Goal: Task Accomplishment & Management: Complete application form

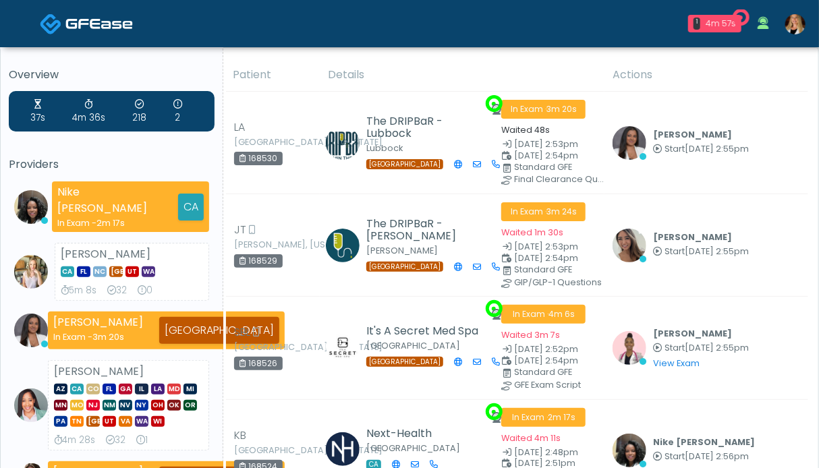
click at [56, 22] on img at bounding box center [51, 24] width 22 height 22
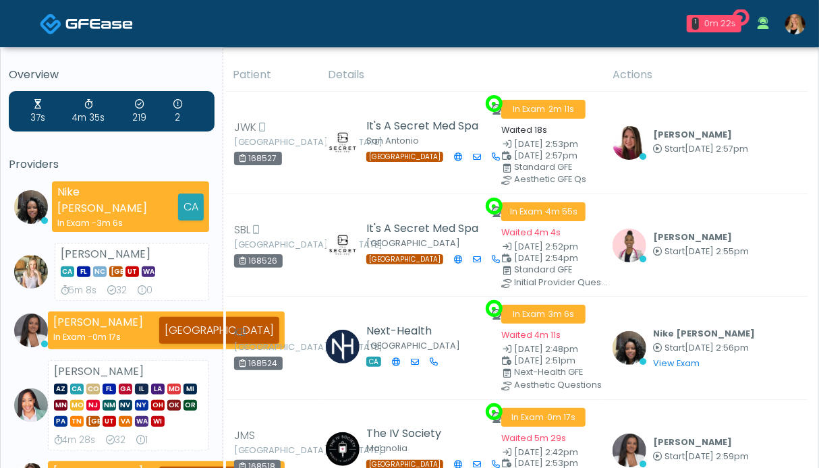
click at [802, 19] on img at bounding box center [795, 24] width 20 height 20
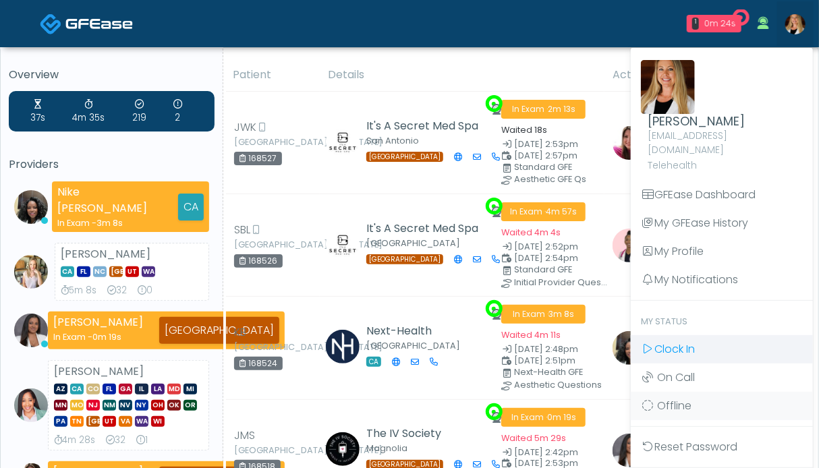
click at [686, 341] on span "Clock In" at bounding box center [675, 349] width 40 height 16
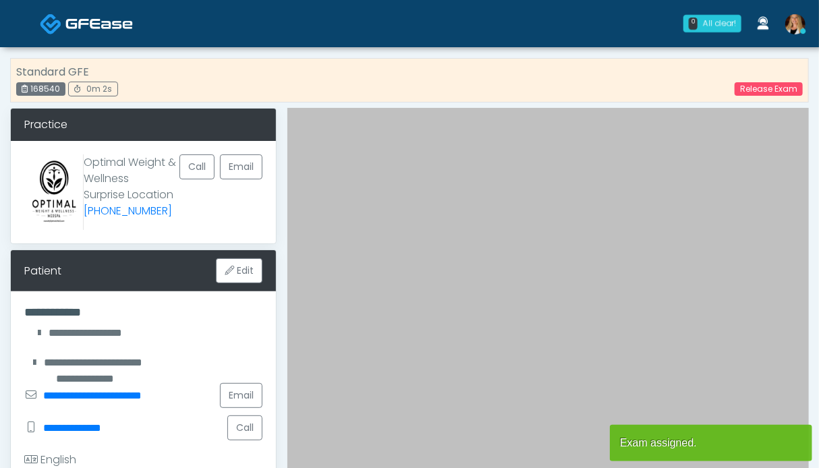
scroll to position [337, 0]
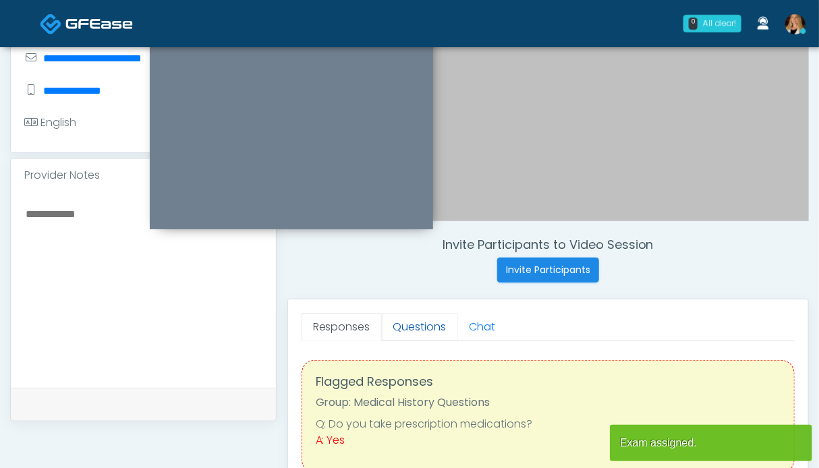
click at [418, 328] on link "Questions" at bounding box center [420, 327] width 76 height 28
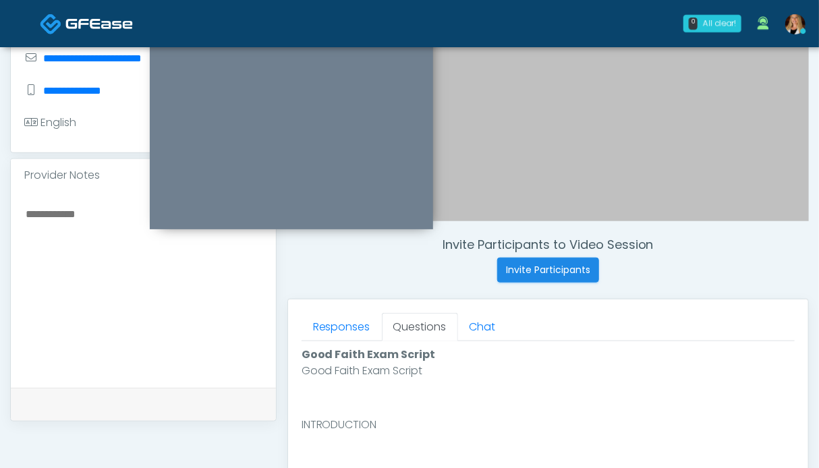
scroll to position [607, 0]
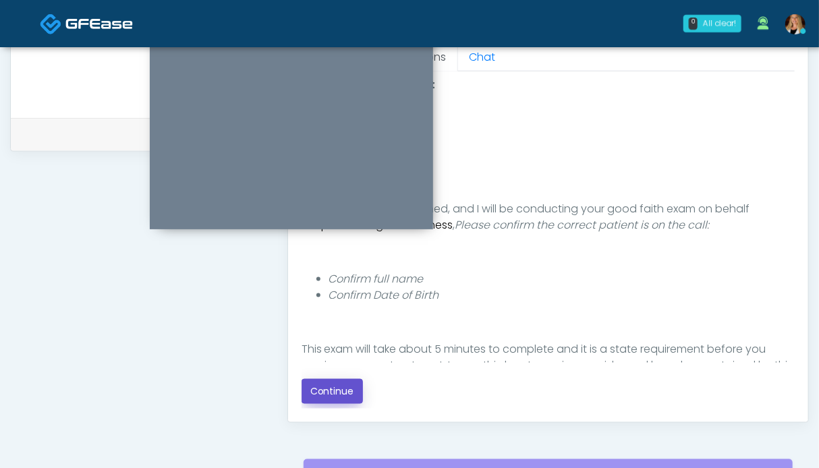
click at [329, 387] on button "Continue" at bounding box center [332, 391] width 61 height 25
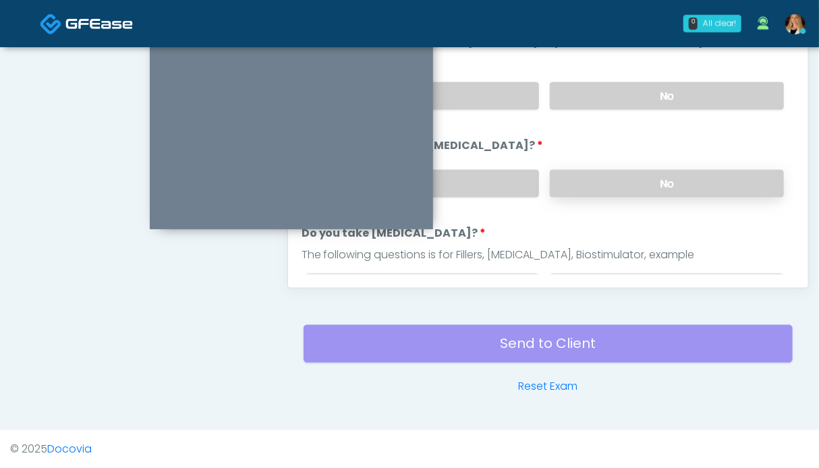
click at [636, 193] on label "No" at bounding box center [667, 184] width 234 height 28
click at [636, 93] on label "No" at bounding box center [667, 96] width 234 height 28
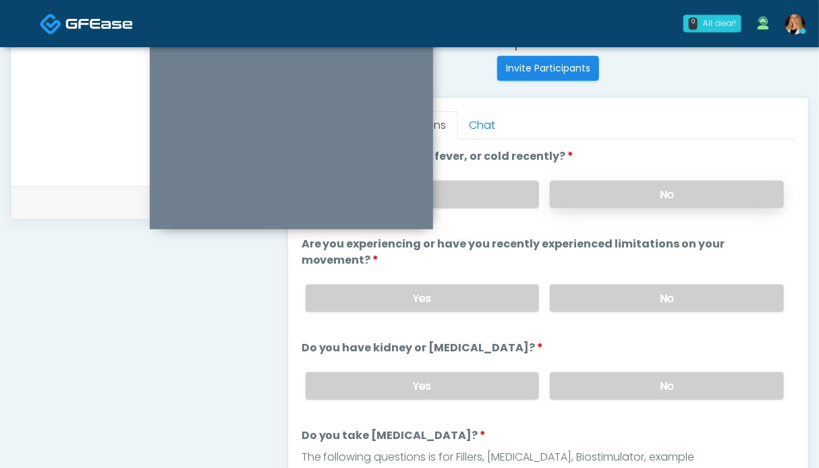
click at [652, 190] on label "No" at bounding box center [667, 195] width 234 height 28
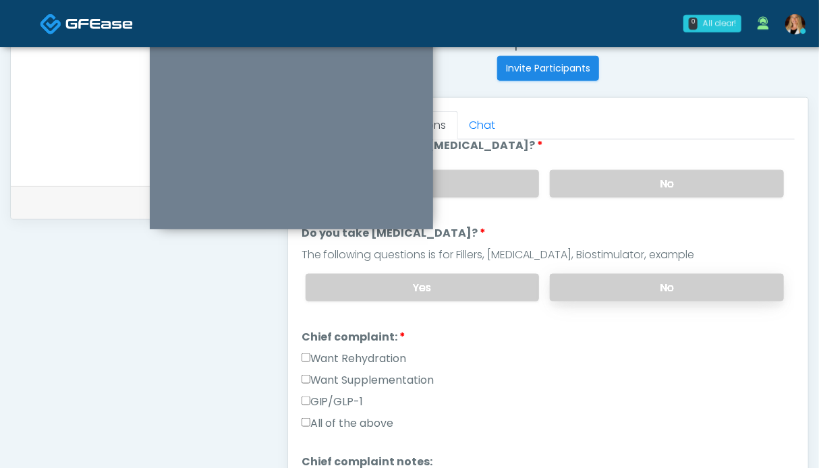
click at [645, 274] on label "No" at bounding box center [667, 288] width 234 height 28
click at [387, 354] on label "Want Rehydration" at bounding box center [354, 359] width 105 height 16
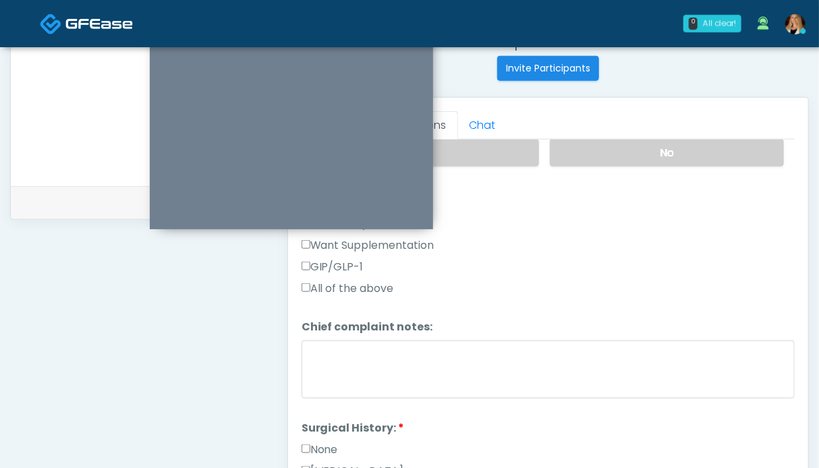
scroll to position [405, 0]
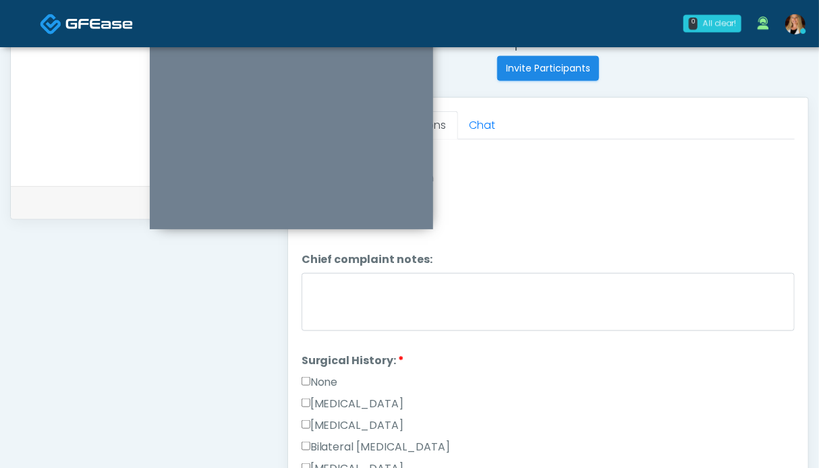
click at [324, 377] on label "None" at bounding box center [320, 382] width 36 height 16
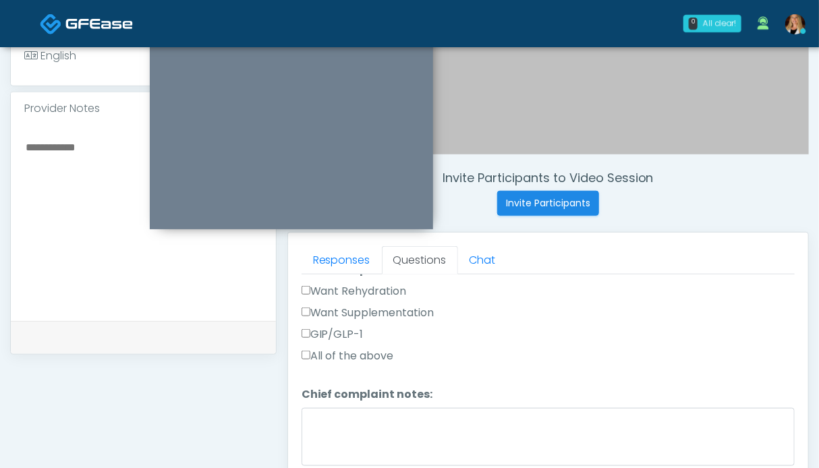
scroll to position [539, 0]
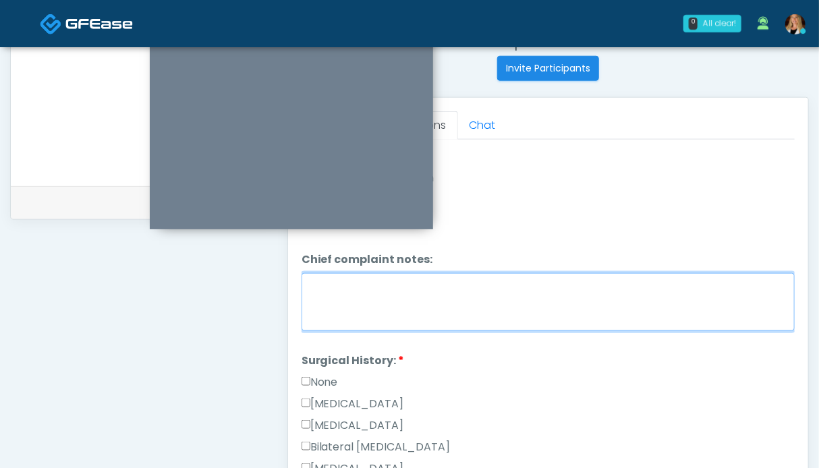
click at [435, 294] on textarea "Chief complaint notes:" at bounding box center [548, 302] width 493 height 58
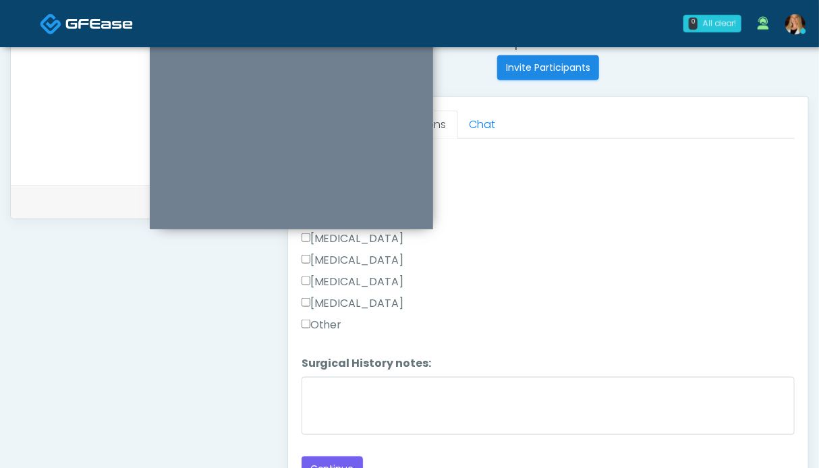
scroll to position [675, 0]
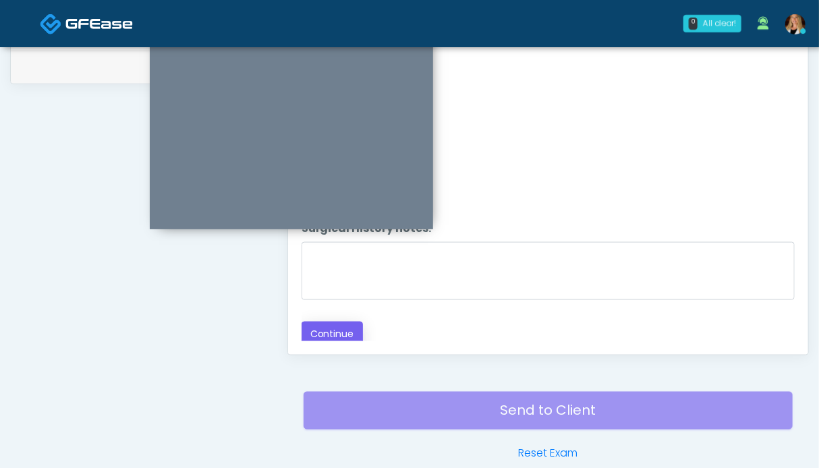
type textarea "**********"
click at [340, 328] on button "Continue" at bounding box center [332, 334] width 61 height 25
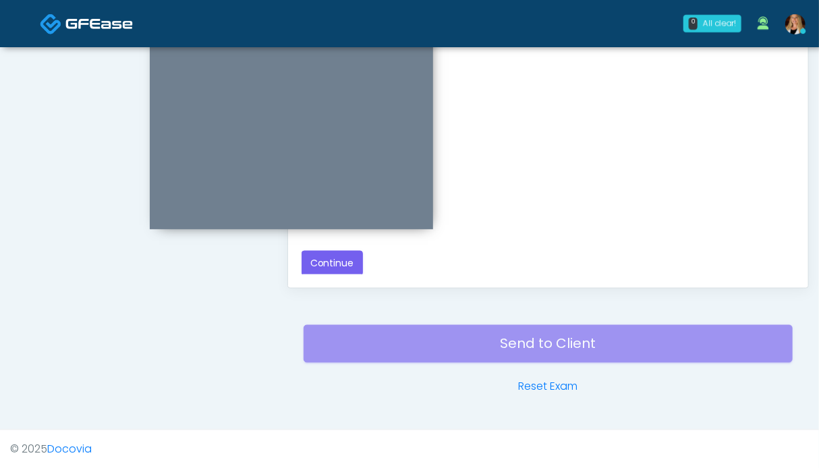
scroll to position [607, 0]
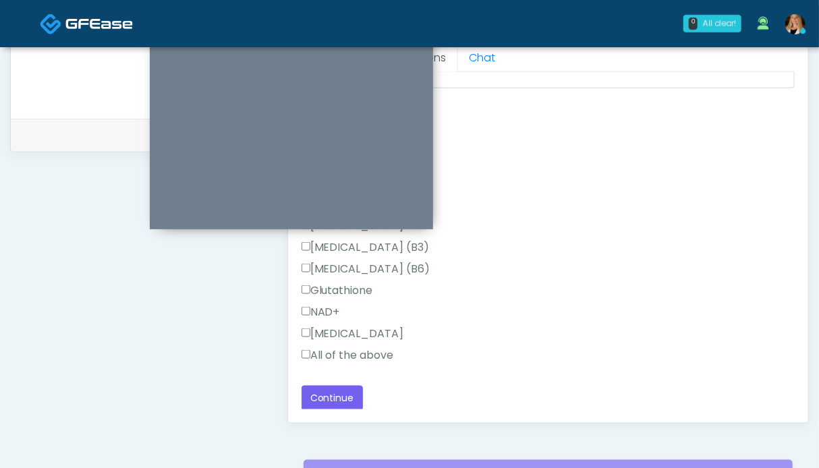
click at [337, 351] on label "All of the above" at bounding box center [348, 355] width 92 height 16
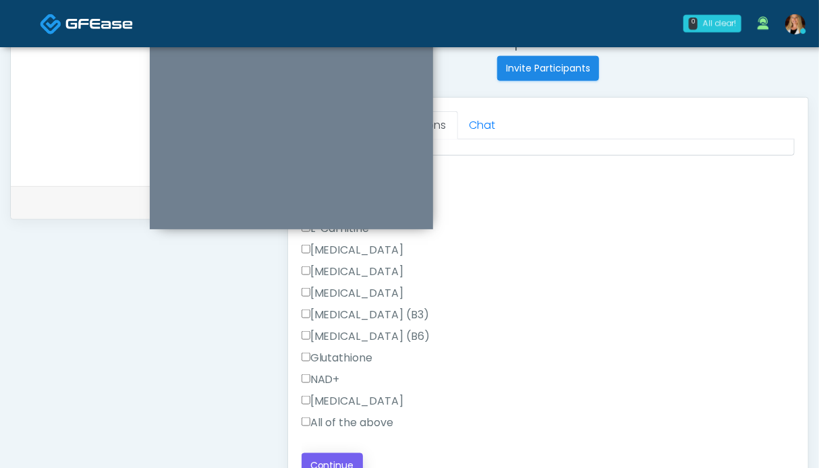
scroll to position [674, 0]
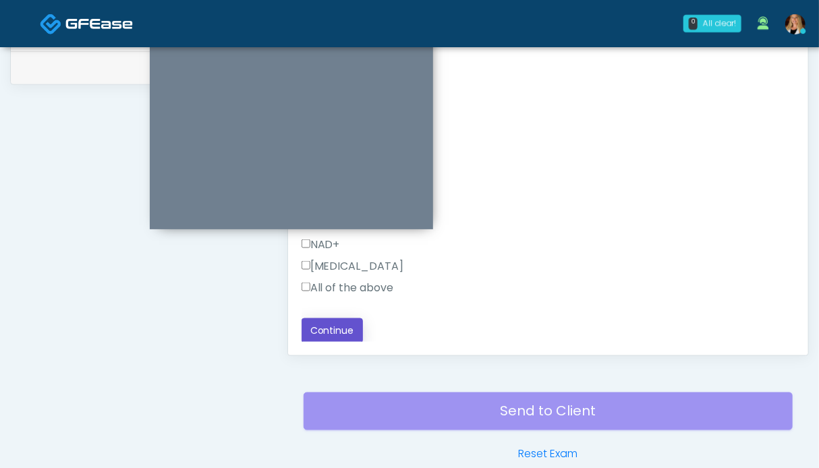
click at [348, 327] on button "Continue" at bounding box center [332, 330] width 61 height 25
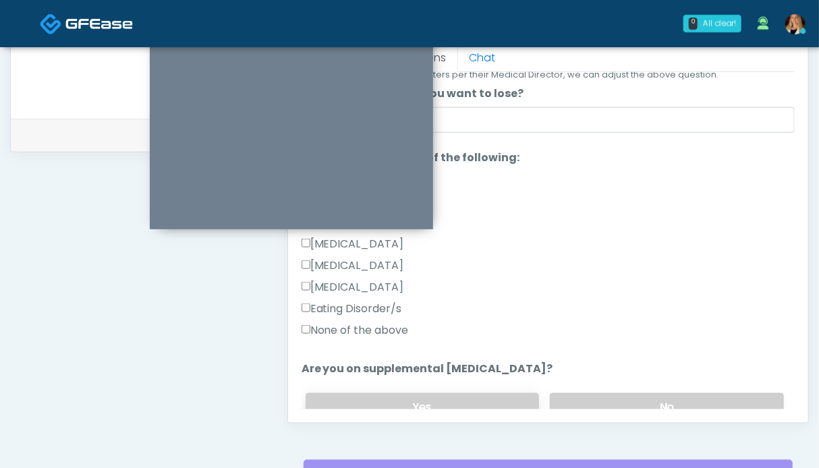
scroll to position [313, 0]
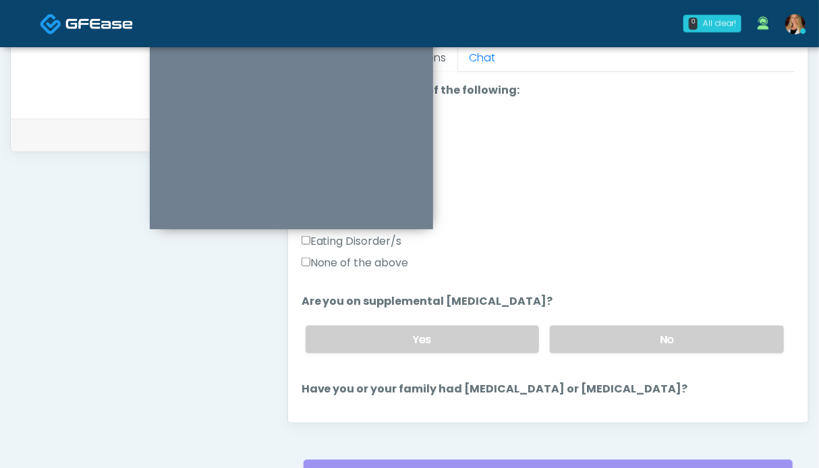
click at [362, 257] on label "None of the above" at bounding box center [355, 263] width 107 height 16
click at [634, 330] on label "No" at bounding box center [667, 340] width 234 height 28
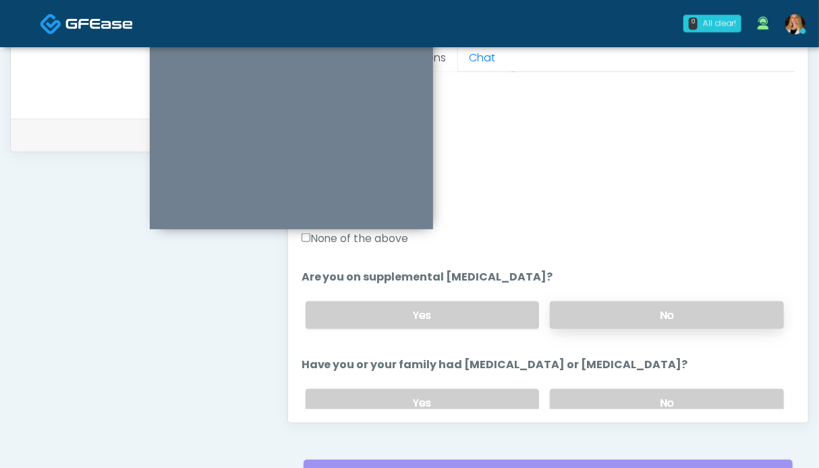
scroll to position [0, 0]
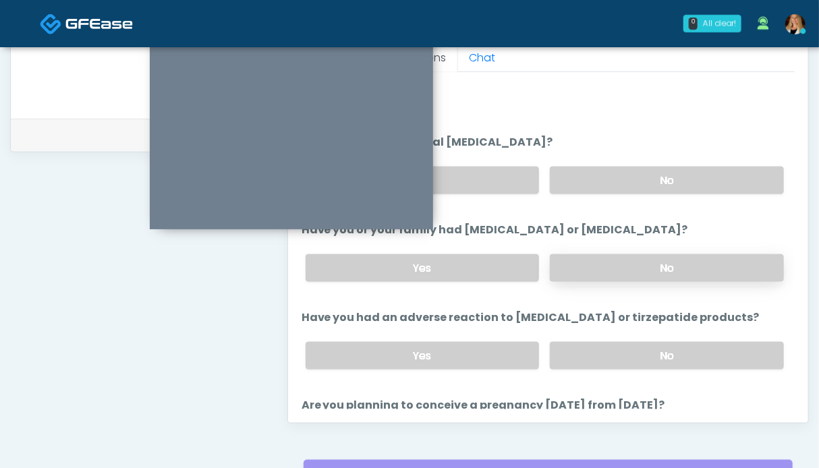
click at [638, 265] on label "No" at bounding box center [667, 268] width 234 height 28
click at [675, 354] on label "No" at bounding box center [667, 356] width 234 height 28
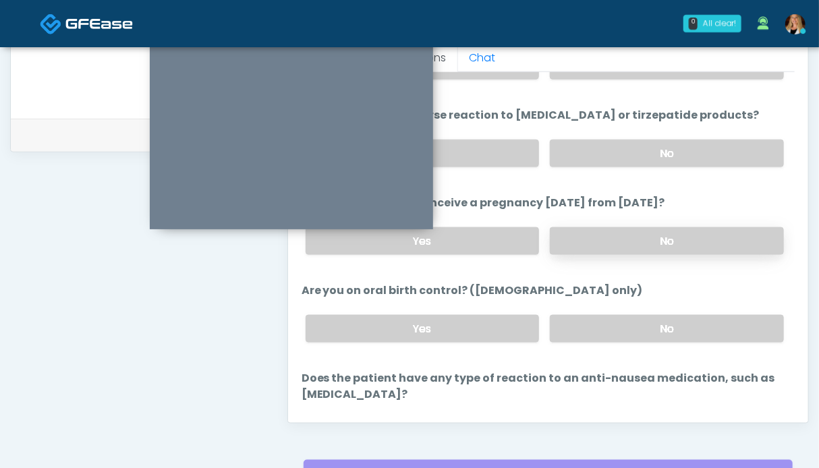
click at [634, 242] on label "No" at bounding box center [667, 241] width 234 height 28
click at [635, 332] on label "No" at bounding box center [667, 329] width 234 height 28
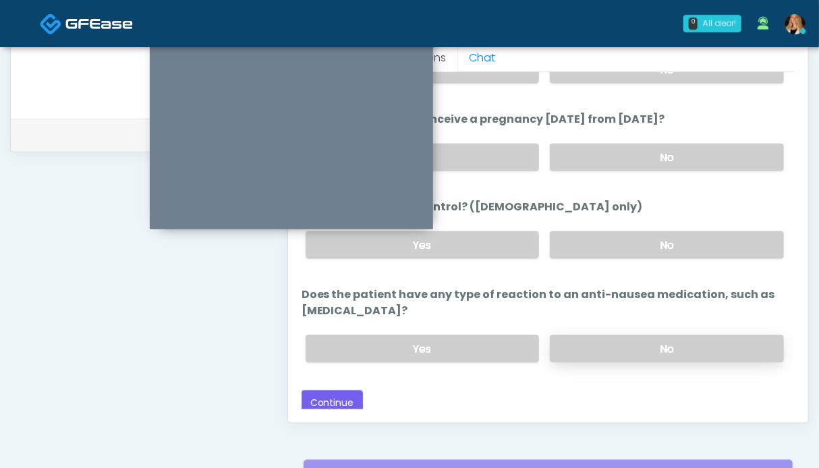
click at [603, 342] on label "No" at bounding box center [667, 349] width 234 height 28
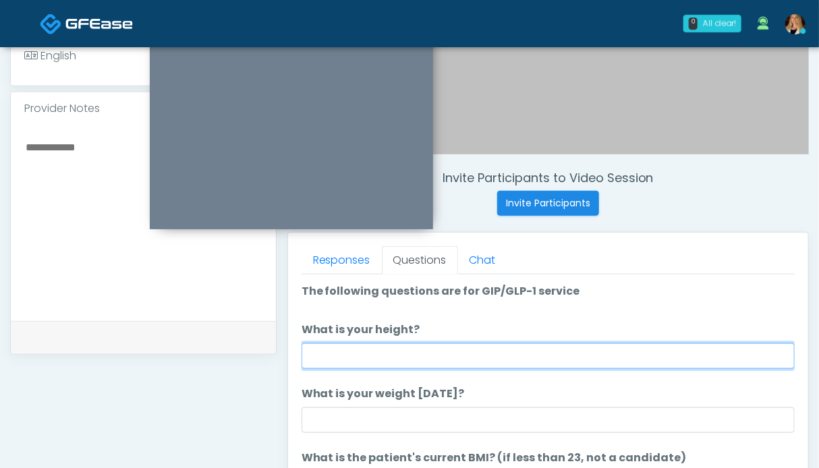
click at [421, 352] on input "What is your height?" at bounding box center [548, 356] width 493 height 26
type input "***"
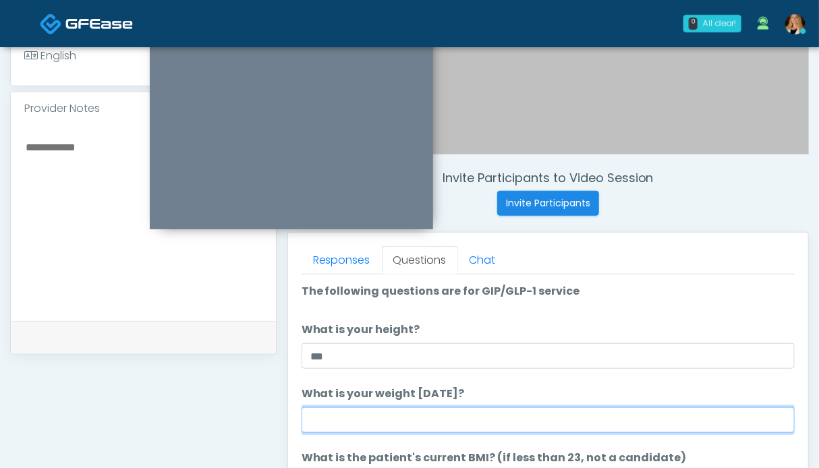
click at [416, 416] on input "What is your weight today?" at bounding box center [548, 421] width 493 height 26
type input "*******"
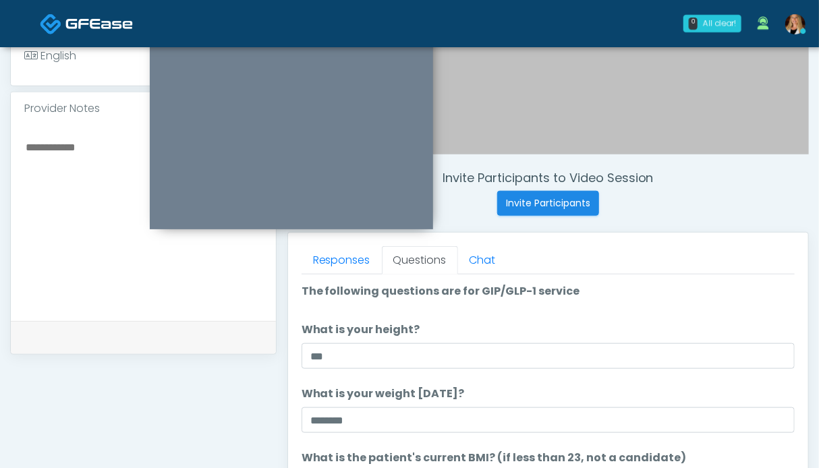
scroll to position [67, 0]
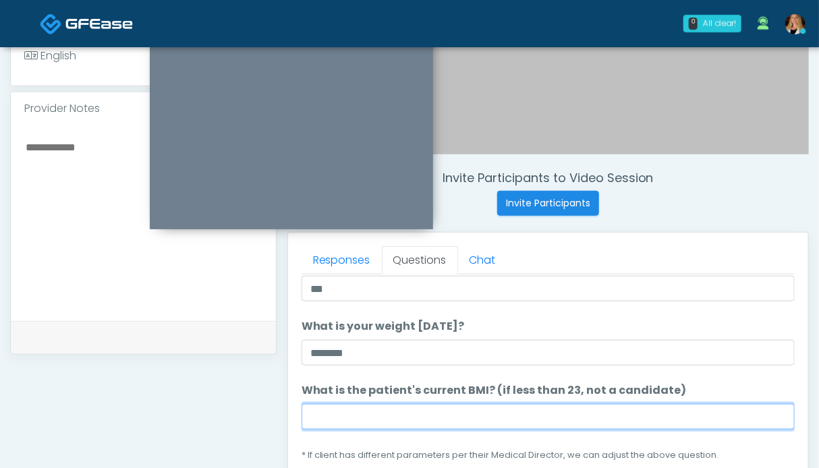
click at [348, 416] on input "What is the patient's current BMI? (if less than 23, not a candidate)" at bounding box center [548, 417] width 493 height 26
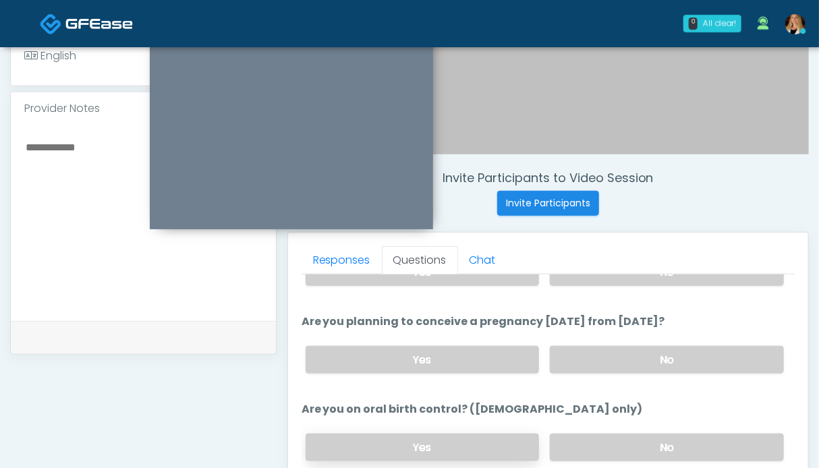
scroll to position [607, 0]
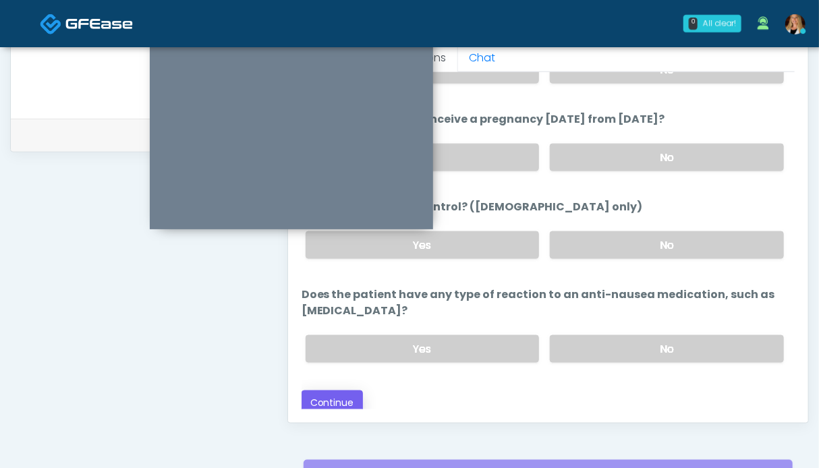
type input "****"
click at [350, 391] on button "Continue" at bounding box center [332, 403] width 61 height 25
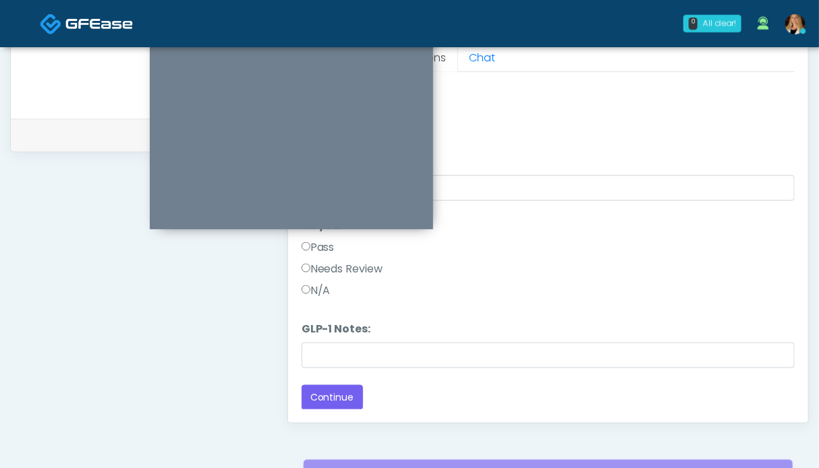
scroll to position [539, 0]
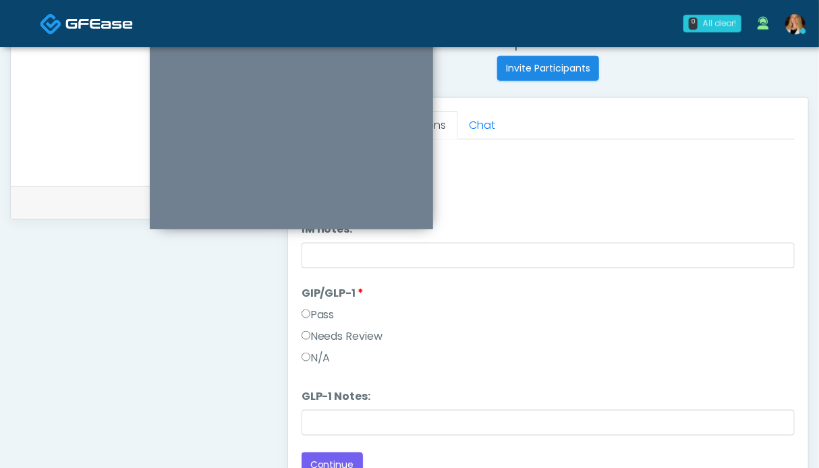
click at [325, 312] on label "Pass" at bounding box center [318, 315] width 33 height 16
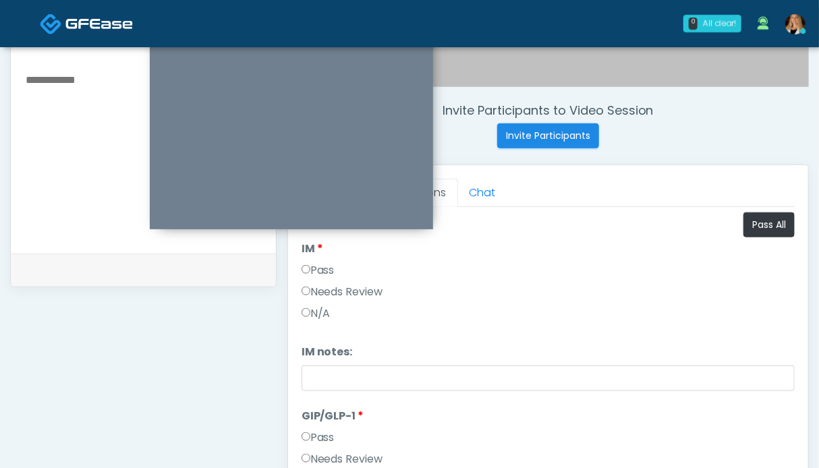
click at [326, 274] on label "Pass" at bounding box center [318, 270] width 33 height 16
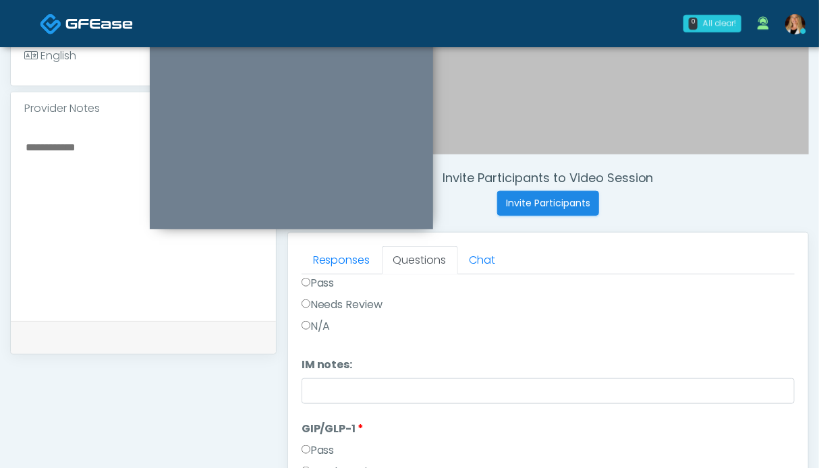
scroll to position [674, 0]
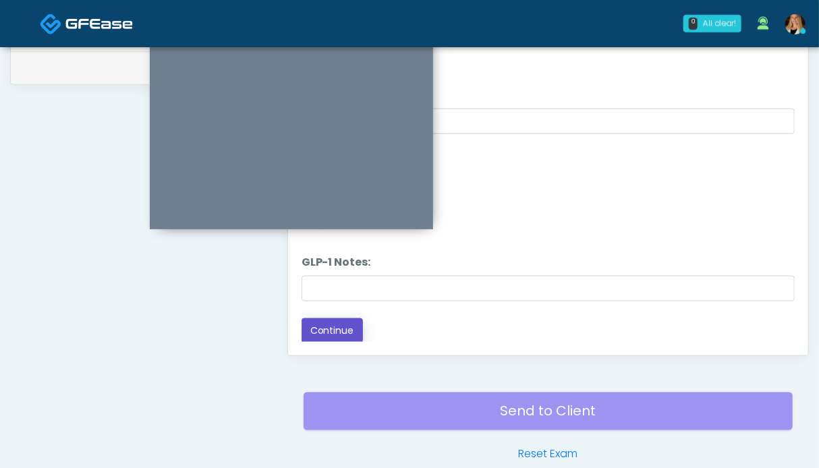
click at [321, 333] on button "Continue" at bounding box center [332, 330] width 61 height 25
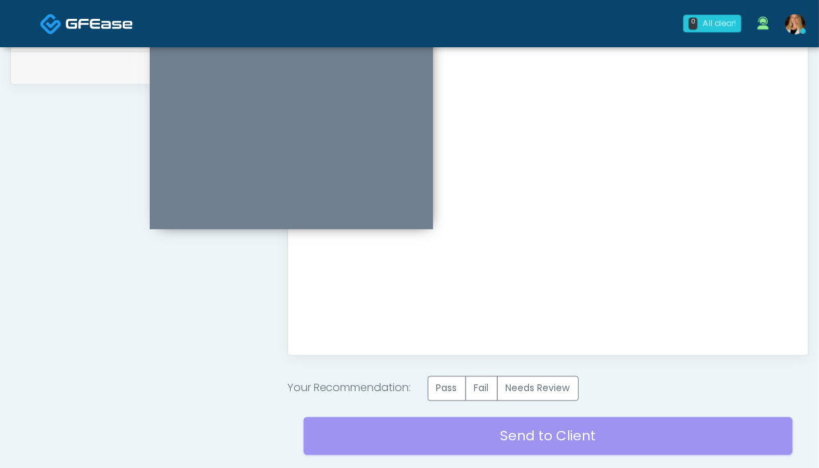
scroll to position [0, 0]
click at [449, 389] on label "Pass" at bounding box center [447, 389] width 38 height 25
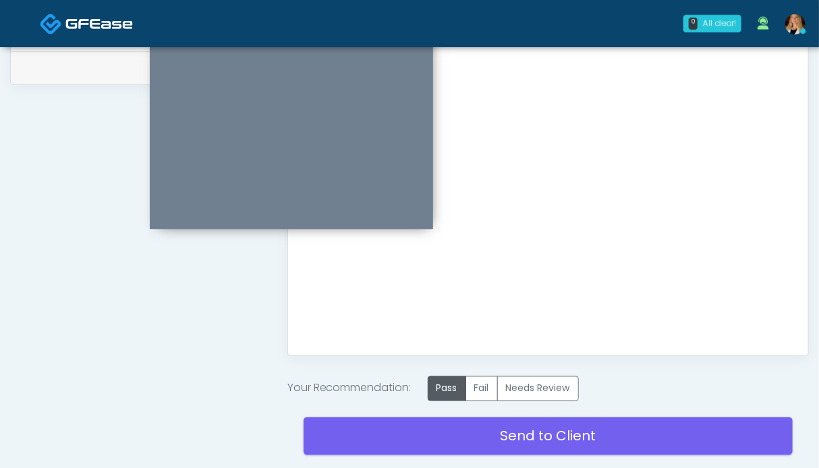
scroll to position [767, 0]
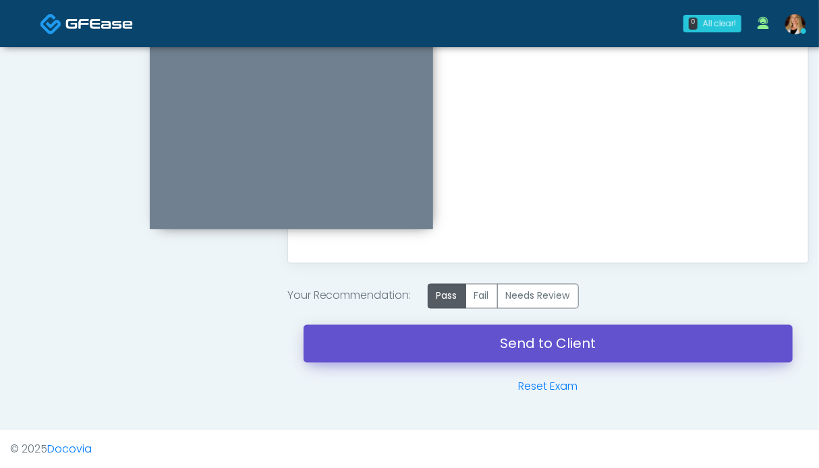
click at [476, 347] on link "Send to Client" at bounding box center [548, 344] width 489 height 38
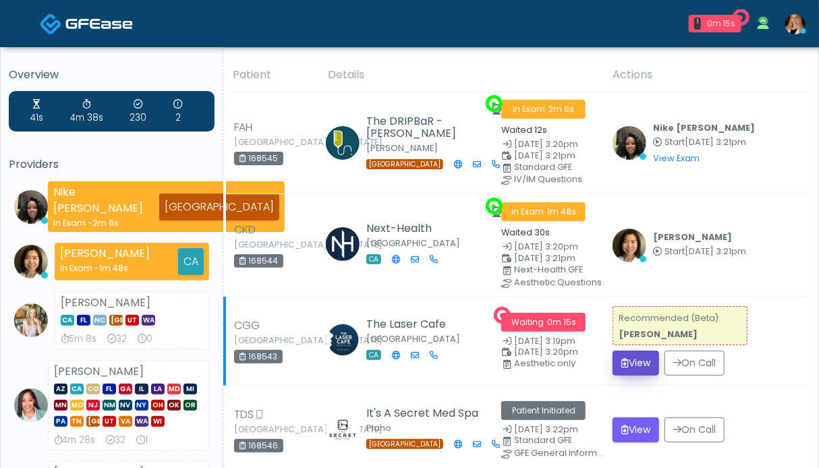
click at [632, 357] on button "View" at bounding box center [636, 363] width 47 height 25
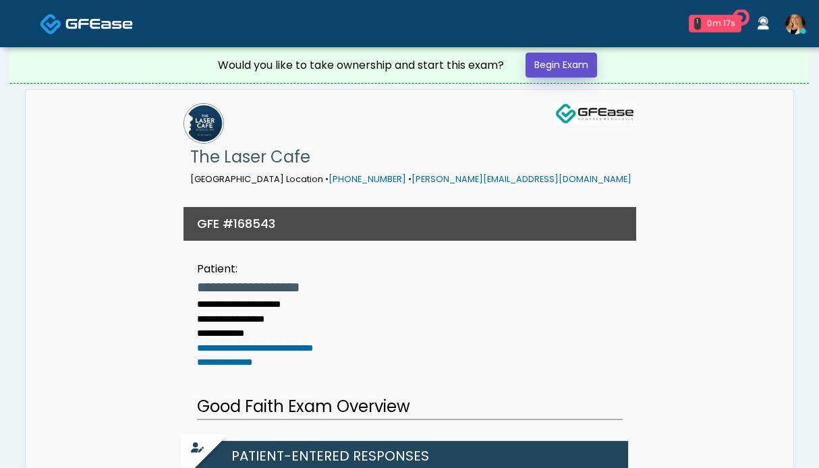
click at [578, 72] on link "Begin Exam" at bounding box center [562, 65] width 72 height 25
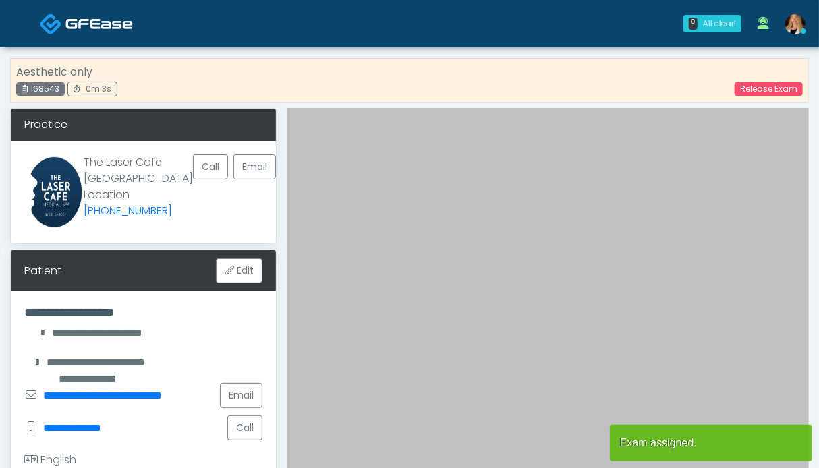
scroll to position [337, 0]
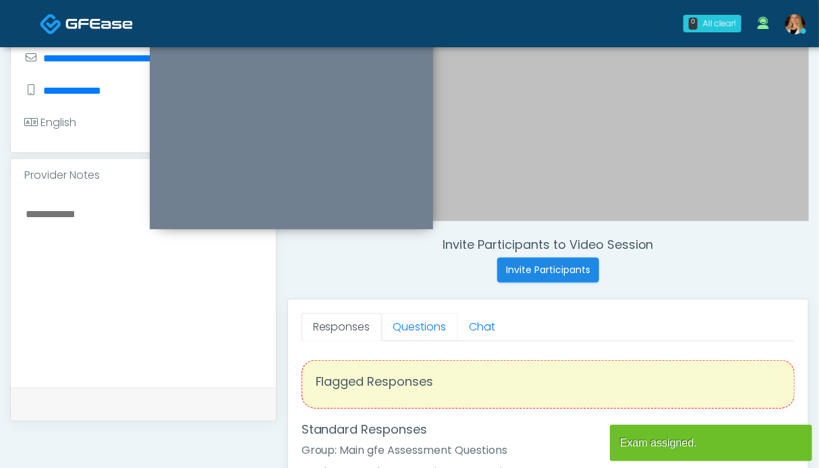
click at [402, 330] on link "Questions" at bounding box center [420, 327] width 76 height 28
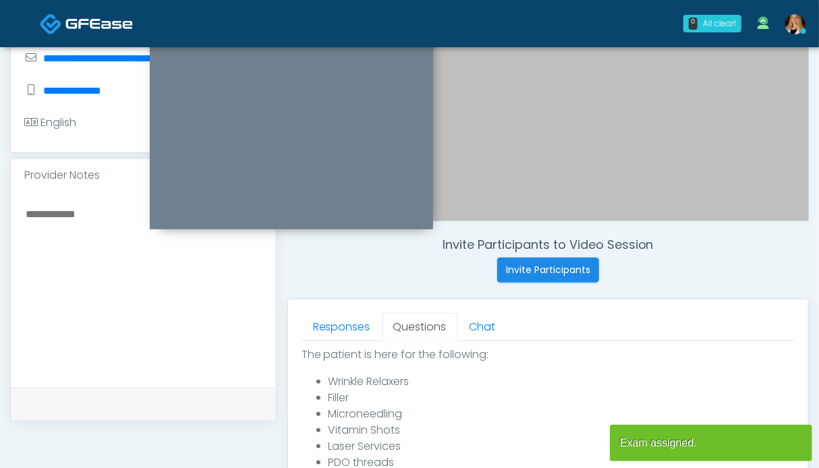
scroll to position [607, 0]
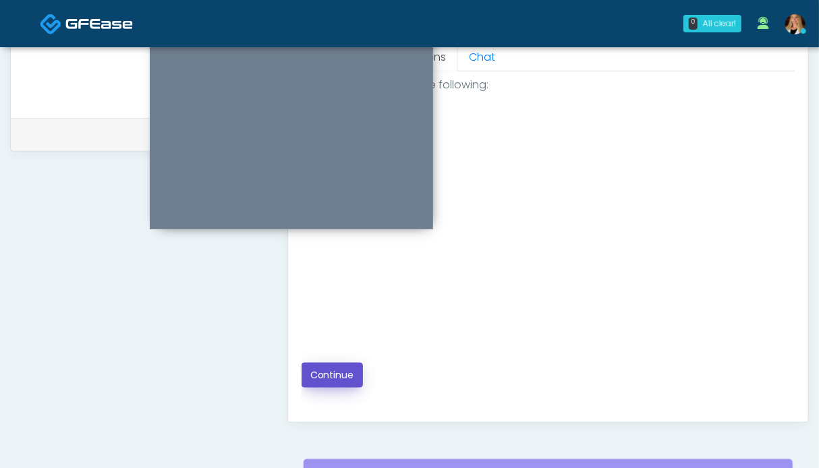
click at [335, 378] on button "Continue" at bounding box center [332, 375] width 61 height 25
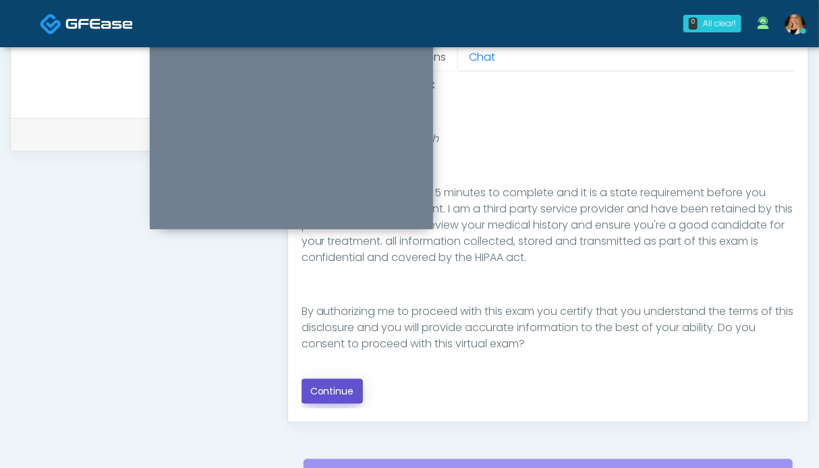
drag, startPoint x: 327, startPoint y: 392, endPoint x: 335, endPoint y: 395, distance: 7.9
click at [328, 392] on button "Continue" at bounding box center [332, 391] width 61 height 25
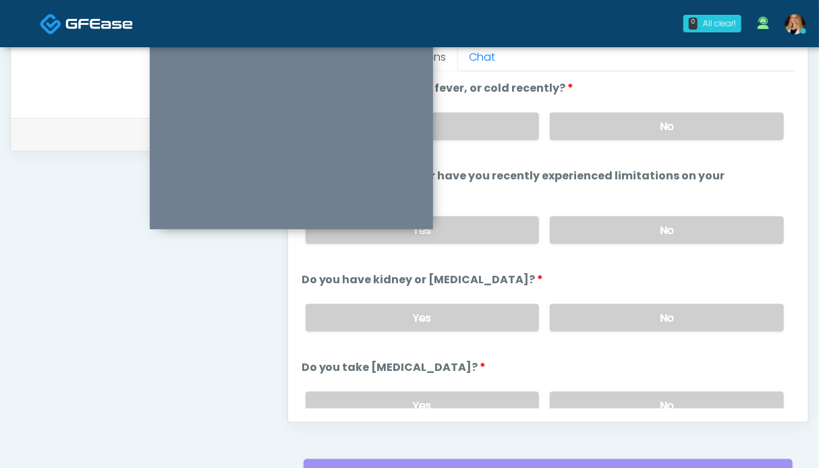
scroll to position [742, 0]
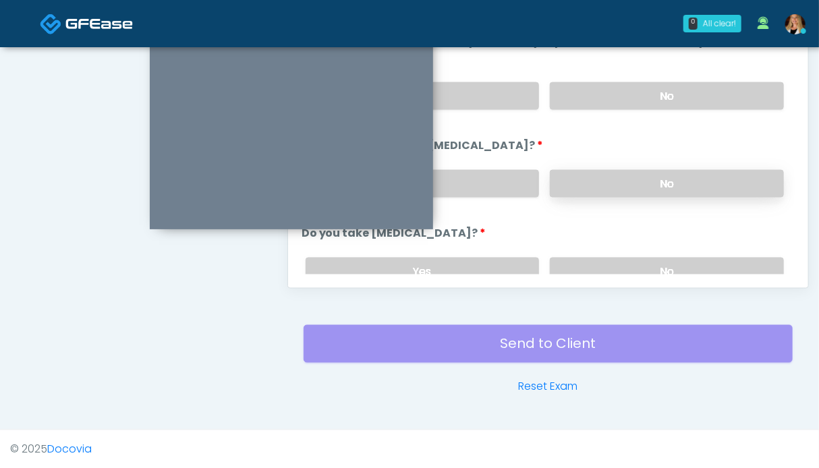
click at [669, 182] on label "No" at bounding box center [667, 184] width 234 height 28
click at [647, 88] on label "No" at bounding box center [667, 96] width 234 height 28
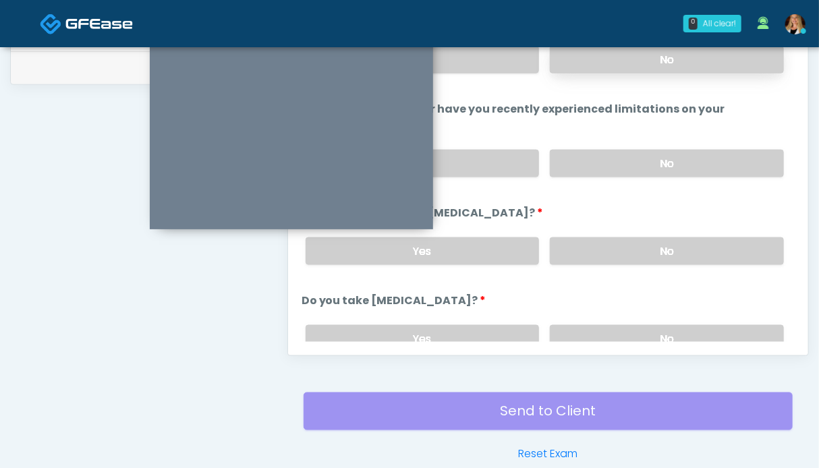
click at [637, 65] on label "No" at bounding box center [667, 60] width 234 height 28
click at [654, 342] on div "Responses Questions Chat The patient is here for the following: Wrinkle Relaxer…" at bounding box center [548, 159] width 520 height 393
click at [656, 329] on label "No" at bounding box center [667, 339] width 234 height 28
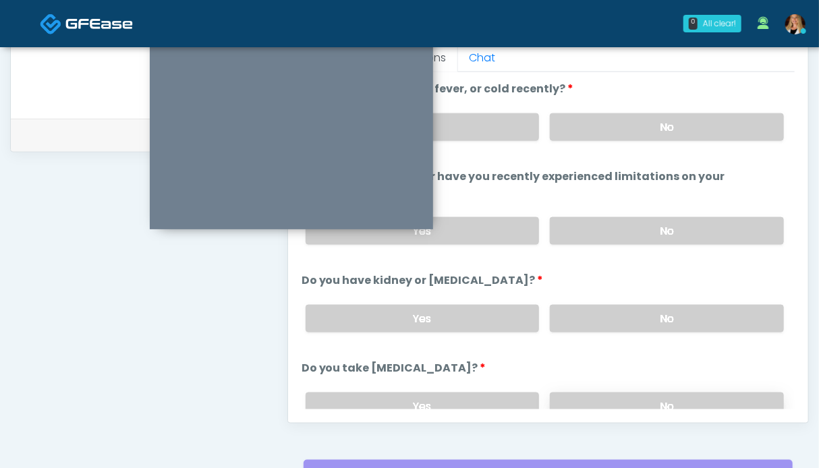
scroll to position [202, 0]
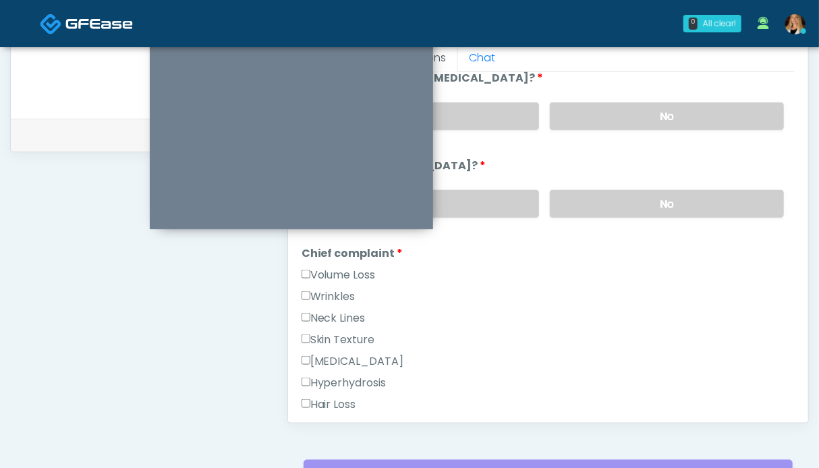
click at [329, 289] on label "Wrinkles" at bounding box center [329, 297] width 54 height 16
click at [334, 310] on label "Neck Lines" at bounding box center [334, 318] width 64 height 16
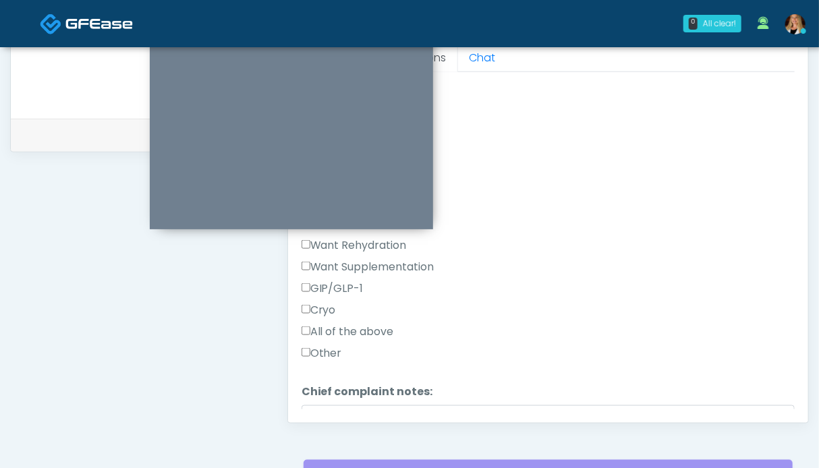
scroll to position [607, 0]
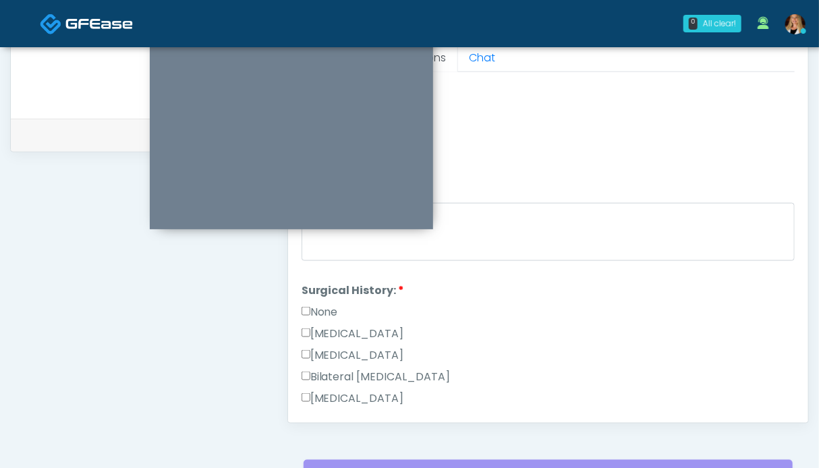
click at [312, 307] on label "None" at bounding box center [320, 312] width 36 height 16
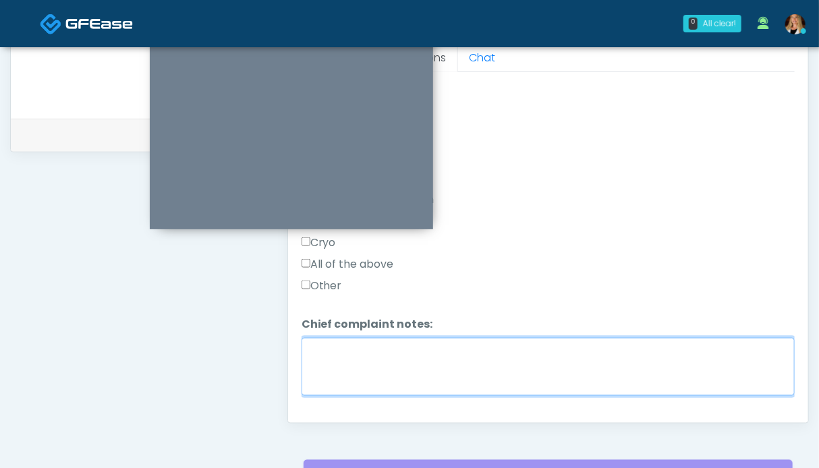
click at [446, 357] on textarea "Chief complaint notes:" at bounding box center [548, 367] width 493 height 58
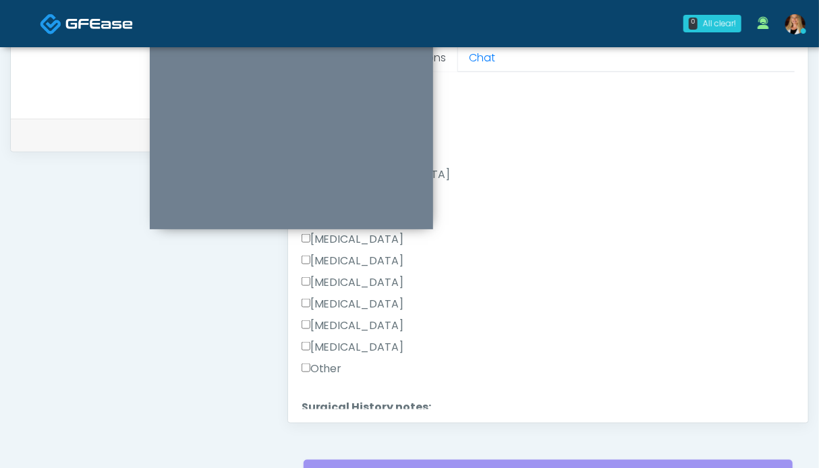
scroll to position [920, 0]
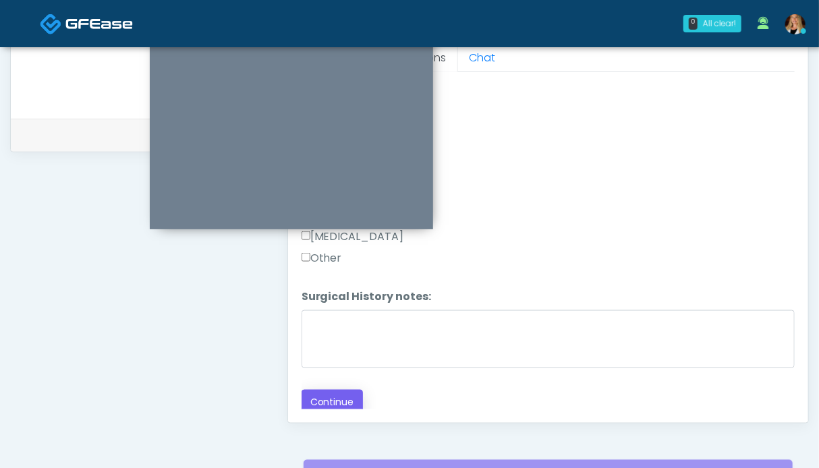
type textarea "***"
click at [335, 391] on button "Continue" at bounding box center [332, 402] width 61 height 25
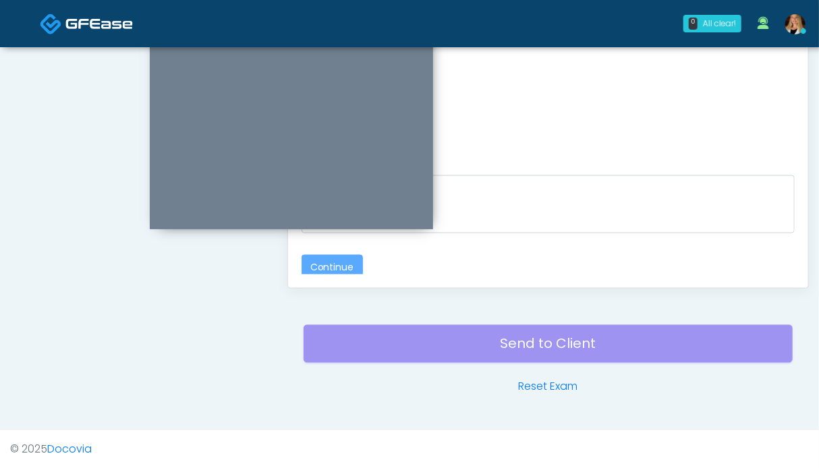
scroll to position [110, 0]
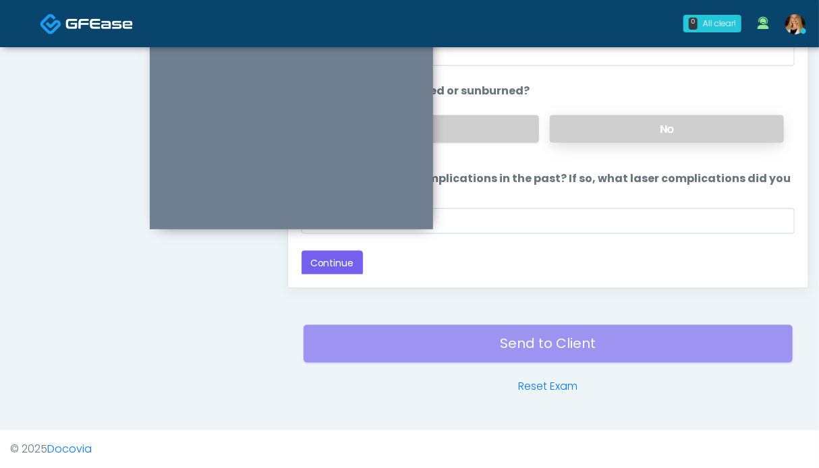
click at [619, 126] on label "No" at bounding box center [667, 129] width 234 height 28
click at [339, 262] on button "Continue" at bounding box center [332, 263] width 61 height 25
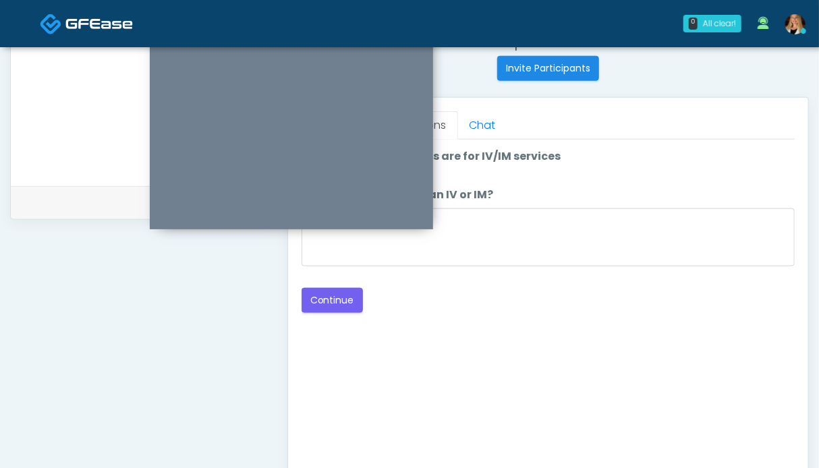
scroll to position [472, 0]
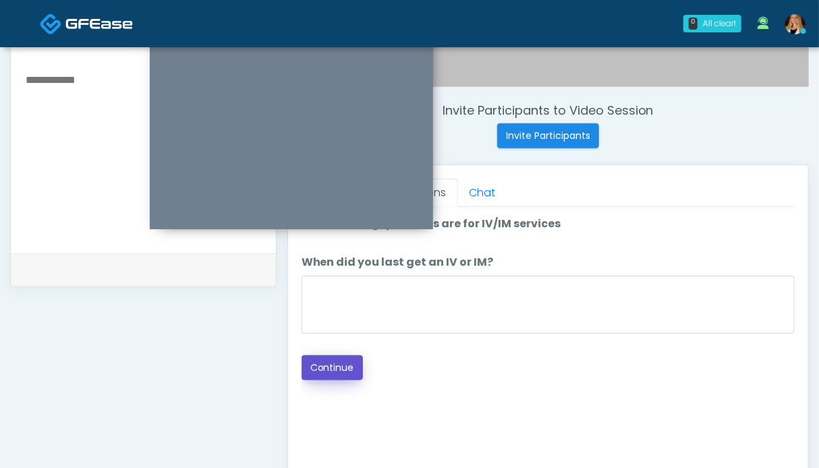
click at [327, 374] on button "Continue" at bounding box center [332, 368] width 61 height 25
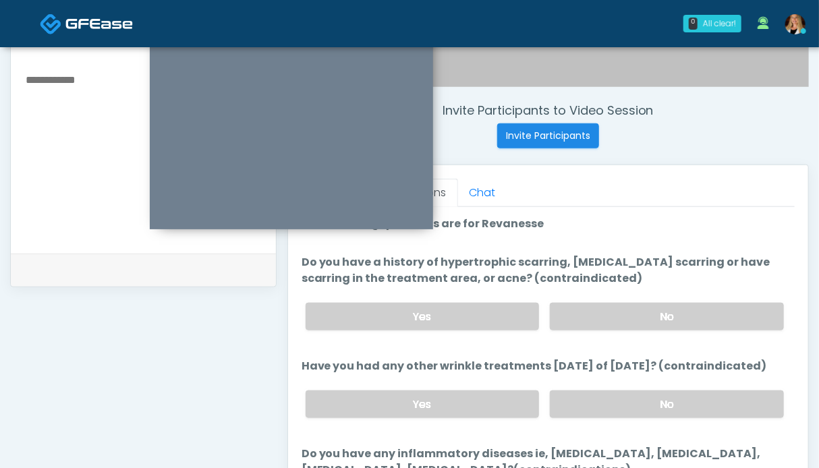
scroll to position [742, 0]
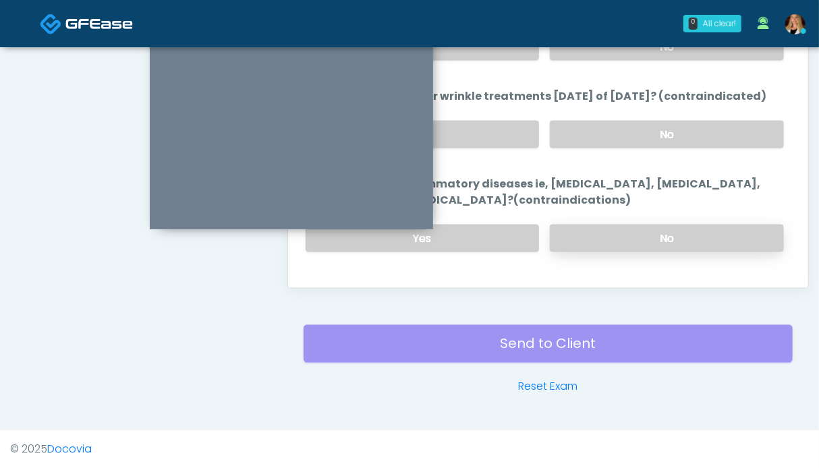
click at [660, 225] on label "No" at bounding box center [667, 239] width 234 height 28
click at [648, 123] on label "No" at bounding box center [667, 135] width 234 height 28
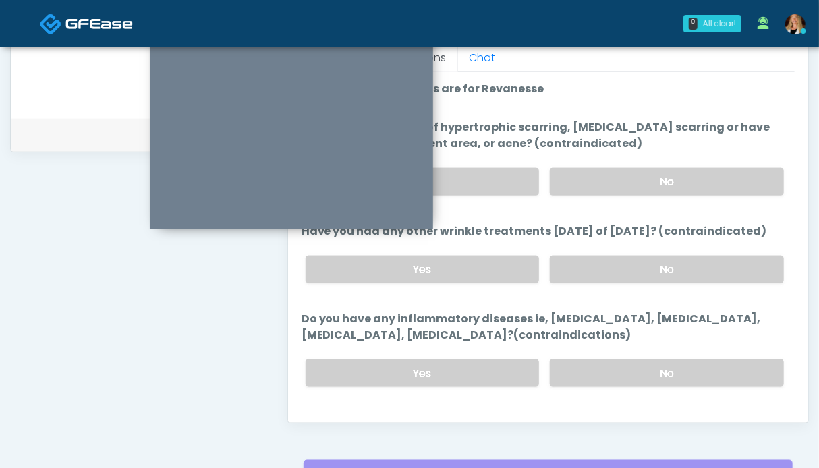
drag, startPoint x: 639, startPoint y: 173, endPoint x: 561, endPoint y: 246, distance: 106.0
click at [639, 173] on label "No" at bounding box center [667, 182] width 234 height 28
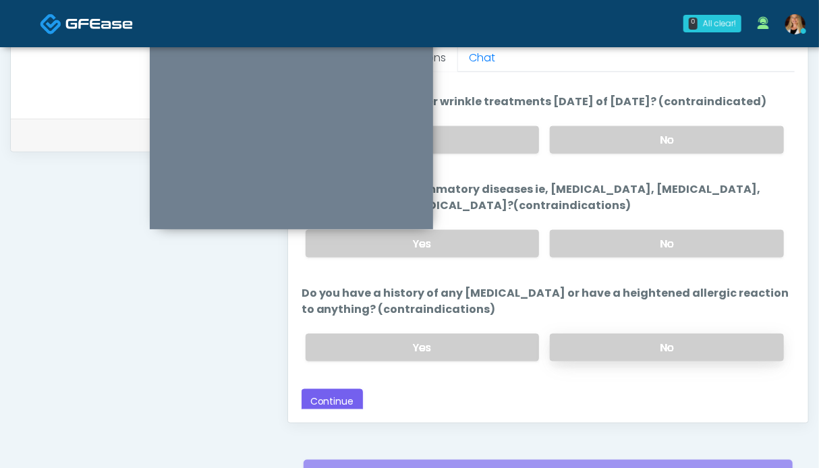
click at [636, 345] on label "No" at bounding box center [667, 348] width 234 height 28
click at [317, 393] on button "Continue" at bounding box center [332, 401] width 61 height 25
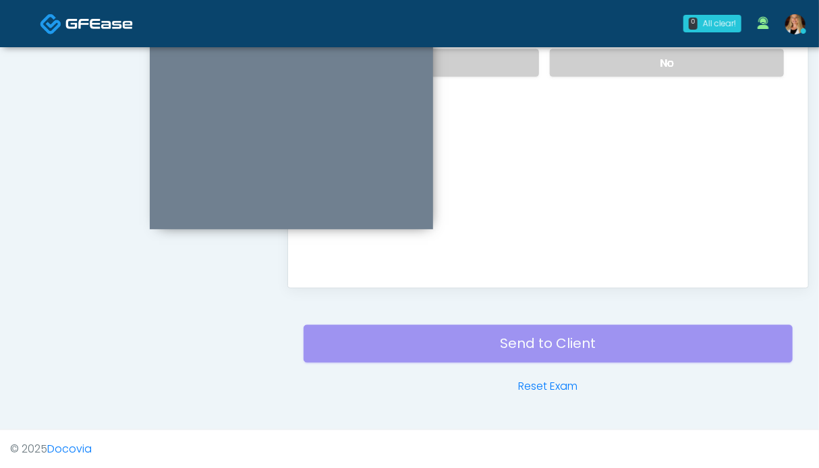
scroll to position [539, 0]
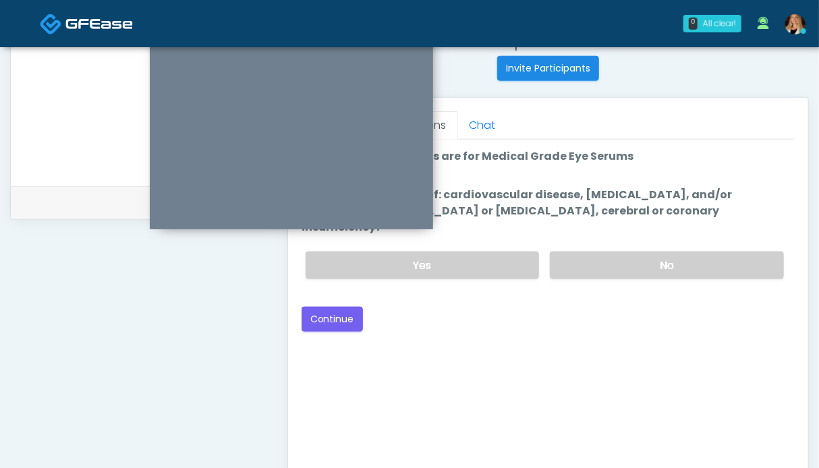
click at [671, 241] on div "Yes No" at bounding box center [545, 265] width 500 height 49
drag, startPoint x: 611, startPoint y: 252, endPoint x: 604, endPoint y: 252, distance: 6.8
click at [611, 252] on label "No" at bounding box center [667, 266] width 234 height 28
click at [330, 307] on button "Continue" at bounding box center [332, 319] width 61 height 25
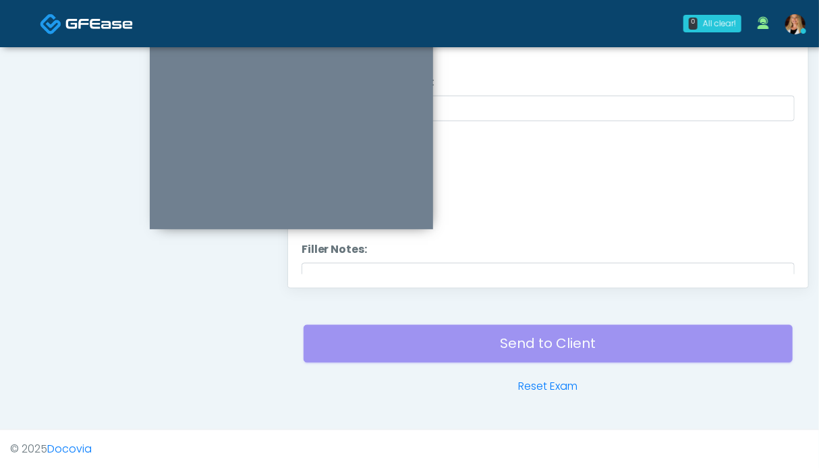
scroll to position [607, 0]
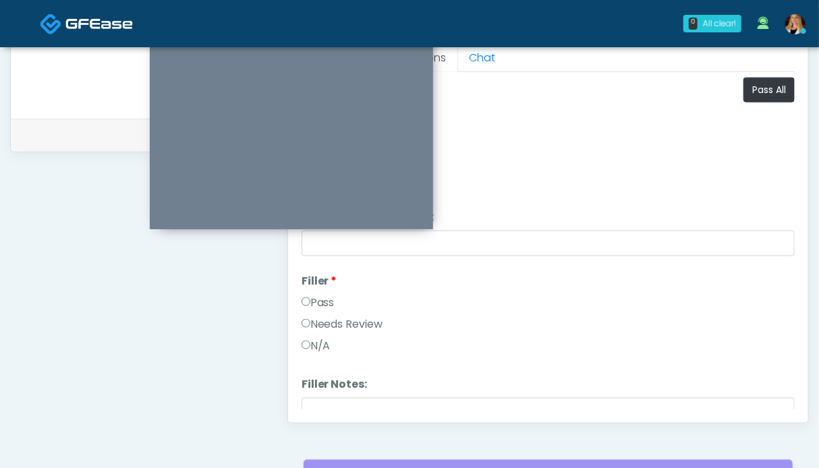
click at [328, 300] on label "Pass" at bounding box center [318, 303] width 33 height 16
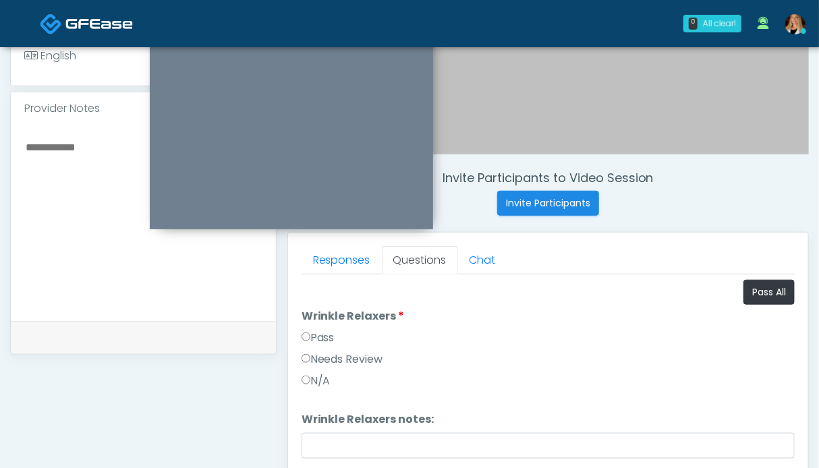
click at [323, 338] on label "Pass" at bounding box center [318, 338] width 33 height 16
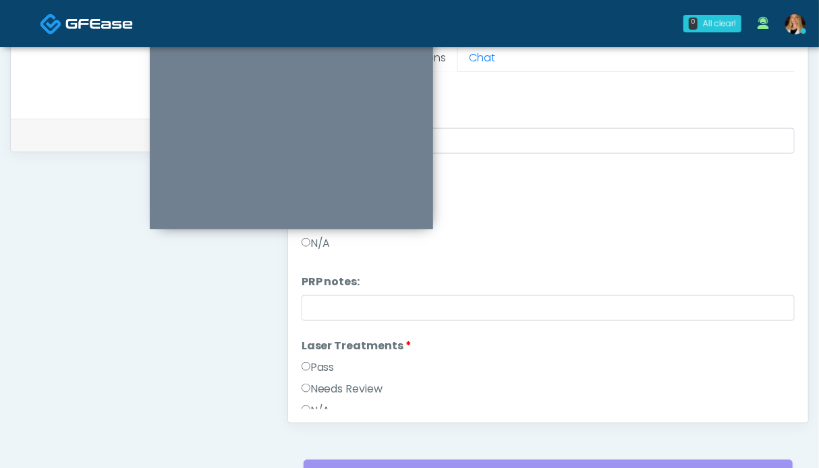
scroll to position [337, 0]
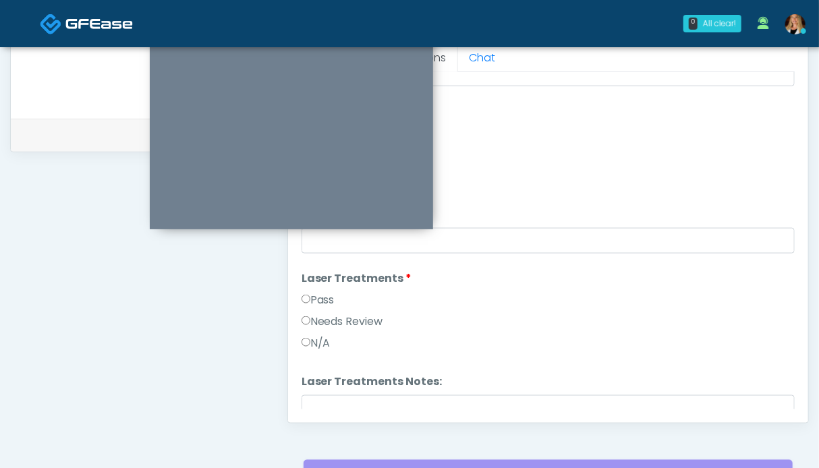
click at [319, 299] on label "Pass" at bounding box center [318, 300] width 33 height 16
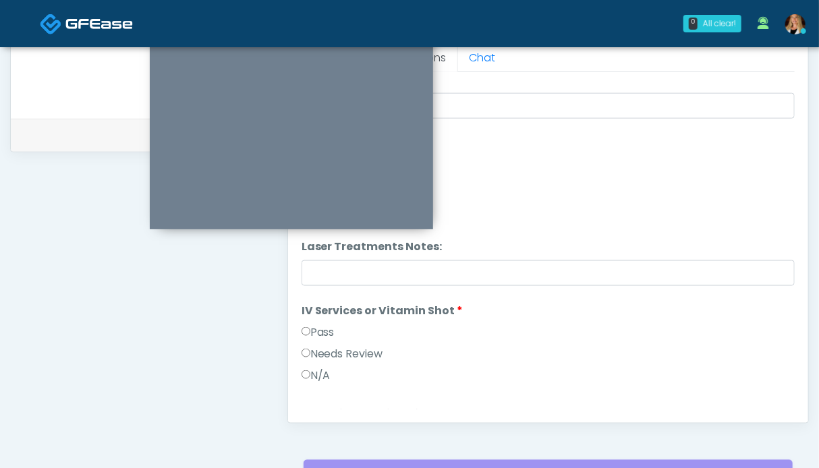
click at [321, 325] on label "Pass" at bounding box center [318, 333] width 33 height 16
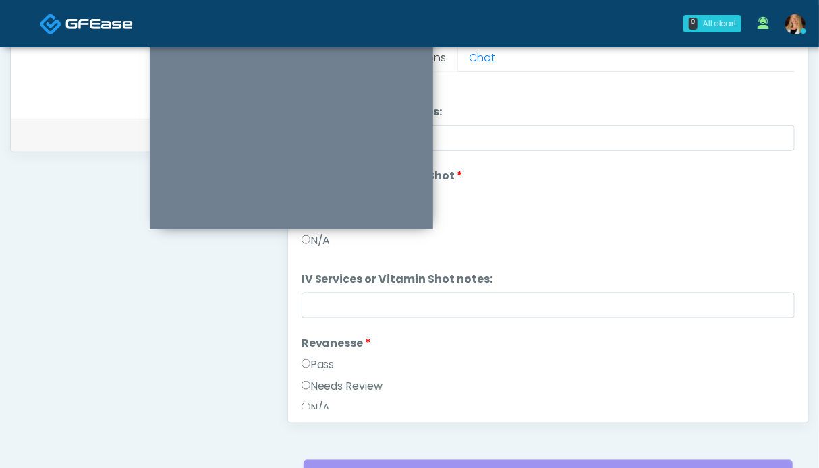
scroll to position [810, 0]
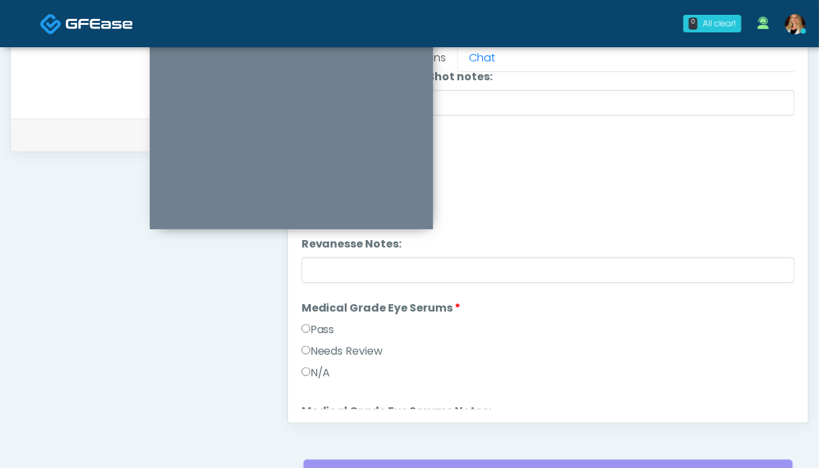
click at [318, 328] on label "Pass" at bounding box center [318, 330] width 33 height 16
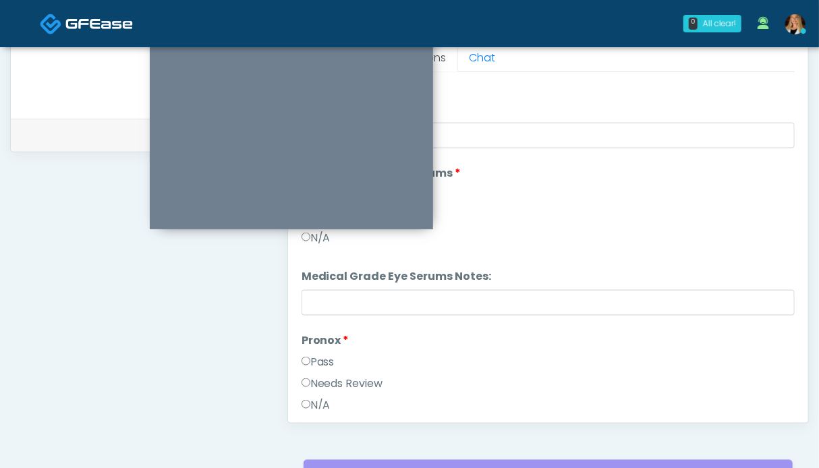
scroll to position [1059, 0]
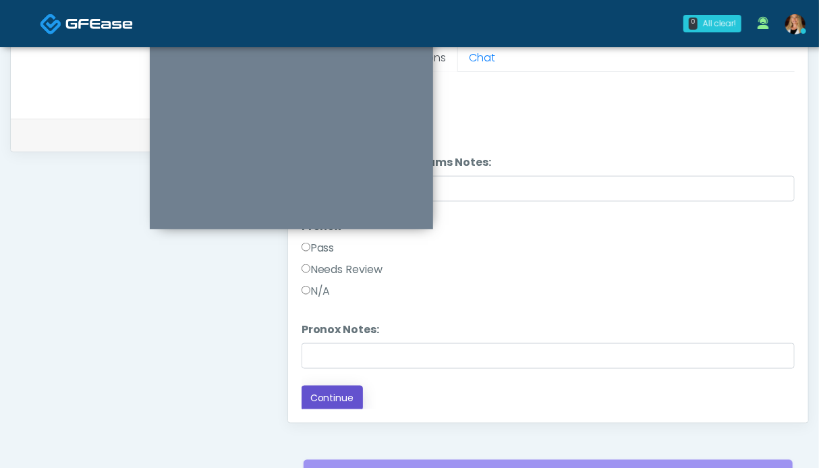
click at [335, 395] on button "Continue" at bounding box center [332, 398] width 61 height 25
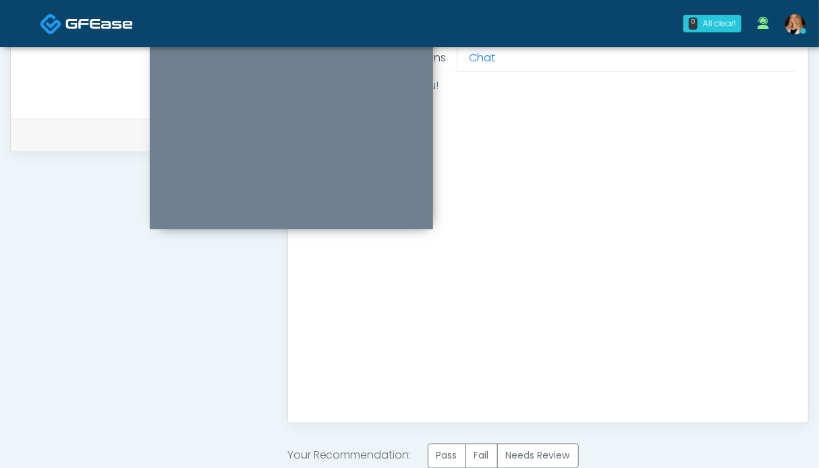
scroll to position [0, 0]
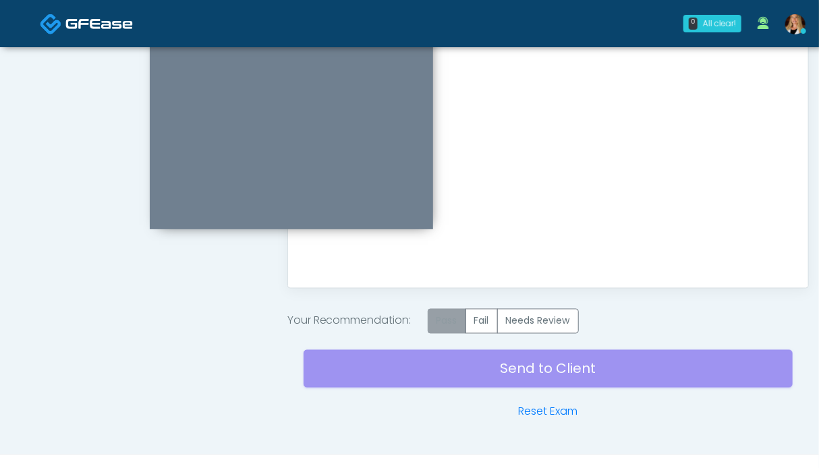
click at [458, 325] on label "Pass" at bounding box center [447, 321] width 38 height 25
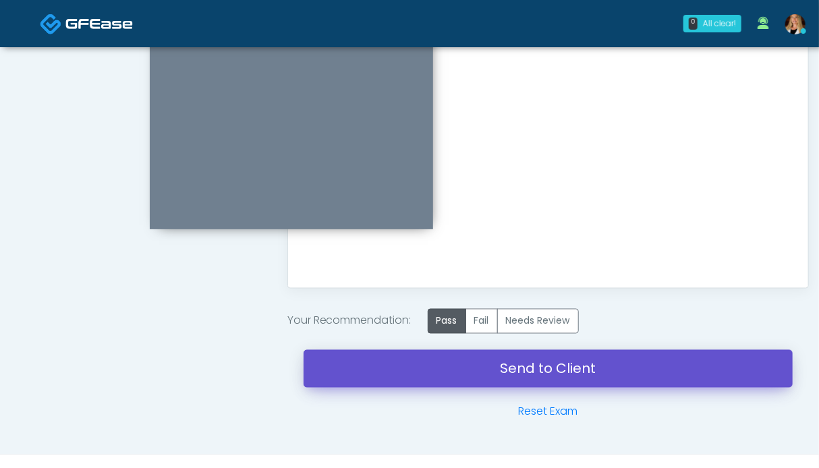
click at [526, 368] on link "Send to Client" at bounding box center [548, 369] width 489 height 38
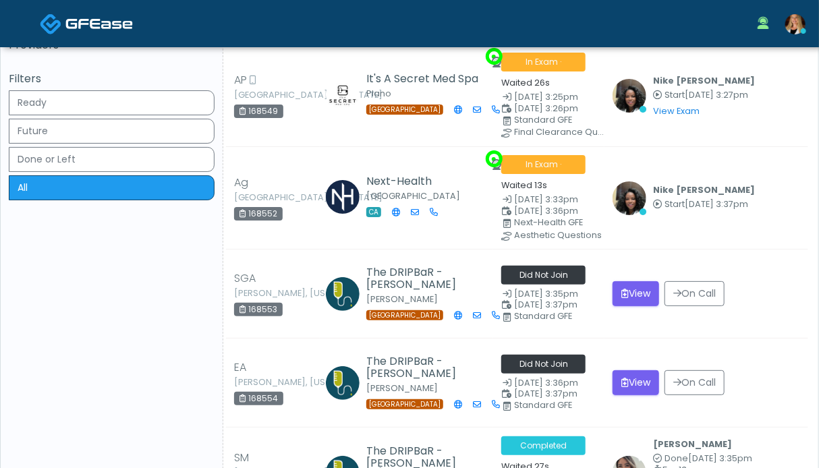
scroll to position [472, 0]
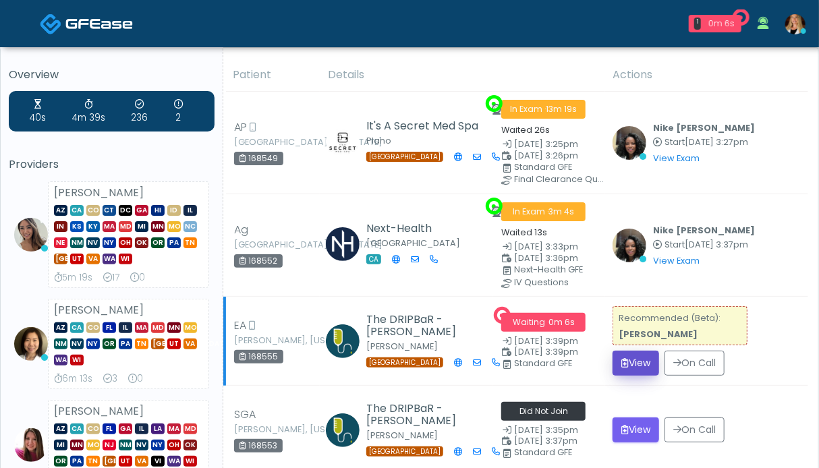
click at [640, 365] on button "View" at bounding box center [636, 363] width 47 height 25
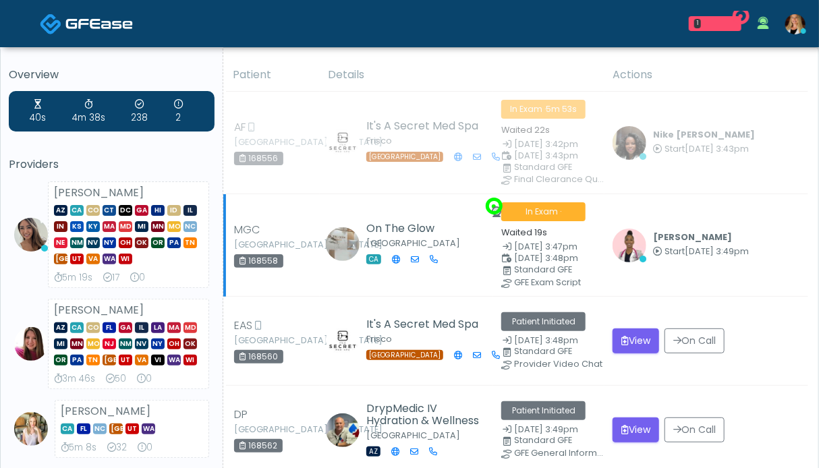
click at [656, 262] on td "Janaira Villalobos Start Sep 11, 3:49pm View Exam | Unreview" at bounding box center [707, 245] width 204 height 103
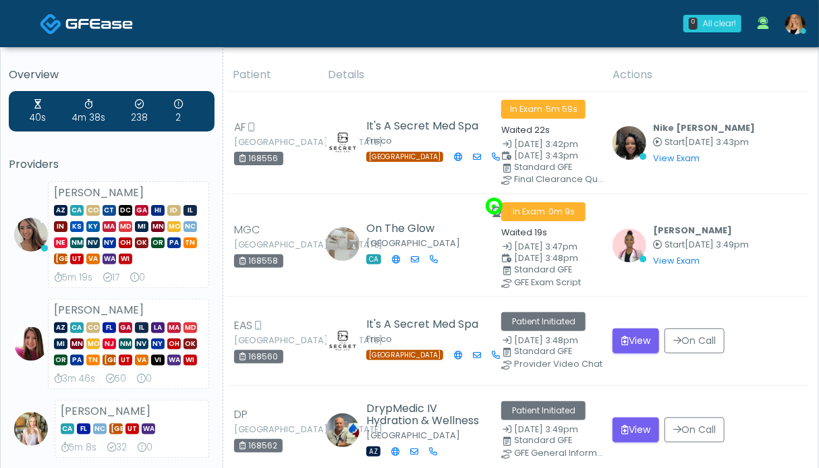
click at [90, 20] on img at bounding box center [98, 23] width 67 height 13
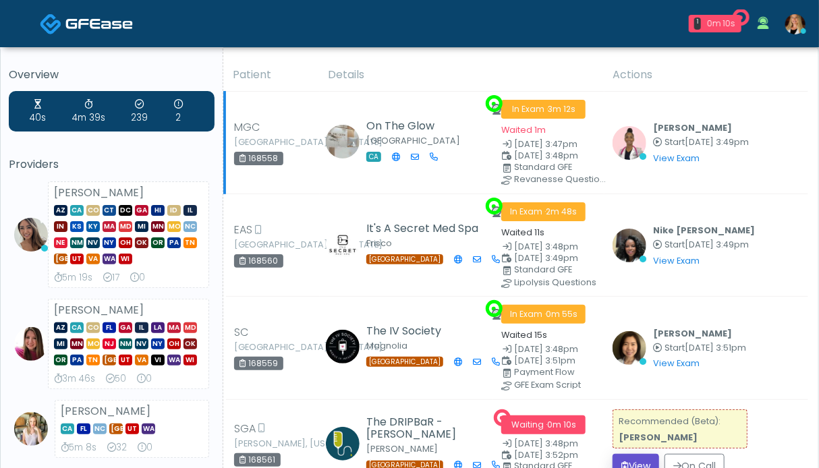
click at [634, 456] on button "View" at bounding box center [636, 466] width 47 height 25
click at [650, 461] on button "View" at bounding box center [636, 466] width 47 height 25
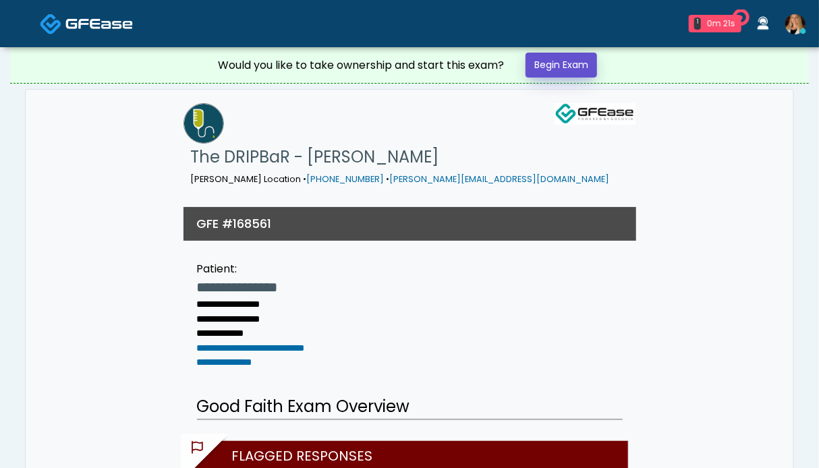
click at [579, 65] on link "Begin Exam" at bounding box center [562, 65] width 72 height 25
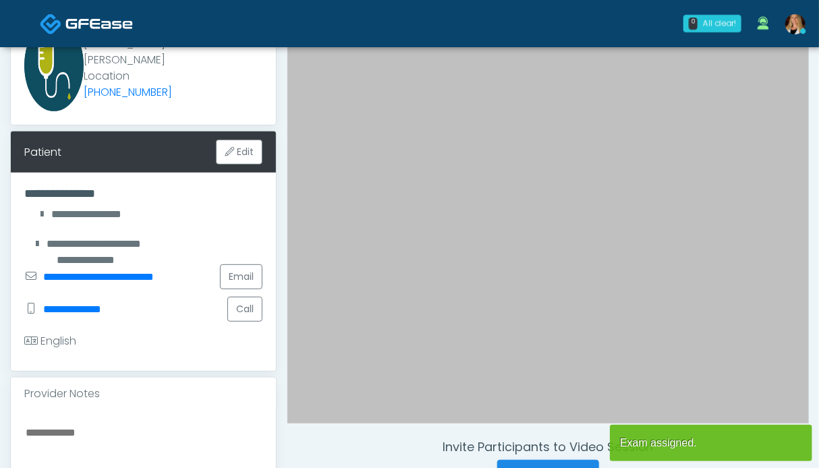
scroll to position [270, 0]
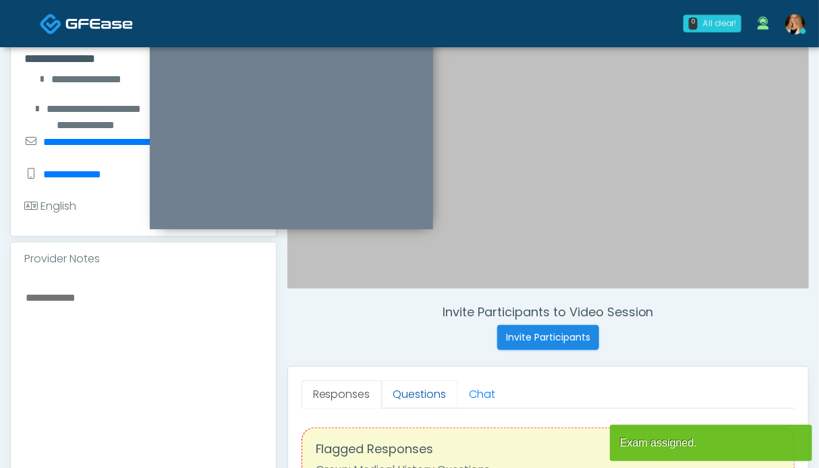
click at [416, 392] on link "Questions" at bounding box center [420, 395] width 76 height 28
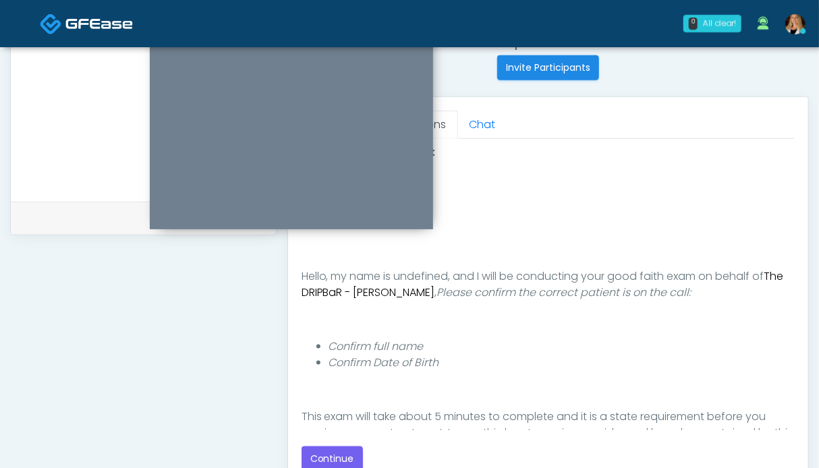
scroll to position [675, 0]
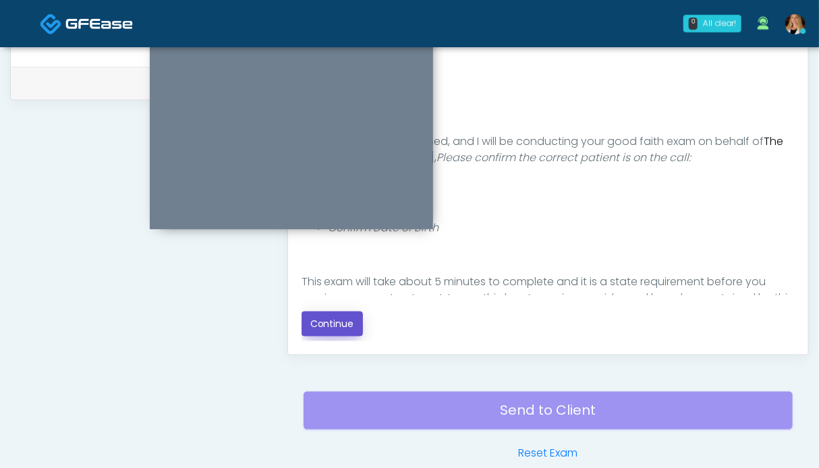
click at [319, 328] on button "Continue" at bounding box center [332, 324] width 61 height 25
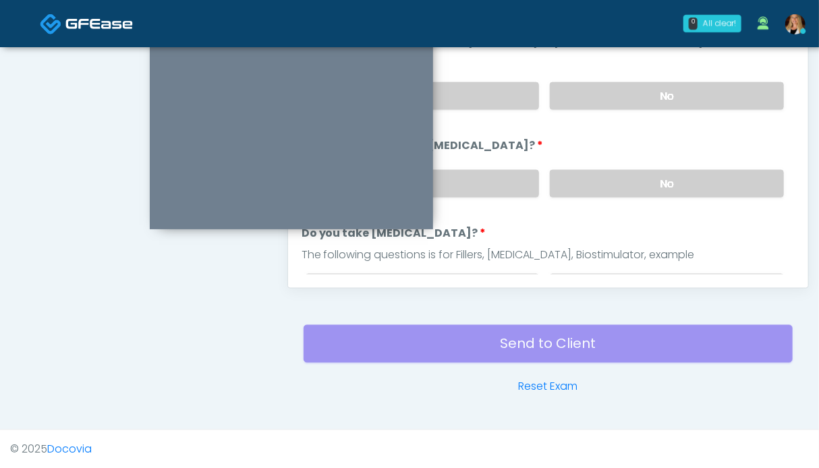
drag, startPoint x: 677, startPoint y: 179, endPoint x: 671, endPoint y: 156, distance: 23.7
click at [677, 178] on label "No" at bounding box center [667, 184] width 234 height 28
click at [659, 95] on label "No" at bounding box center [667, 96] width 234 height 28
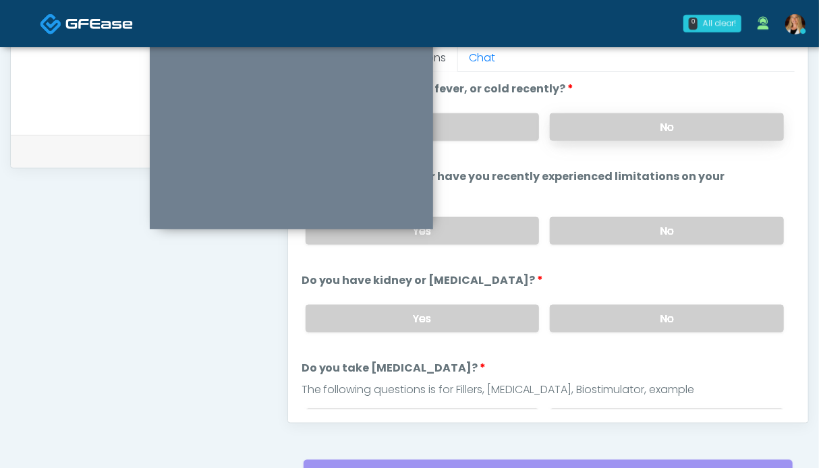
click at [655, 130] on label "No" at bounding box center [667, 127] width 234 height 28
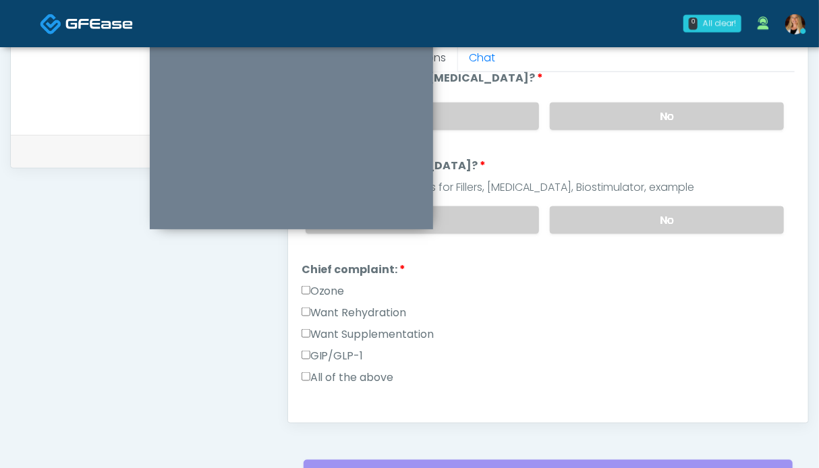
drag, startPoint x: 664, startPoint y: 216, endPoint x: 395, endPoint y: 286, distance: 278.2
click at [664, 216] on label "No" at bounding box center [667, 220] width 234 height 28
click at [334, 305] on label "Want Rehydration" at bounding box center [354, 313] width 105 height 16
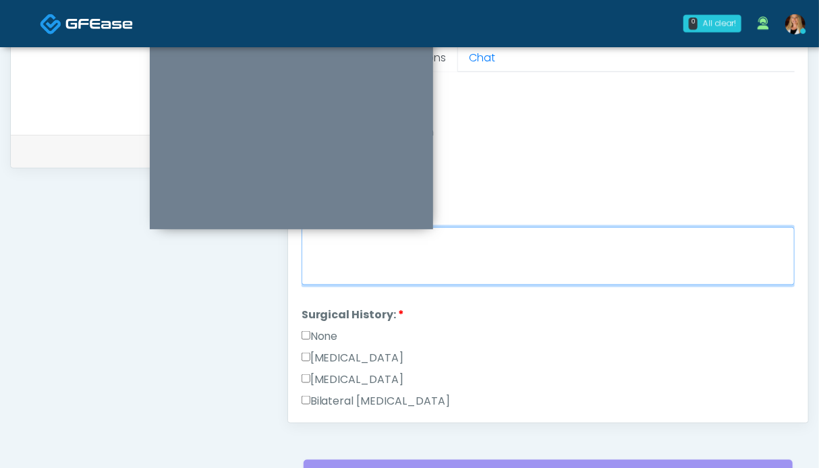
click at [453, 254] on textarea "Chief complaint notes:" at bounding box center [548, 256] width 493 height 58
type textarea "**"
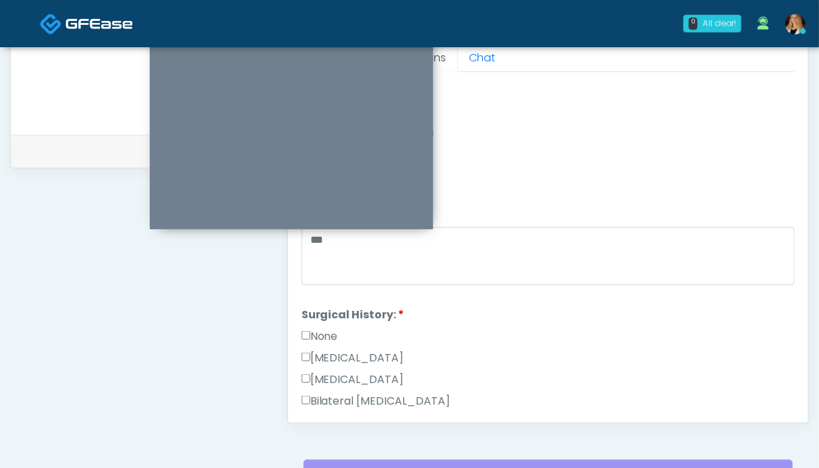
click at [332, 331] on label "None" at bounding box center [320, 337] width 36 height 16
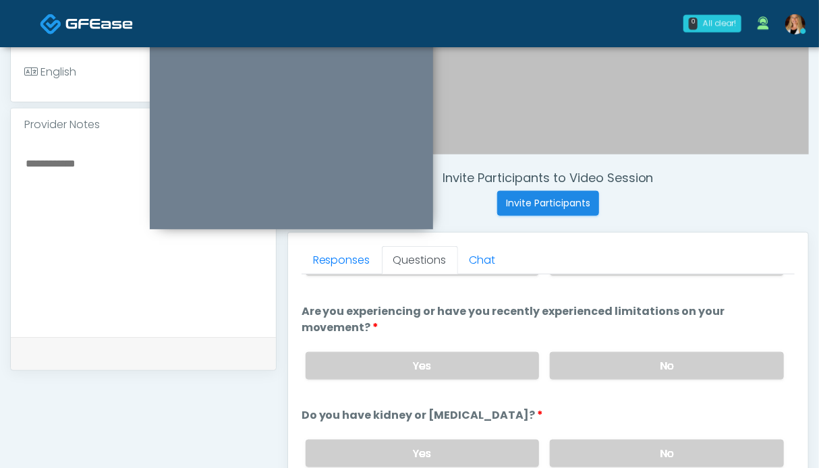
scroll to position [472, 0]
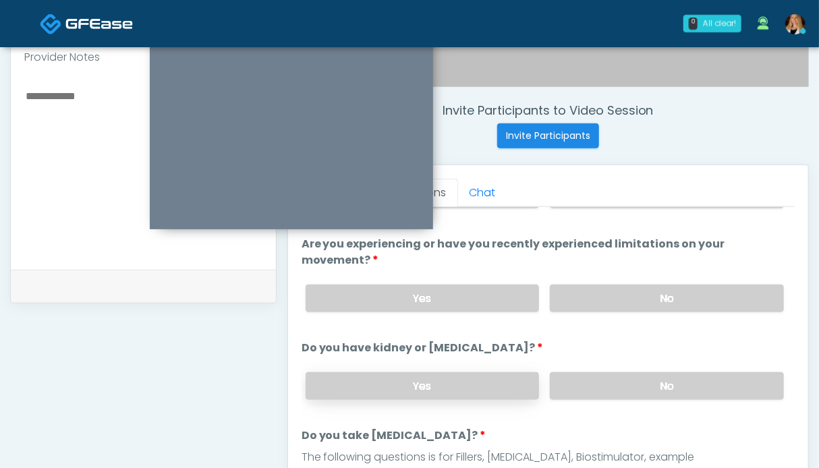
click at [432, 382] on label "Yes" at bounding box center [423, 386] width 234 height 28
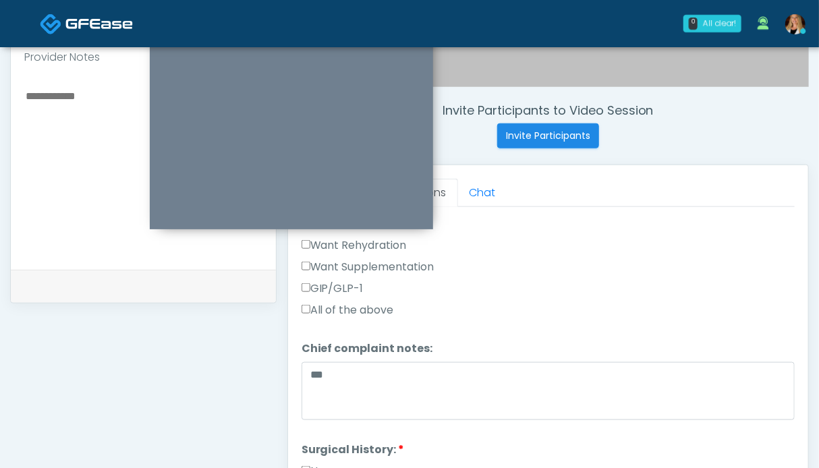
scroll to position [404, 0]
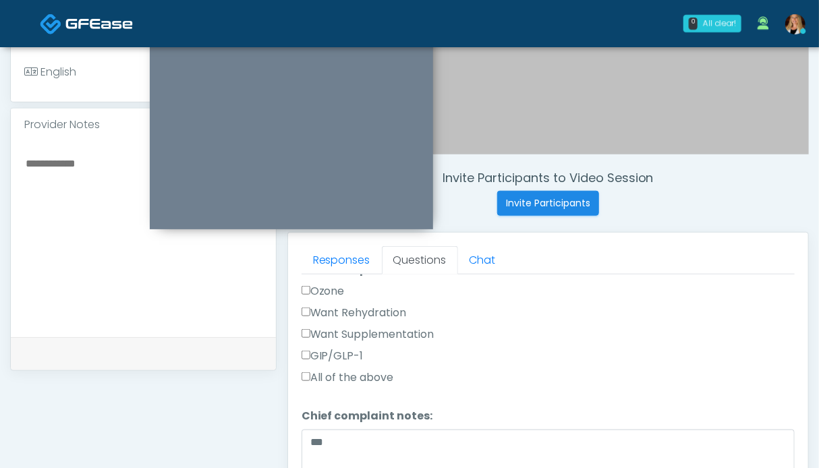
click at [86, 230] on textarea at bounding box center [143, 237] width 238 height 165
click at [68, 158] on textarea "***** **" at bounding box center [143, 237] width 238 height 165
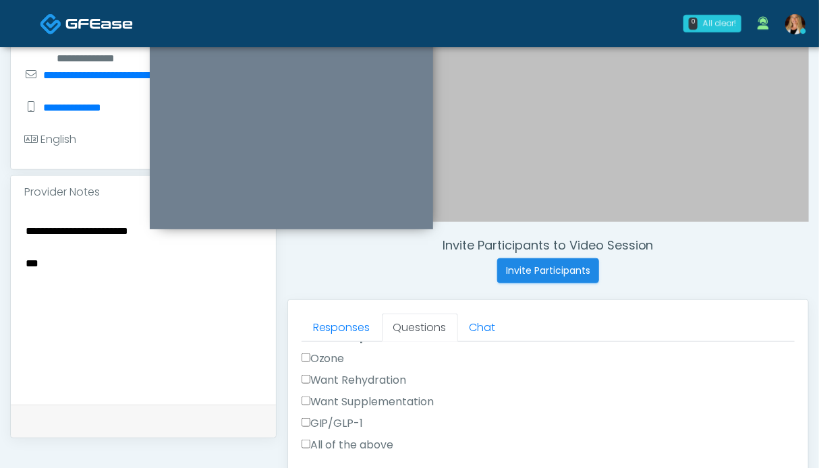
scroll to position [269, 0]
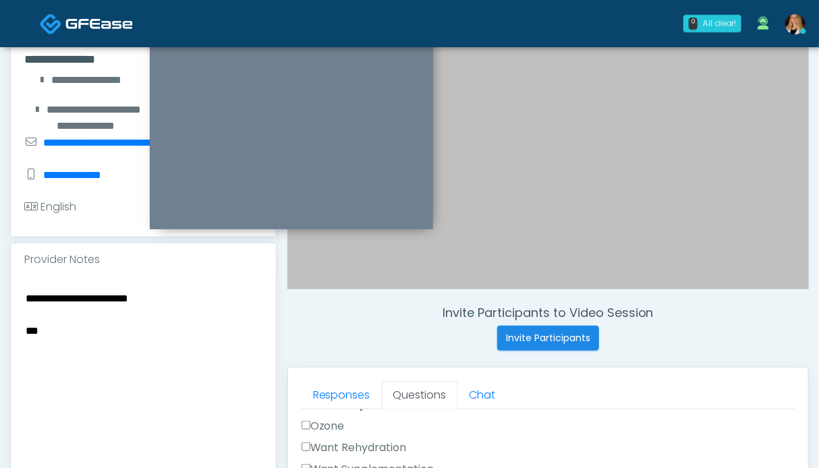
click at [80, 298] on textarea "**********" at bounding box center [143, 371] width 238 height 165
drag, startPoint x: 50, startPoint y: 344, endPoint x: 23, endPoint y: 346, distance: 27.1
click at [23, 346] on div "**********" at bounding box center [143, 374] width 265 height 196
drag, startPoint x: 184, startPoint y: 314, endPoint x: 19, endPoint y: 291, distance: 166.9
click at [19, 291] on div "**********" at bounding box center [143, 374] width 265 height 196
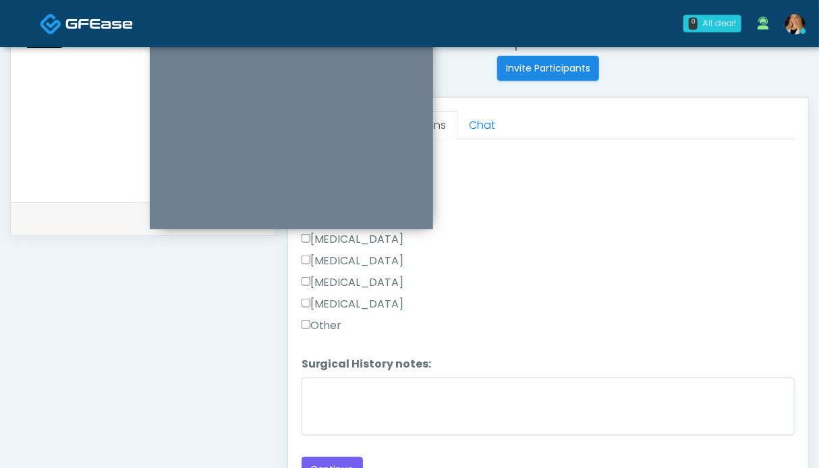
scroll to position [674, 0]
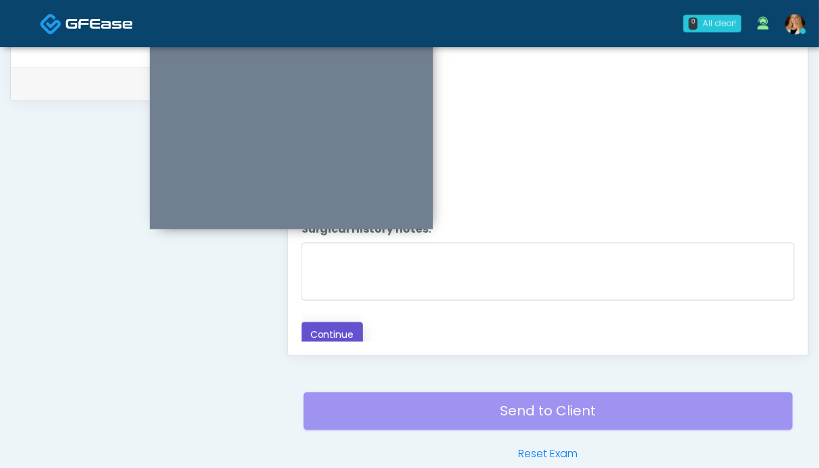
click at [342, 335] on button "Continue" at bounding box center [332, 335] width 61 height 25
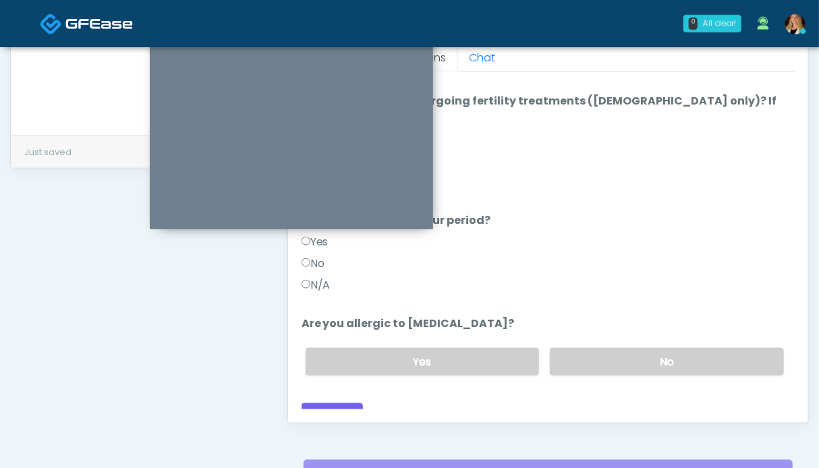
scroll to position [539, 0]
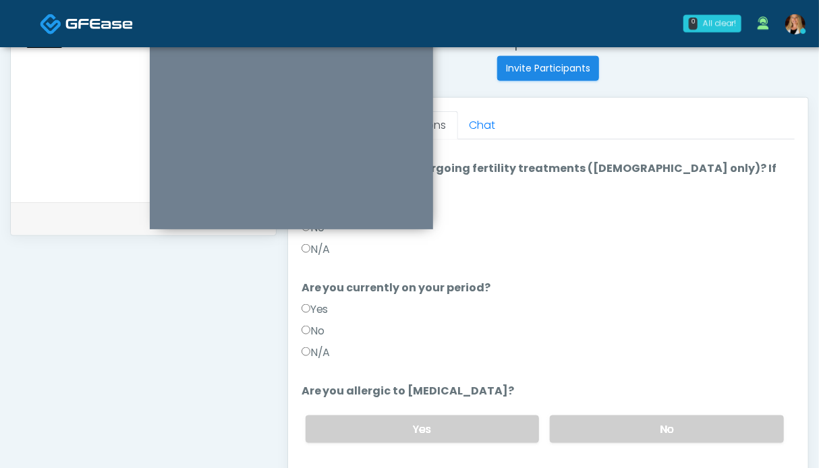
click at [318, 345] on label "N/A" at bounding box center [316, 353] width 29 height 16
click at [640, 416] on label "No" at bounding box center [667, 430] width 234 height 28
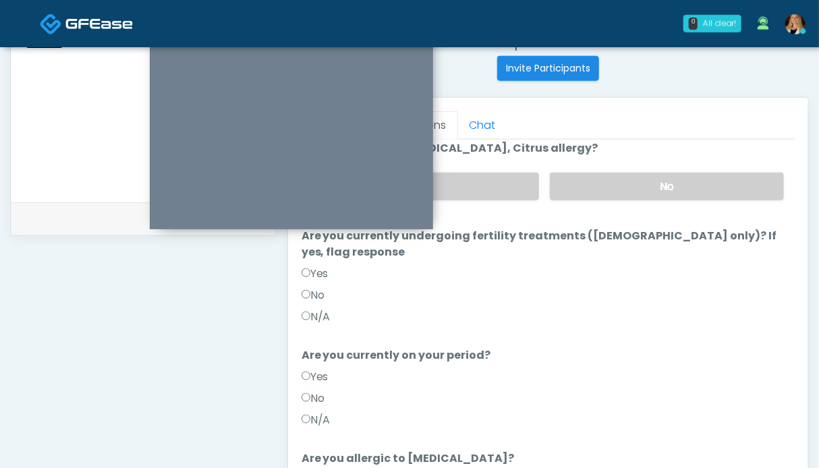
click at [323, 309] on label "N/A" at bounding box center [316, 317] width 29 height 16
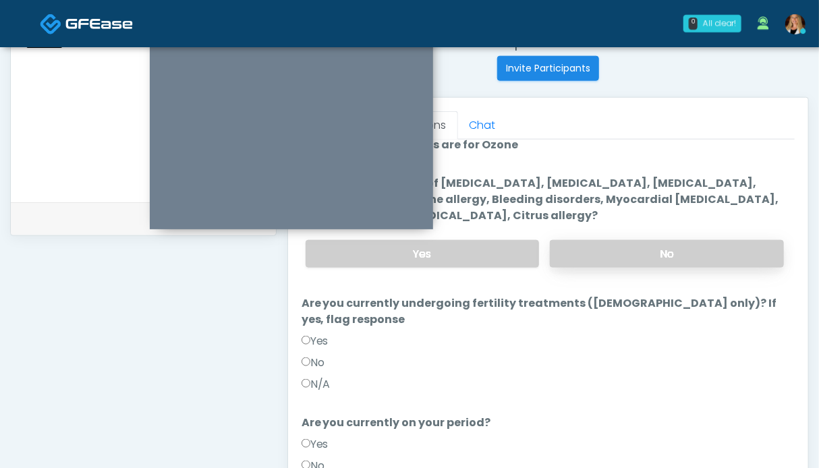
click at [639, 262] on label "No" at bounding box center [667, 254] width 234 height 28
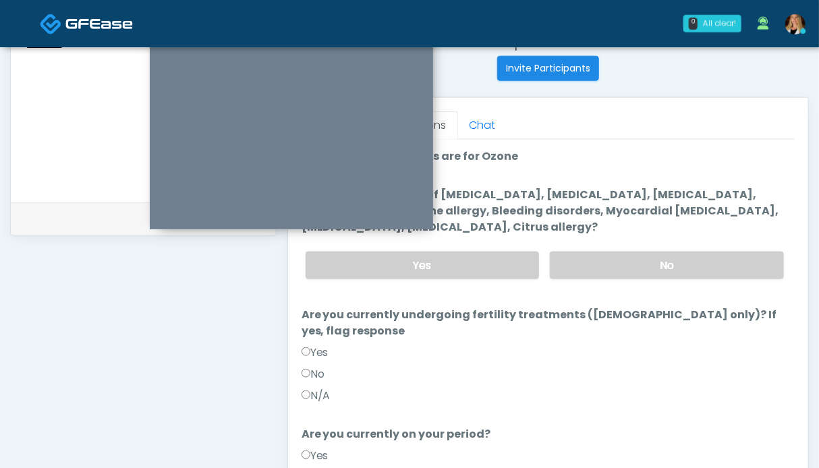
scroll to position [337, 0]
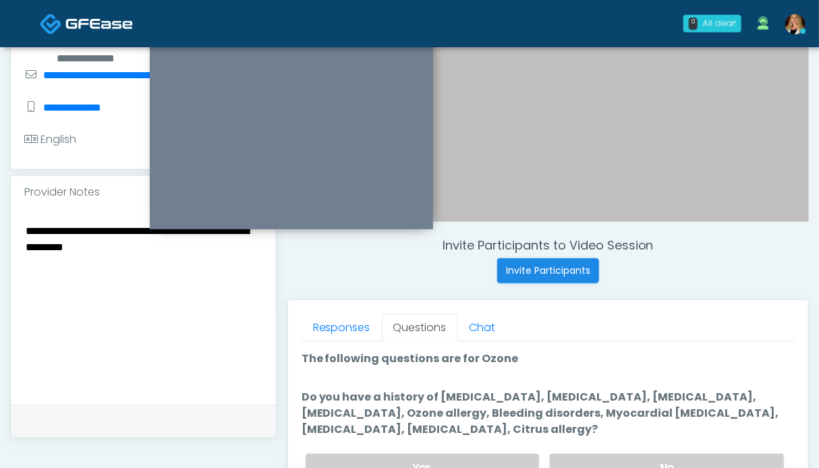
click at [189, 250] on textarea "**********" at bounding box center [143, 304] width 238 height 165
drag, startPoint x: 236, startPoint y: 249, endPoint x: 191, endPoint y: 281, distance: 55.2
click at [191, 281] on textarea "**********" at bounding box center [143, 304] width 238 height 165
drag, startPoint x: 81, startPoint y: 260, endPoint x: 15, endPoint y: 227, distance: 73.6
click at [17, 227] on div "**********" at bounding box center [143, 306] width 265 height 196
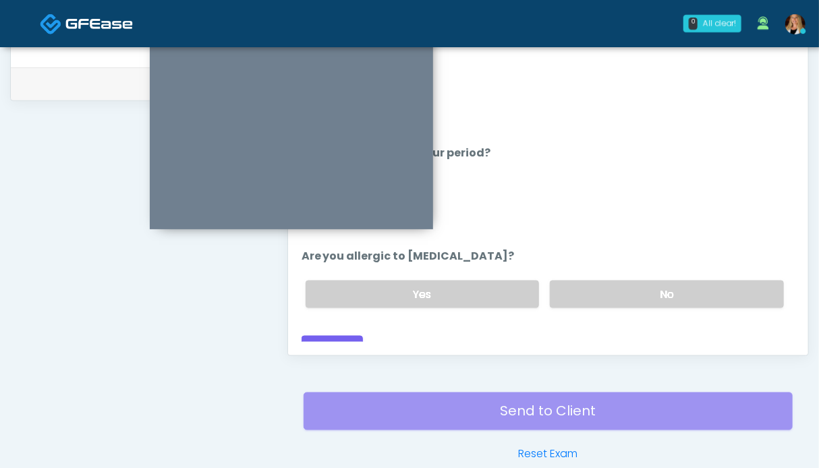
scroll to position [742, 0]
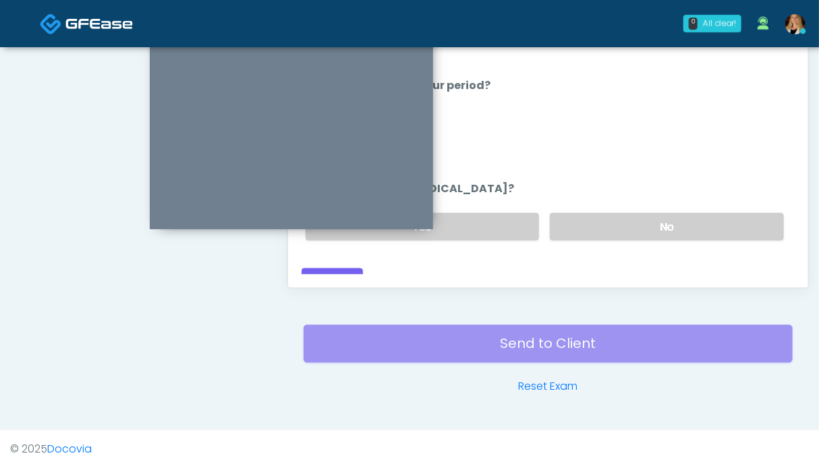
type textarea "**********"
click at [341, 278] on div "Responses Questions Chat Good Faith Exam Script Good Faith Exam Script INTRODUC…" at bounding box center [548, 91] width 520 height 393
click at [340, 269] on button "Continue" at bounding box center [332, 281] width 61 height 25
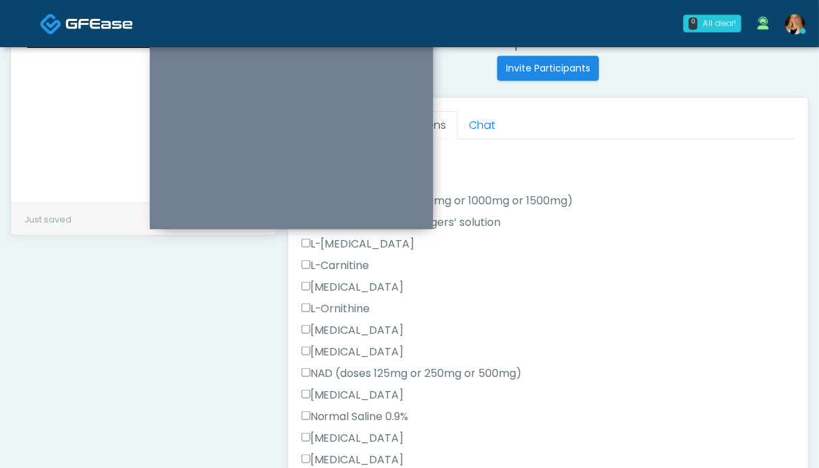
scroll to position [551, 0]
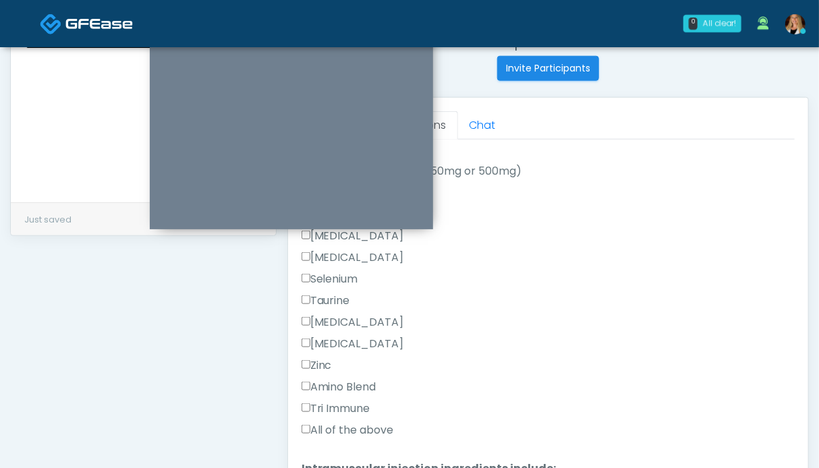
click at [340, 431] on label "All of the above" at bounding box center [348, 430] width 92 height 16
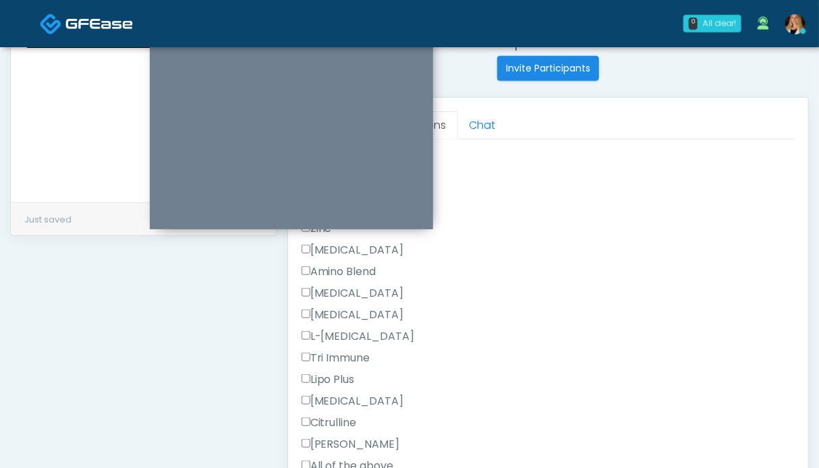
scroll to position [1202, 0]
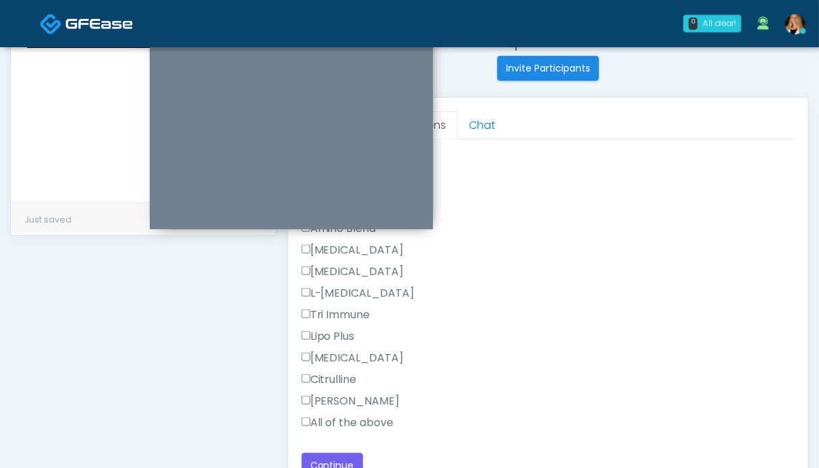
click at [350, 426] on label "All of the above" at bounding box center [348, 423] width 92 height 16
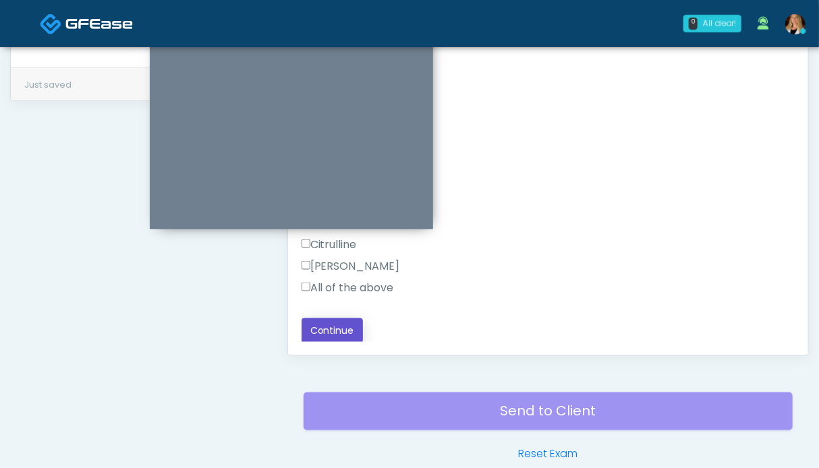
click at [336, 320] on button "Continue" at bounding box center [332, 330] width 61 height 25
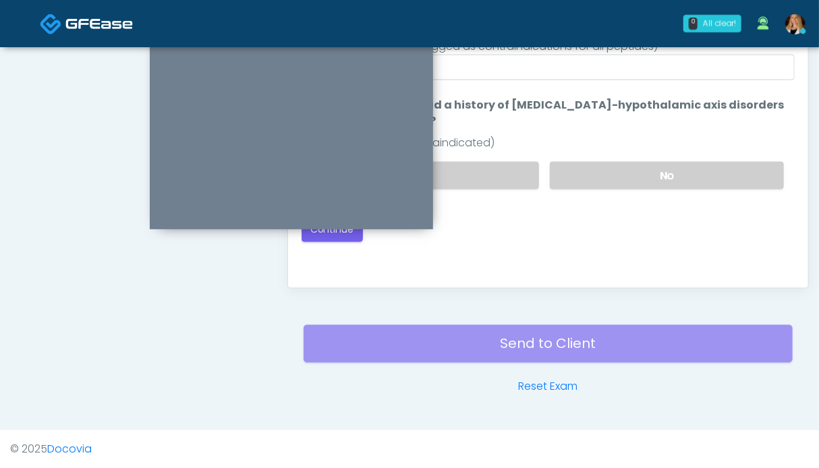
scroll to position [607, 0]
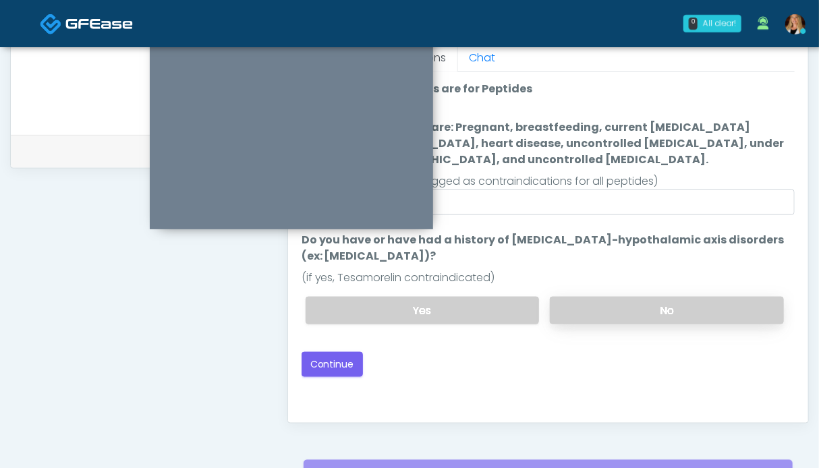
click at [605, 316] on label "No" at bounding box center [667, 311] width 234 height 28
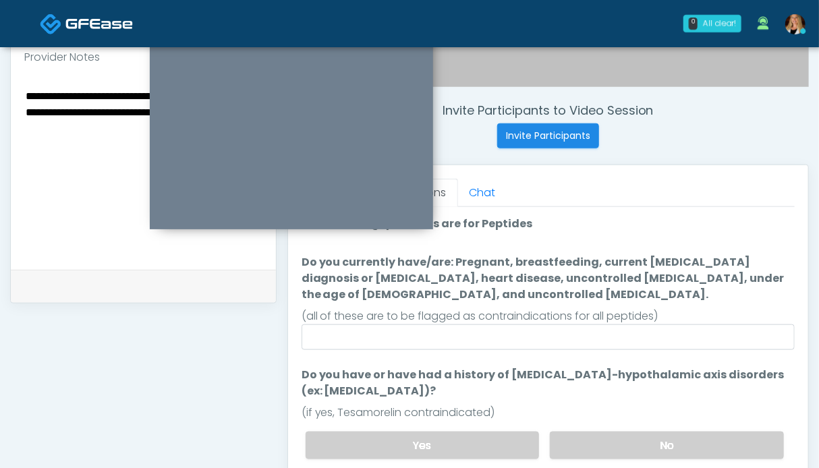
scroll to position [742, 0]
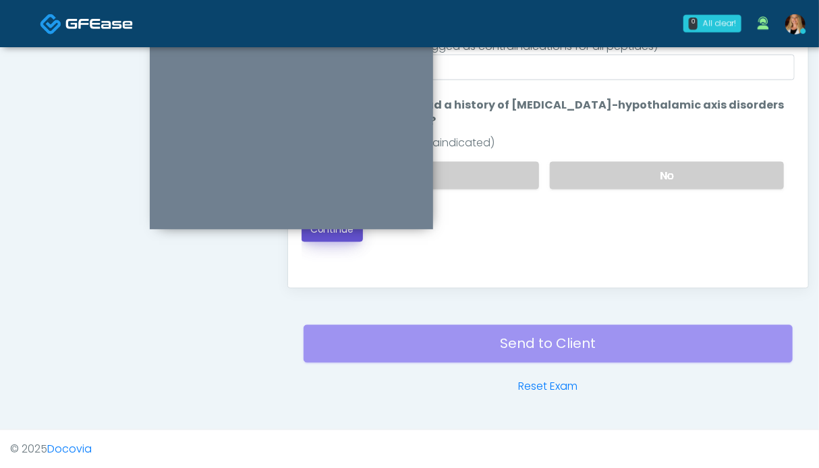
click at [336, 237] on button "Continue" at bounding box center [332, 229] width 61 height 25
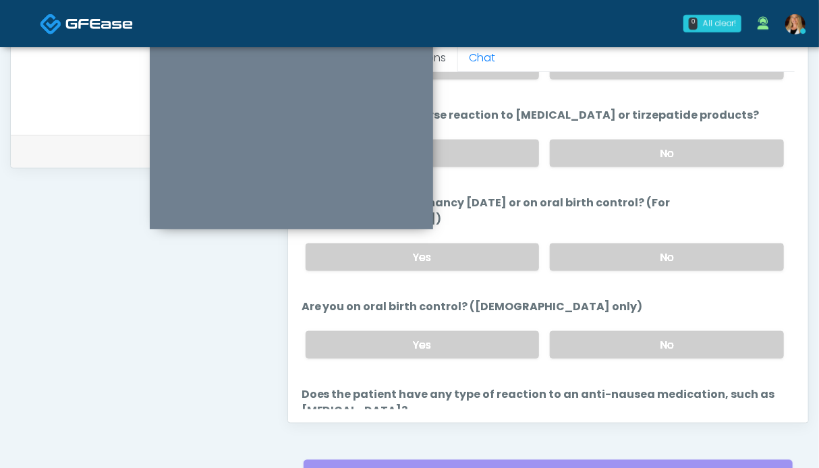
scroll to position [758, 0]
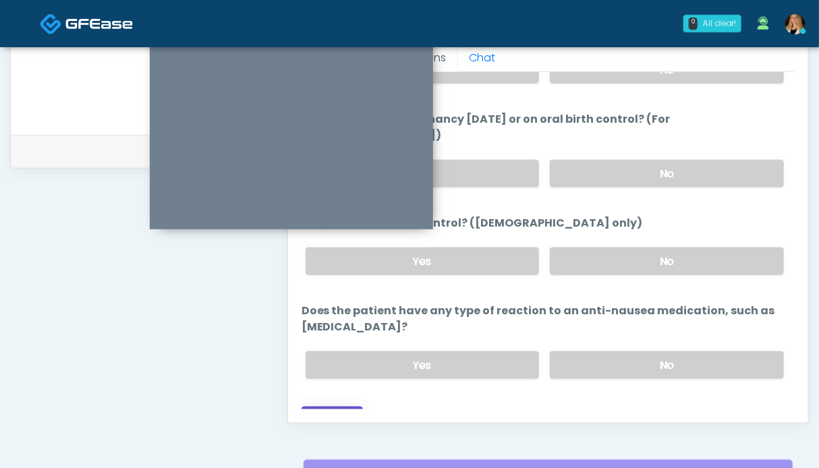
click at [340, 407] on button "Continue" at bounding box center [332, 419] width 61 height 25
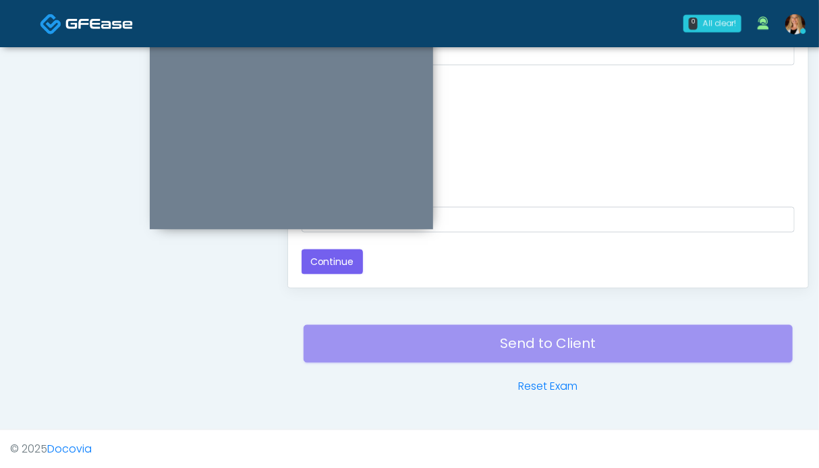
scroll to position [390, 0]
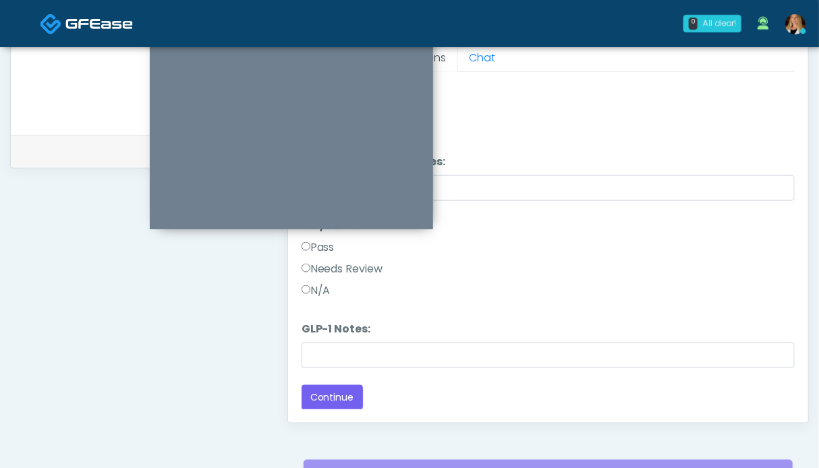
click at [559, 283] on div "N/A" at bounding box center [548, 294] width 493 height 22
click at [319, 285] on label "N/A" at bounding box center [316, 291] width 29 height 16
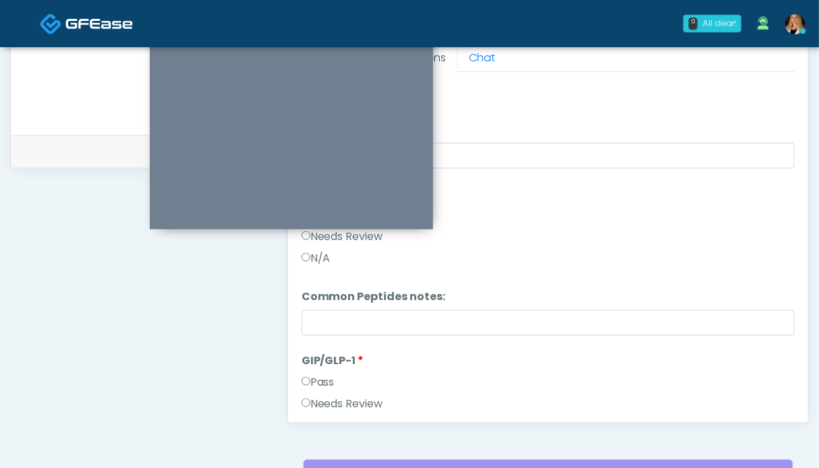
scroll to position [472, 0]
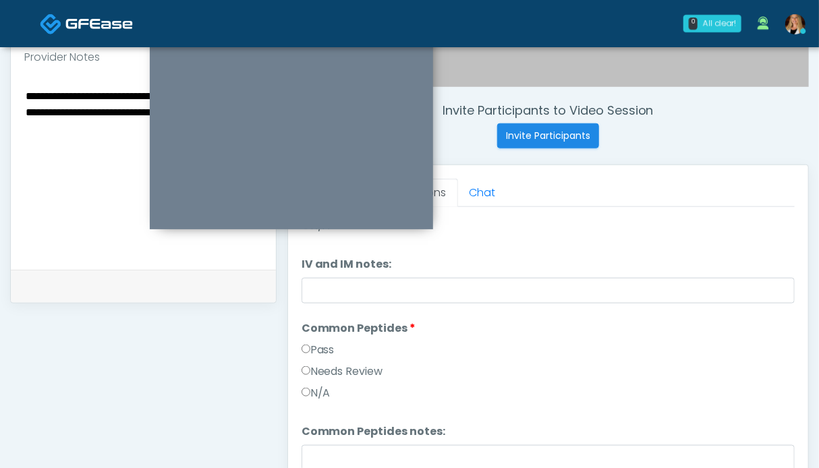
click at [323, 368] on label "Needs Review" at bounding box center [343, 372] width 82 height 16
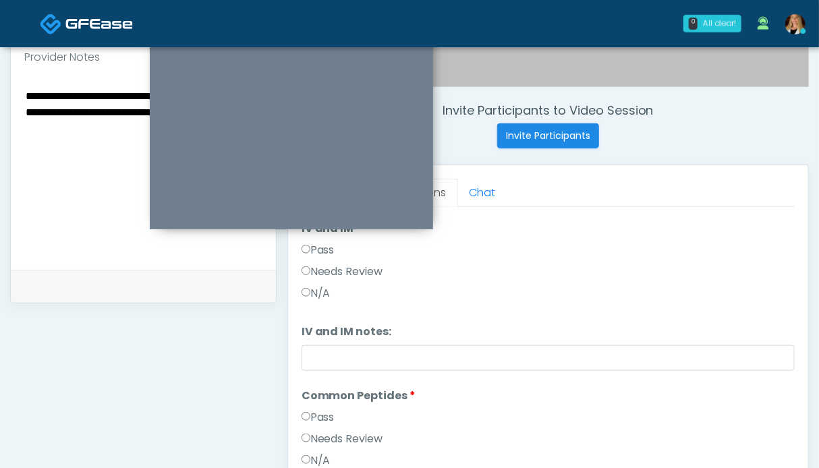
click at [325, 273] on label "Needs Review" at bounding box center [343, 272] width 82 height 16
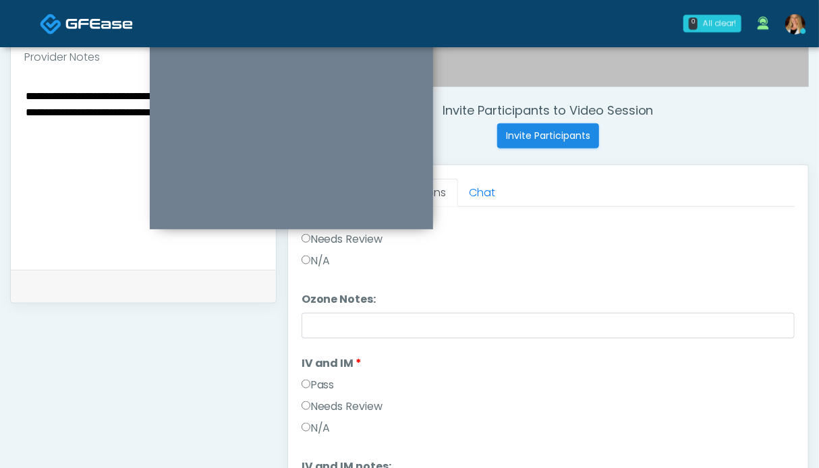
scroll to position [0, 0]
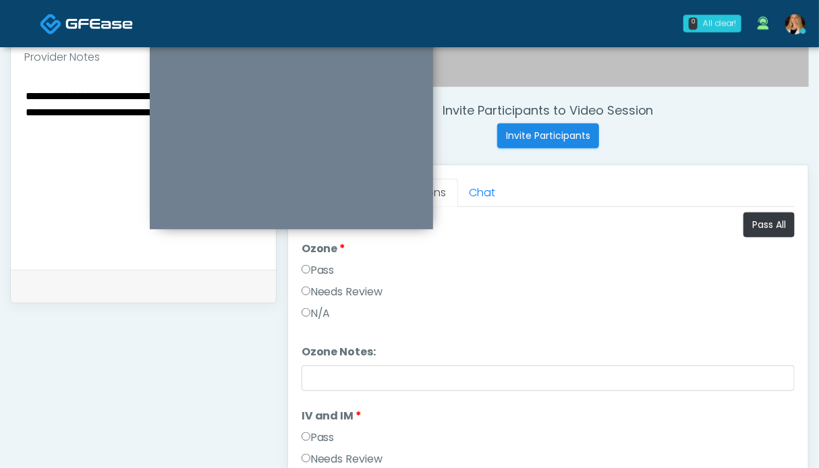
click at [310, 270] on label "Pass" at bounding box center [318, 270] width 33 height 16
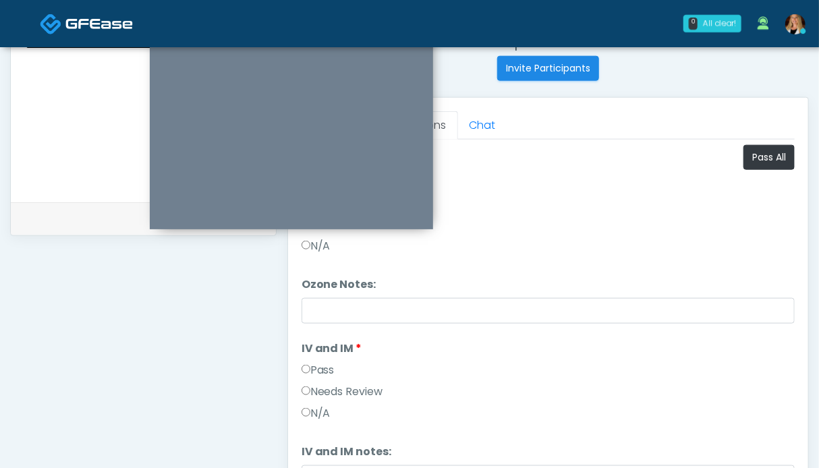
scroll to position [135, 0]
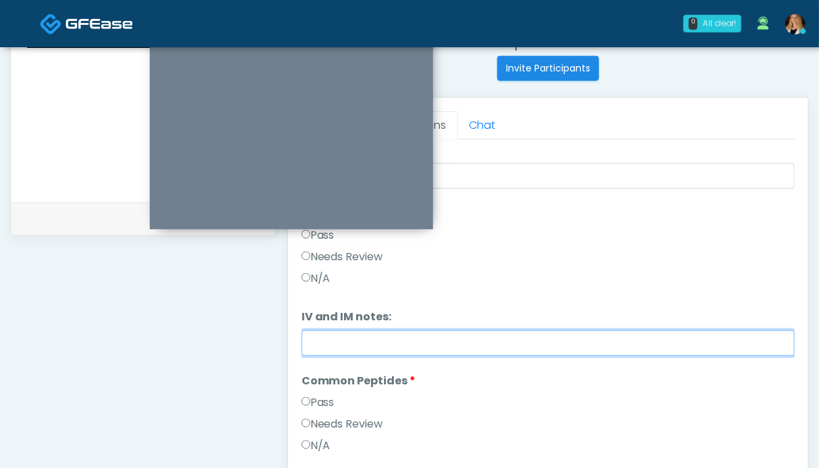
click at [399, 341] on input "IV and IM notes:" at bounding box center [548, 344] width 493 height 26
paste input "**********"
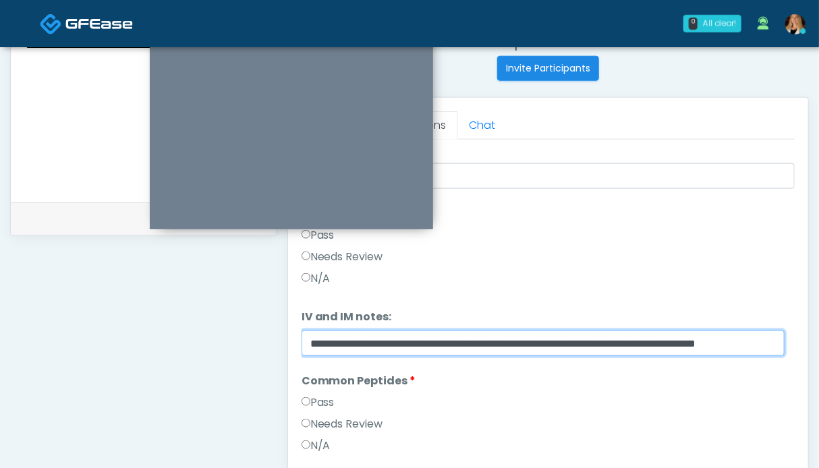
scroll to position [270, 0]
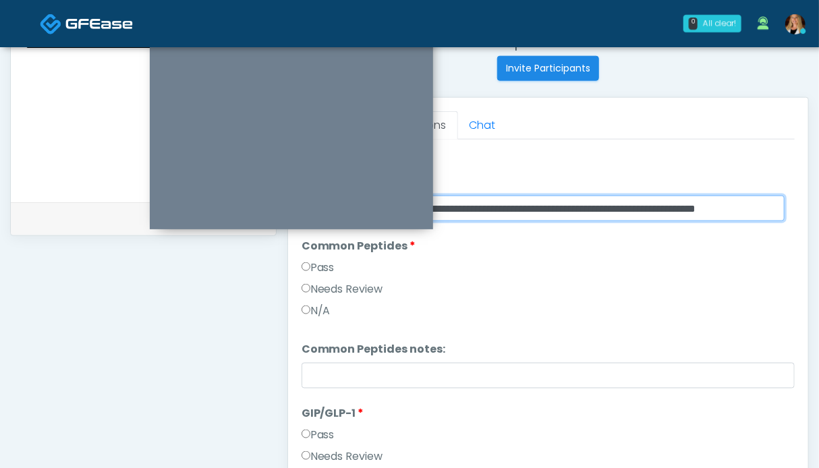
type input "**********"
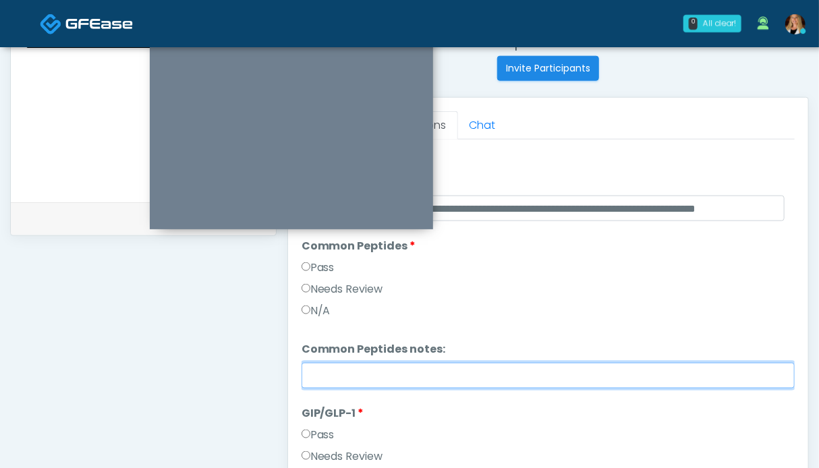
click at [354, 376] on input "Common Peptides notes:" at bounding box center [548, 376] width 493 height 26
paste input "**********"
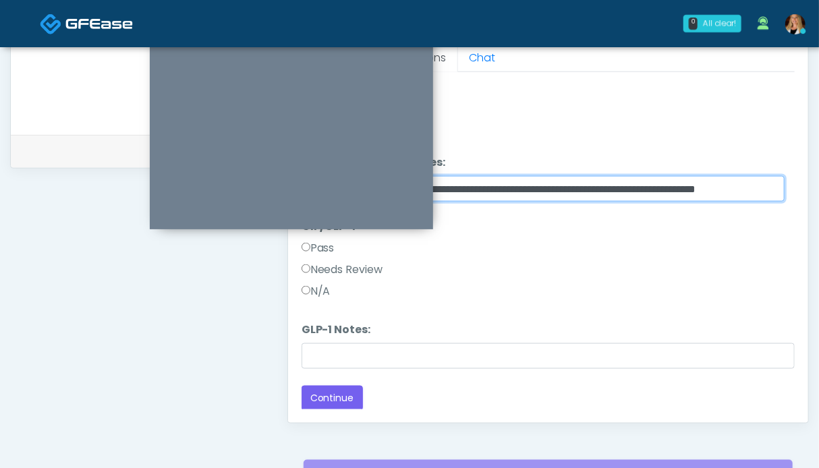
type input "**********"
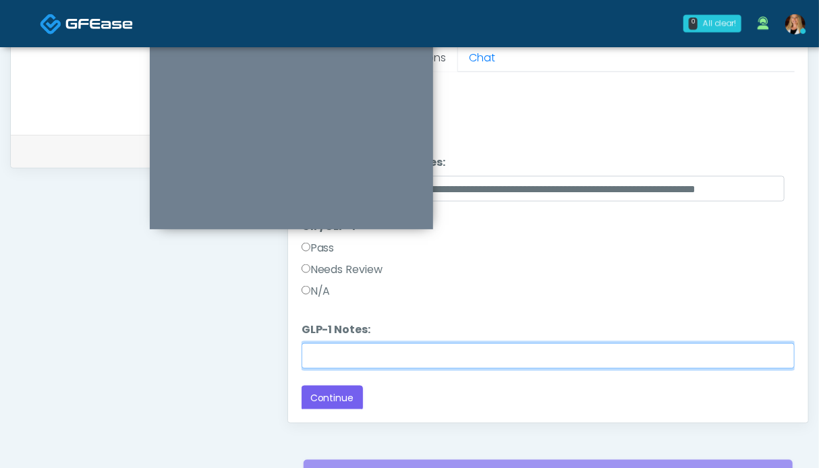
click at [349, 353] on input "GLP-1 Notes:" at bounding box center [548, 356] width 493 height 26
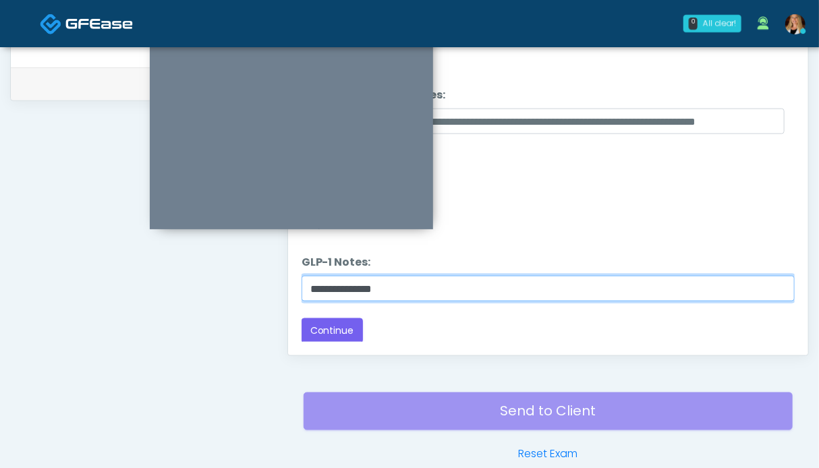
type input "**********"
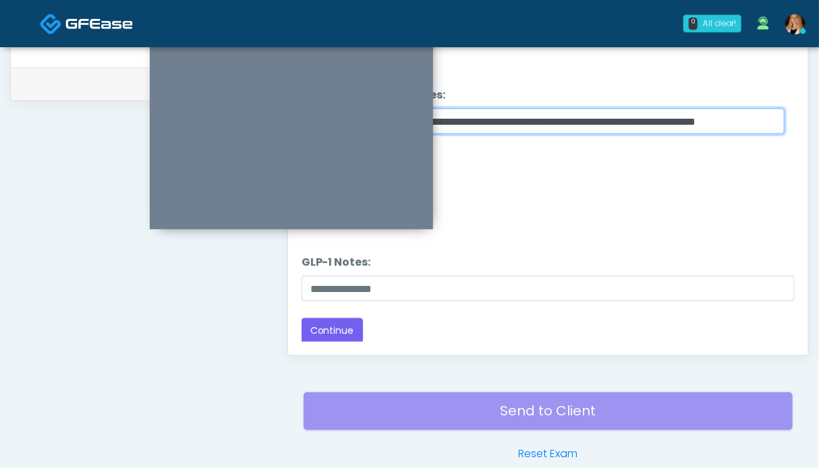
drag, startPoint x: 658, startPoint y: 117, endPoint x: 621, endPoint y: 119, distance: 36.5
click at [621, 119] on input "**********" at bounding box center [544, 122] width 484 height 26
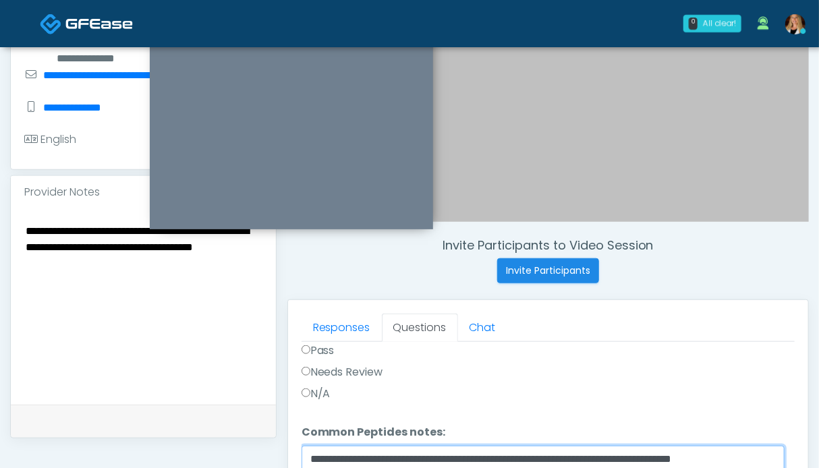
scroll to position [269, 0]
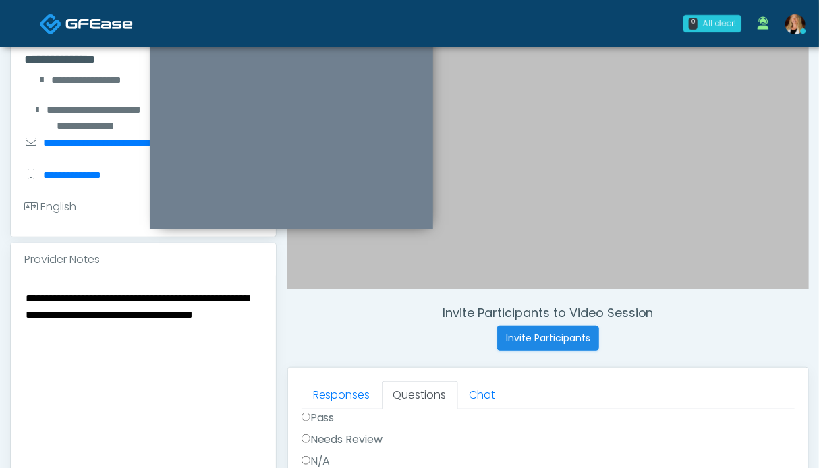
type input "**********"
drag, startPoint x: 167, startPoint y: 314, endPoint x: 127, endPoint y: 314, distance: 39.8
click at [127, 314] on textarea "**********" at bounding box center [143, 371] width 238 height 165
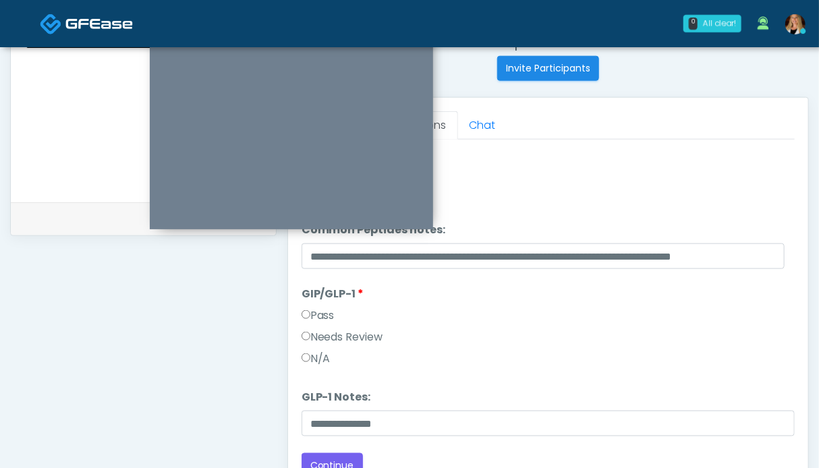
scroll to position [742, 0]
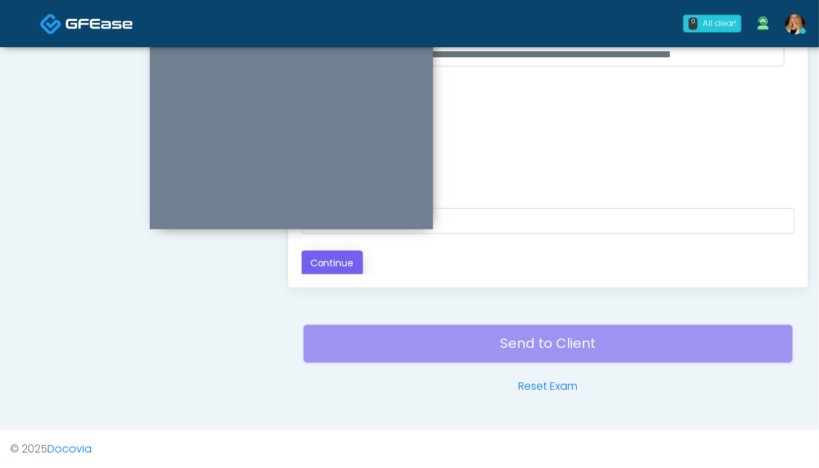
type textarea "**********"
click at [332, 251] on button "Continue" at bounding box center [332, 263] width 61 height 25
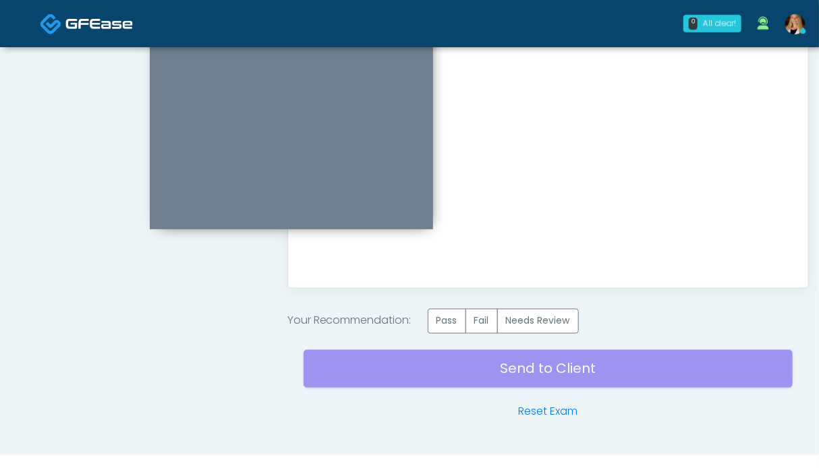
scroll to position [0, 0]
click at [553, 319] on label "Needs Review" at bounding box center [538, 321] width 82 height 25
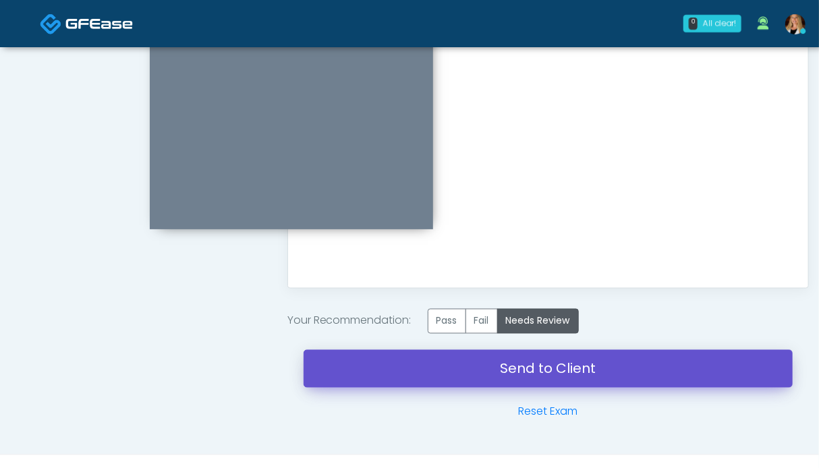
click at [538, 381] on link "Send to Client" at bounding box center [548, 369] width 489 height 38
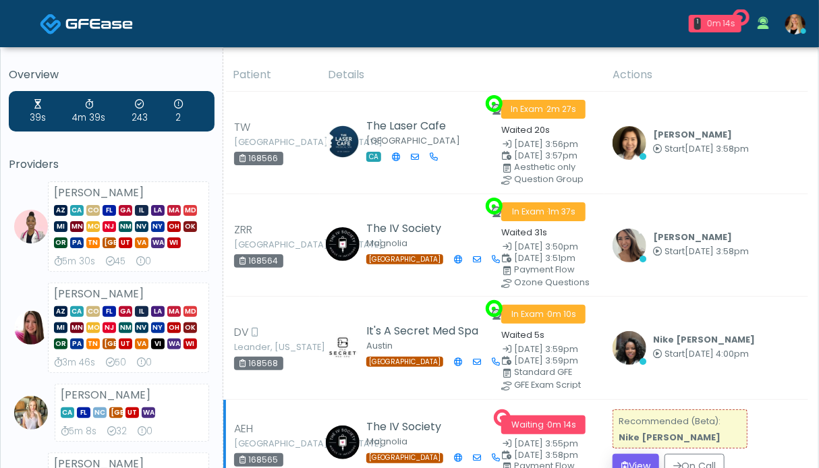
click at [644, 457] on button "View" at bounding box center [636, 466] width 47 height 25
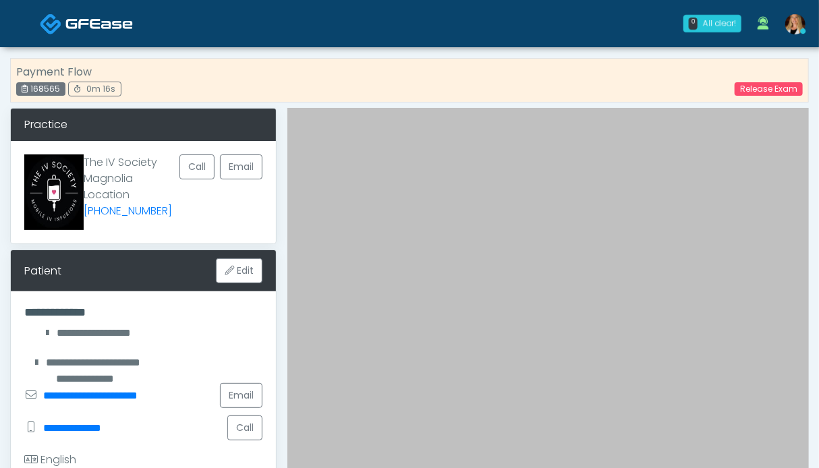
scroll to position [270, 0]
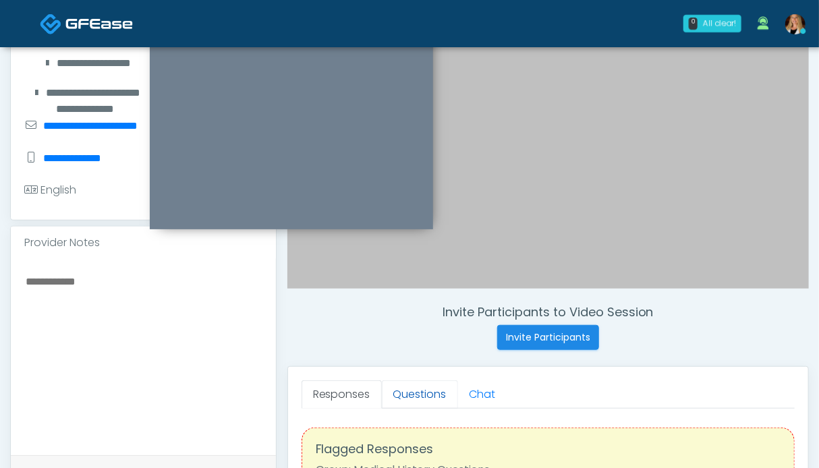
click at [408, 397] on link "Questions" at bounding box center [420, 395] width 76 height 28
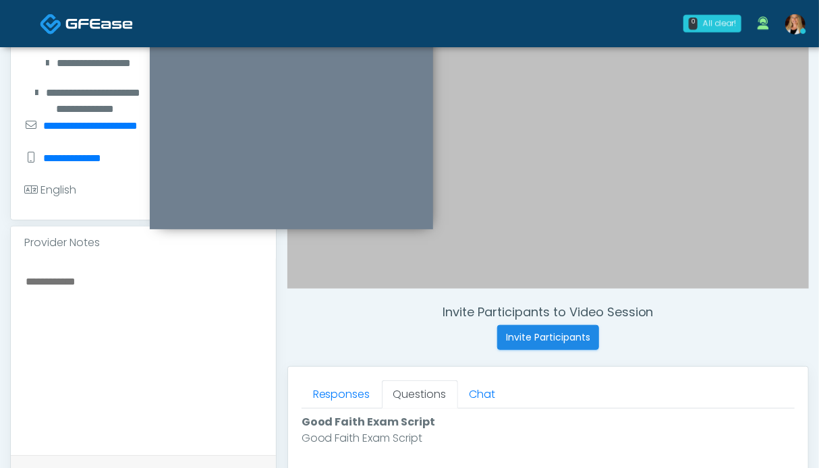
scroll to position [540, 0]
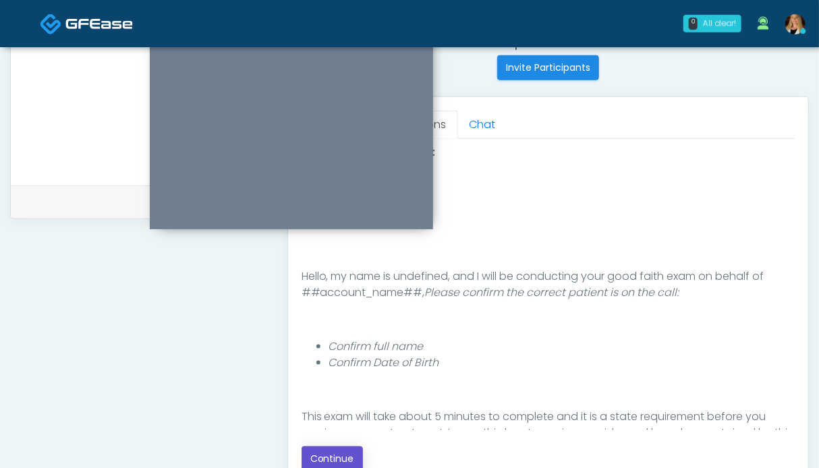
click at [337, 451] on button "Continue" at bounding box center [332, 459] width 61 height 25
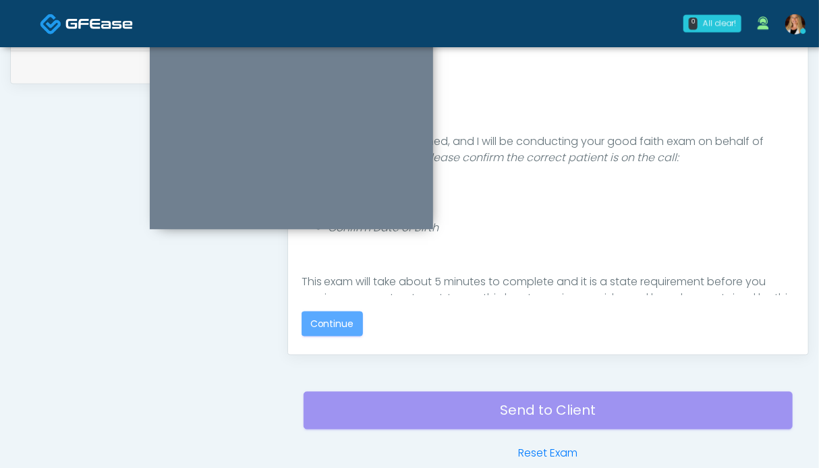
scroll to position [742, 0]
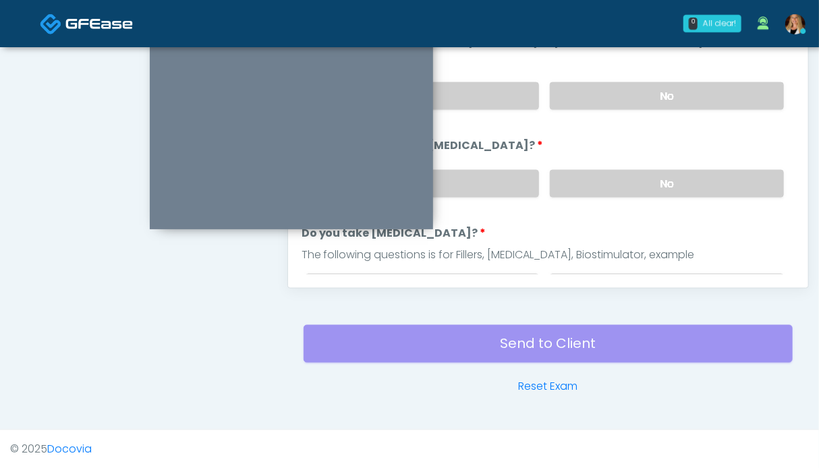
drag, startPoint x: 679, startPoint y: 177, endPoint x: 675, endPoint y: 123, distance: 54.9
click at [679, 176] on label "No" at bounding box center [667, 184] width 234 height 28
click at [669, 88] on label "No" at bounding box center [667, 96] width 234 height 28
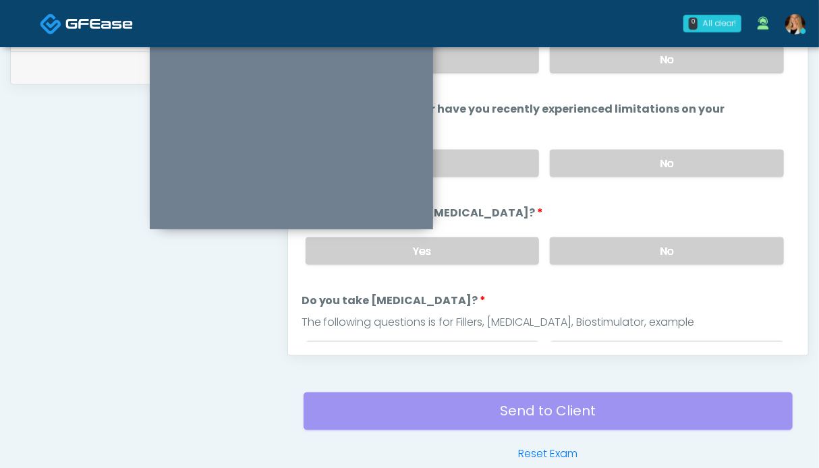
scroll to position [607, 0]
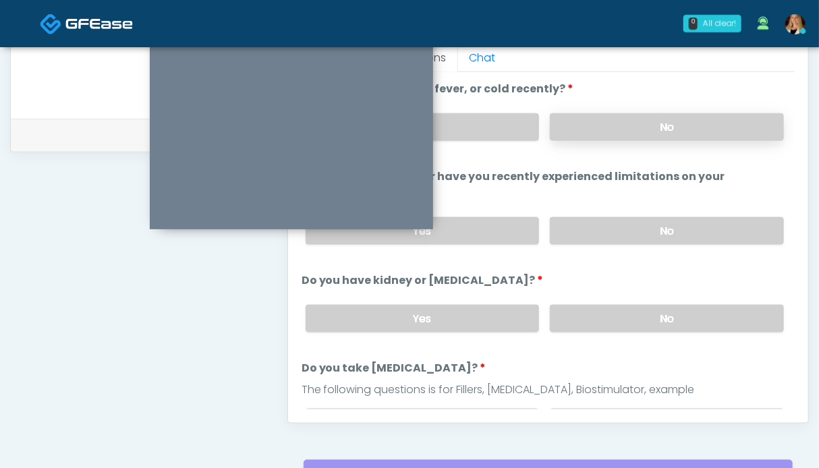
click at [646, 130] on label "No" at bounding box center [667, 127] width 234 height 28
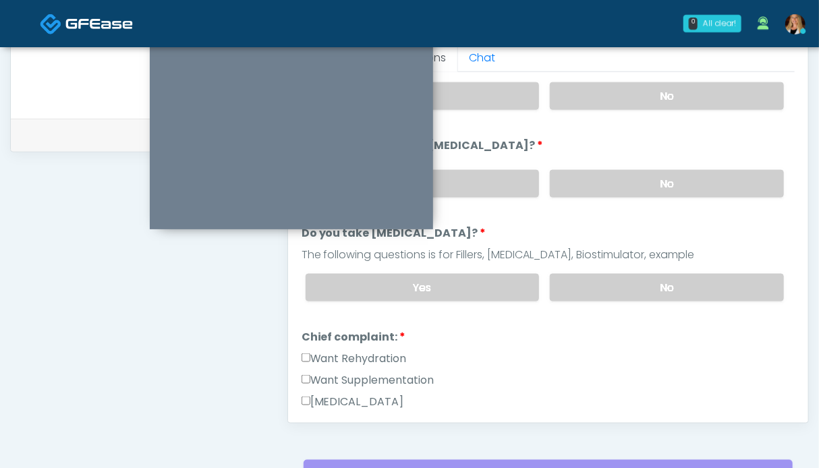
drag, startPoint x: 646, startPoint y: 262, endPoint x: 530, endPoint y: 312, distance: 126.1
click at [646, 263] on div "Yes No" at bounding box center [545, 287] width 500 height 49
click at [347, 354] on label "Want Rehydration" at bounding box center [354, 359] width 105 height 16
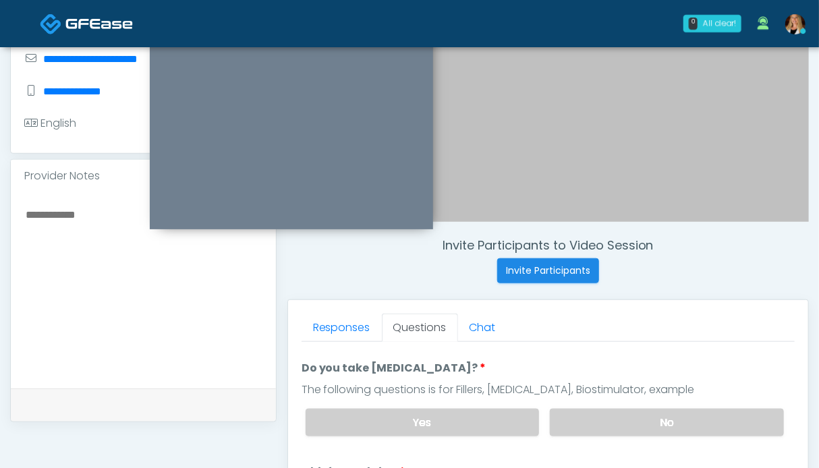
scroll to position [404, 0]
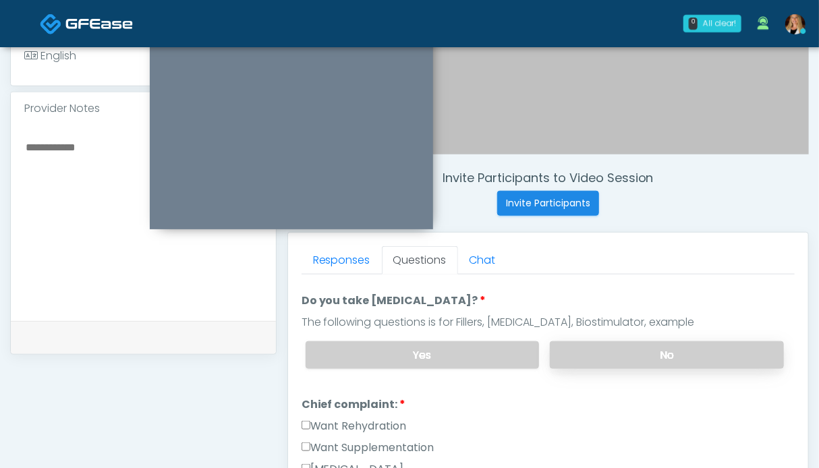
click at [667, 356] on label "No" at bounding box center [667, 355] width 234 height 28
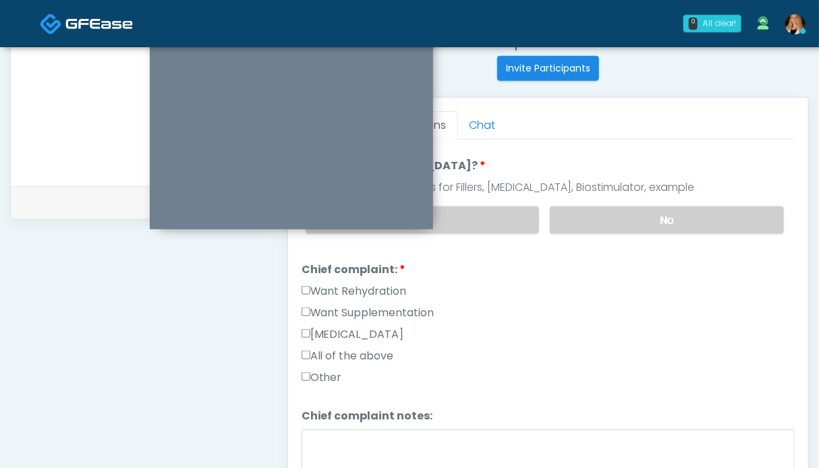
scroll to position [472, 0]
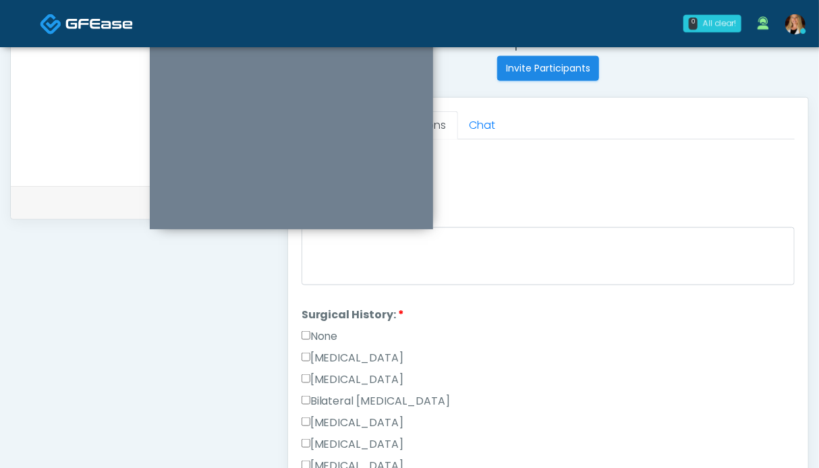
click at [311, 329] on label "None" at bounding box center [320, 337] width 36 height 16
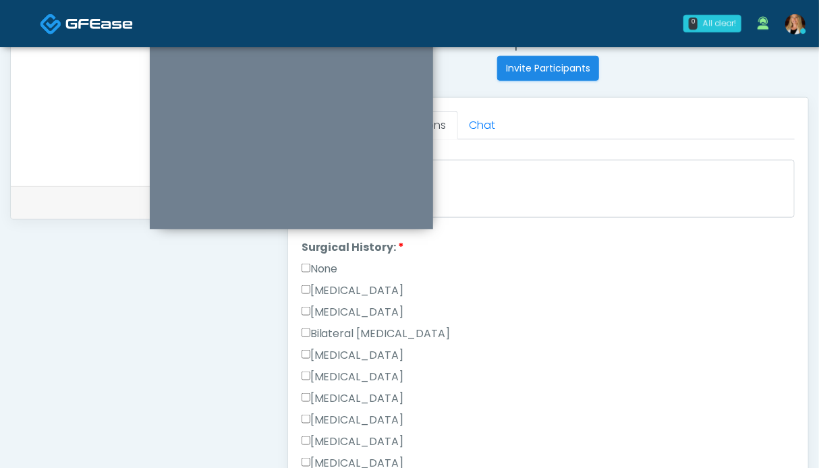
scroll to position [405, 0]
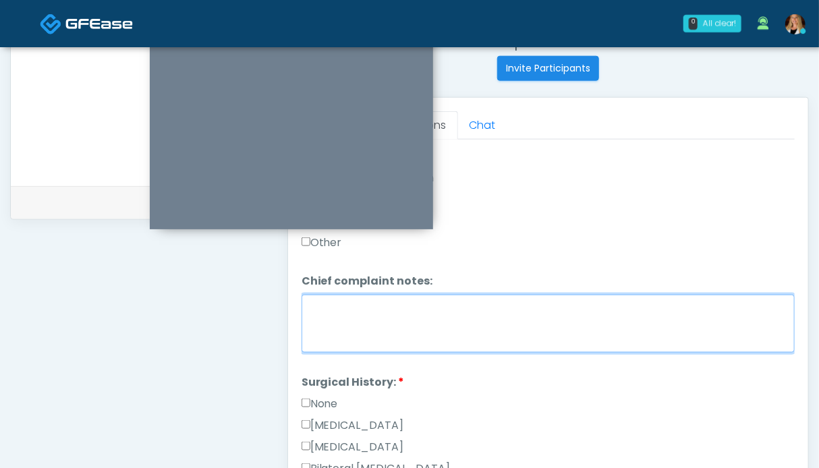
click at [449, 313] on textarea "Chief complaint notes:" at bounding box center [548, 324] width 493 height 58
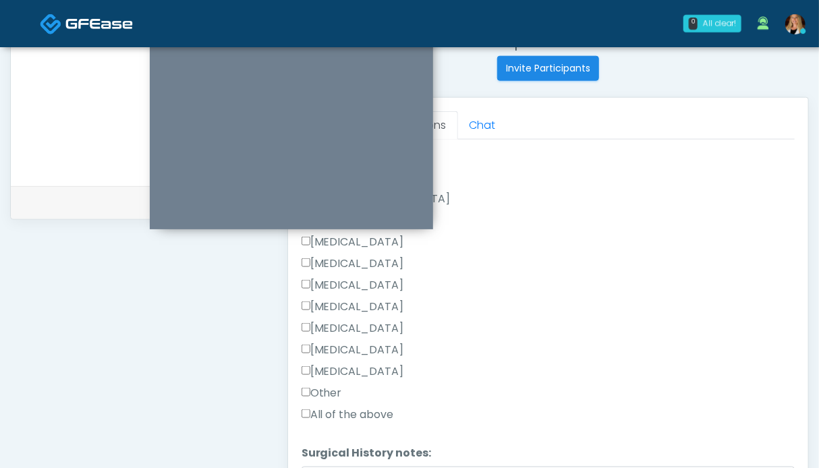
scroll to position [764, 0]
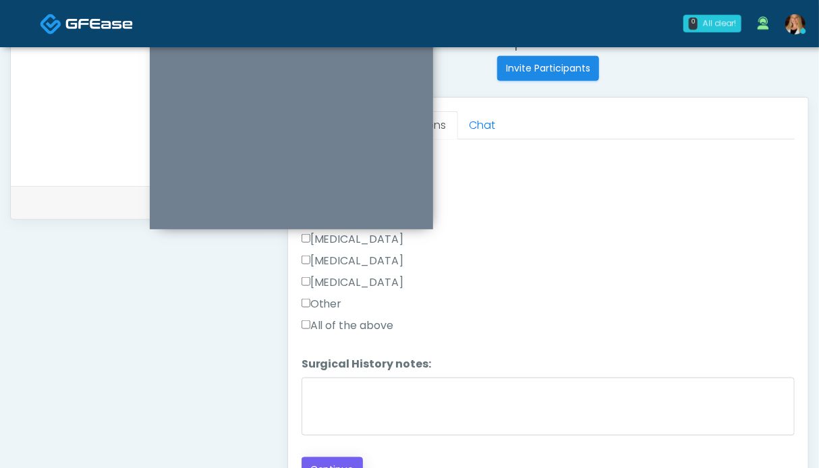
type textarea "**********"
click at [325, 457] on button "Continue" at bounding box center [332, 469] width 61 height 25
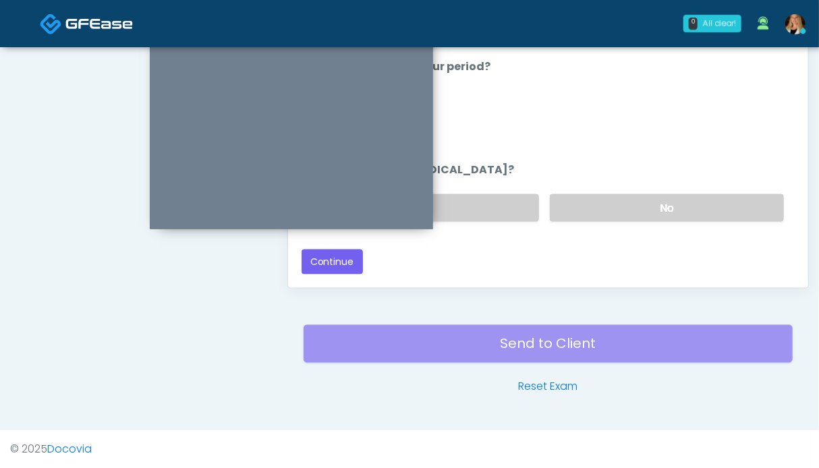
scroll to position [146, 0]
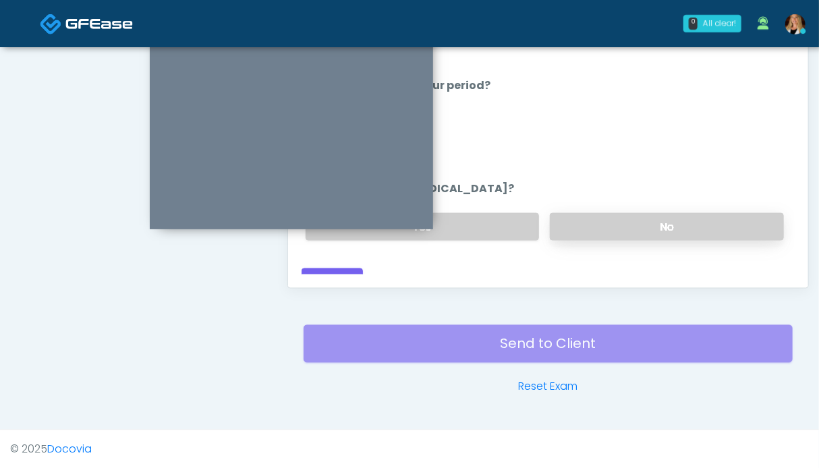
click at [589, 213] on label "No" at bounding box center [667, 227] width 234 height 28
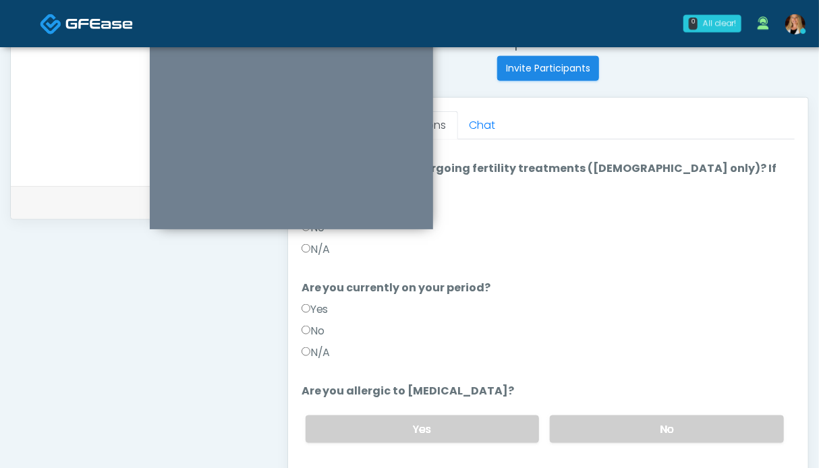
click at [324, 345] on label "N/A" at bounding box center [316, 353] width 29 height 16
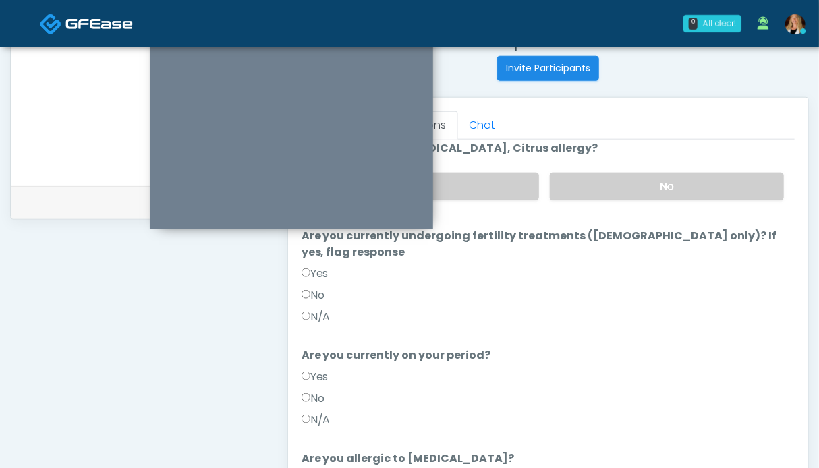
click at [321, 309] on label "N/A" at bounding box center [316, 317] width 29 height 16
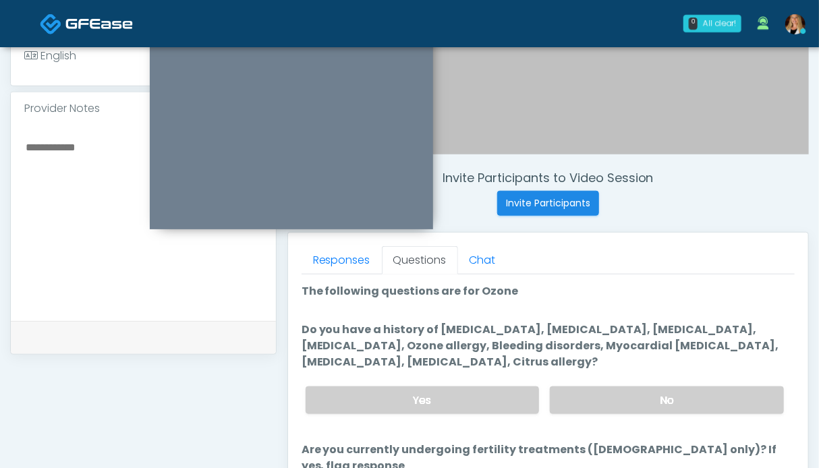
scroll to position [472, 0]
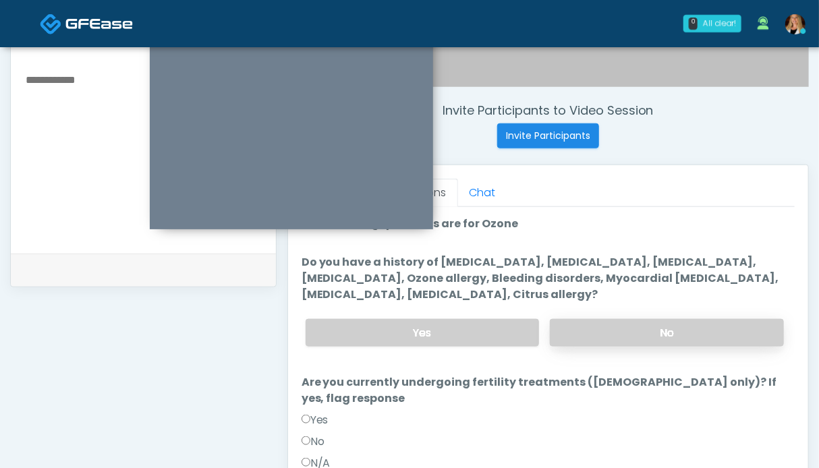
click at [663, 335] on label "No" at bounding box center [667, 333] width 234 height 28
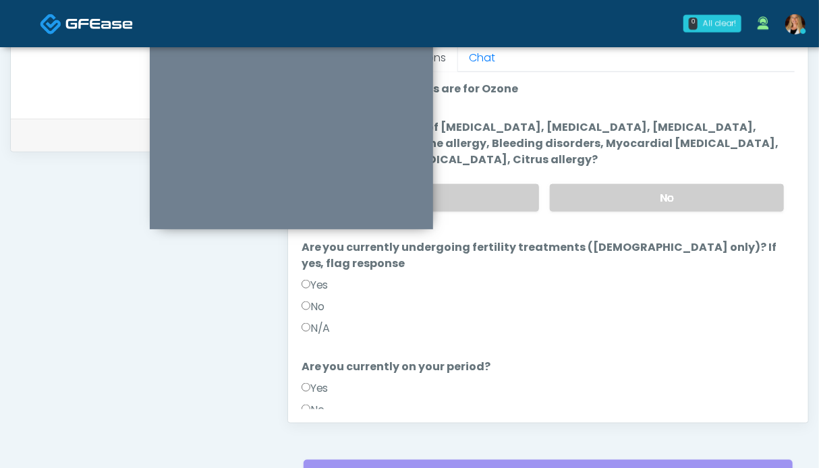
scroll to position [146, 0]
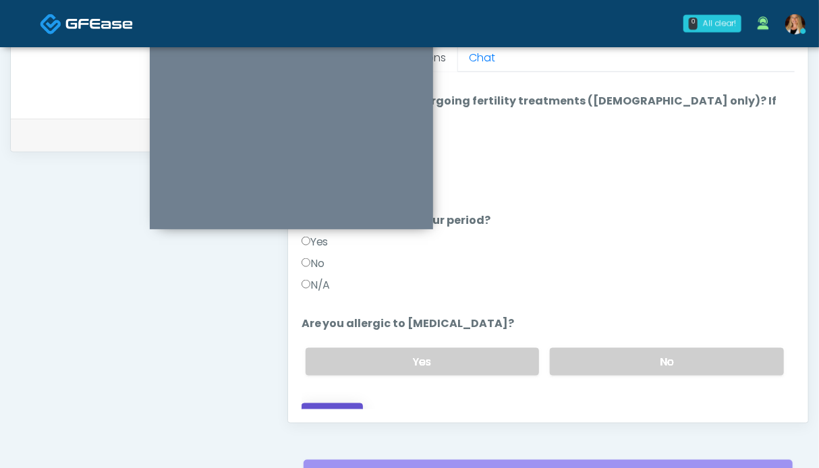
click at [324, 404] on button "Continue" at bounding box center [332, 416] width 61 height 25
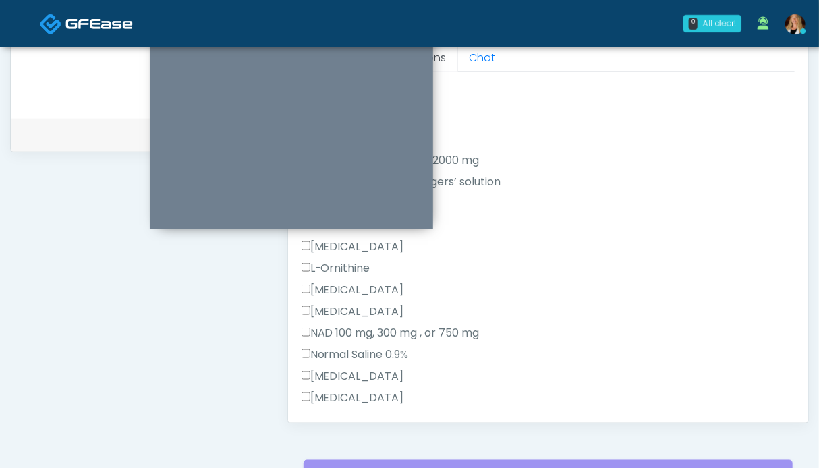
scroll to position [349, 0]
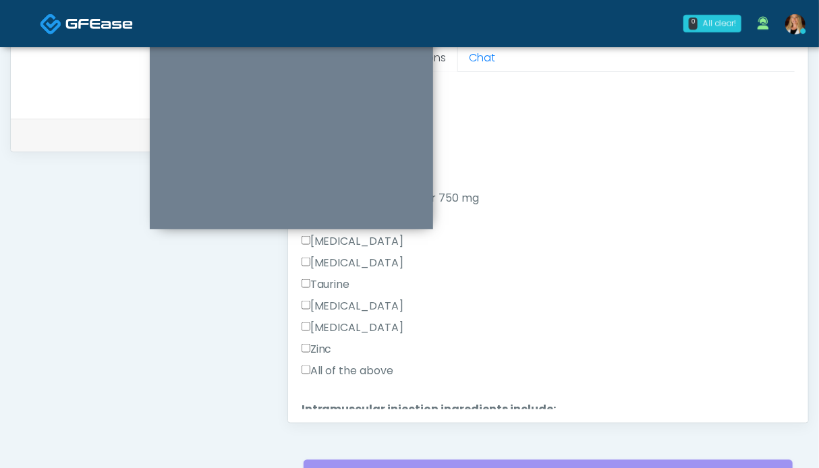
click at [356, 365] on label "All of the above" at bounding box center [348, 371] width 92 height 16
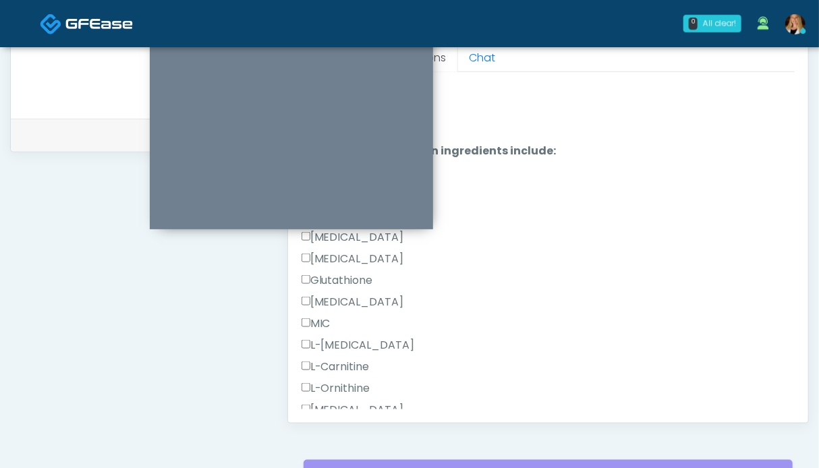
scroll to position [856, 0]
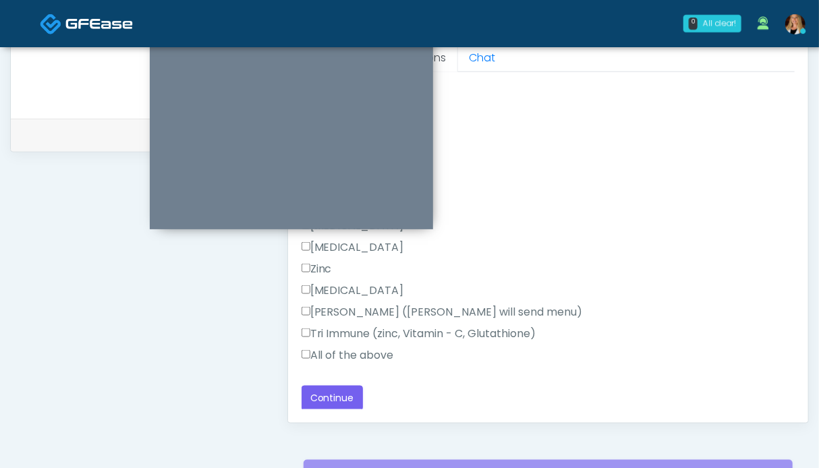
click at [366, 356] on label "All of the above" at bounding box center [348, 355] width 92 height 16
click at [344, 389] on button "Continue" at bounding box center [332, 398] width 61 height 25
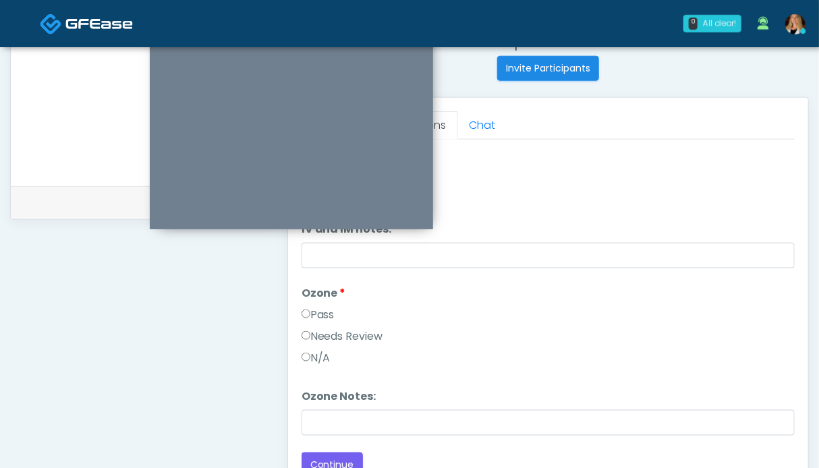
click at [321, 312] on label "Pass" at bounding box center [318, 315] width 33 height 16
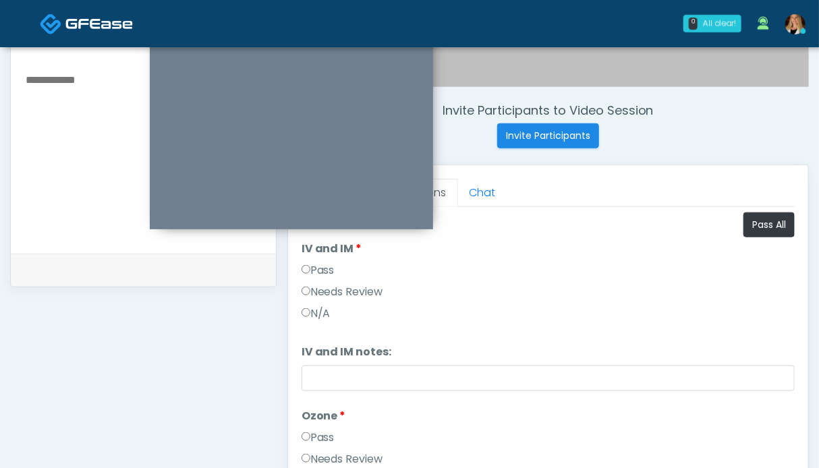
click at [322, 264] on label "Pass" at bounding box center [318, 270] width 33 height 16
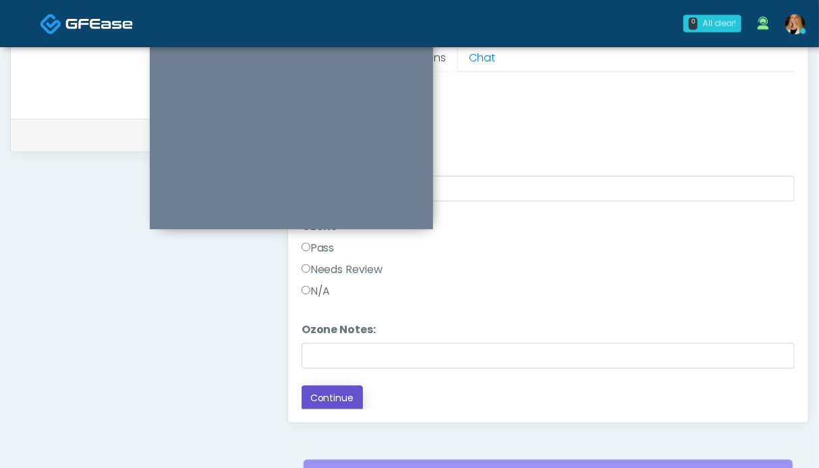
click at [331, 393] on button "Continue" at bounding box center [332, 398] width 61 height 25
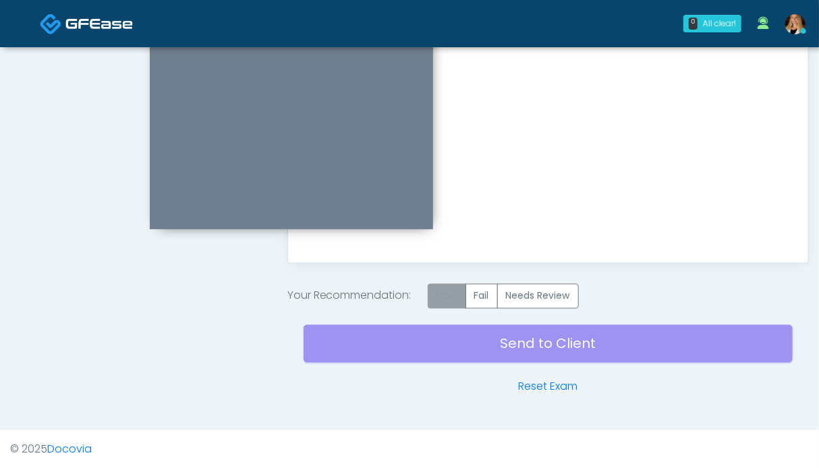
click at [451, 300] on label "Pass" at bounding box center [447, 296] width 38 height 25
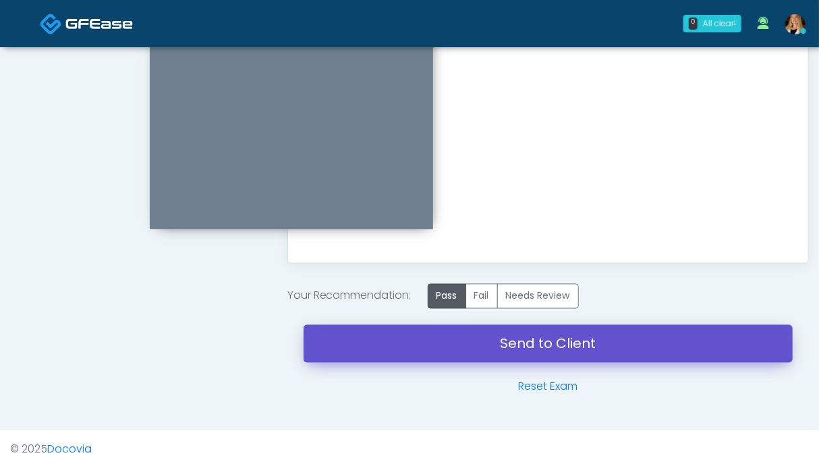
click at [518, 341] on link "Send to Client" at bounding box center [548, 344] width 489 height 38
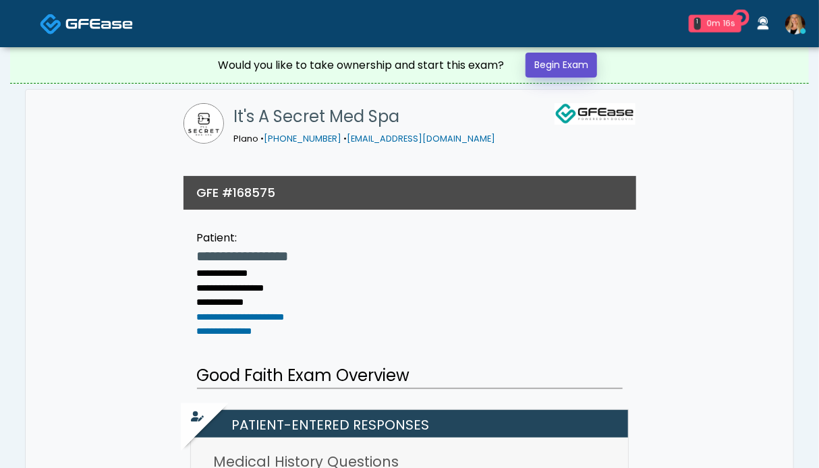
click at [551, 65] on link "Begin Exam" at bounding box center [562, 65] width 72 height 25
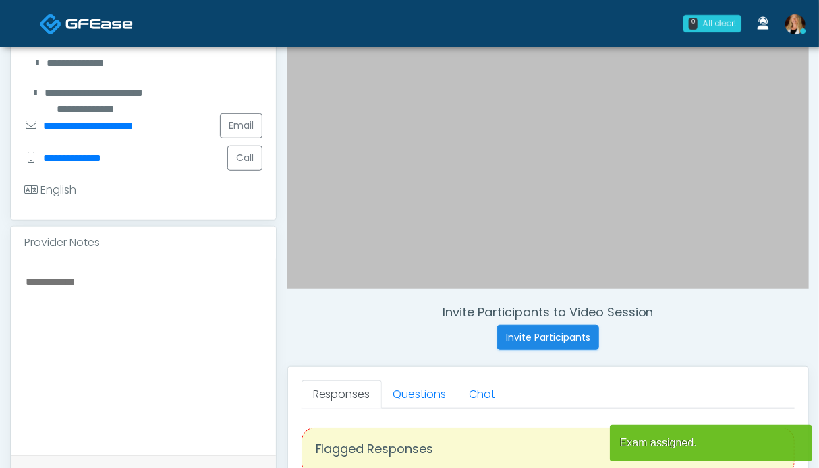
scroll to position [337, 0]
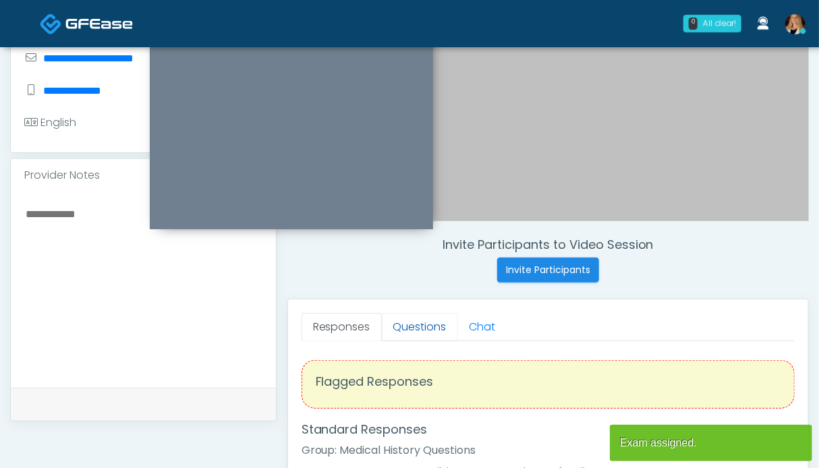
click at [416, 327] on link "Questions" at bounding box center [420, 327] width 76 height 28
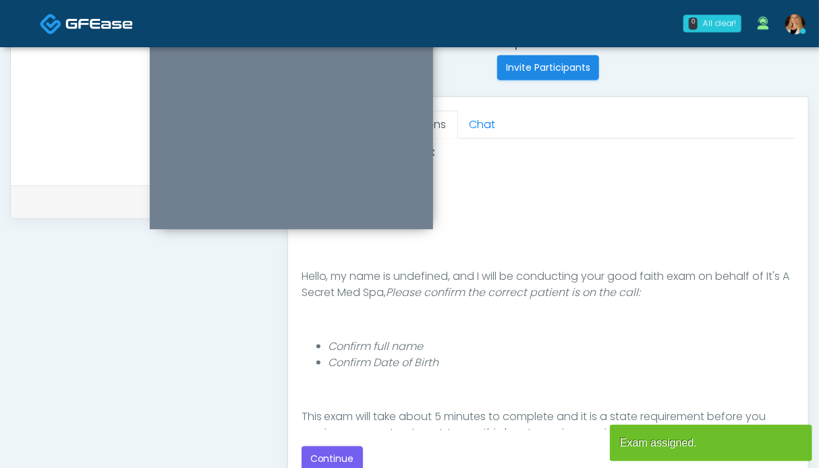
scroll to position [675, 0]
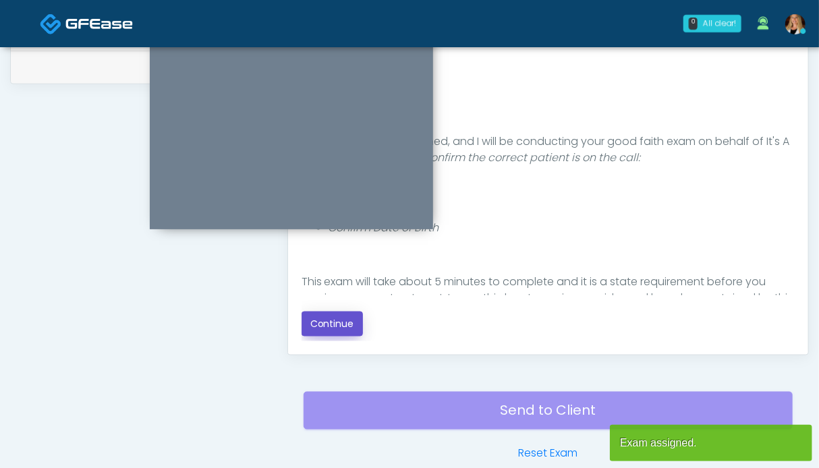
click at [323, 321] on button "Continue" at bounding box center [332, 324] width 61 height 25
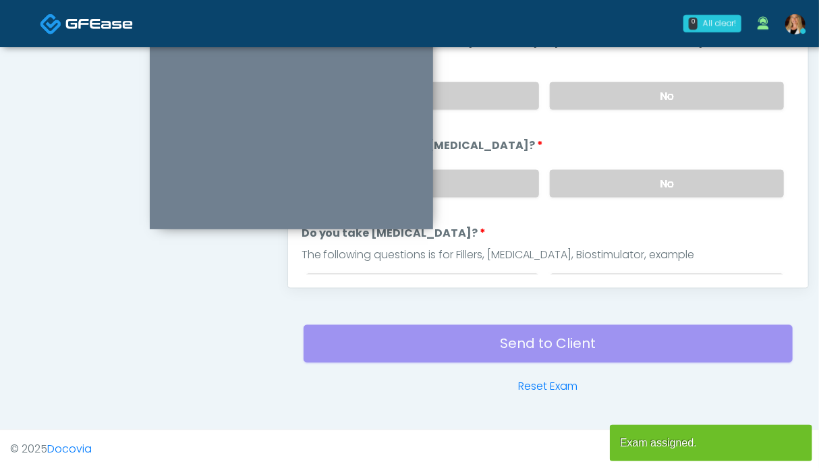
scroll to position [607, 0]
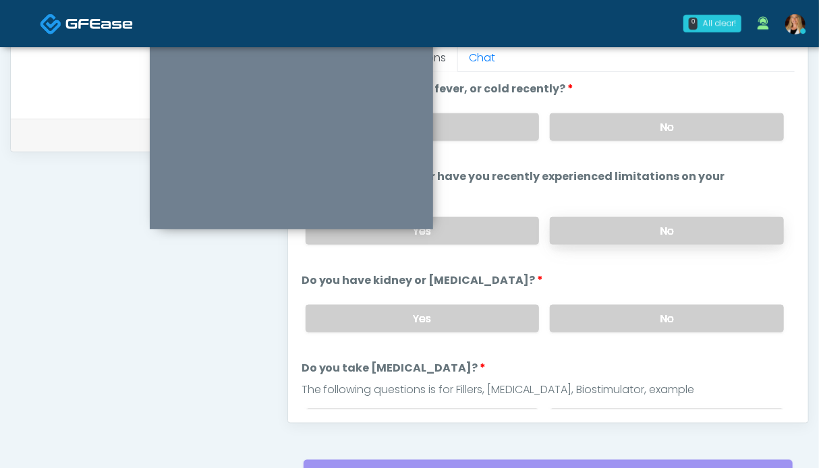
click at [610, 225] on label "No" at bounding box center [667, 231] width 234 height 28
click at [627, 132] on label "No" at bounding box center [667, 127] width 234 height 28
click at [645, 319] on label "No" at bounding box center [667, 319] width 234 height 28
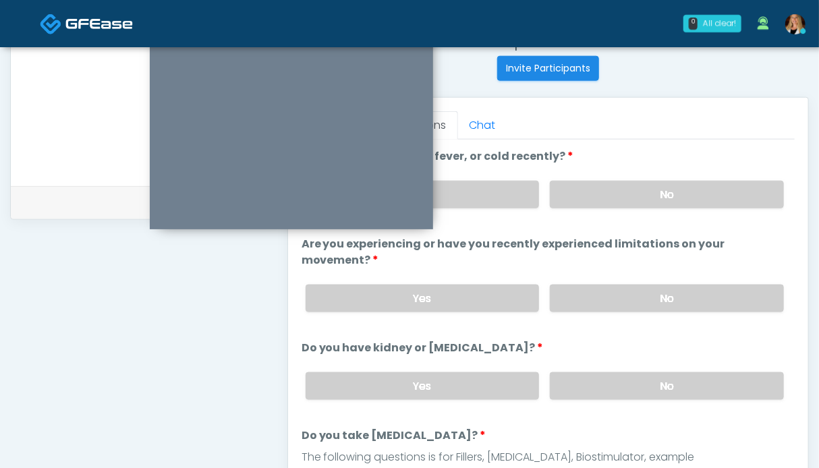
scroll to position [135, 0]
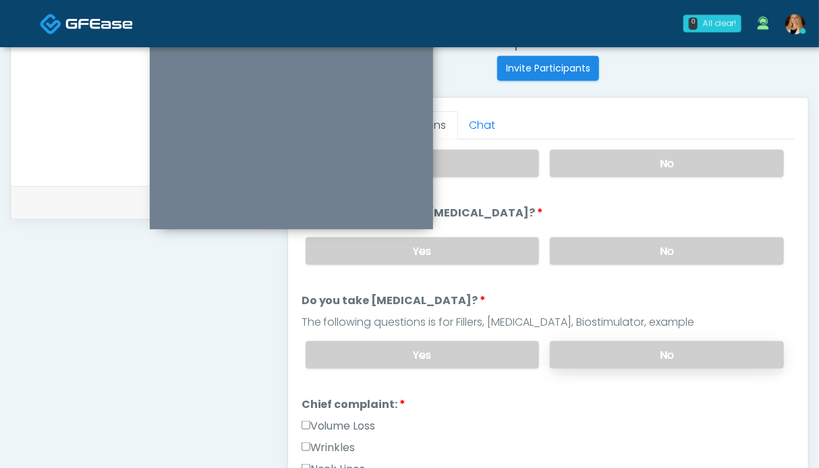
click at [619, 347] on label "No" at bounding box center [667, 355] width 234 height 28
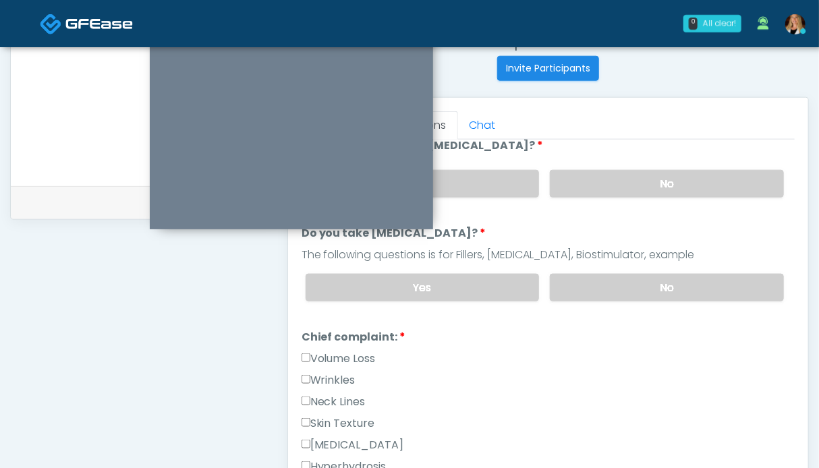
click at [331, 377] on label "Wrinkles" at bounding box center [329, 380] width 54 height 16
click at [329, 395] on label "Neck Lines" at bounding box center [334, 402] width 64 height 16
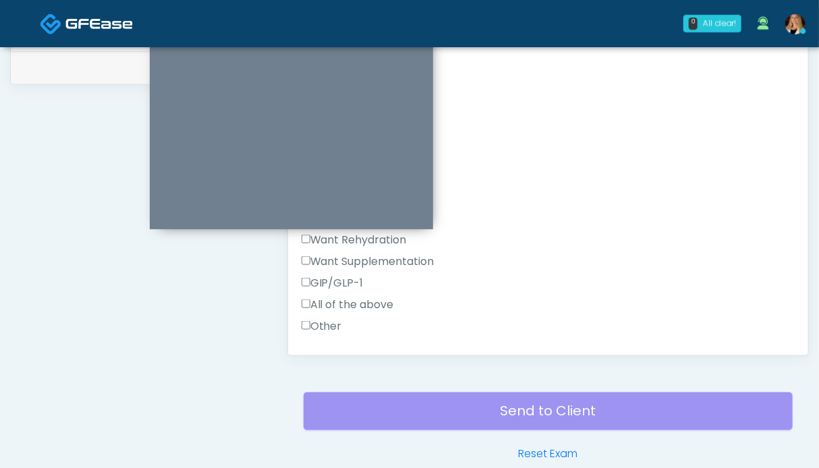
scroll to position [540, 0]
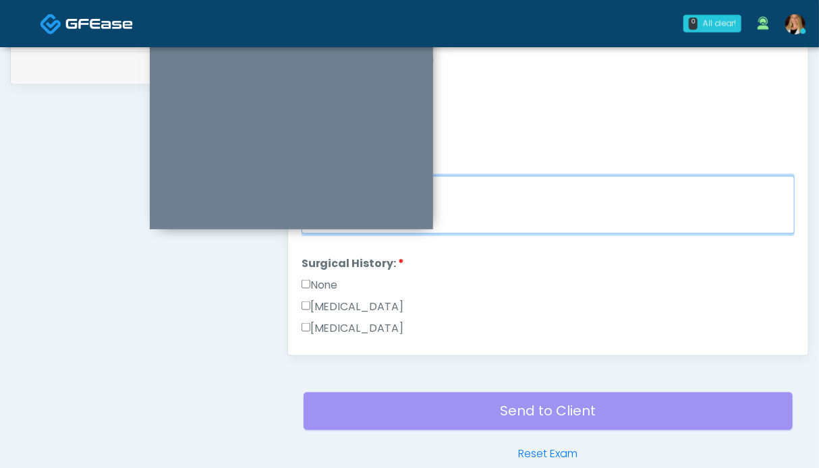
click at [532, 206] on textarea "Chief complaint notes:" at bounding box center [548, 205] width 493 height 58
type textarea "*****"
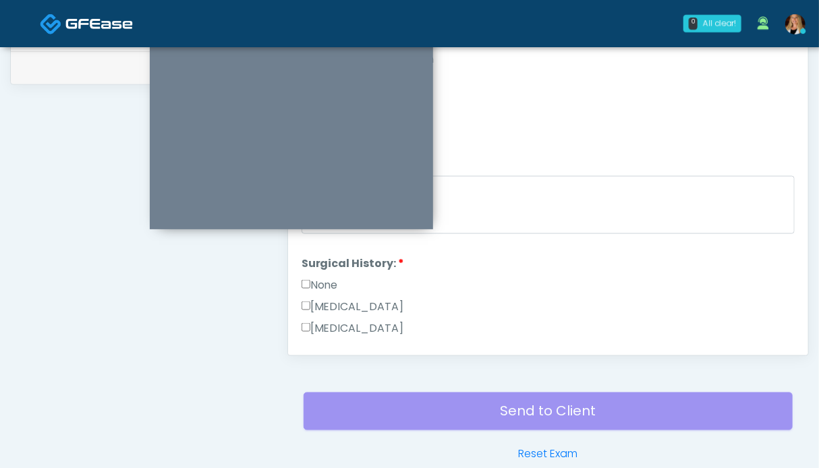
click at [313, 281] on label "None" at bounding box center [320, 285] width 36 height 16
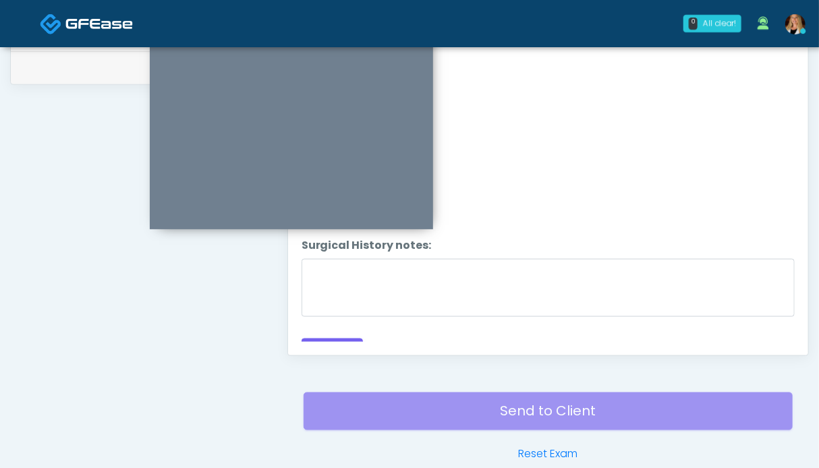
scroll to position [893, 0]
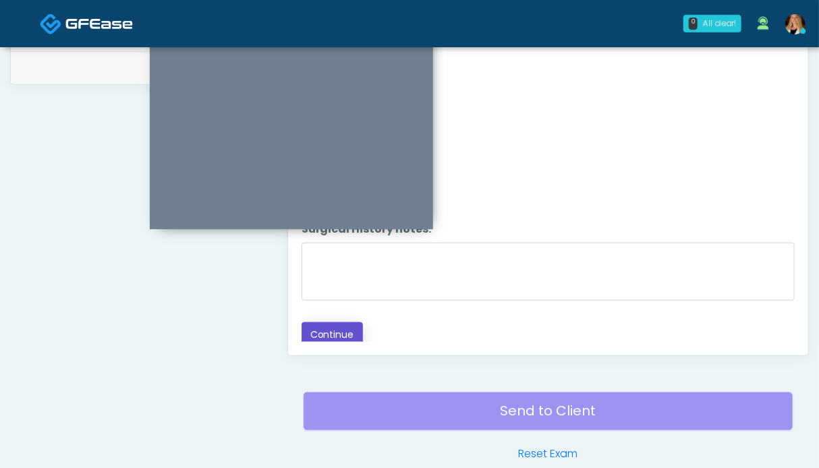
click at [321, 332] on button "Continue" at bounding box center [332, 335] width 61 height 25
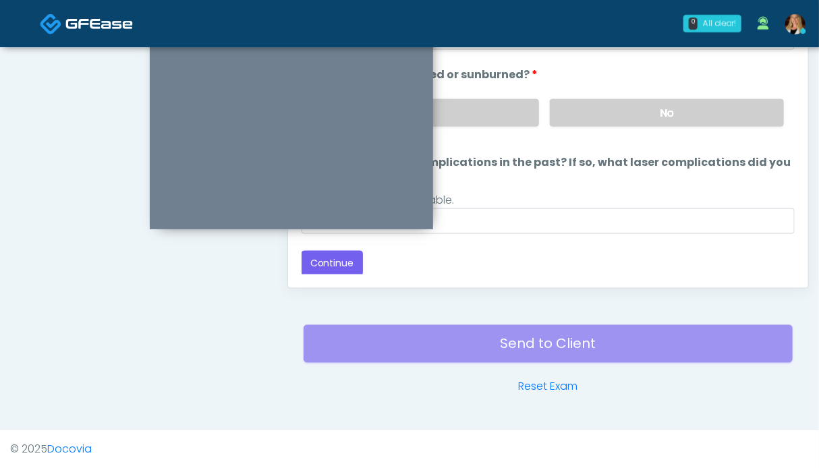
scroll to position [607, 0]
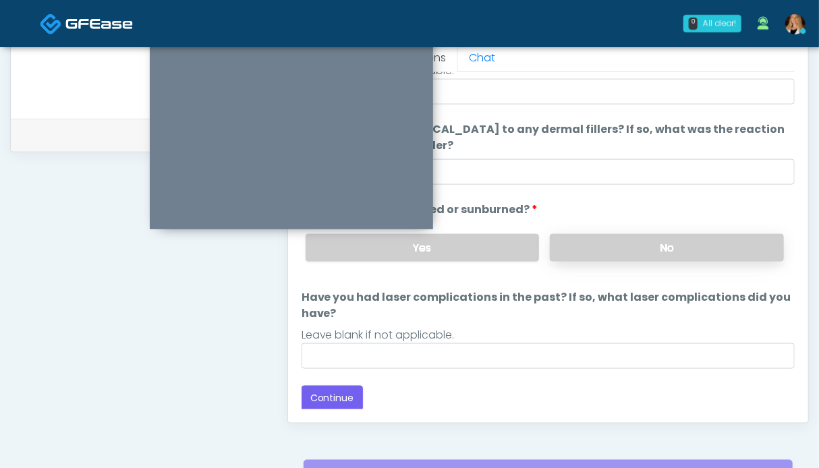
click at [602, 250] on label "No" at bounding box center [667, 248] width 234 height 28
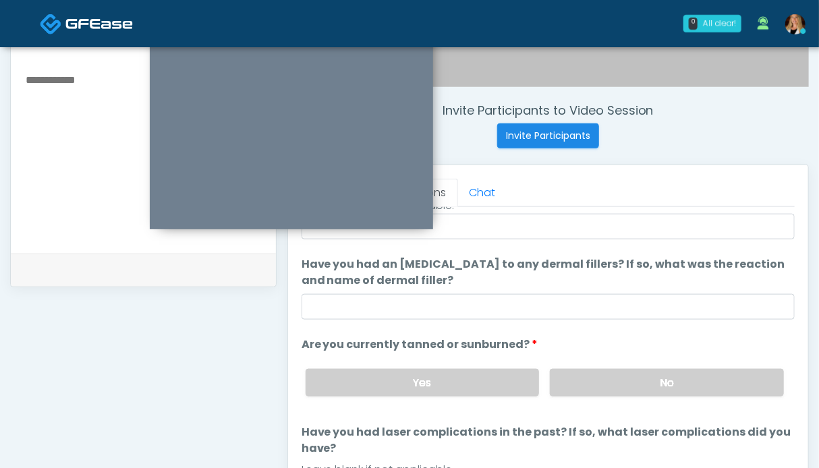
scroll to position [539, 0]
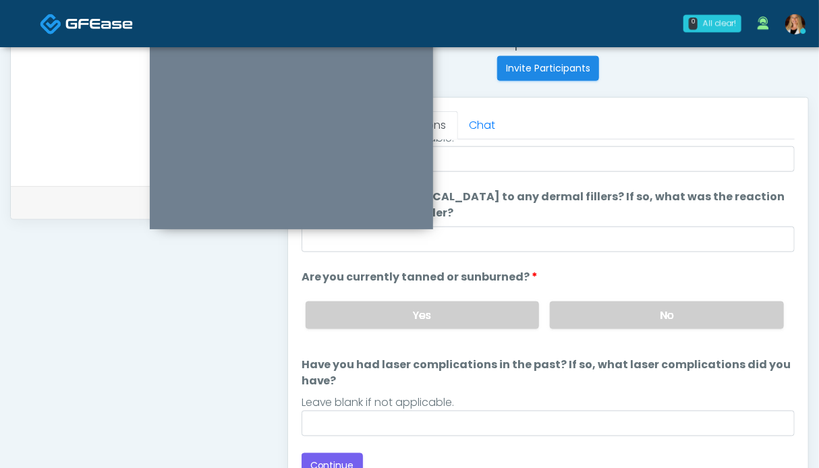
click at [606, 260] on ol "The following questions are for Filler, Wrinkle relaxers, PRP, and Lasers The f…" at bounding box center [548, 221] width 493 height 430
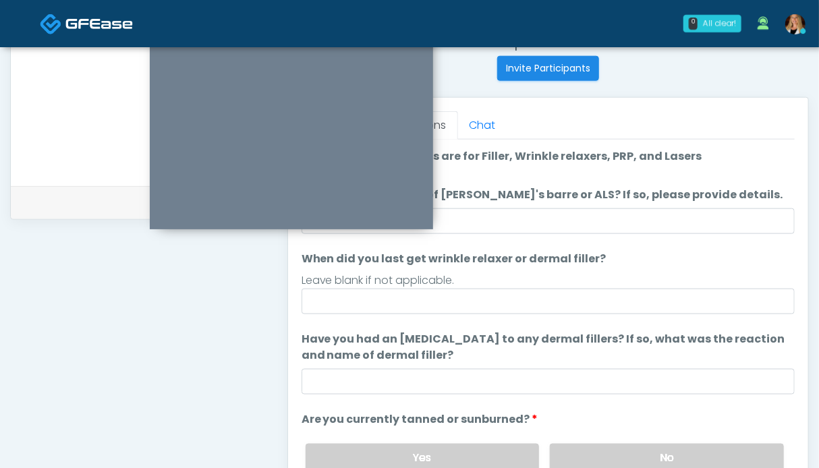
scroll to position [142, 0]
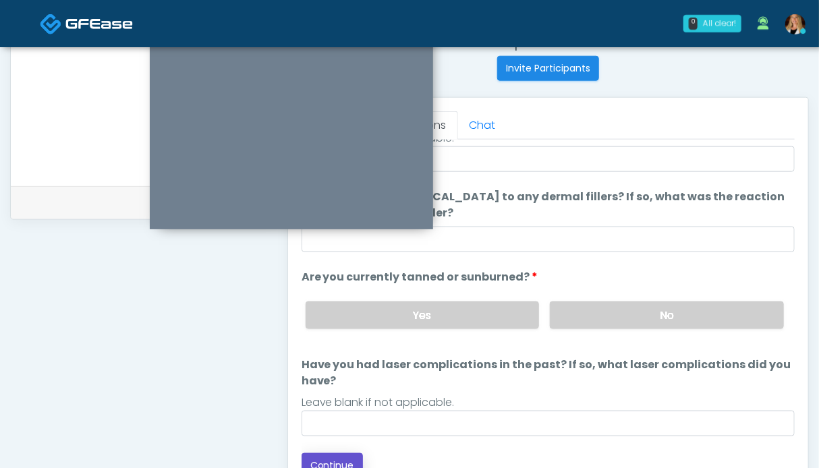
click at [341, 454] on button "Continue" at bounding box center [332, 465] width 61 height 25
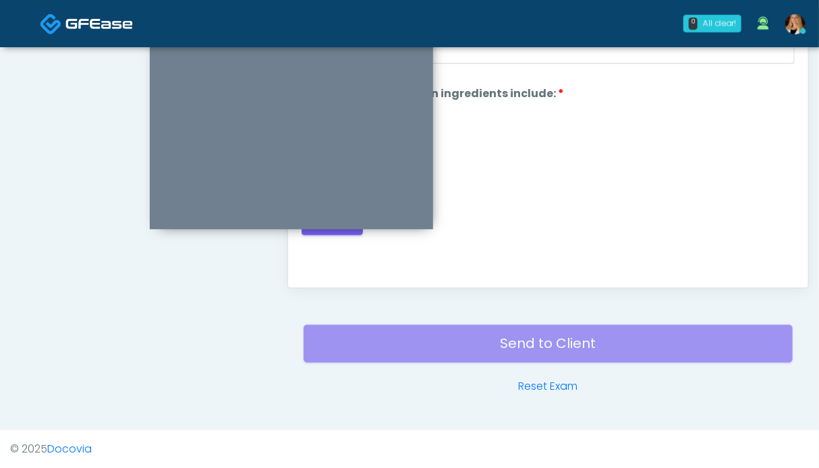
scroll to position [539, 0]
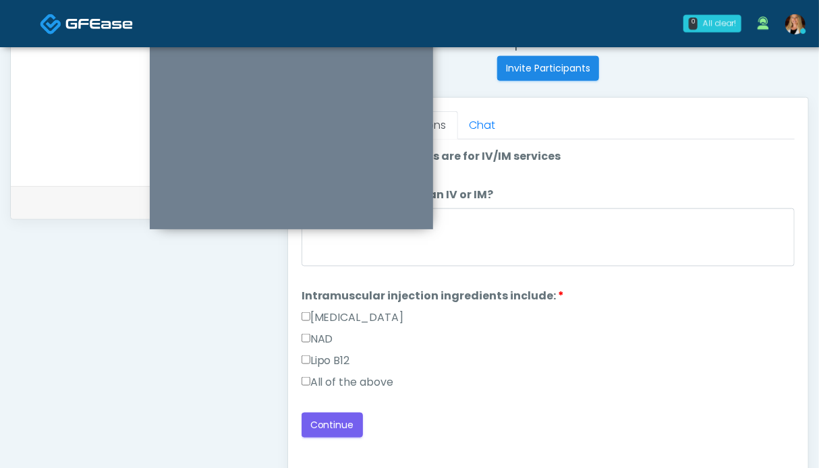
click at [317, 382] on label "All of the above" at bounding box center [348, 382] width 92 height 16
click at [327, 426] on button "Continue" at bounding box center [332, 425] width 61 height 25
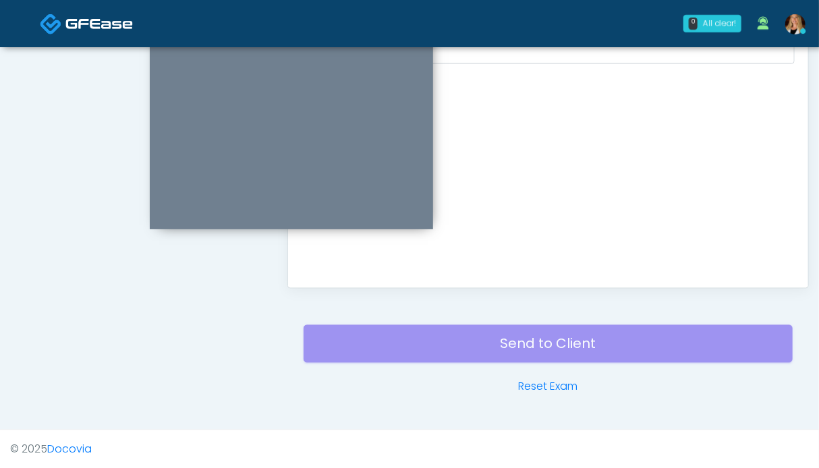
scroll to position [472, 0]
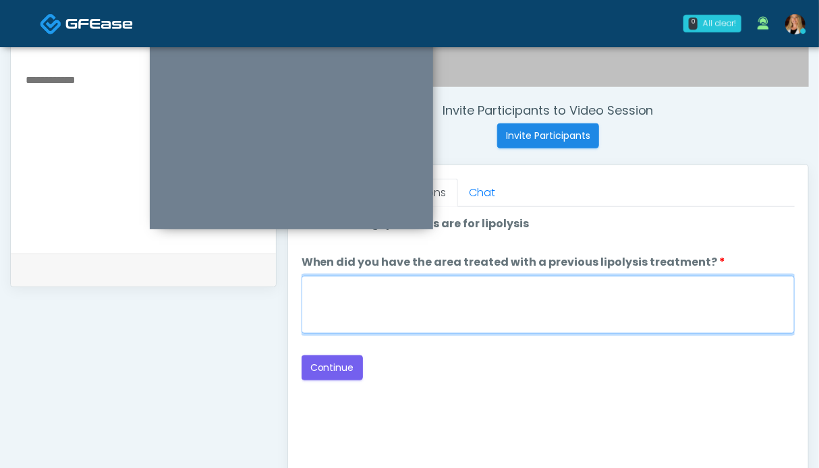
click at [513, 298] on textarea "When did you have the area treated with a previous lipolysis treatment?" at bounding box center [548, 305] width 493 height 58
type textarea "**"
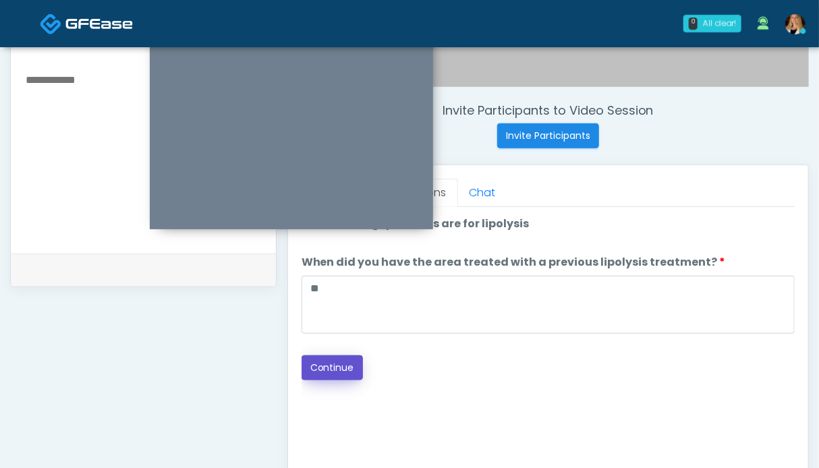
click at [333, 368] on button "Continue" at bounding box center [332, 368] width 61 height 25
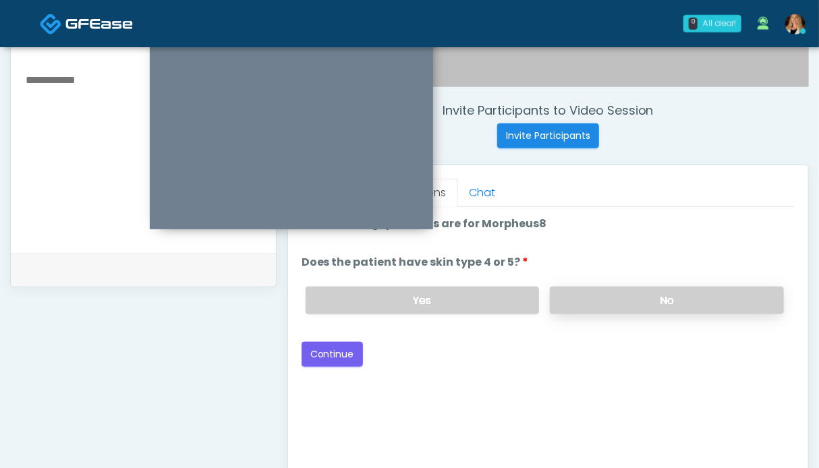
click at [635, 290] on label "No" at bounding box center [667, 301] width 234 height 28
click at [343, 354] on button "Continue" at bounding box center [332, 354] width 61 height 25
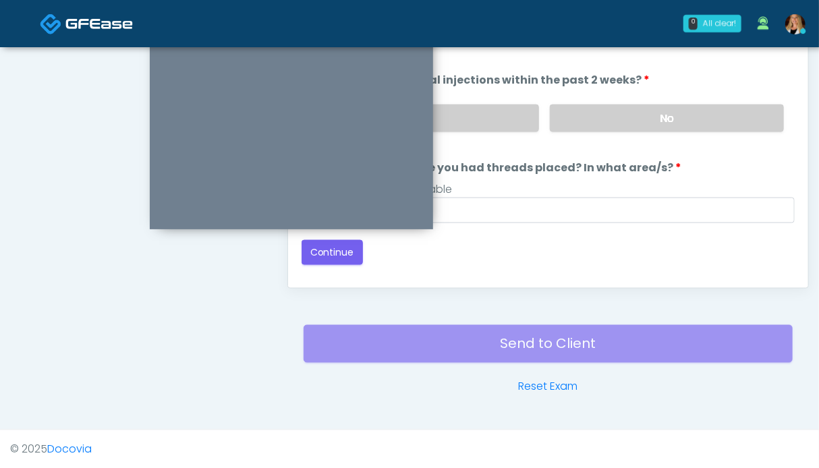
scroll to position [539, 0]
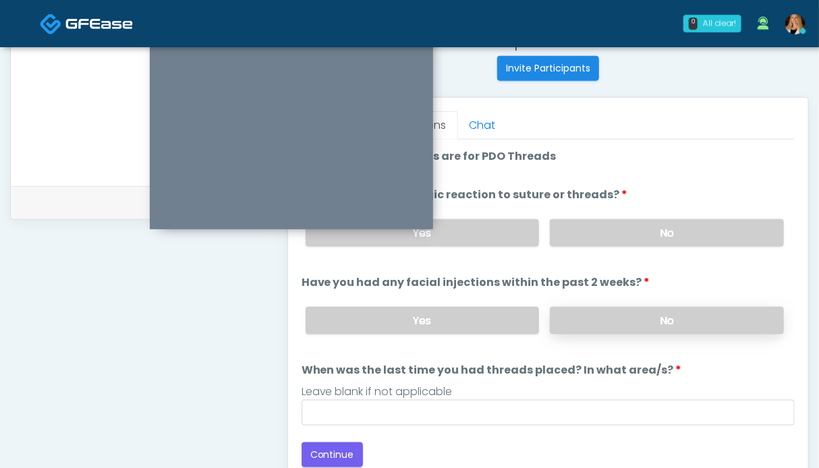
click at [646, 312] on label "No" at bounding box center [667, 321] width 234 height 28
click at [642, 235] on label "No" at bounding box center [667, 233] width 234 height 28
click at [327, 448] on button "Continue" at bounding box center [332, 455] width 61 height 25
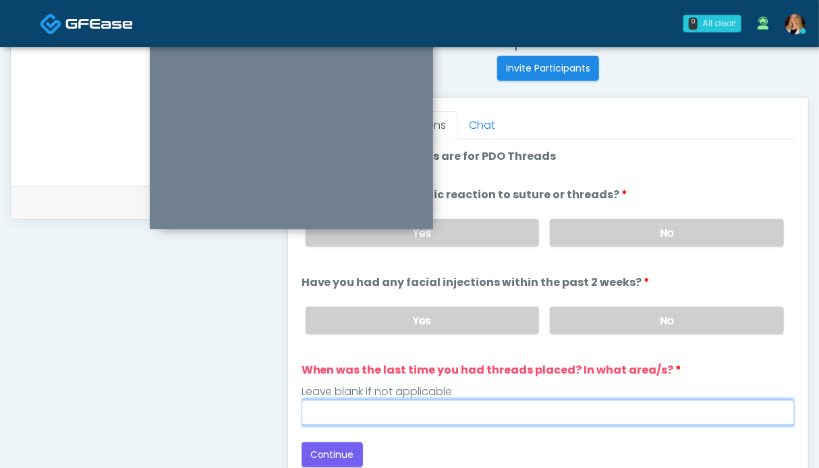
click at [544, 405] on input "When was the last time you had threads placed? In what area/s?" at bounding box center [548, 413] width 493 height 26
type input "**"
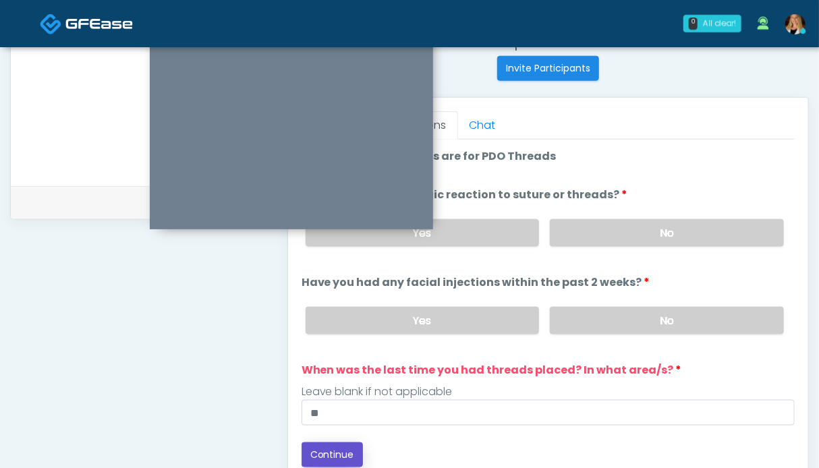
click at [340, 450] on button "Continue" at bounding box center [332, 455] width 61 height 25
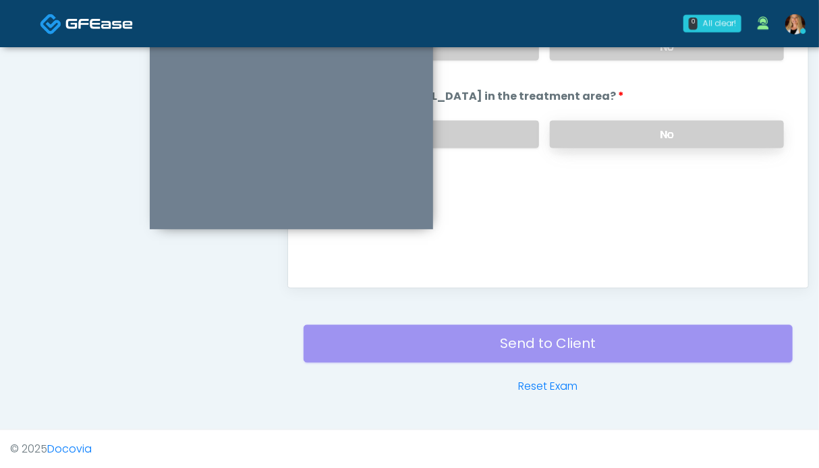
scroll to position [607, 0]
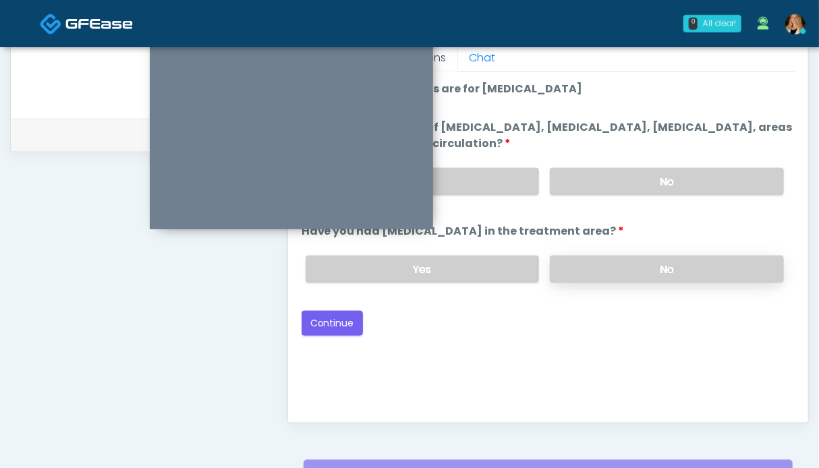
click at [661, 276] on label "No" at bounding box center [667, 270] width 234 height 28
click at [653, 182] on label "No" at bounding box center [667, 182] width 234 height 28
click at [329, 313] on button "Continue" at bounding box center [332, 323] width 61 height 25
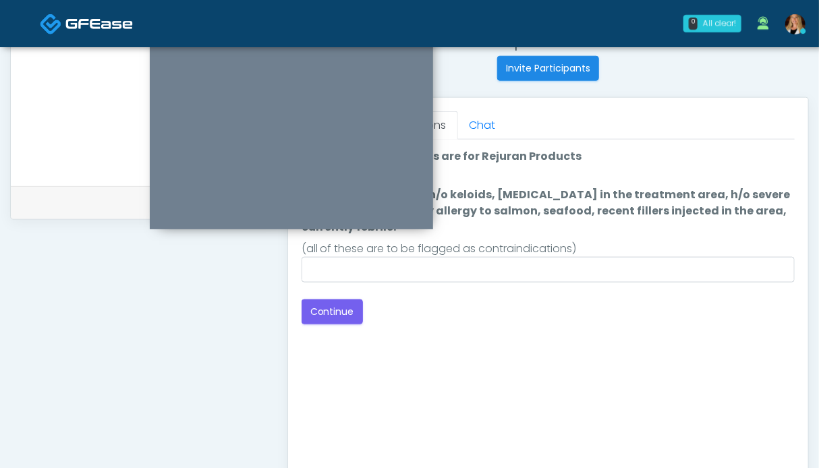
scroll to position [472, 0]
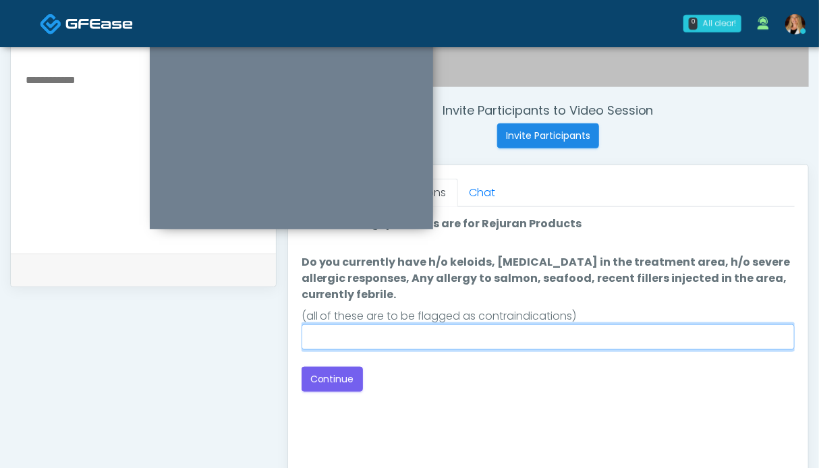
click at [381, 335] on input "Do you currently have h/o keloids, skin infection in the treatment area, h/o se…" at bounding box center [548, 338] width 493 height 26
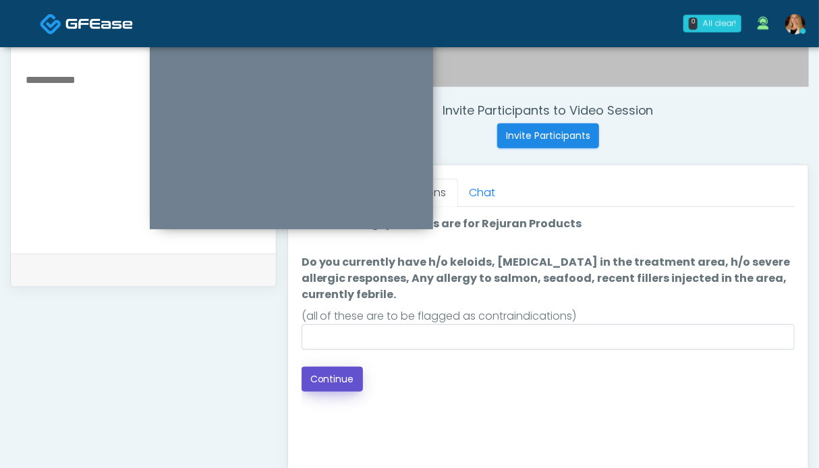
click at [324, 373] on button "Continue" at bounding box center [332, 379] width 61 height 25
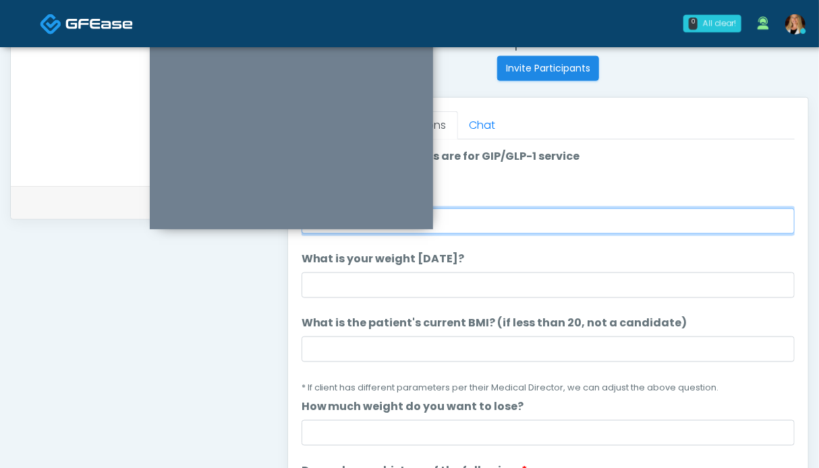
drag, startPoint x: 509, startPoint y: 222, endPoint x: 501, endPoint y: 214, distance: 11.0
click at [505, 219] on input "What is your height?" at bounding box center [548, 221] width 493 height 26
type input "***"
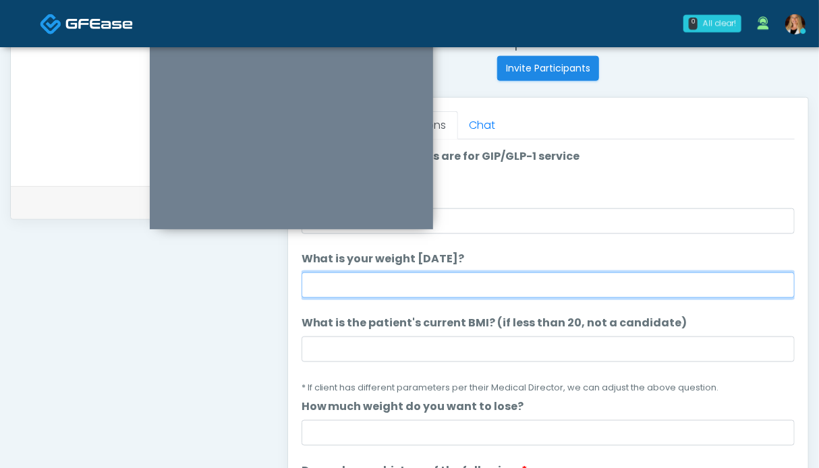
click at [343, 284] on input "What is your weight today?" at bounding box center [548, 286] width 493 height 26
type input "******"
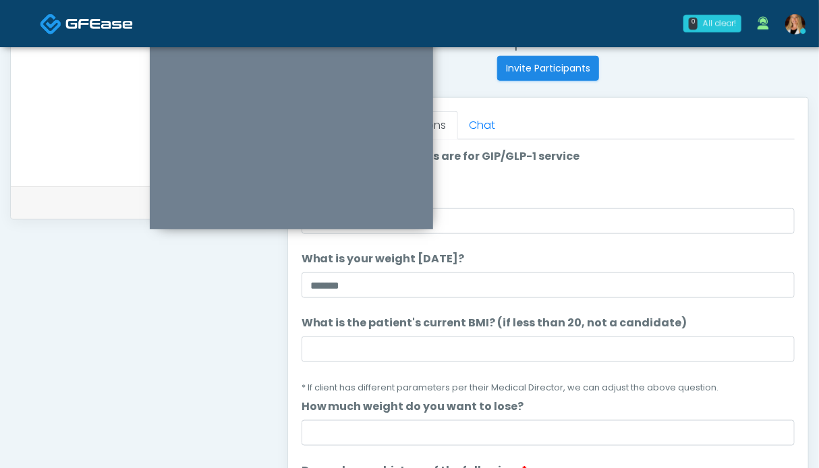
click at [190, 362] on div "**********" at bounding box center [143, 83] width 267 height 1029
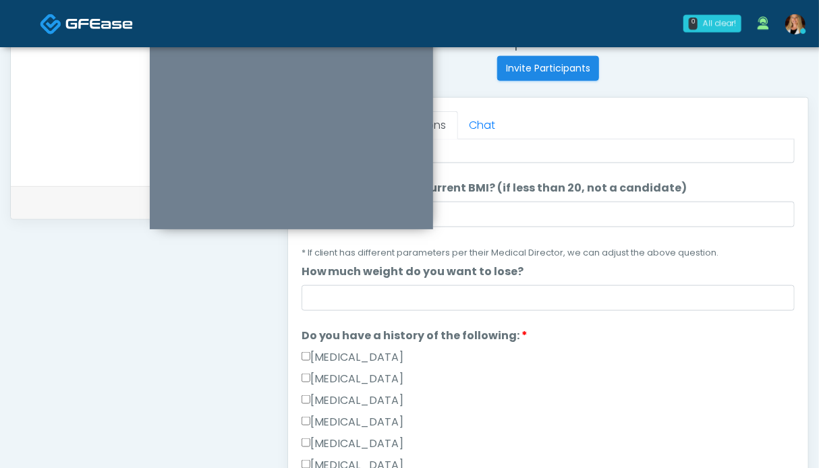
scroll to position [270, 0]
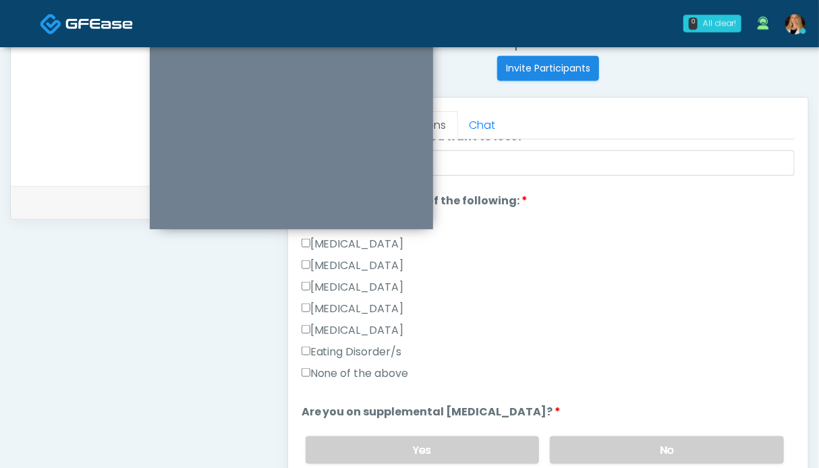
click at [329, 376] on label "None of the above" at bounding box center [355, 374] width 107 height 16
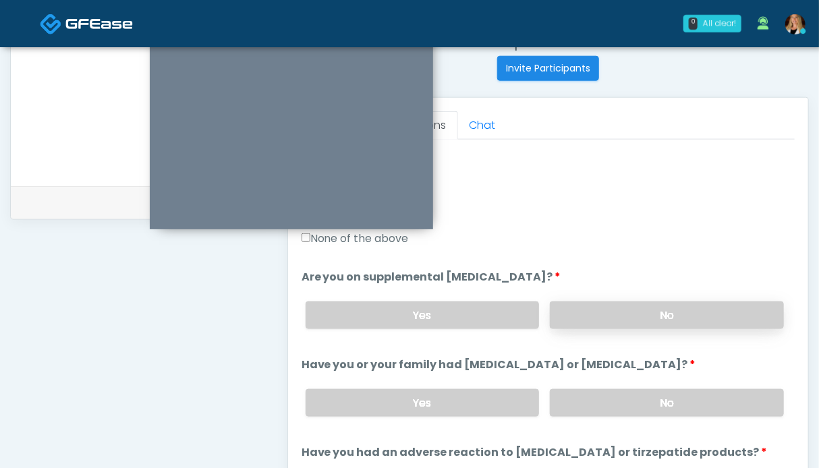
click at [637, 303] on label "No" at bounding box center [667, 316] width 234 height 28
click at [626, 394] on label "No" at bounding box center [667, 403] width 234 height 28
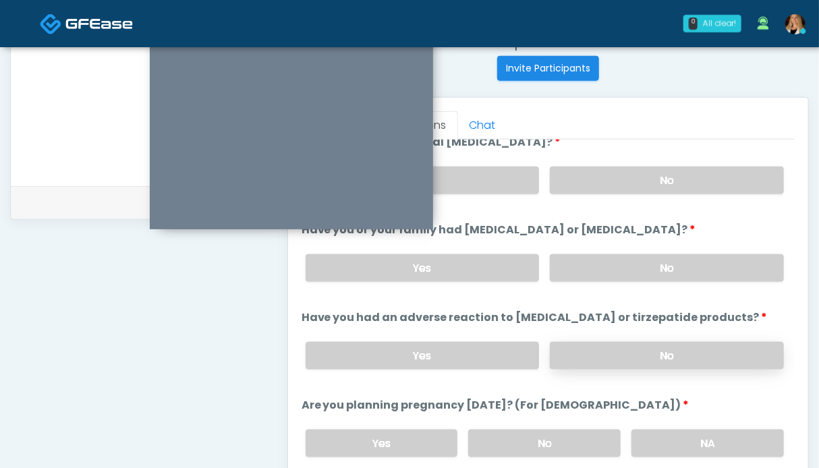
click at [646, 348] on label "No" at bounding box center [667, 356] width 234 height 28
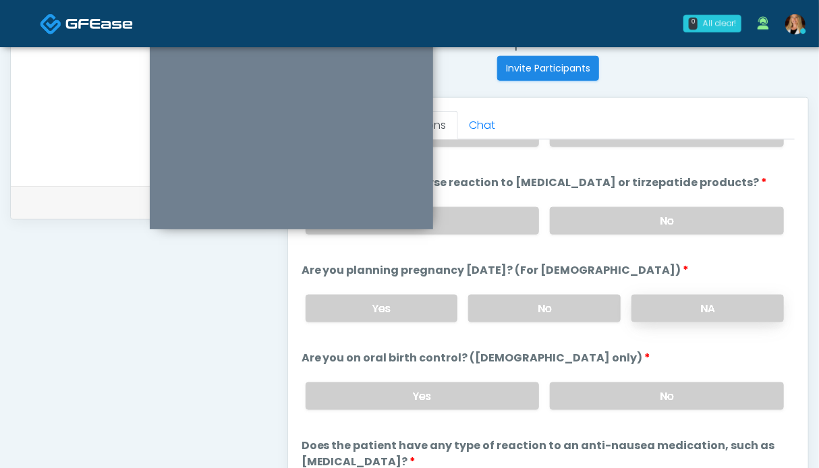
click at [671, 306] on label "NA" at bounding box center [708, 309] width 152 height 28
click at [664, 387] on label "No" at bounding box center [667, 397] width 234 height 28
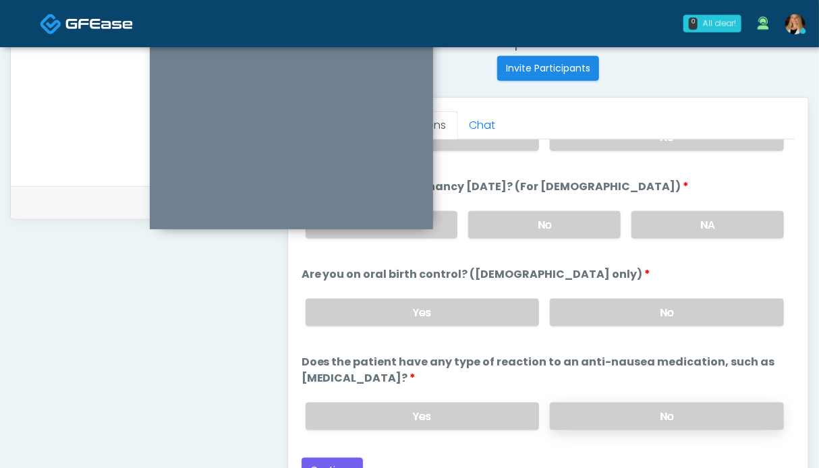
click at [643, 403] on label "No" at bounding box center [667, 417] width 234 height 28
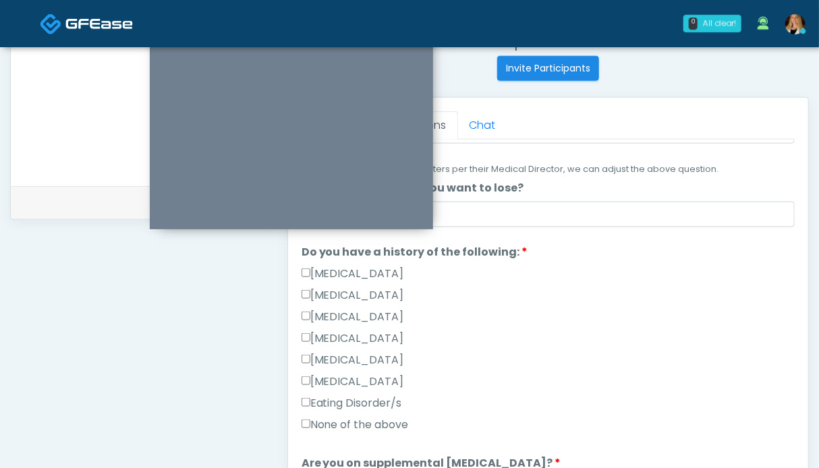
scroll to position [16, 0]
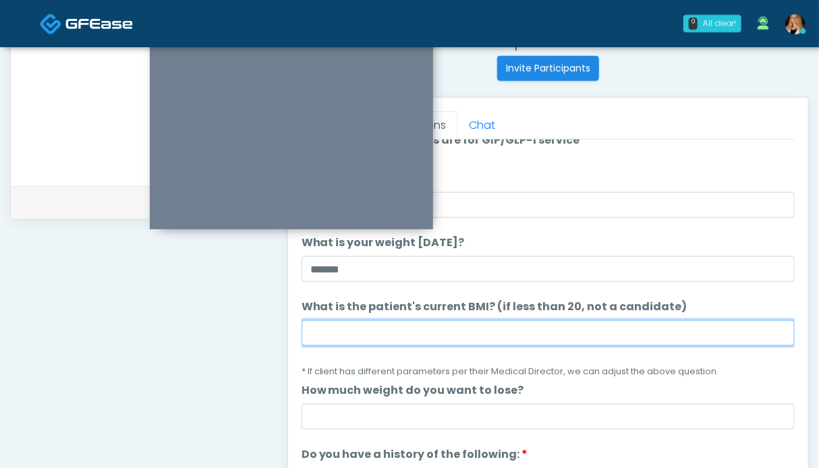
click at [454, 336] on input "What is the patient's current BMI? (if less than 20, not a candidate)" at bounding box center [548, 334] width 493 height 26
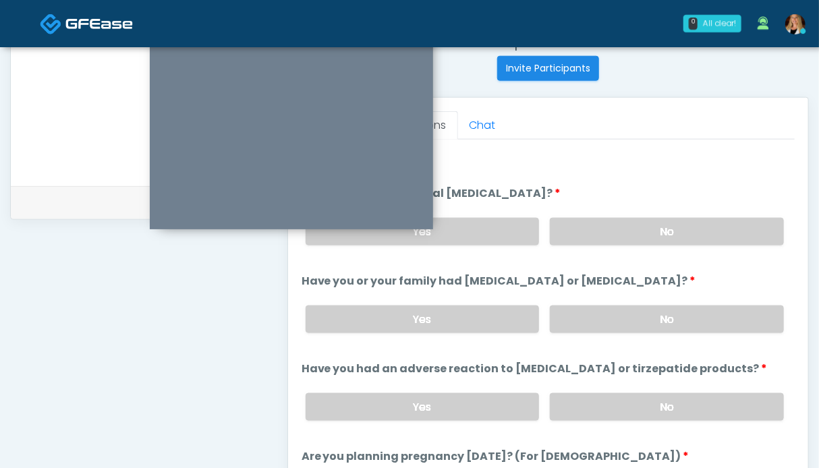
scroll to position [758, 0]
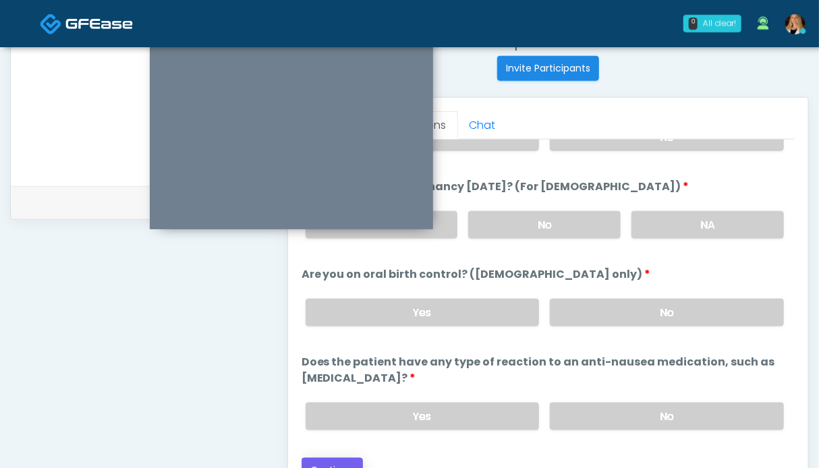
type input "****"
click at [342, 460] on button "Continue" at bounding box center [332, 470] width 61 height 25
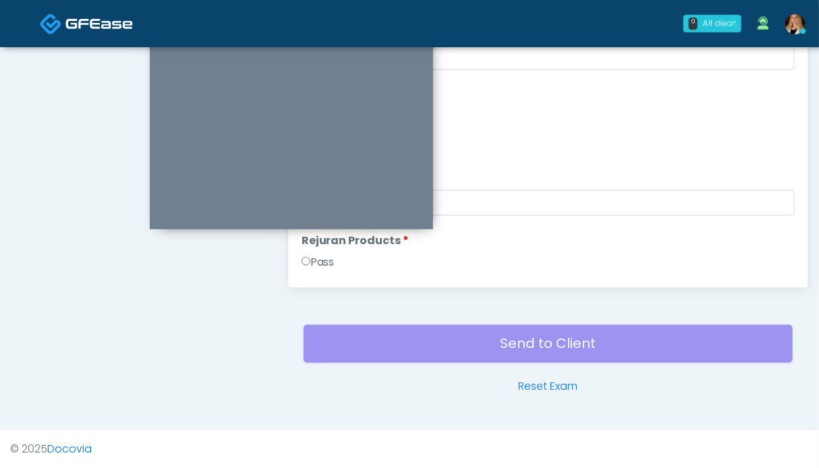
scroll to position [539, 0]
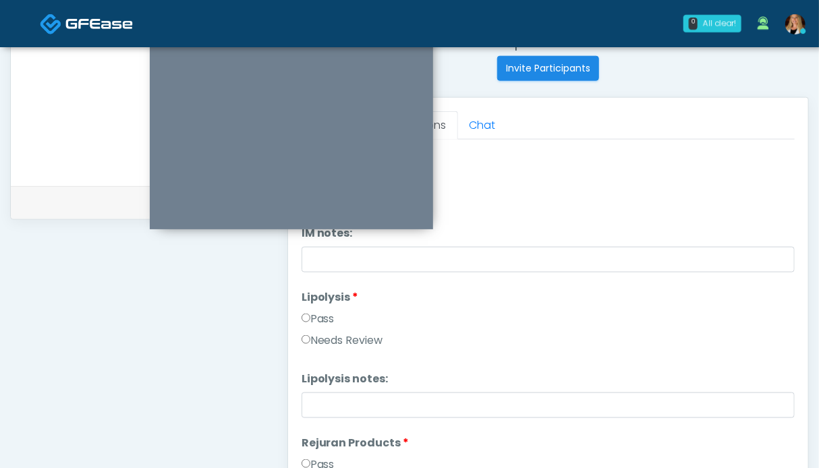
click at [322, 318] on label "Pass" at bounding box center [318, 319] width 33 height 16
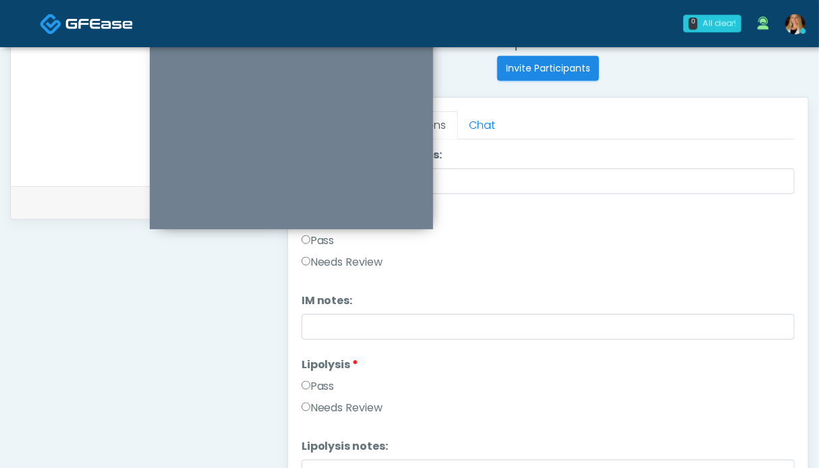
click at [329, 244] on label "Pass" at bounding box center [318, 241] width 33 height 16
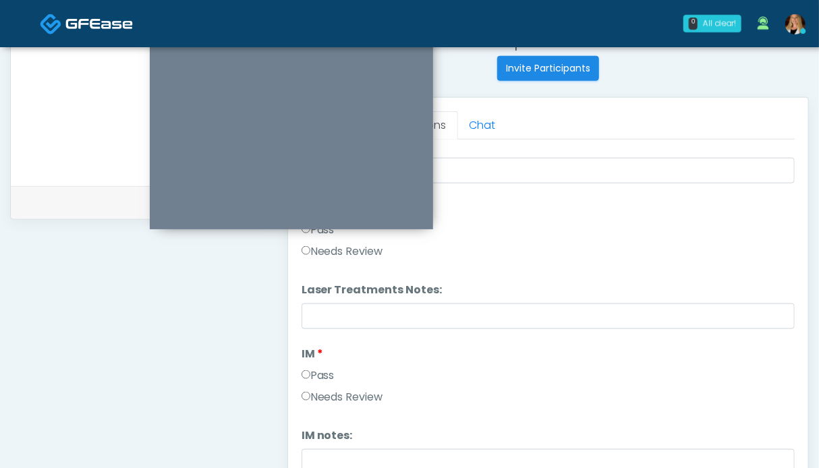
scroll to position [489, 0]
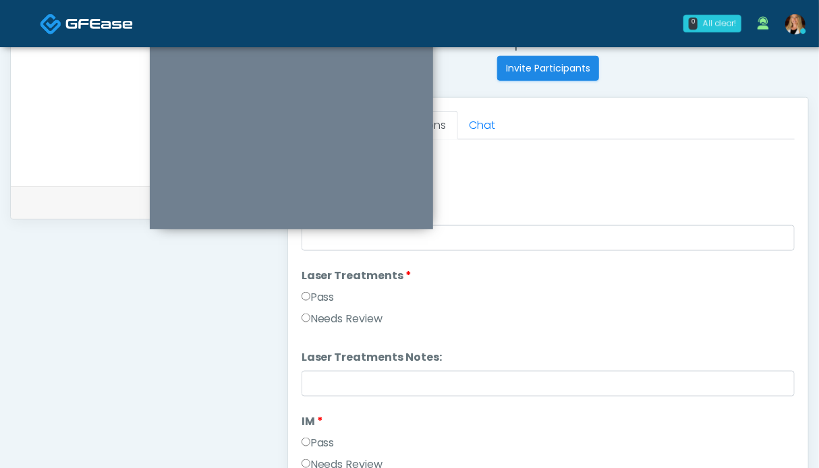
click at [327, 291] on label "Pass" at bounding box center [318, 297] width 33 height 16
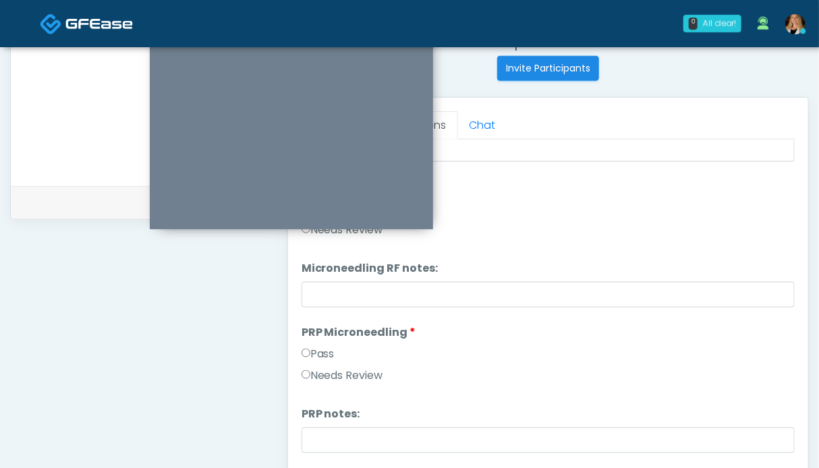
click at [327, 352] on label "Pass" at bounding box center [318, 354] width 33 height 16
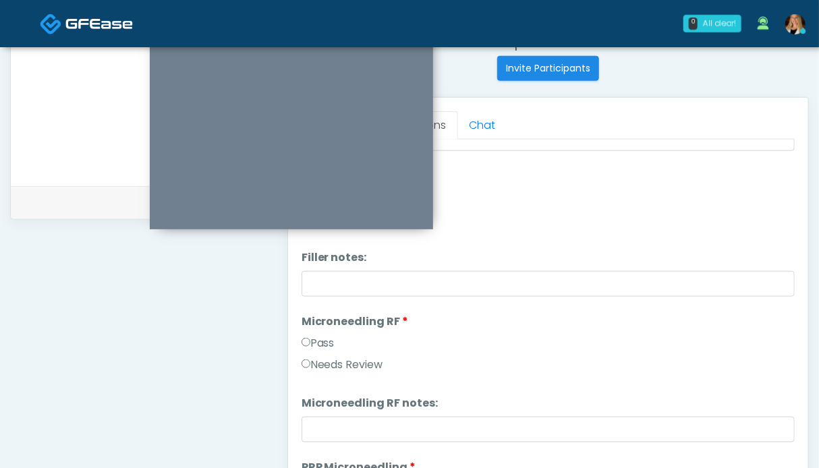
click at [335, 343] on label "Pass" at bounding box center [318, 343] width 33 height 16
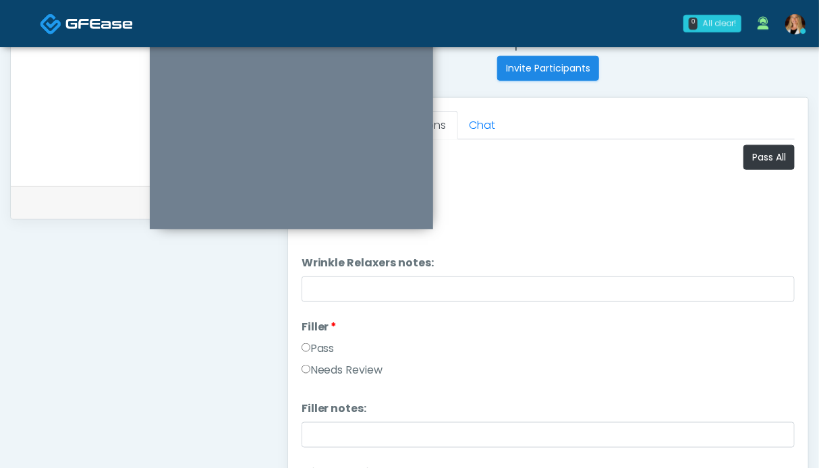
click at [321, 349] on label "Pass" at bounding box center [318, 349] width 33 height 16
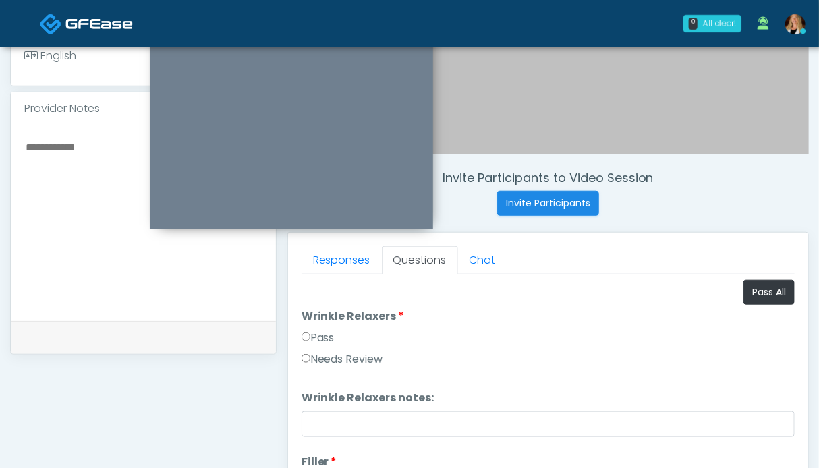
click at [324, 338] on label "Pass" at bounding box center [318, 338] width 33 height 16
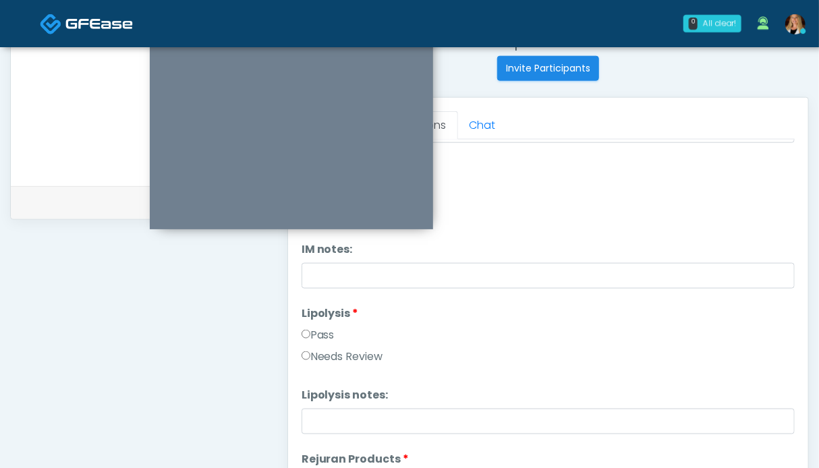
scroll to position [877, 0]
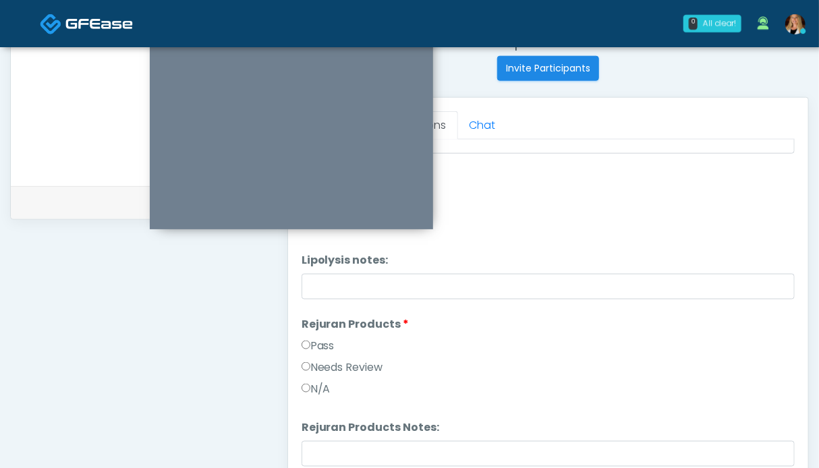
click at [317, 346] on label "Pass" at bounding box center [318, 346] width 33 height 16
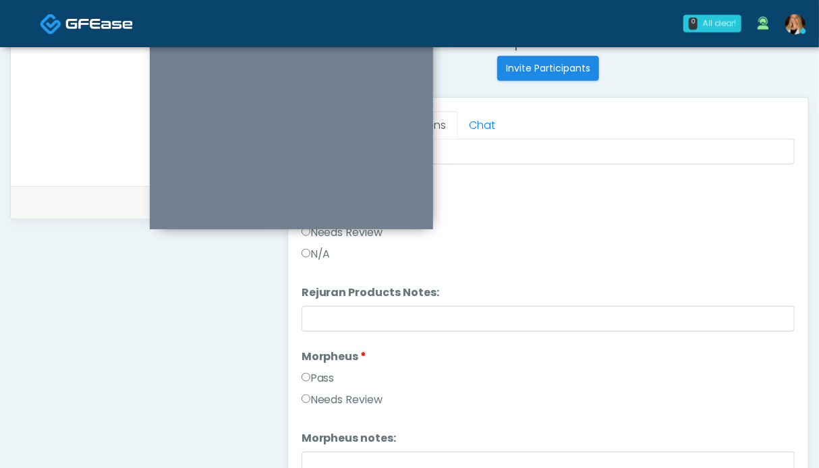
click at [323, 370] on label "Pass" at bounding box center [318, 378] width 33 height 16
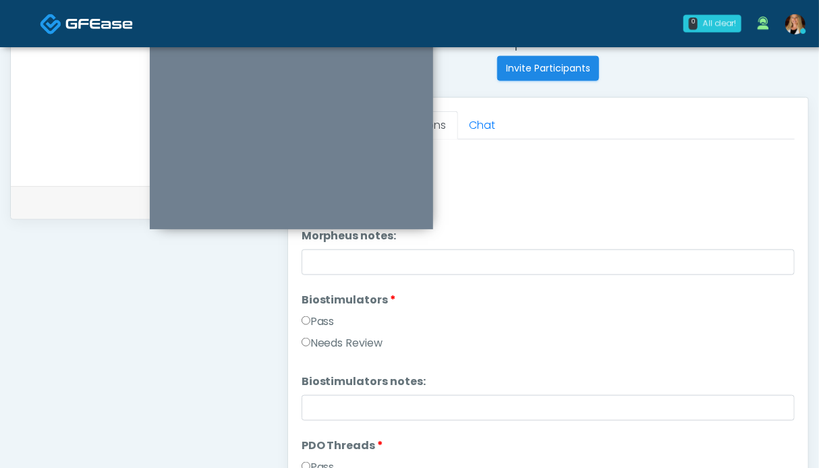
click at [313, 325] on label "Pass" at bounding box center [318, 322] width 33 height 16
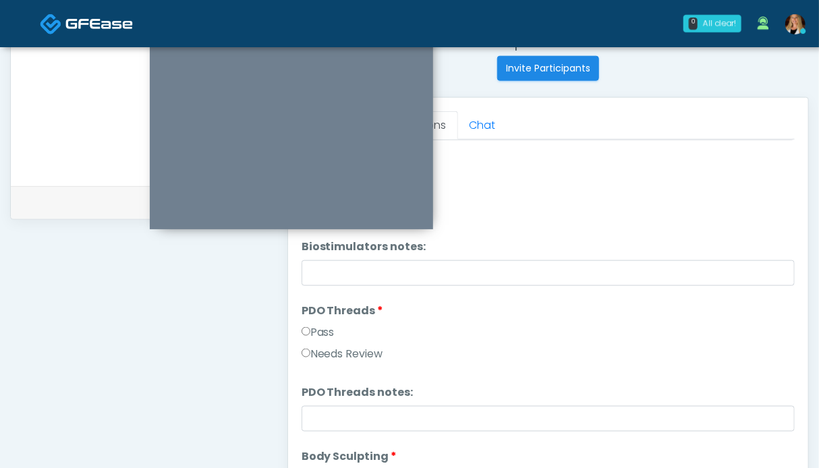
click at [324, 333] on label "Pass" at bounding box center [318, 333] width 33 height 16
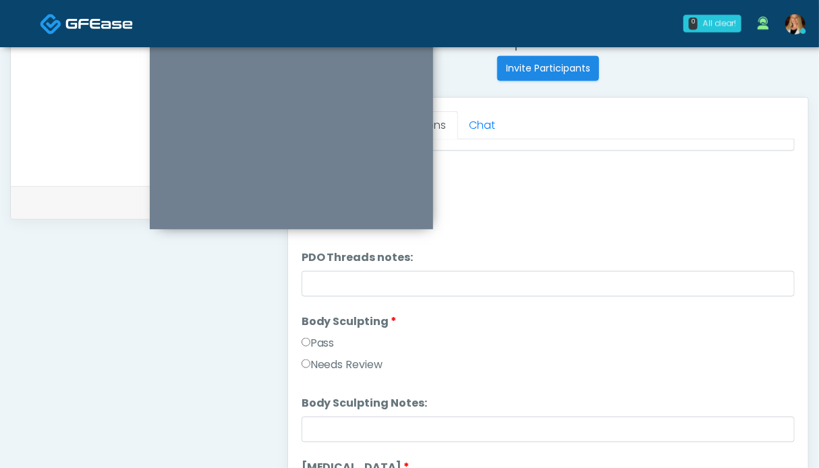
click at [323, 345] on label "Pass" at bounding box center [318, 343] width 33 height 16
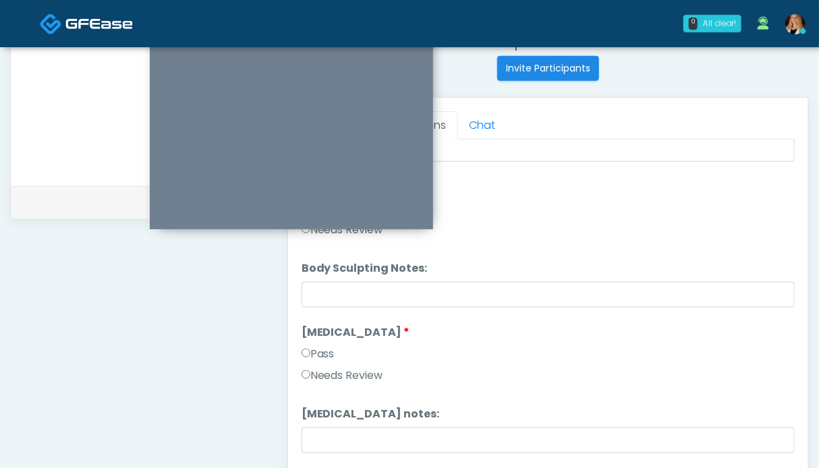
click at [327, 356] on label "Pass" at bounding box center [318, 354] width 33 height 16
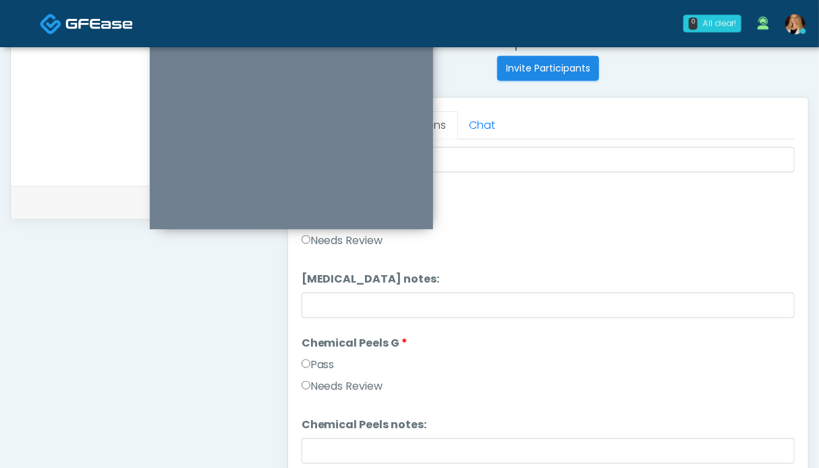
click at [327, 358] on label "Pass" at bounding box center [318, 365] width 33 height 16
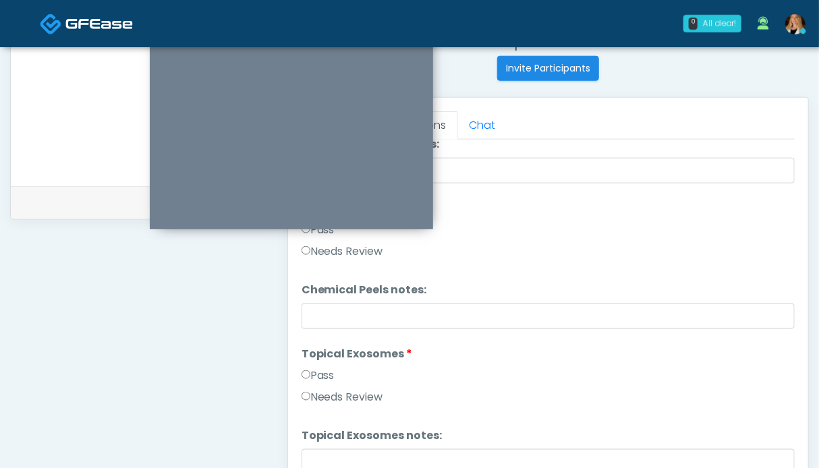
click at [329, 379] on label "Pass" at bounding box center [318, 376] width 33 height 16
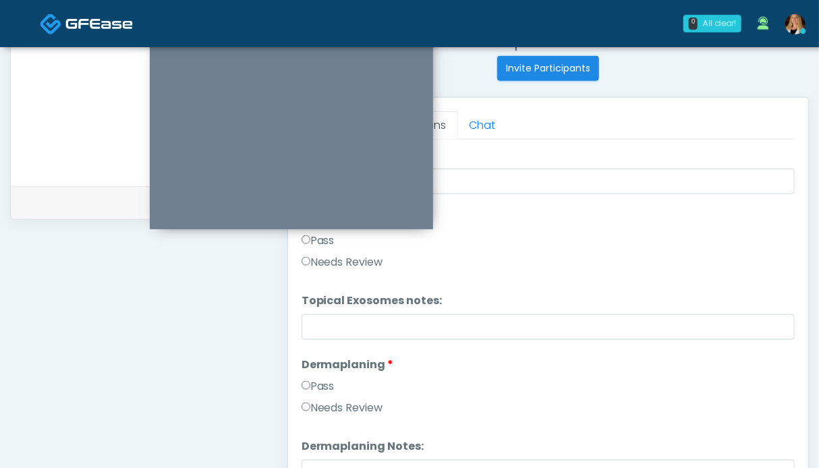
click at [335, 384] on label "Pass" at bounding box center [318, 387] width 33 height 16
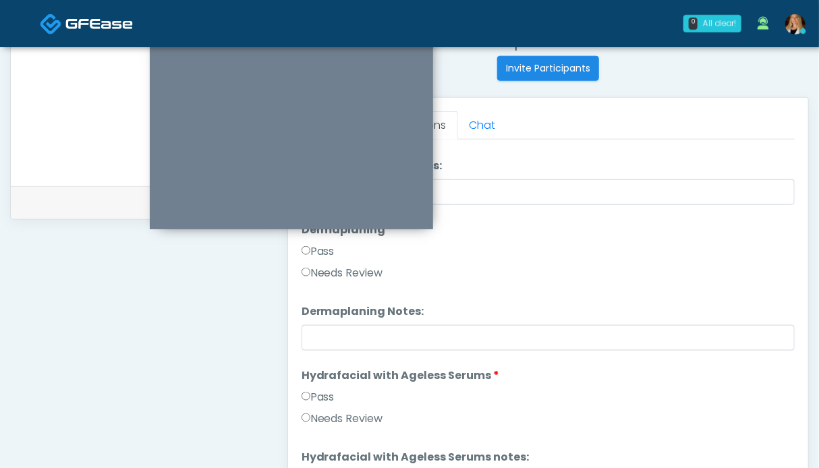
click at [322, 401] on label "Pass" at bounding box center [318, 397] width 33 height 16
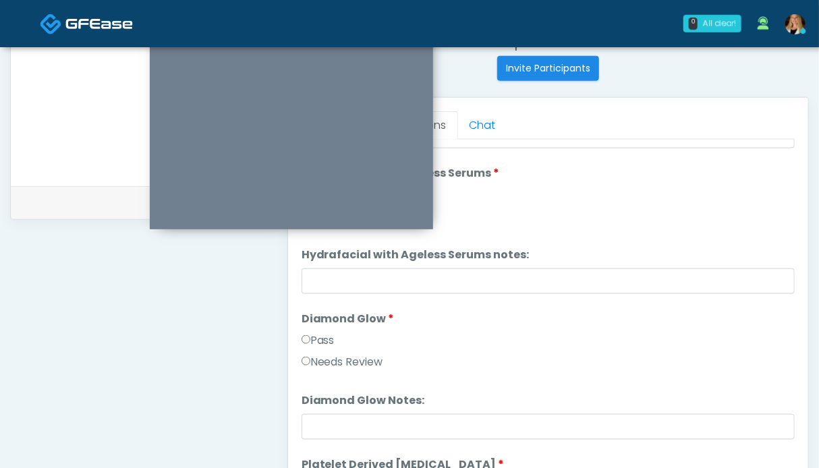
click at [321, 333] on label "Pass" at bounding box center [318, 341] width 33 height 16
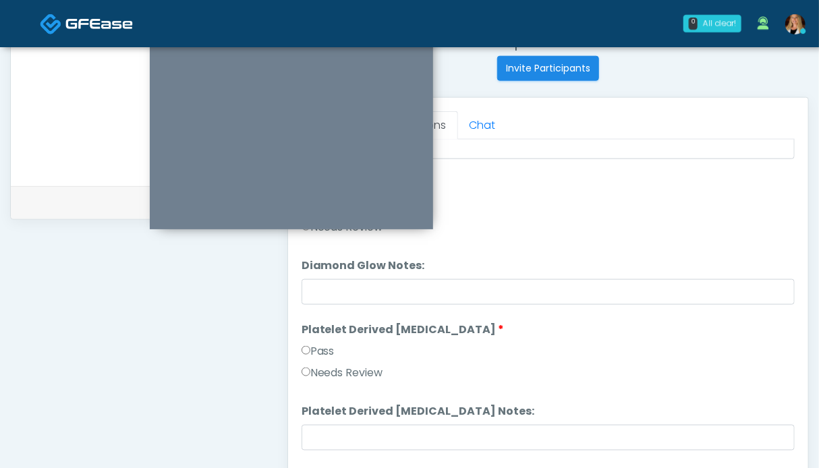
click at [325, 350] on label "Pass" at bounding box center [318, 351] width 33 height 16
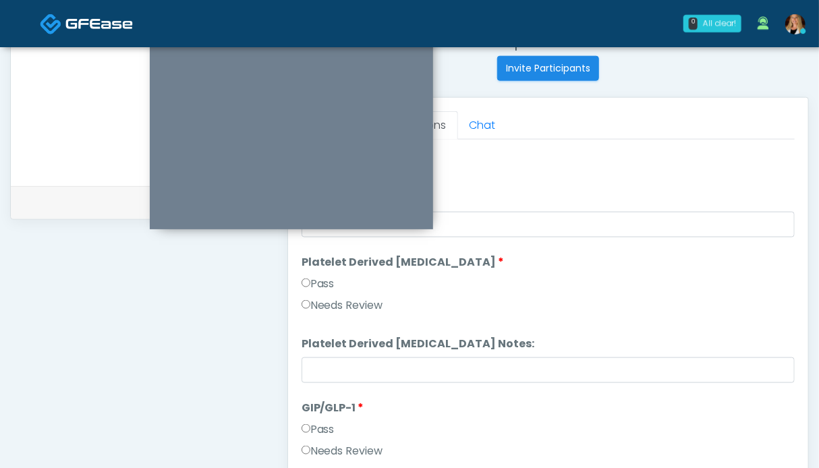
scroll to position [2632, 0]
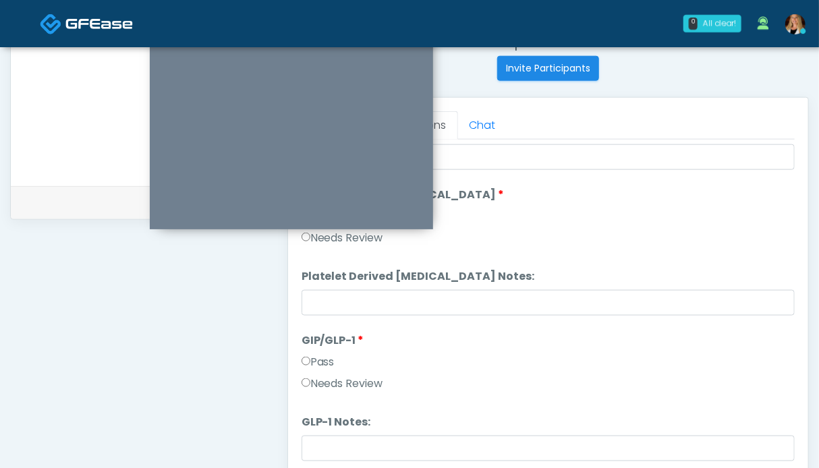
click at [329, 358] on label "Pass" at bounding box center [318, 362] width 33 height 16
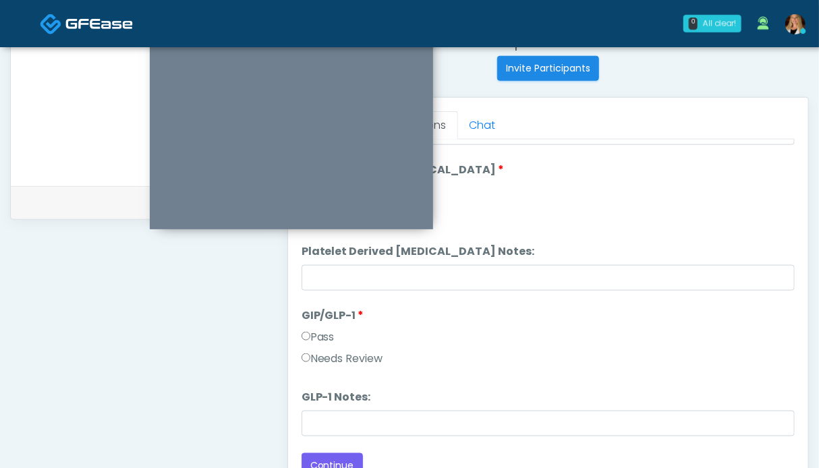
scroll to position [607, 0]
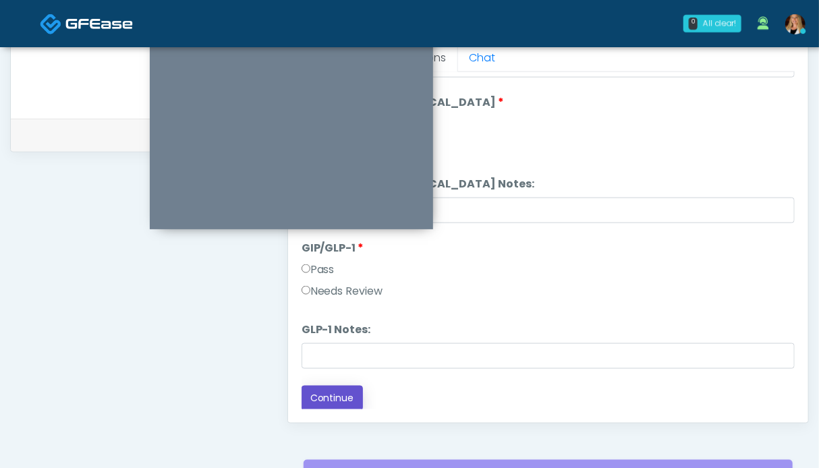
click at [343, 389] on button "Continue" at bounding box center [332, 398] width 61 height 25
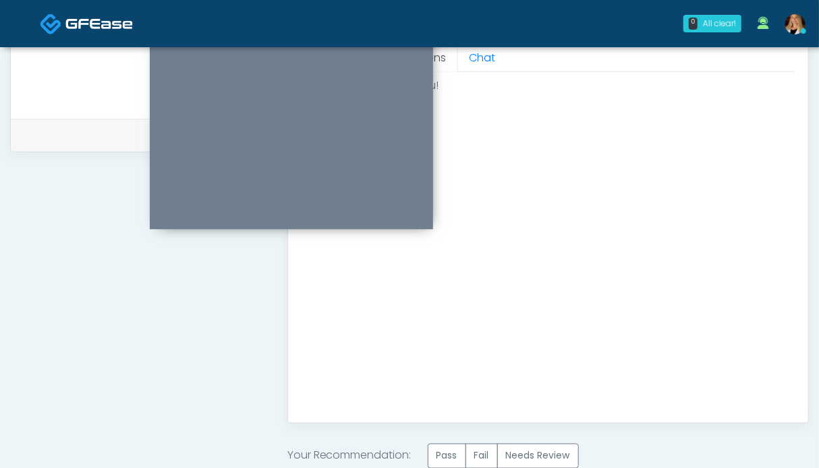
scroll to position [742, 0]
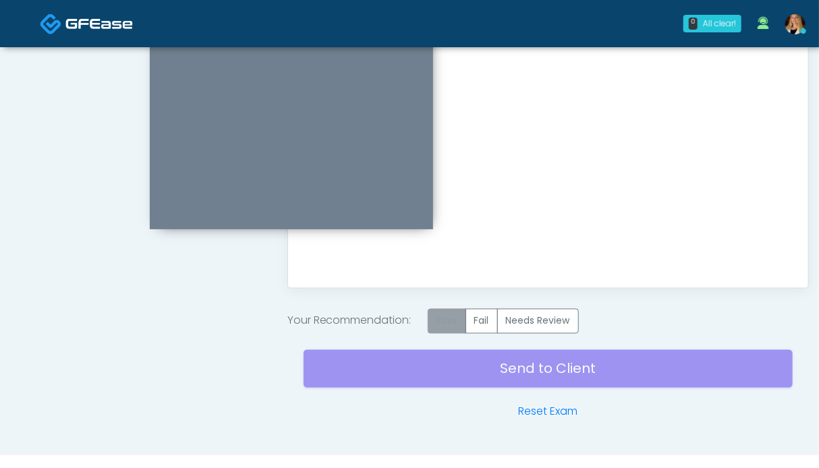
click at [457, 329] on label "Pass" at bounding box center [447, 321] width 38 height 25
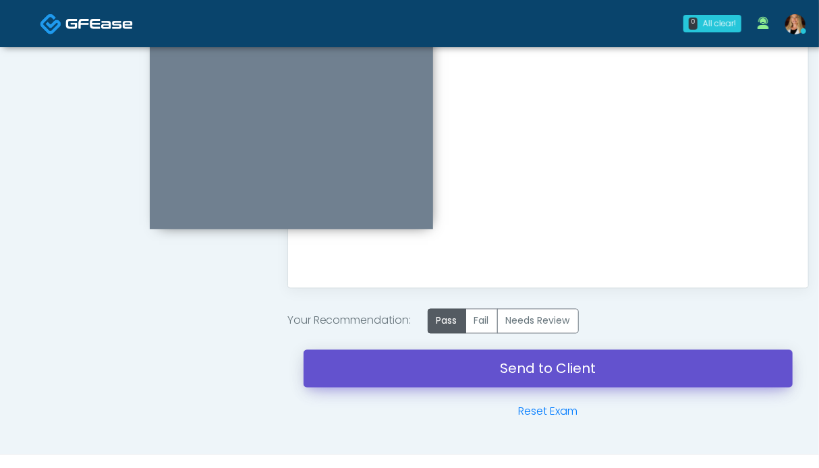
click at [489, 365] on link "Send to Client" at bounding box center [548, 369] width 489 height 38
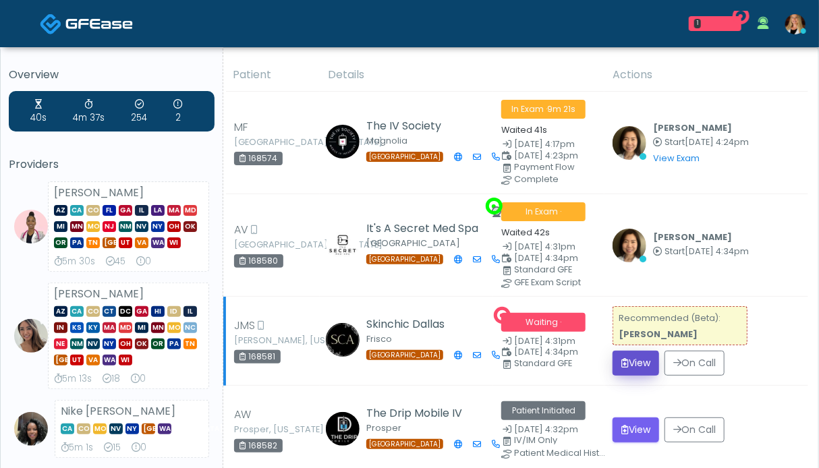
click at [640, 360] on button "View" at bounding box center [636, 363] width 47 height 25
click at [639, 364] on button "View" at bounding box center [636, 363] width 47 height 25
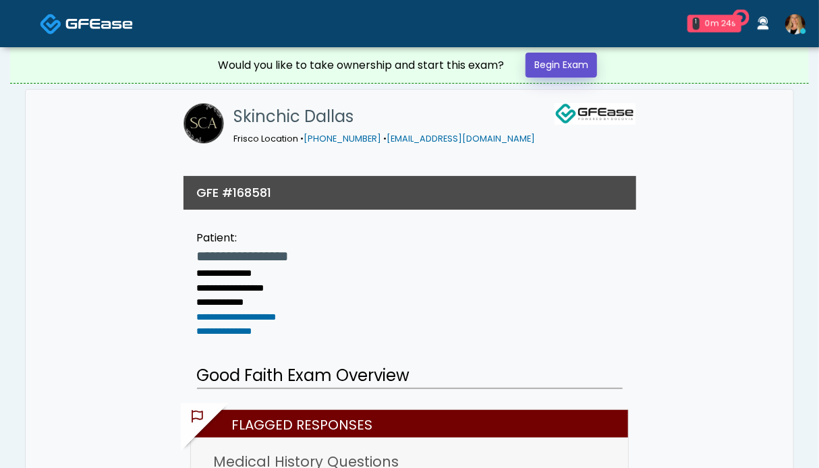
click at [550, 65] on link "Begin Exam" at bounding box center [562, 65] width 72 height 25
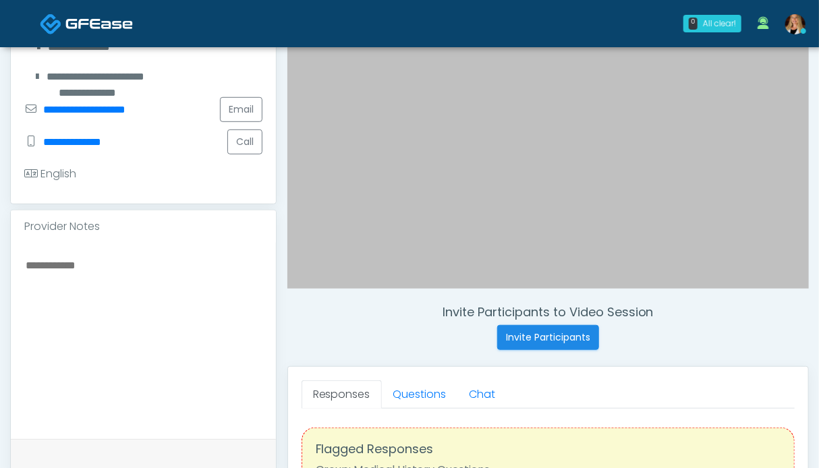
scroll to position [405, 0]
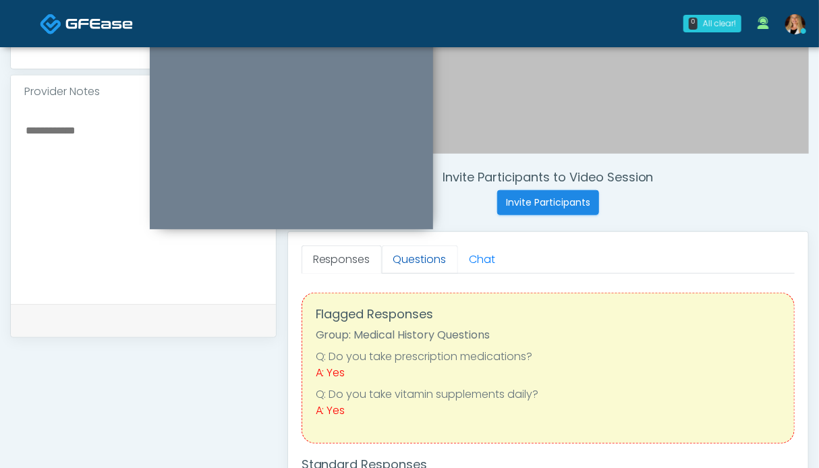
click at [412, 268] on link "Questions" at bounding box center [420, 260] width 76 height 28
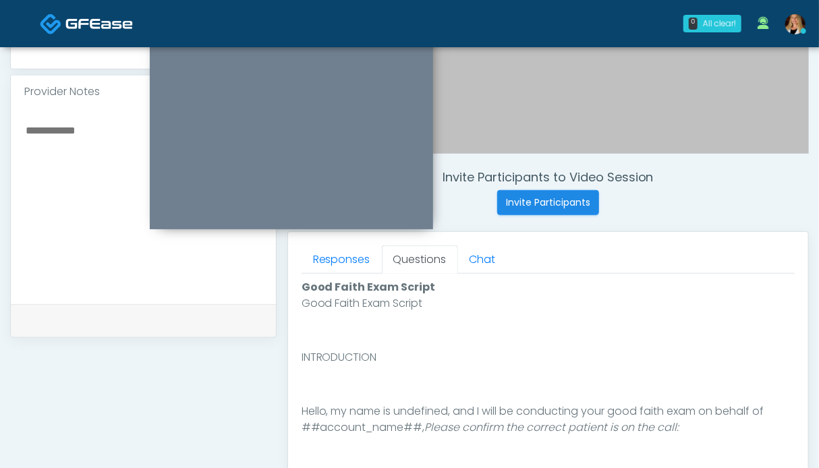
scroll to position [675, 0]
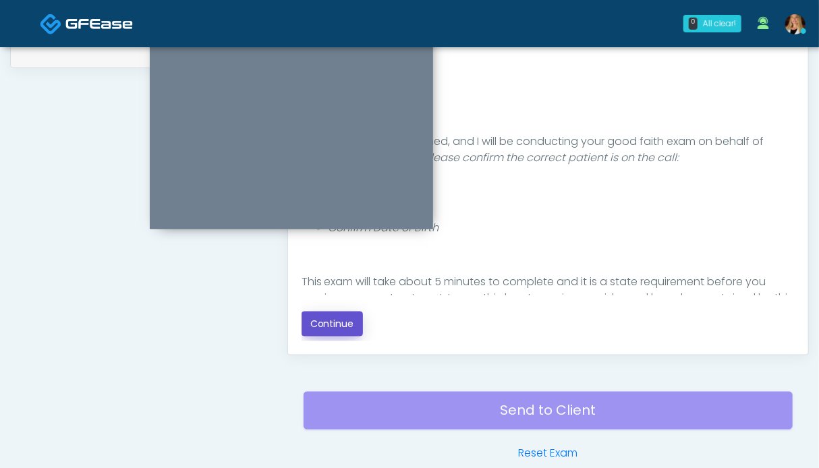
click at [345, 323] on button "Continue" at bounding box center [332, 324] width 61 height 25
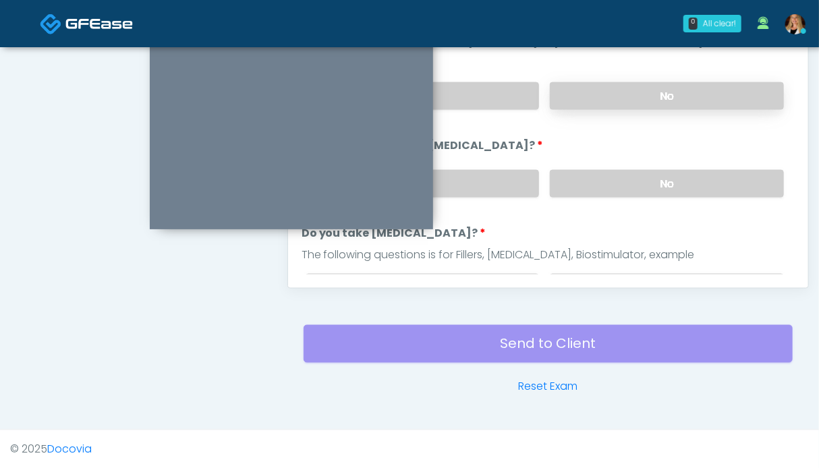
drag, startPoint x: 650, startPoint y: 175, endPoint x: 653, endPoint y: 88, distance: 87.1
click at [650, 174] on label "No" at bounding box center [667, 184] width 234 height 28
click at [654, 89] on label "No" at bounding box center [667, 96] width 234 height 28
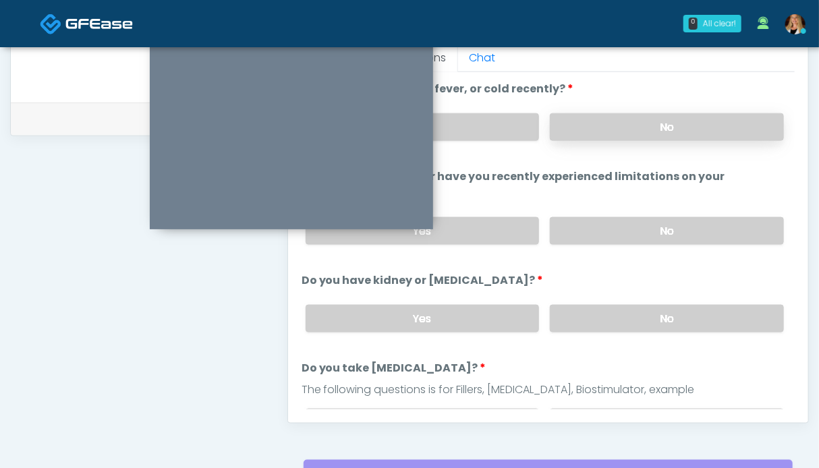
click at [632, 125] on label "No" at bounding box center [667, 127] width 234 height 28
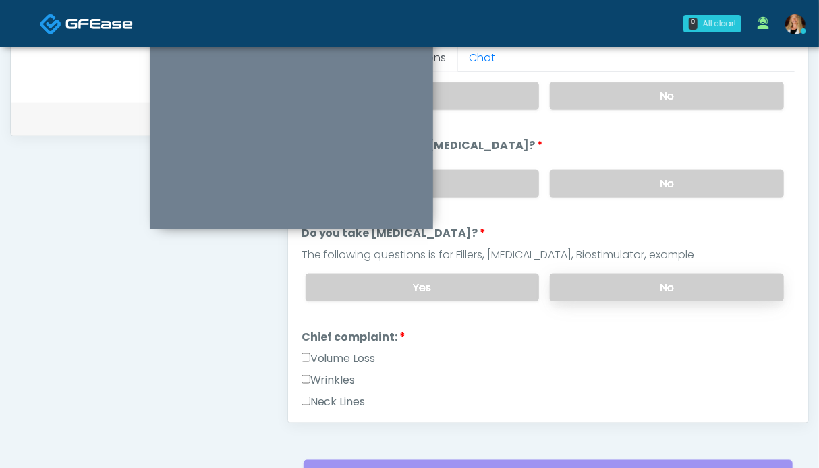
click at [650, 274] on label "No" at bounding box center [667, 288] width 234 height 28
click at [337, 381] on label "Wrinkles" at bounding box center [329, 380] width 54 height 16
click at [344, 355] on label "Volume Loss" at bounding box center [339, 359] width 74 height 16
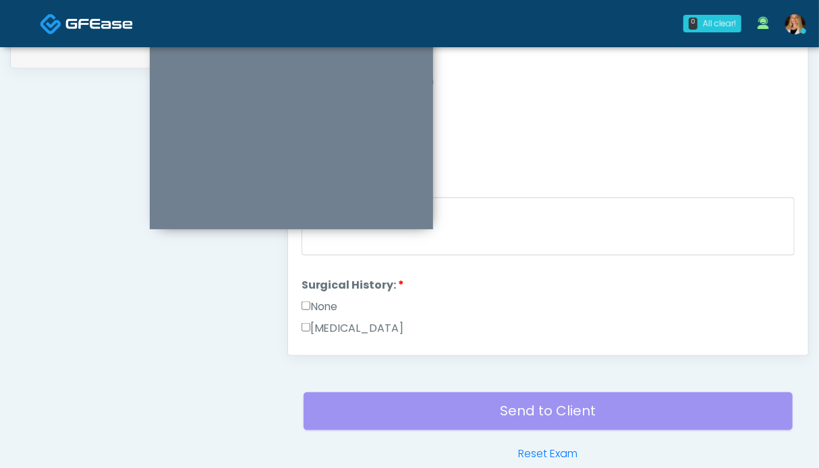
scroll to position [607, 0]
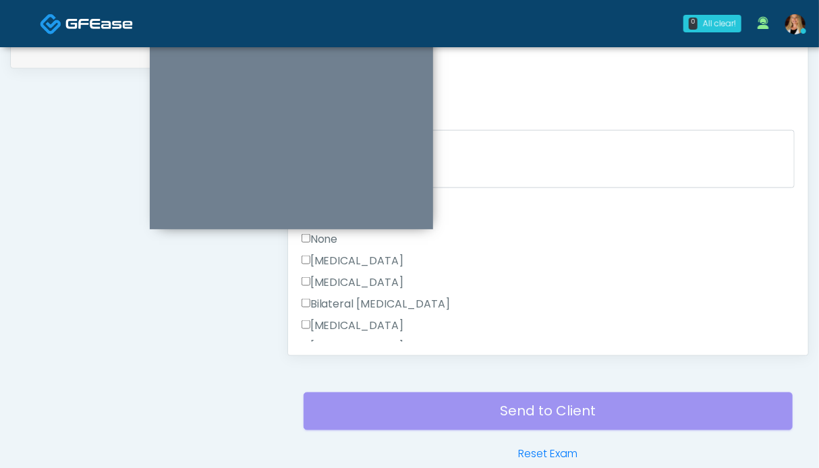
click at [325, 238] on label "None" at bounding box center [320, 239] width 36 height 16
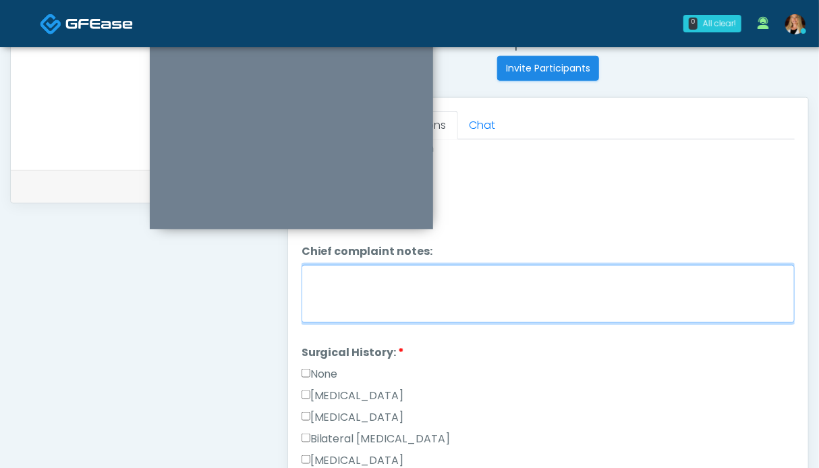
click at [457, 277] on textarea "Chief complaint notes:" at bounding box center [548, 294] width 493 height 58
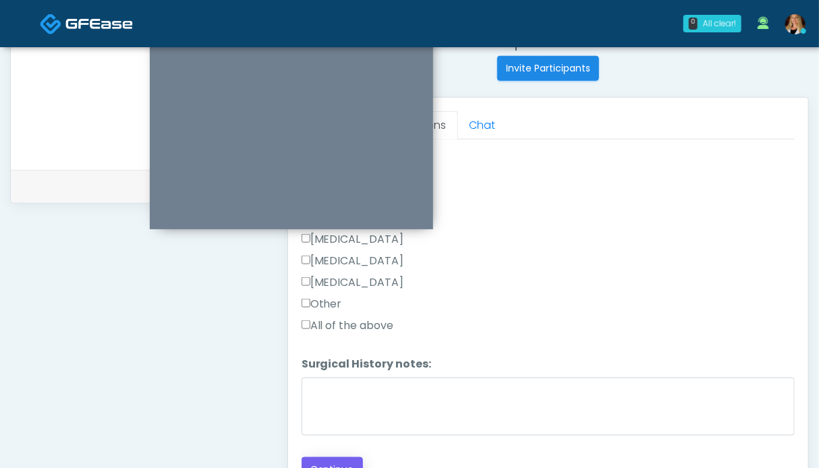
scroll to position [674, 0]
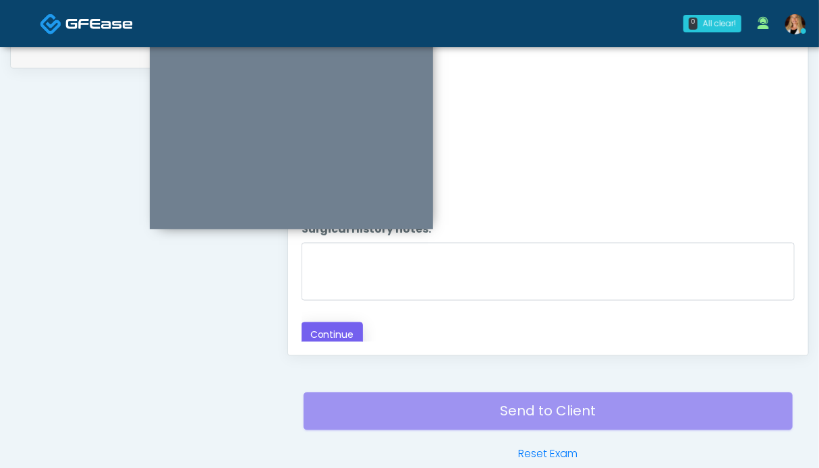
type textarea "*****"
click at [324, 331] on button "Continue" at bounding box center [332, 335] width 61 height 25
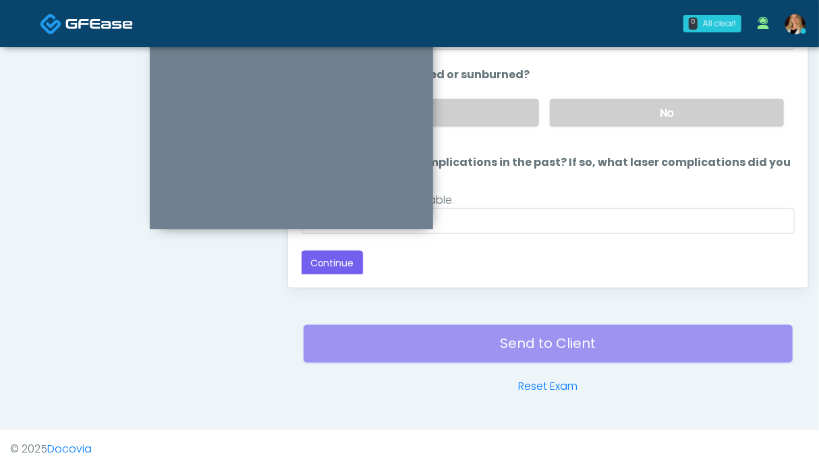
scroll to position [607, 0]
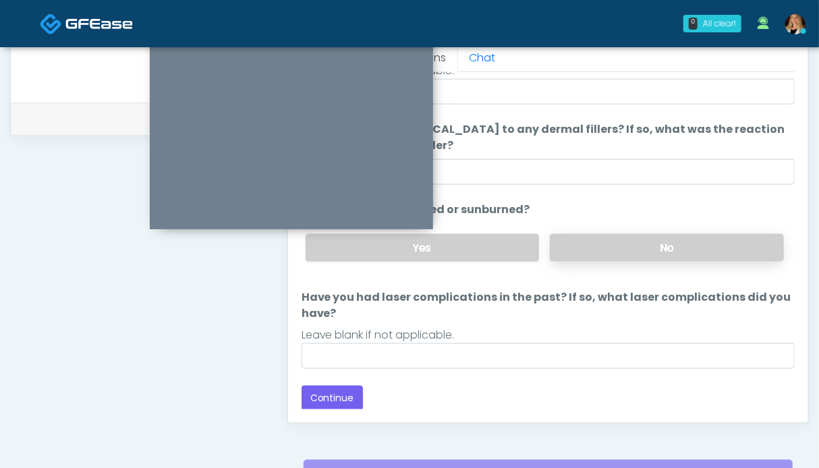
click at [643, 253] on label "No" at bounding box center [667, 248] width 234 height 28
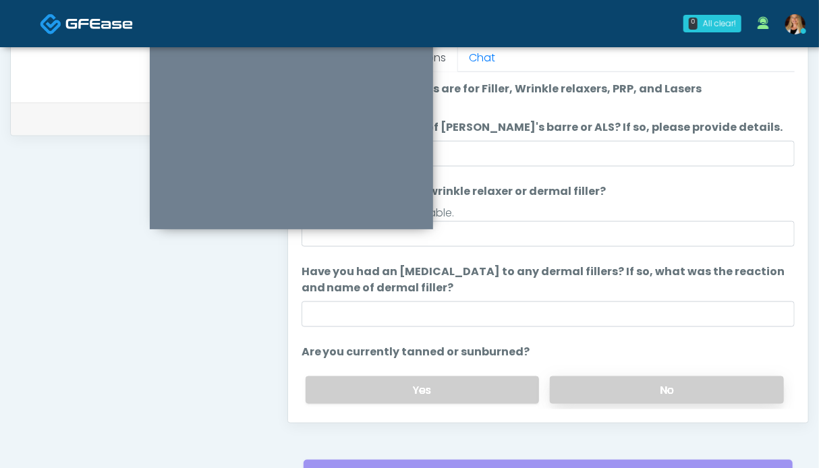
scroll to position [142, 0]
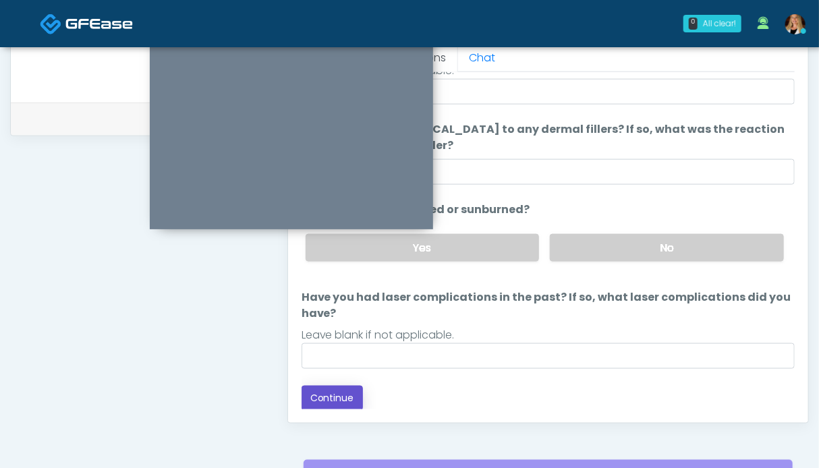
click at [342, 399] on button "Continue" at bounding box center [332, 398] width 61 height 25
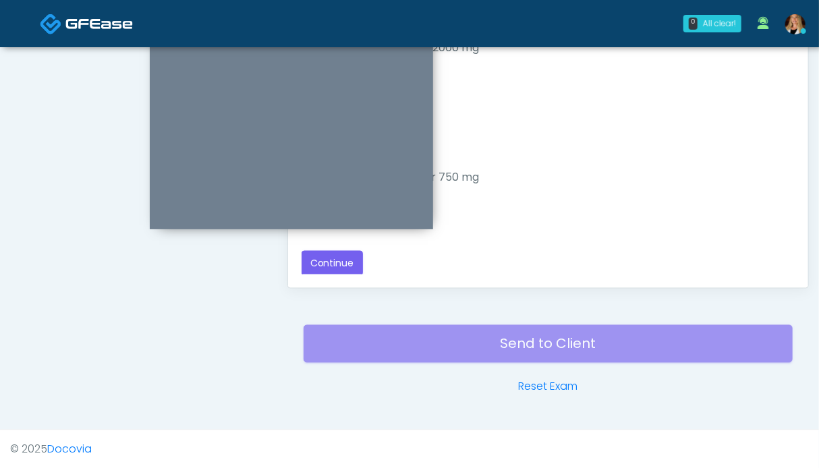
scroll to position [539, 0]
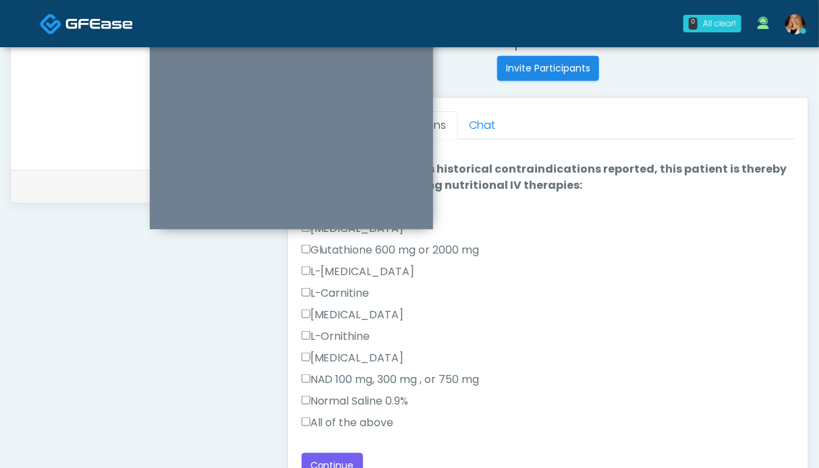
click at [326, 420] on label "All of the above" at bounding box center [348, 423] width 92 height 16
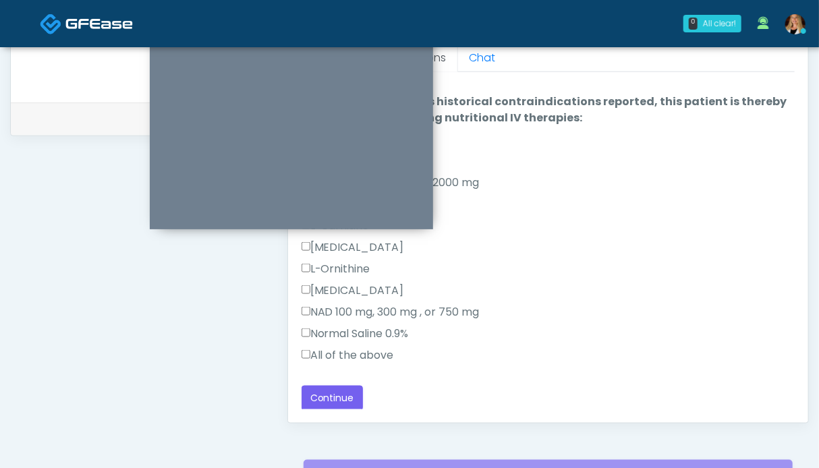
scroll to position [674, 0]
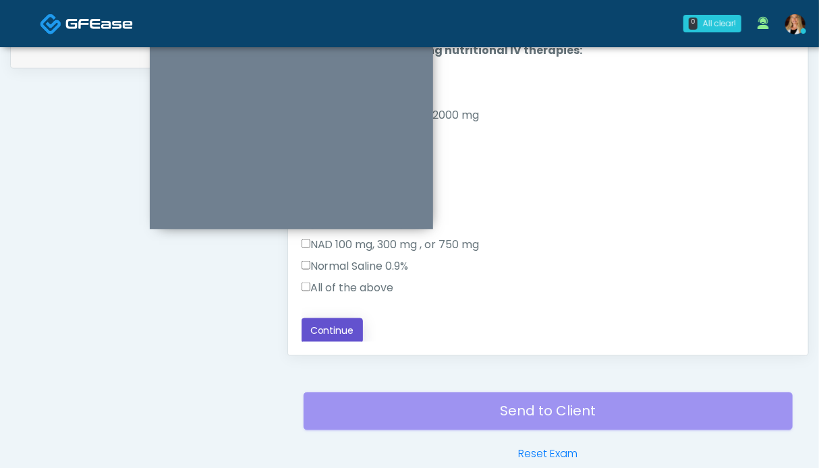
click at [351, 333] on button "Continue" at bounding box center [332, 330] width 61 height 25
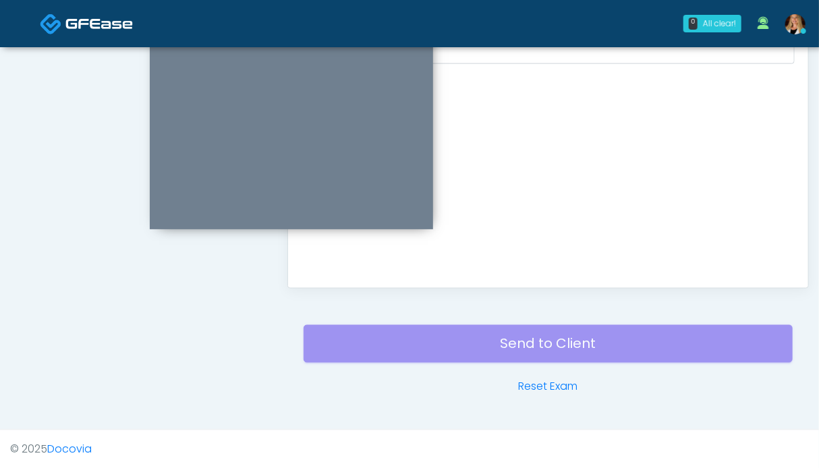
scroll to position [472, 0]
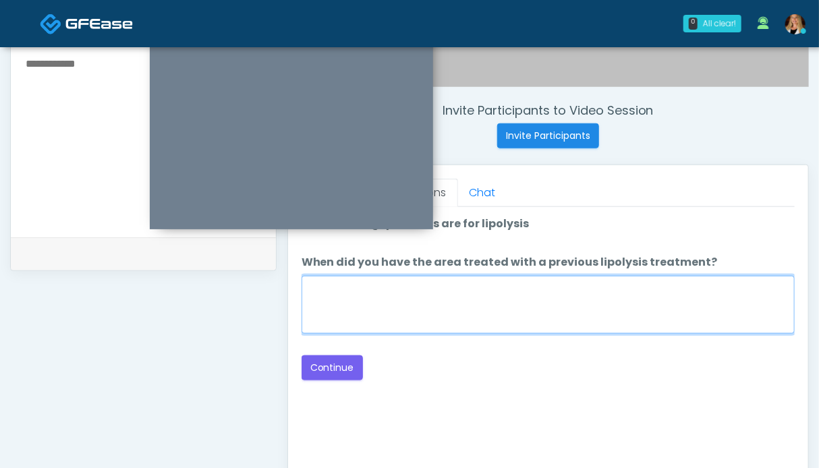
click at [385, 319] on textarea "When did you have the area treated with a previous lipolysis treatment?" at bounding box center [548, 305] width 493 height 58
type textarea "**"
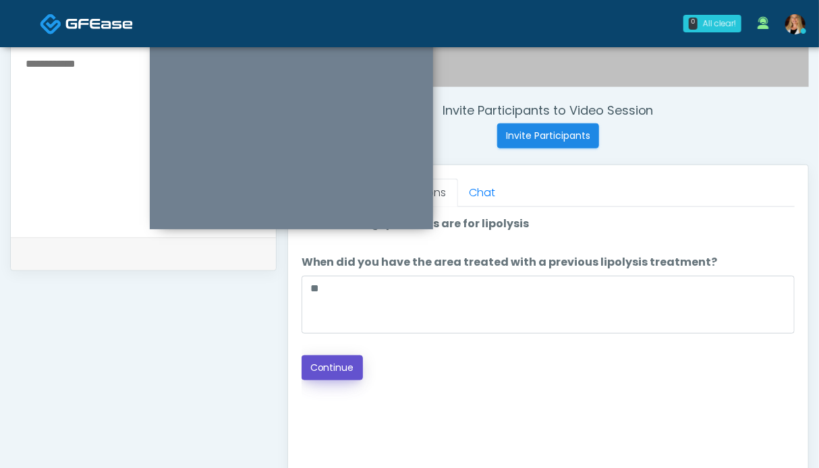
click at [345, 364] on button "Continue" at bounding box center [332, 368] width 61 height 25
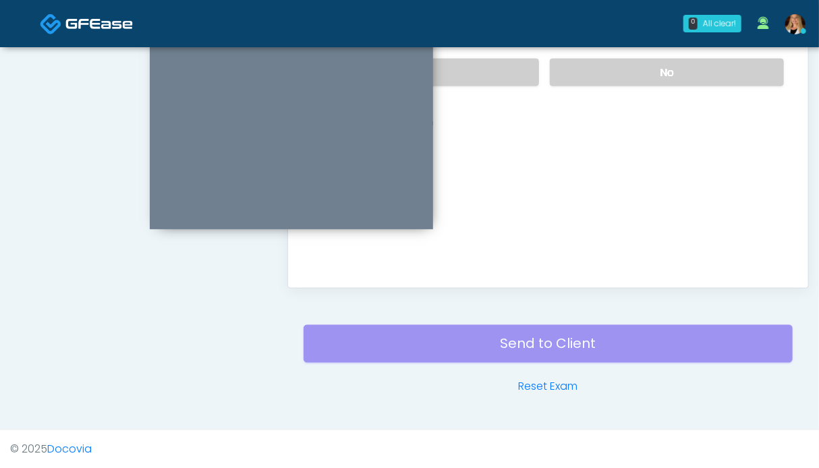
scroll to position [607, 0]
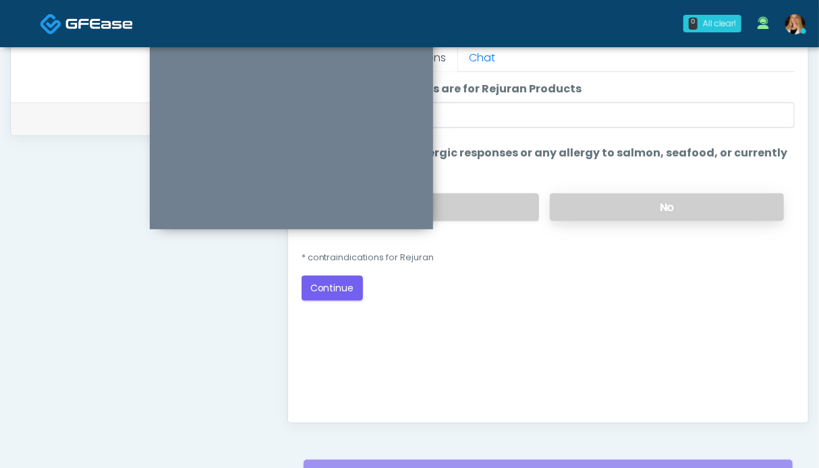
click at [653, 211] on label "No" at bounding box center [667, 208] width 234 height 28
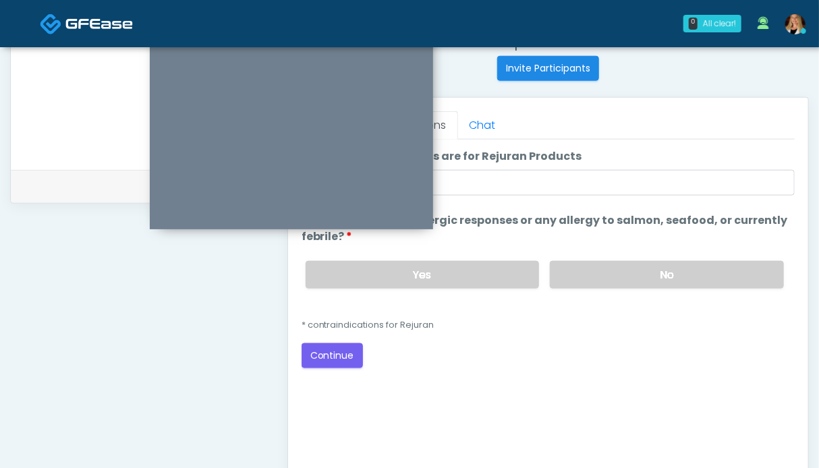
scroll to position [404, 0]
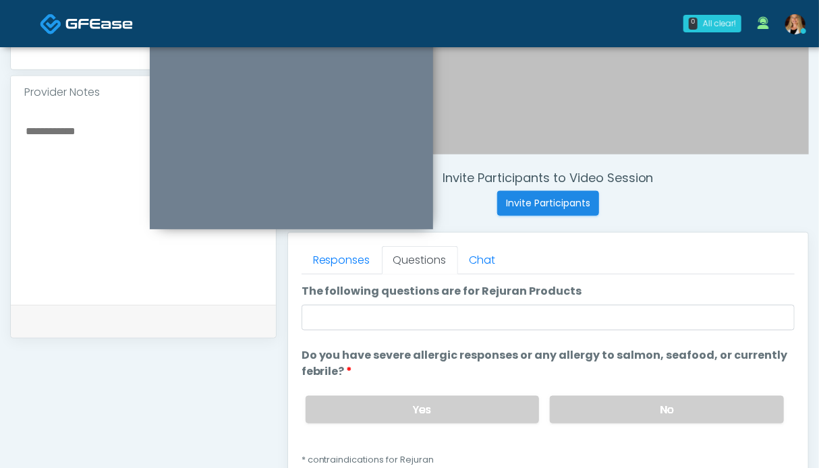
click at [156, 337] on div "**********" at bounding box center [143, 218] width 267 height 1029
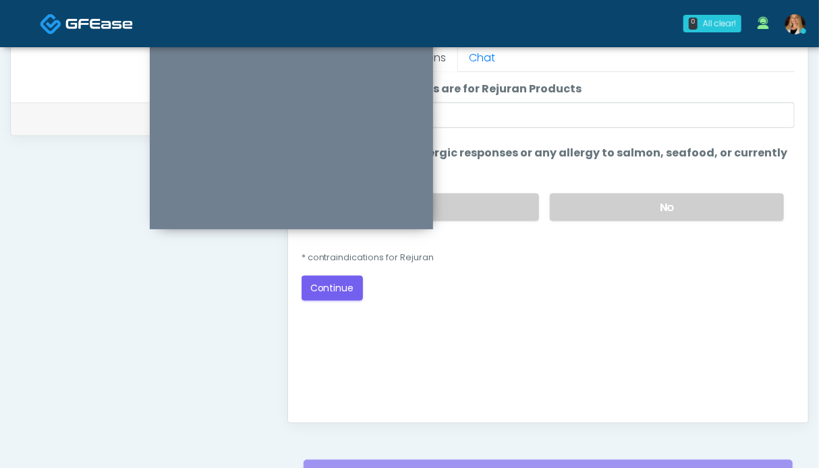
scroll to position [0, 0]
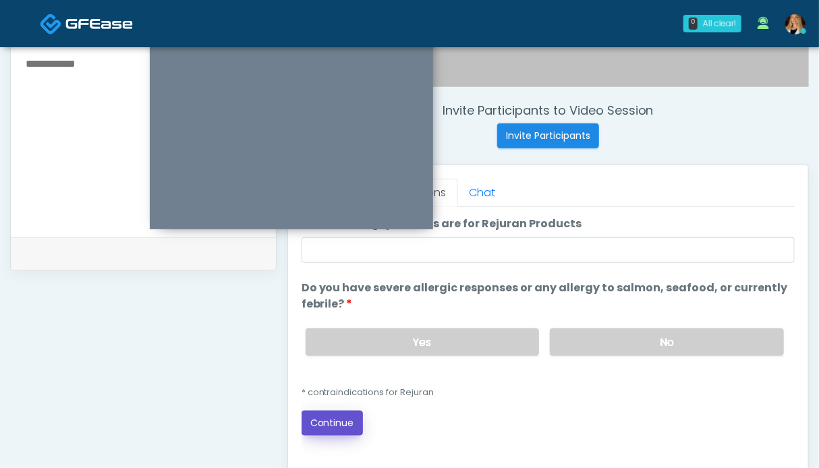
click at [332, 425] on button "Continue" at bounding box center [332, 423] width 61 height 25
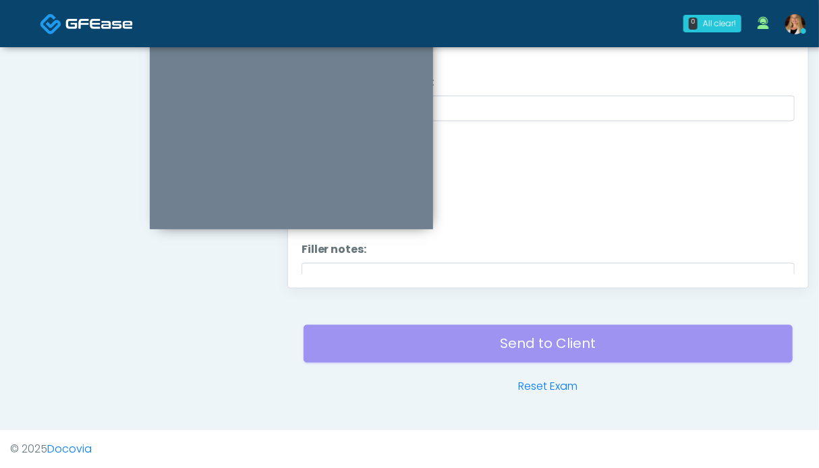
scroll to position [539, 0]
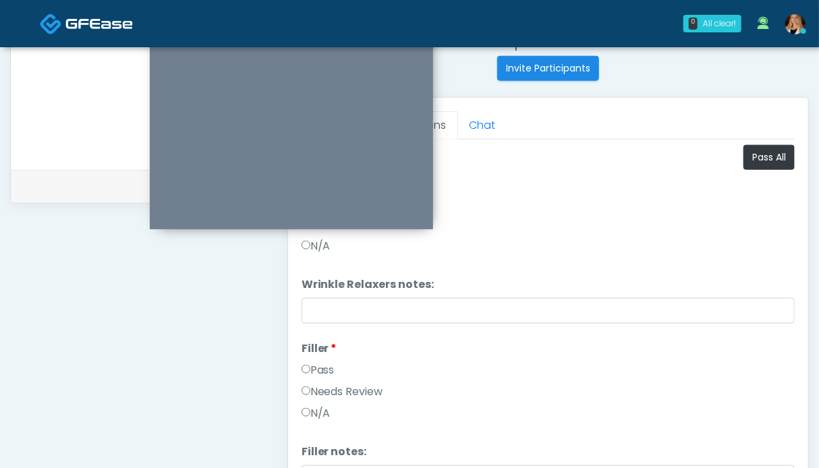
click at [319, 373] on label "Pass" at bounding box center [318, 370] width 33 height 16
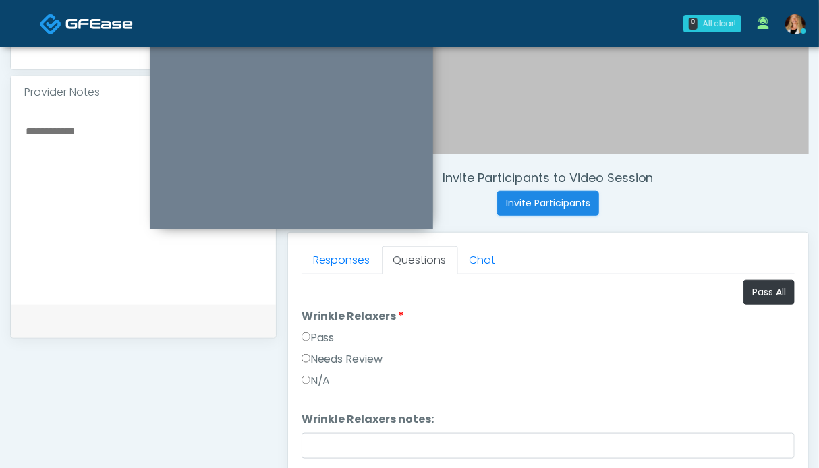
click at [318, 339] on label "Pass" at bounding box center [318, 338] width 33 height 16
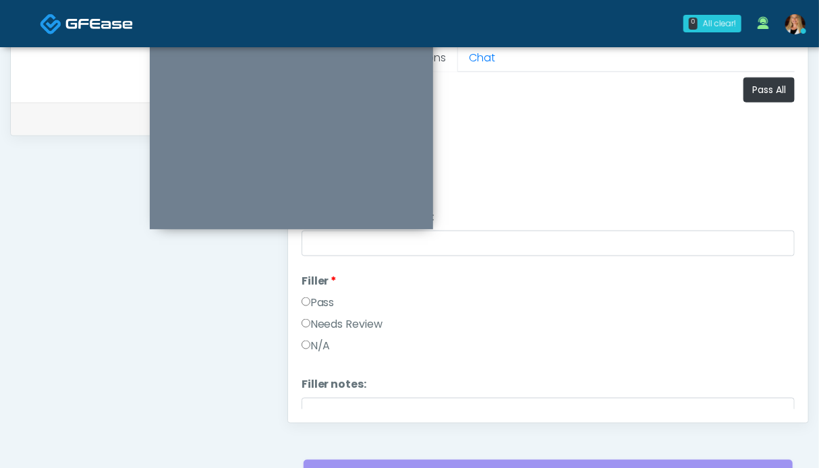
scroll to position [135, 0]
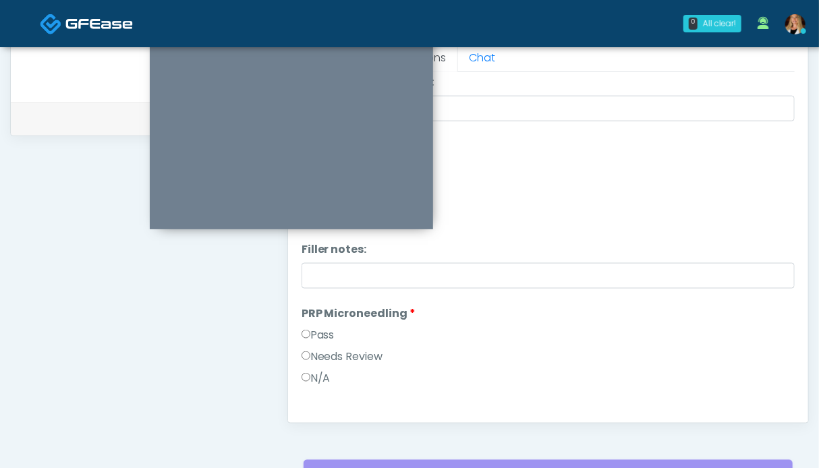
click at [318, 335] on label "Pass" at bounding box center [318, 335] width 33 height 16
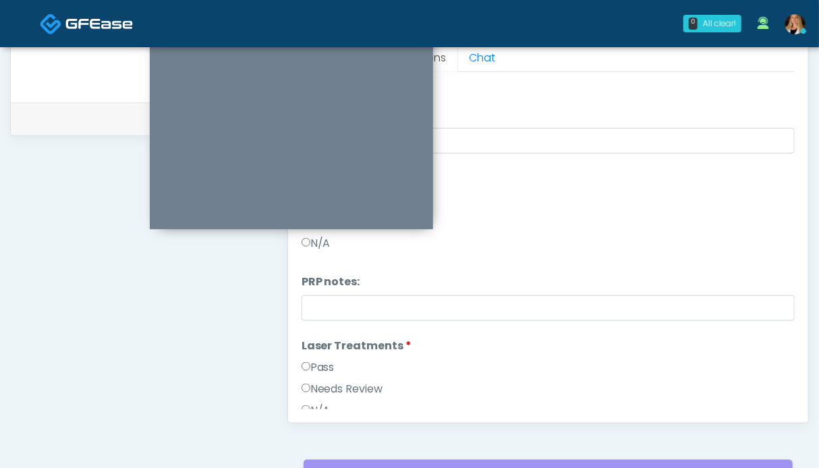
click at [322, 366] on label "Pass" at bounding box center [318, 368] width 33 height 16
click at [326, 260] on label "Pass" at bounding box center [318, 265] width 33 height 16
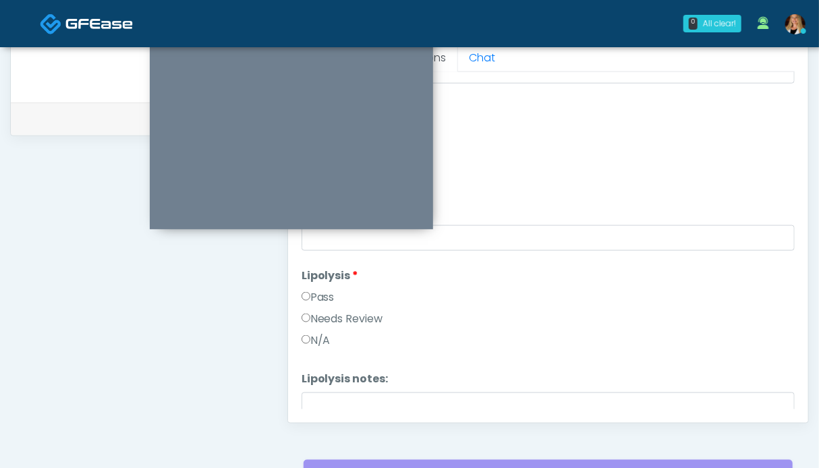
click at [321, 292] on label "Pass" at bounding box center [318, 297] width 33 height 16
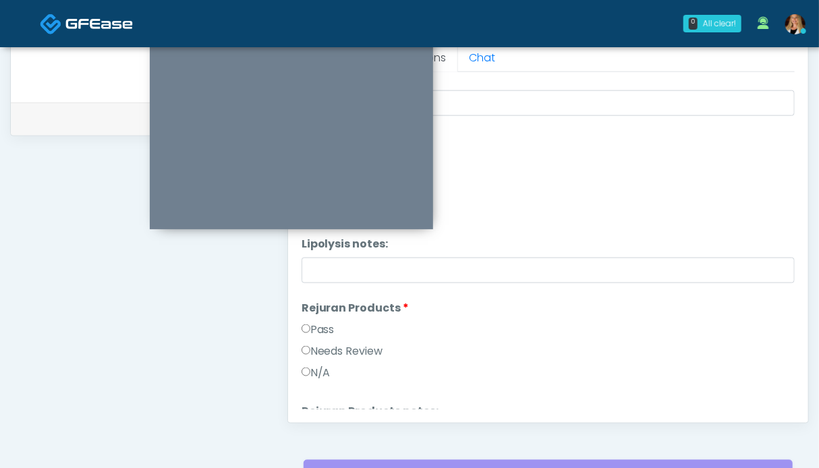
click at [323, 322] on label "Pass" at bounding box center [318, 330] width 33 height 16
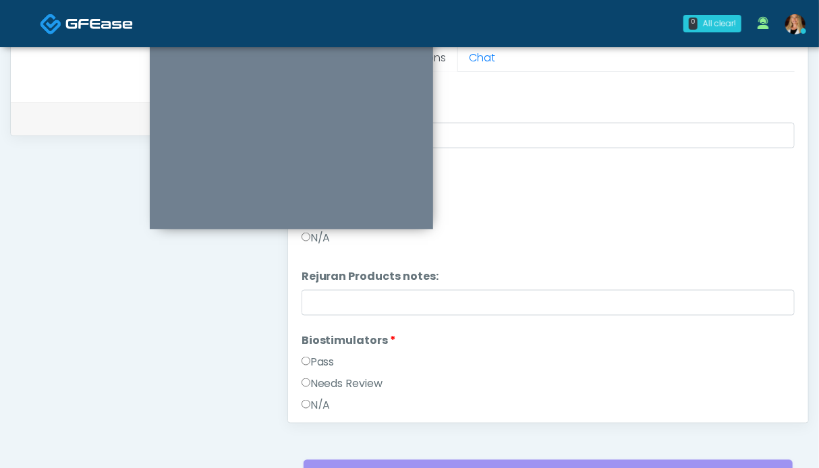
click at [323, 354] on label "Pass" at bounding box center [318, 362] width 33 height 16
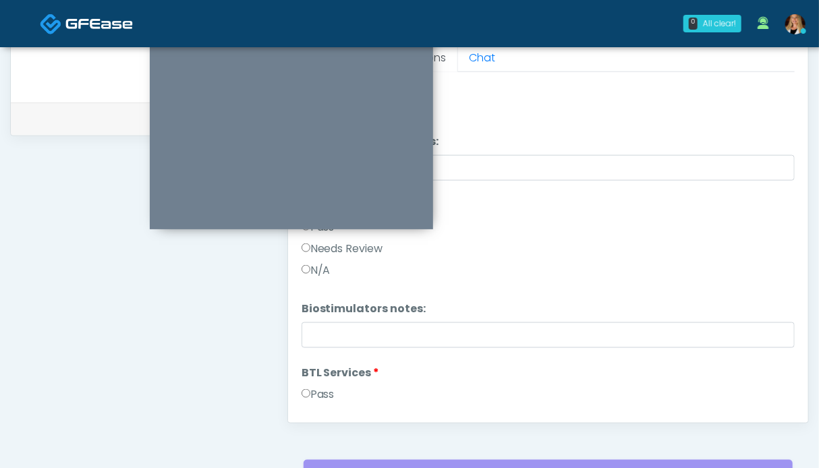
click at [320, 387] on label "Pass" at bounding box center [318, 395] width 33 height 16
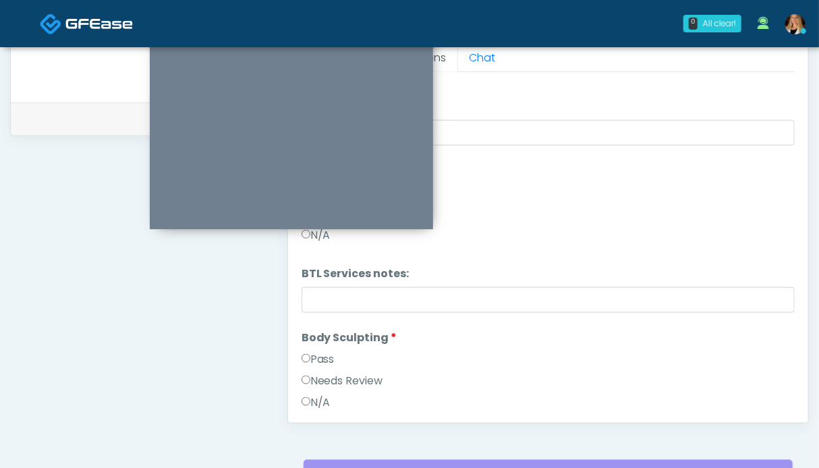
click at [325, 360] on label "Pass" at bounding box center [318, 360] width 33 height 16
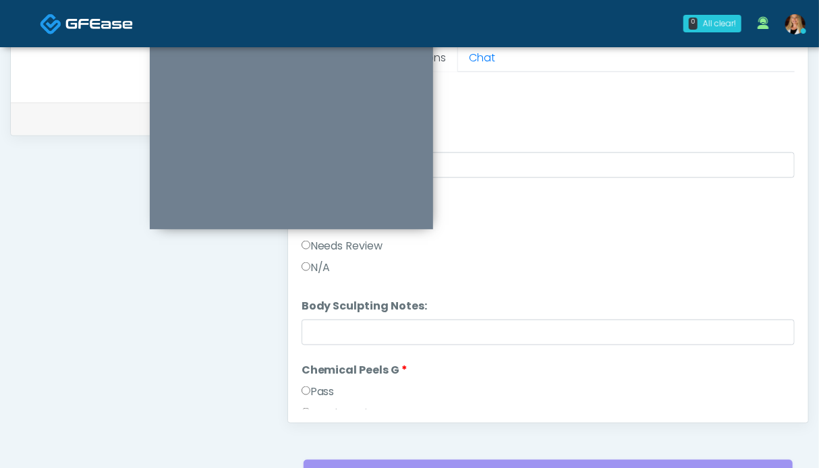
click at [318, 391] on label "Pass" at bounding box center [318, 392] width 33 height 16
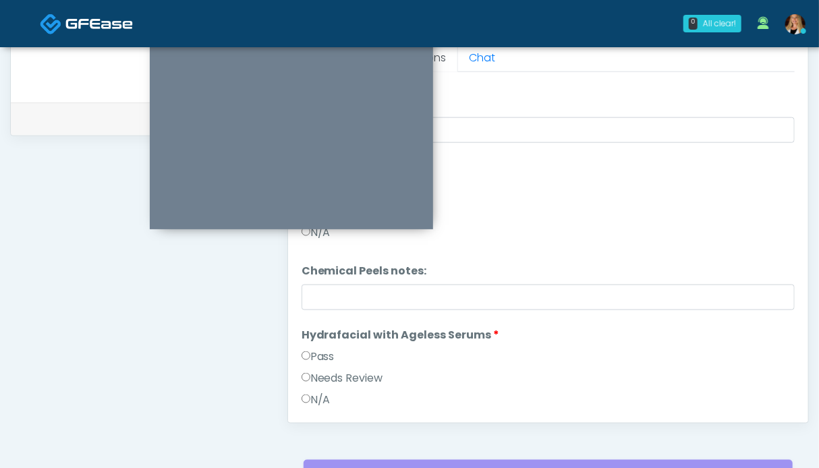
click at [316, 356] on label "Pass" at bounding box center [318, 357] width 33 height 16
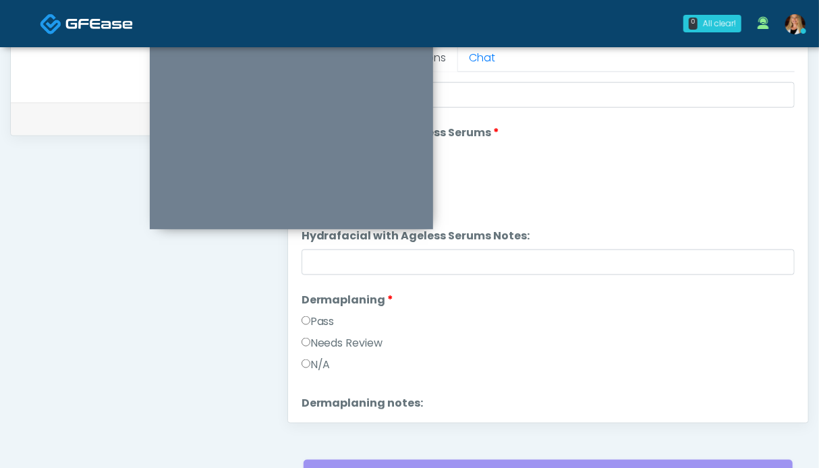
click at [321, 321] on label "Pass" at bounding box center [318, 322] width 33 height 16
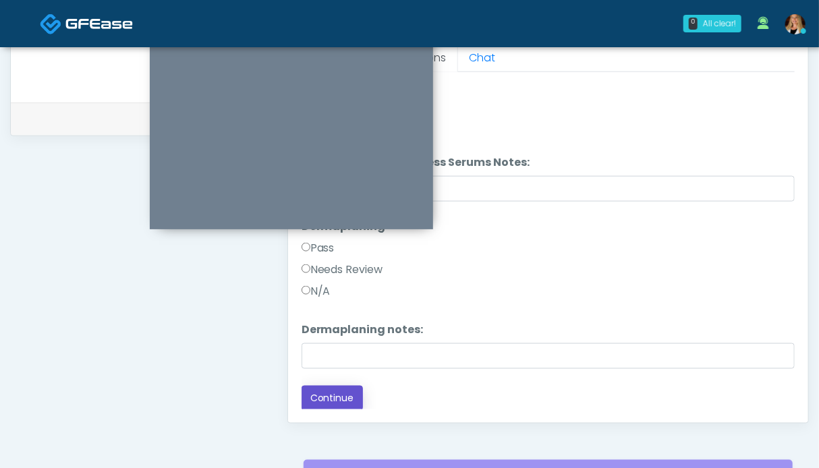
click at [322, 391] on button "Continue" at bounding box center [332, 398] width 61 height 25
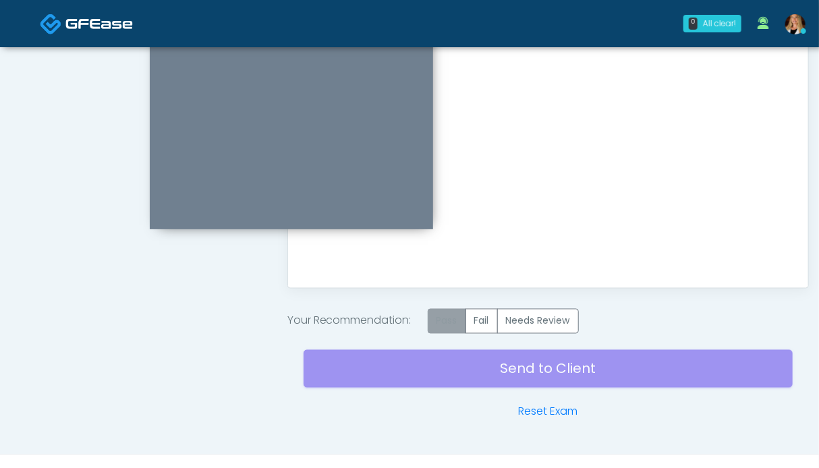
click at [459, 328] on label "Pass" at bounding box center [447, 321] width 38 height 25
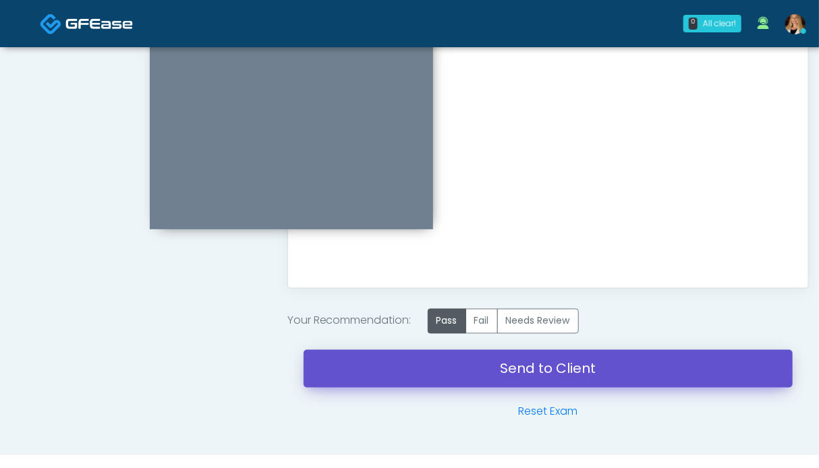
click at [501, 366] on link "Send to Client" at bounding box center [548, 369] width 489 height 38
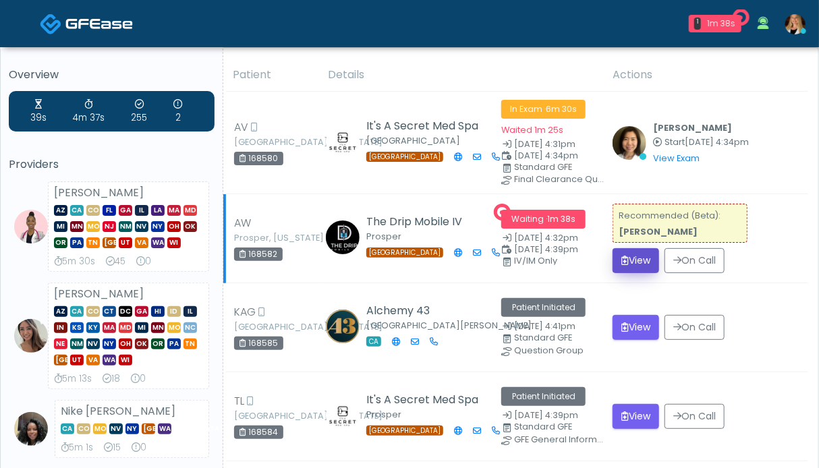
click at [630, 257] on button "View" at bounding box center [636, 260] width 47 height 25
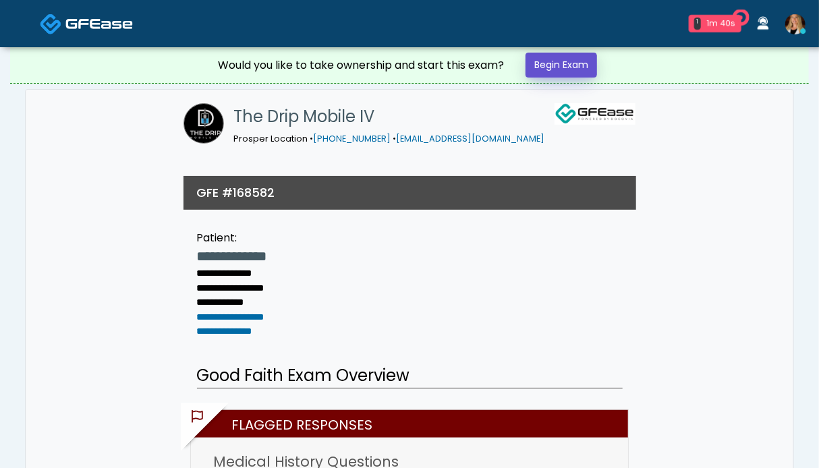
click at [541, 63] on link "Begin Exam" at bounding box center [562, 65] width 72 height 25
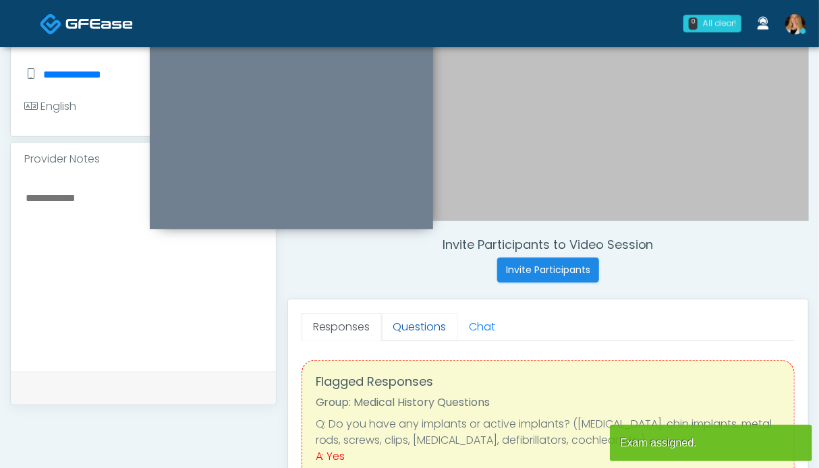
click at [410, 319] on link "Questions" at bounding box center [420, 327] width 76 height 28
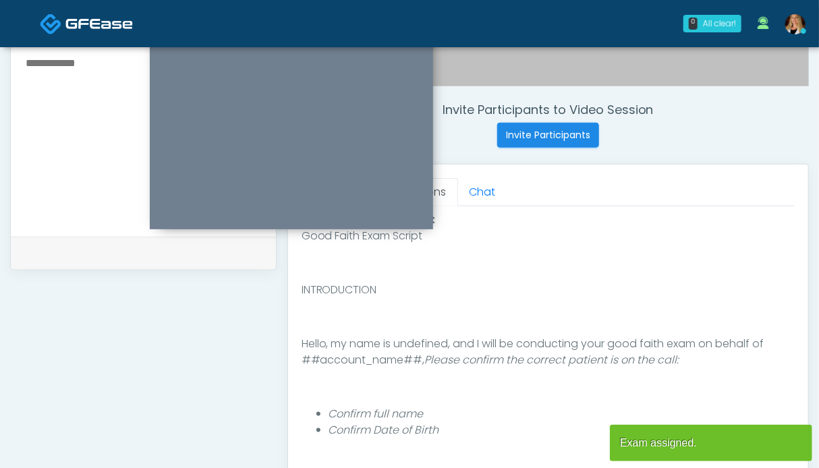
scroll to position [675, 0]
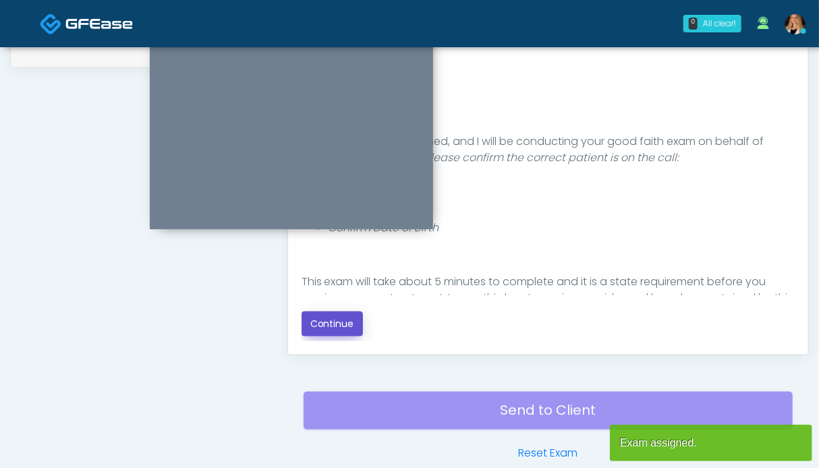
click at [321, 321] on button "Continue" at bounding box center [332, 324] width 61 height 25
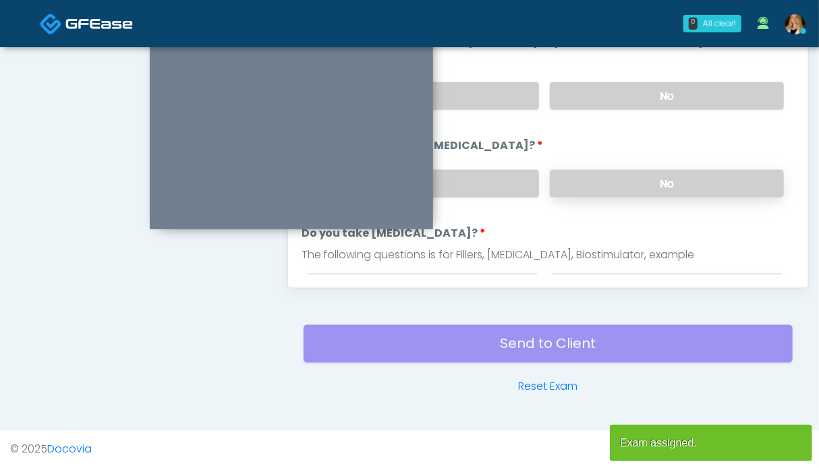
click at [615, 177] on label "No" at bounding box center [667, 184] width 234 height 28
click at [620, 87] on label "No" at bounding box center [667, 96] width 234 height 28
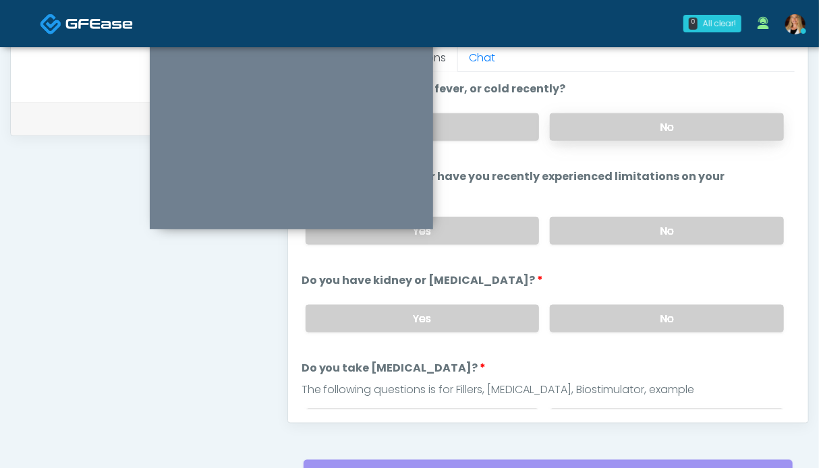
scroll to position [539, 0]
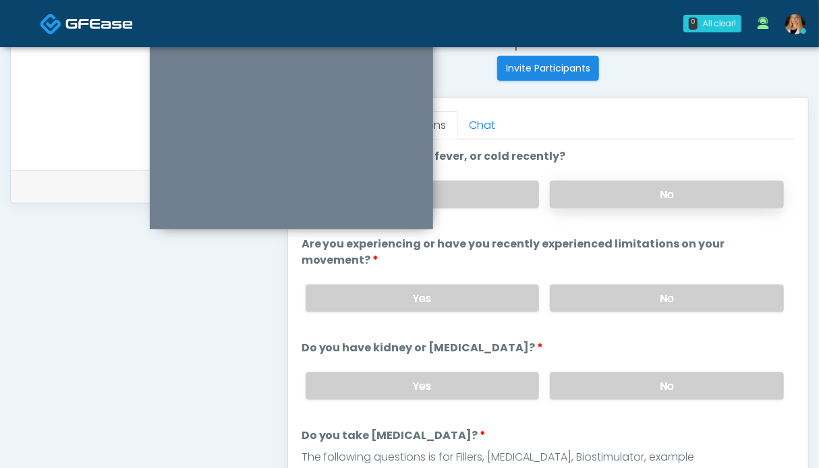
click at [640, 191] on label "No" at bounding box center [667, 195] width 234 height 28
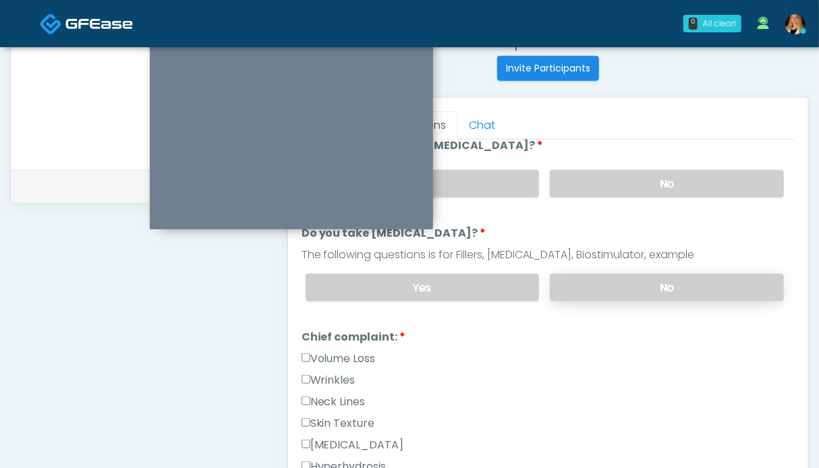
click at [636, 279] on label "No" at bounding box center [667, 288] width 234 height 28
drag, startPoint x: 335, startPoint y: 376, endPoint x: 331, endPoint y: 404, distance: 28.0
click at [335, 377] on label "Wrinkles" at bounding box center [329, 380] width 54 height 16
click at [331, 399] on label "Neck Lines" at bounding box center [334, 402] width 64 height 16
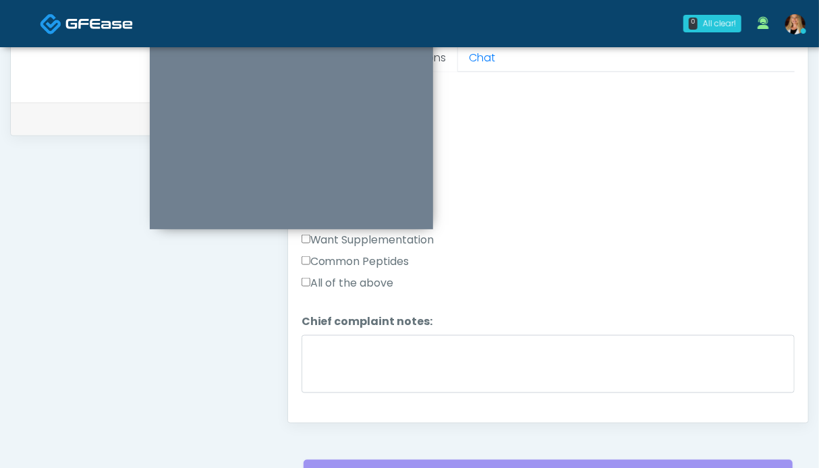
scroll to position [674, 0]
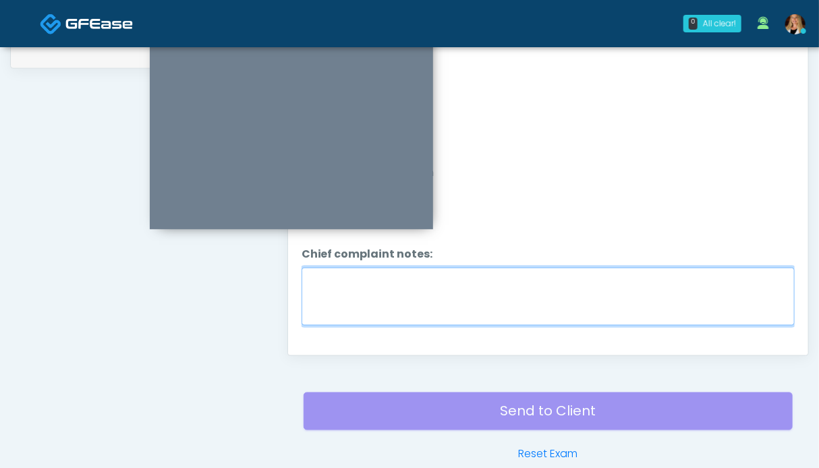
click at [418, 299] on textarea "Chief complaint notes:" at bounding box center [548, 297] width 493 height 58
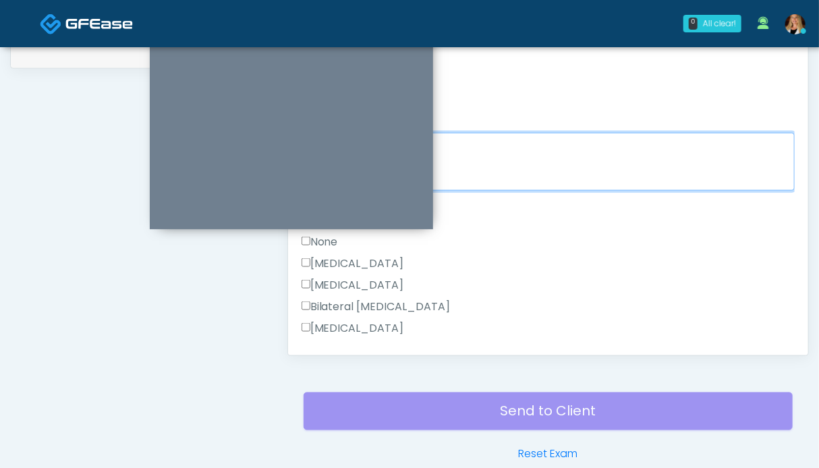
type textarea "*********"
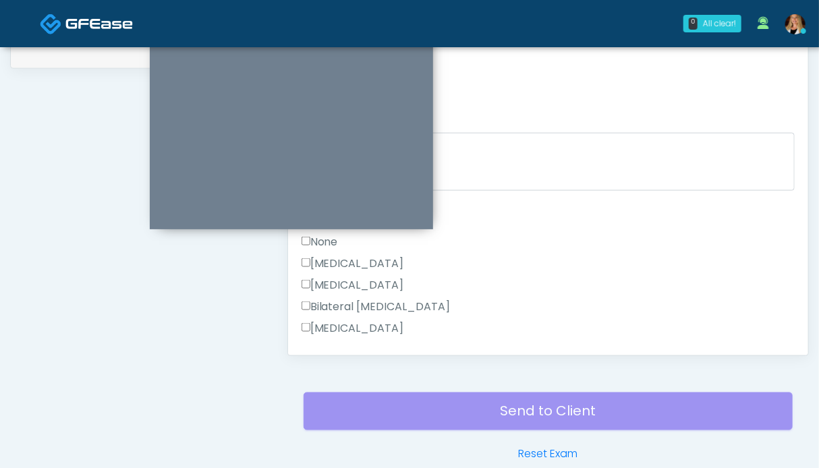
click at [327, 235] on label "None" at bounding box center [320, 242] width 36 height 16
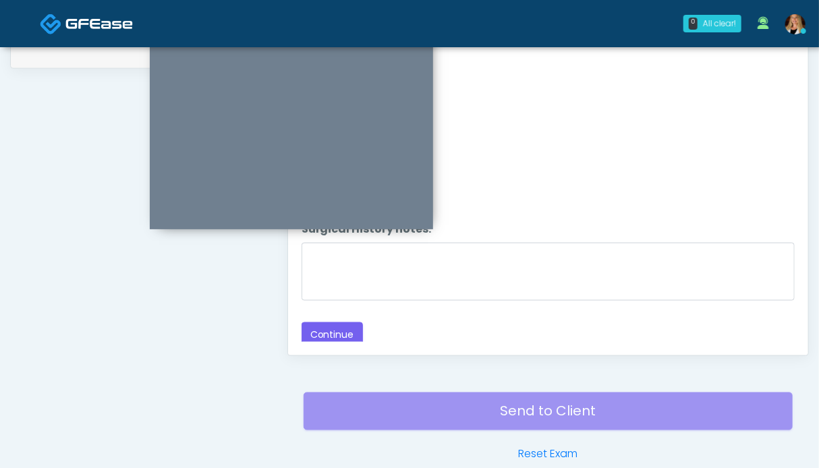
scroll to position [742, 0]
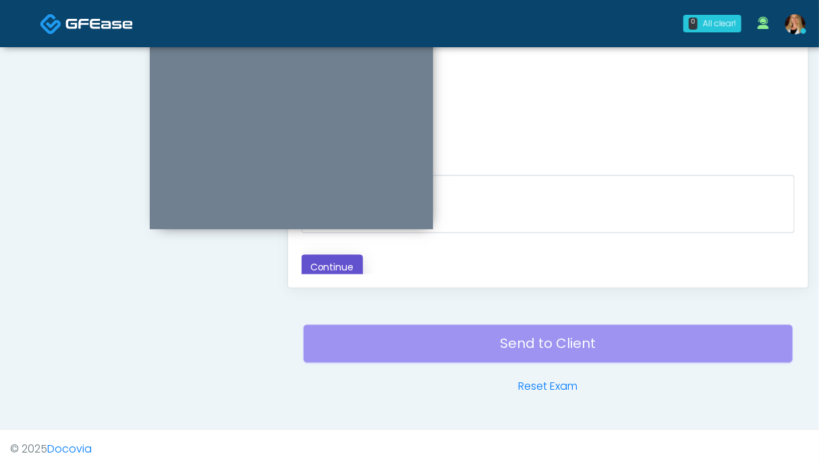
click at [339, 262] on button "Continue" at bounding box center [332, 267] width 61 height 25
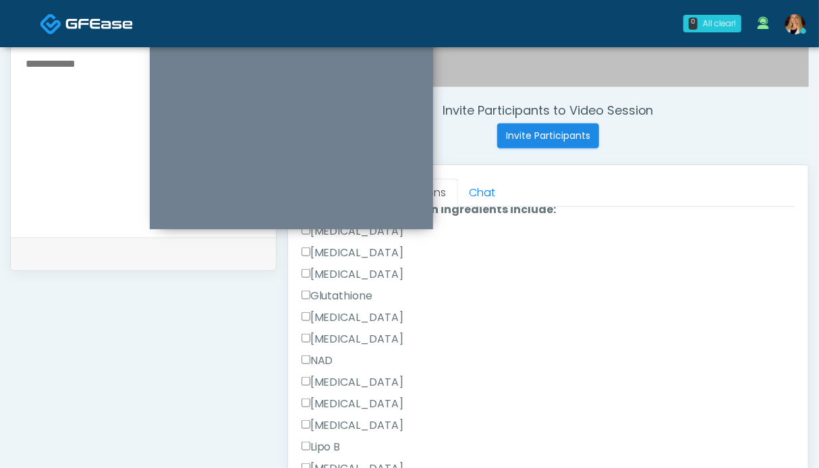
scroll to position [674, 0]
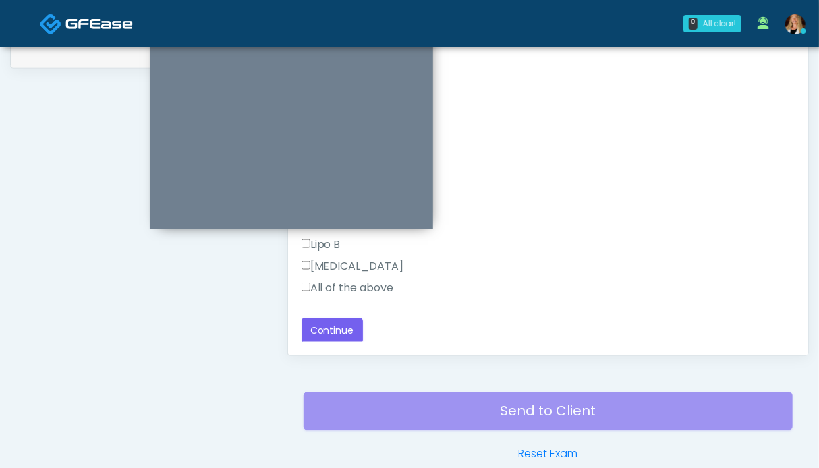
click at [364, 289] on label "All of the above" at bounding box center [348, 288] width 92 height 16
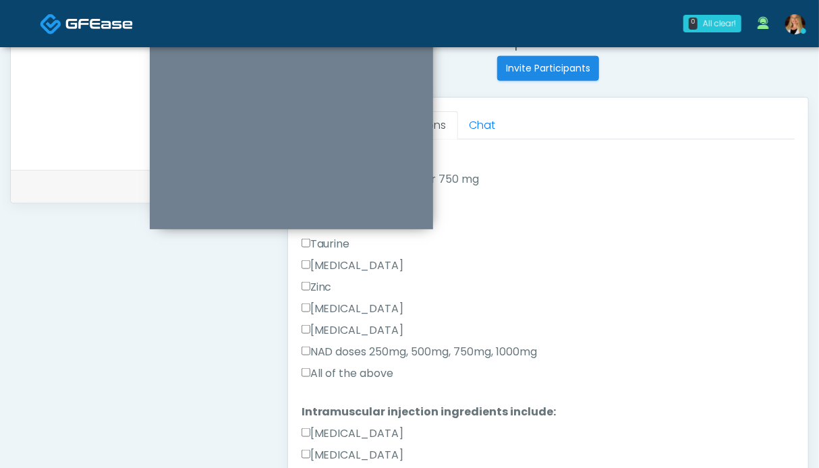
scroll to position [346, 0]
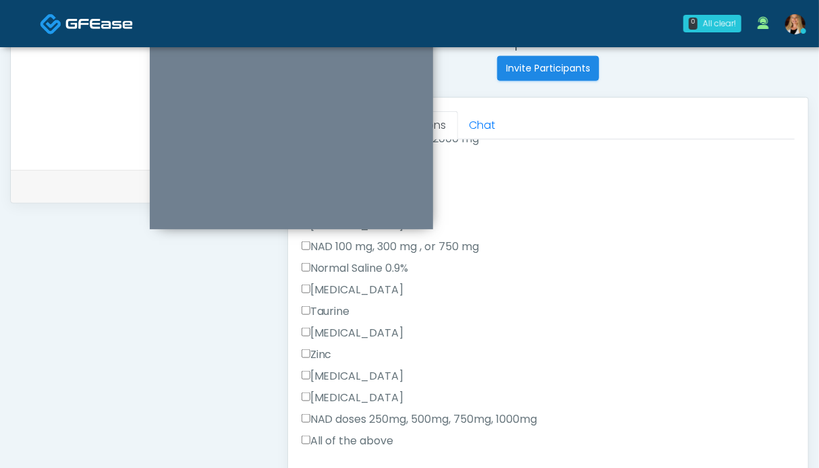
click at [362, 441] on label "All of the above" at bounding box center [348, 441] width 92 height 16
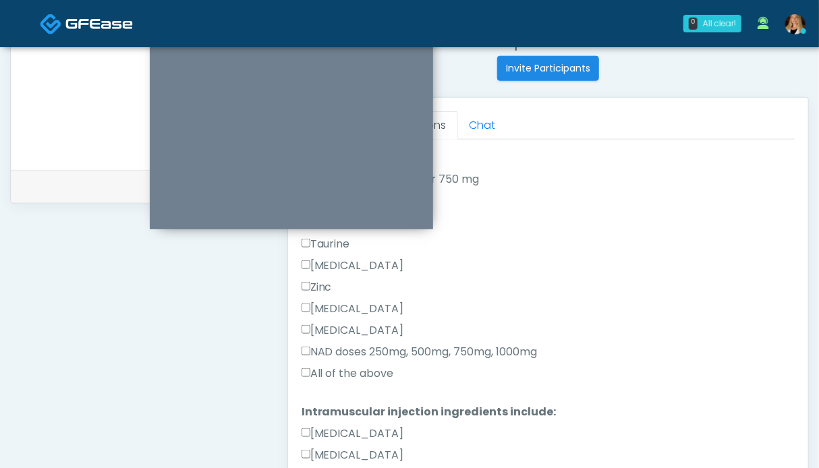
scroll to position [684, 0]
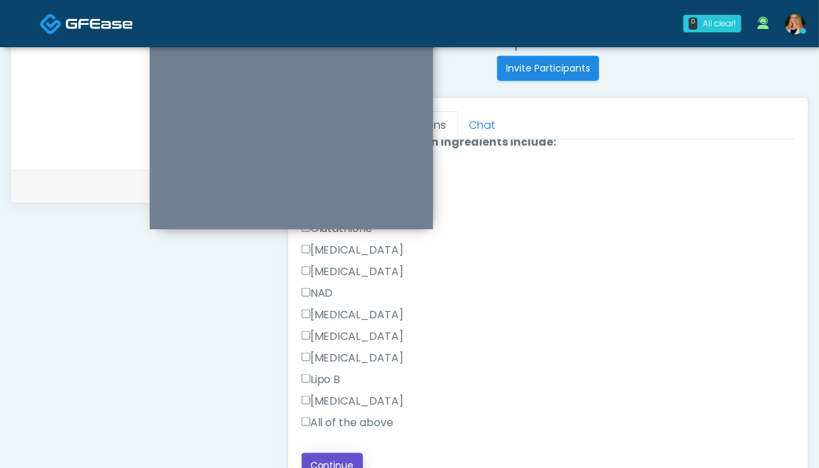
click at [347, 453] on button "Continue" at bounding box center [332, 465] width 61 height 25
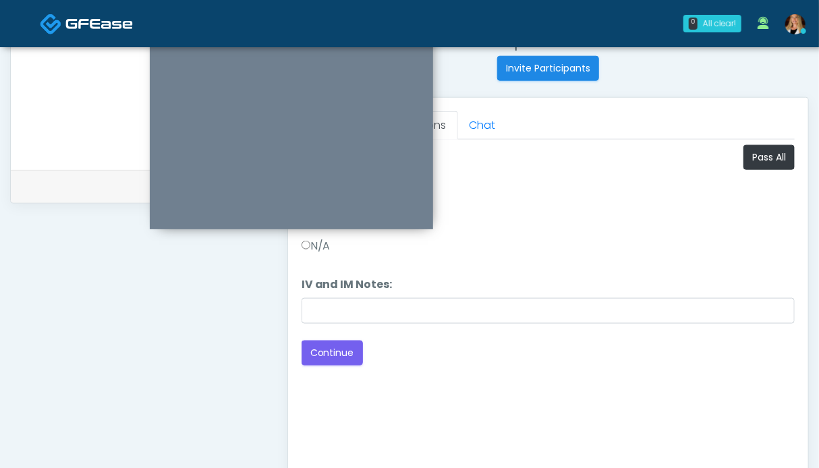
scroll to position [404, 0]
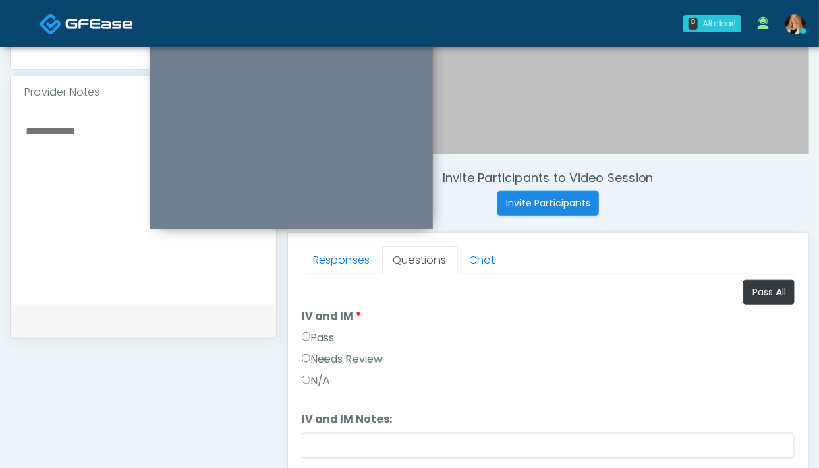
click at [325, 335] on label "Pass" at bounding box center [318, 338] width 33 height 16
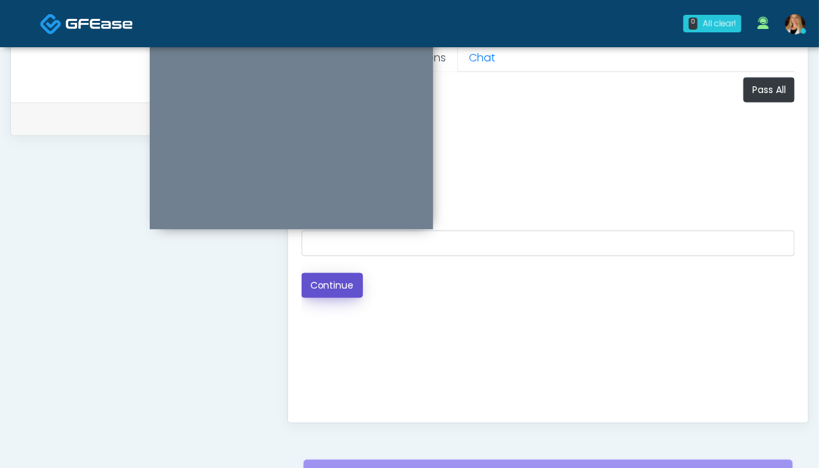
click at [341, 287] on button "Continue" at bounding box center [332, 285] width 61 height 25
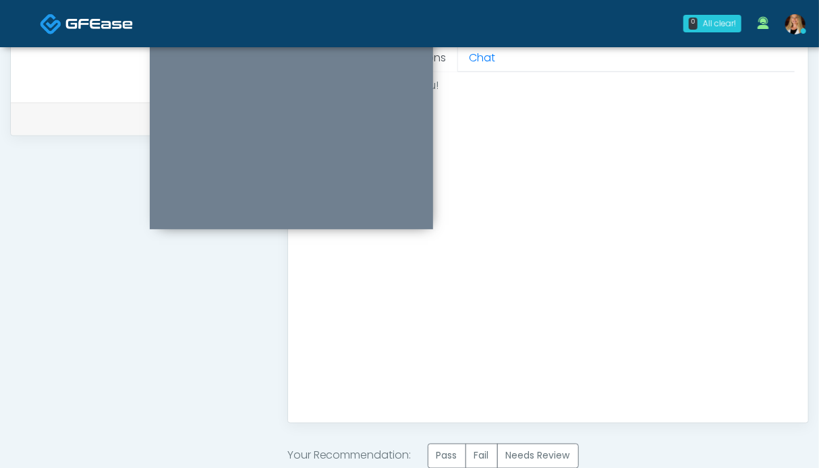
scroll to position [674, 0]
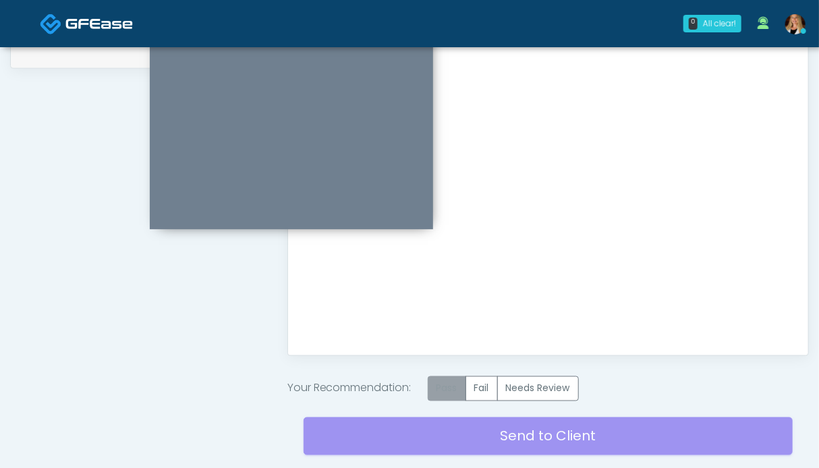
click at [445, 391] on label "Pass" at bounding box center [447, 389] width 38 height 25
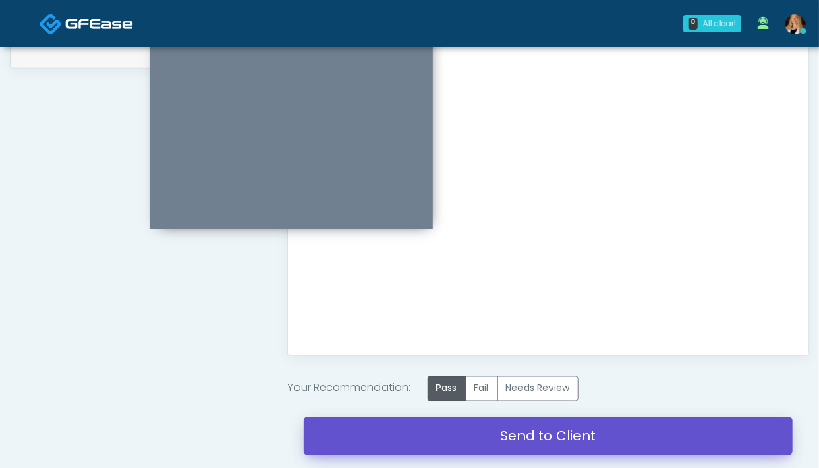
click at [545, 445] on link "Send to Client" at bounding box center [548, 437] width 489 height 38
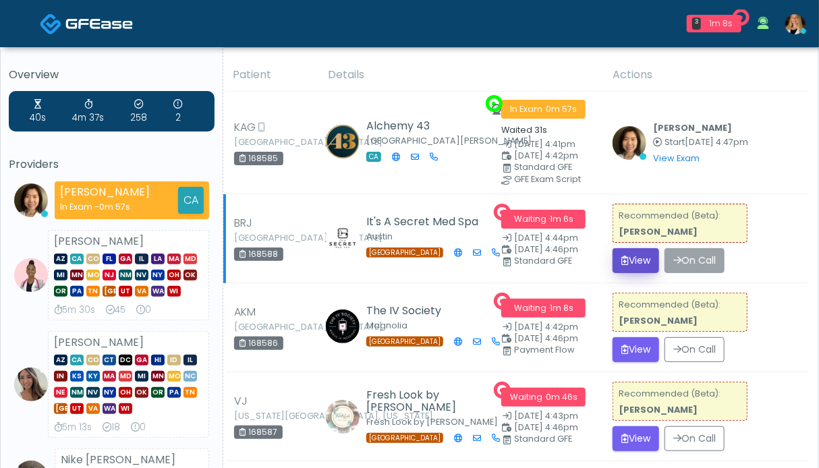
click at [642, 254] on button "View" at bounding box center [636, 260] width 47 height 25
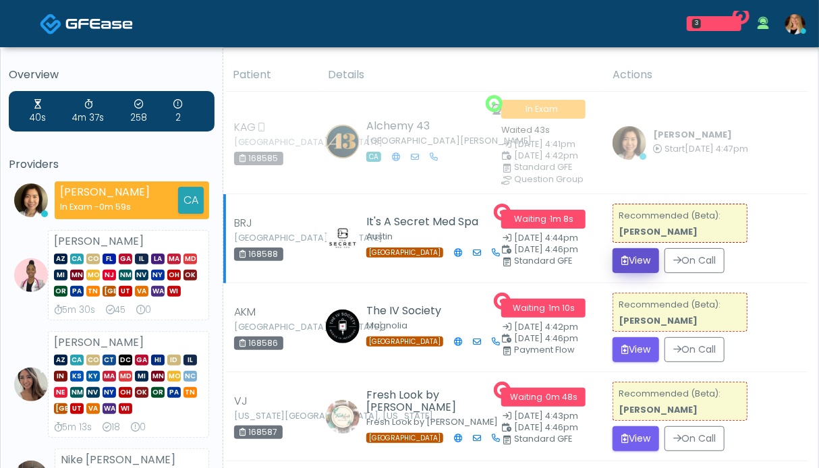
click at [638, 257] on button "View" at bounding box center [636, 260] width 47 height 25
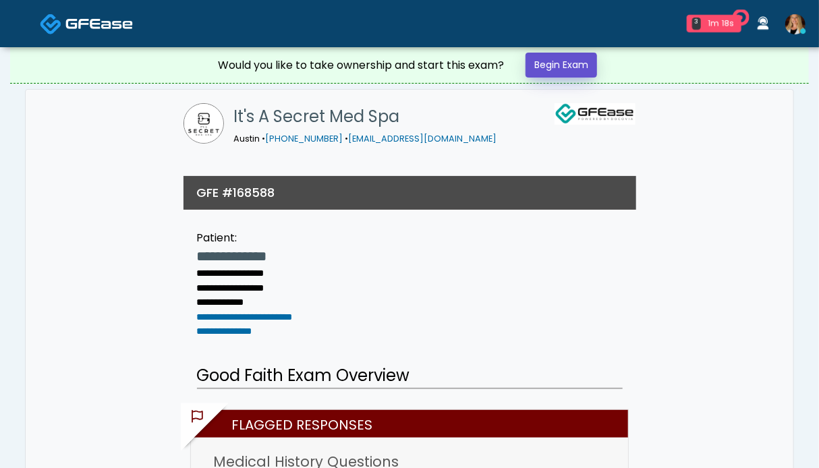
click at [553, 68] on link "Begin Exam" at bounding box center [562, 65] width 72 height 25
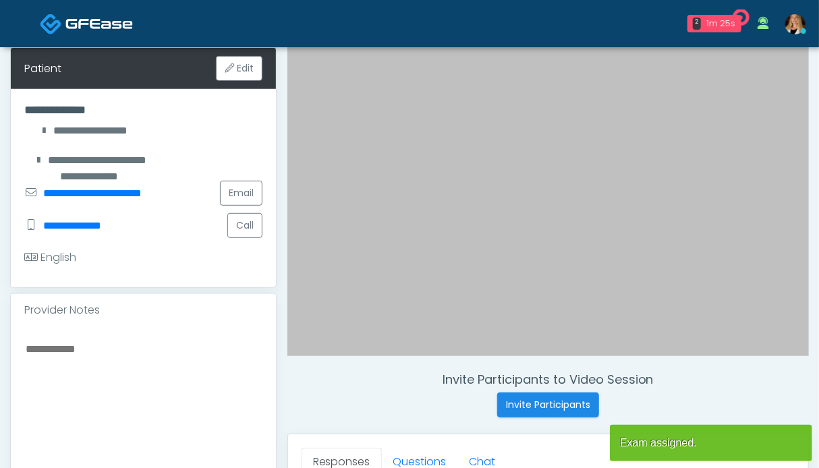
scroll to position [270, 0]
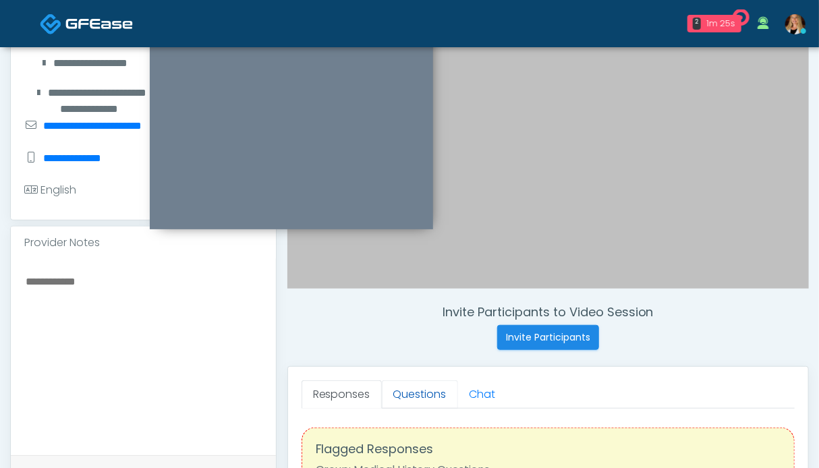
click at [425, 388] on link "Questions" at bounding box center [420, 395] width 76 height 28
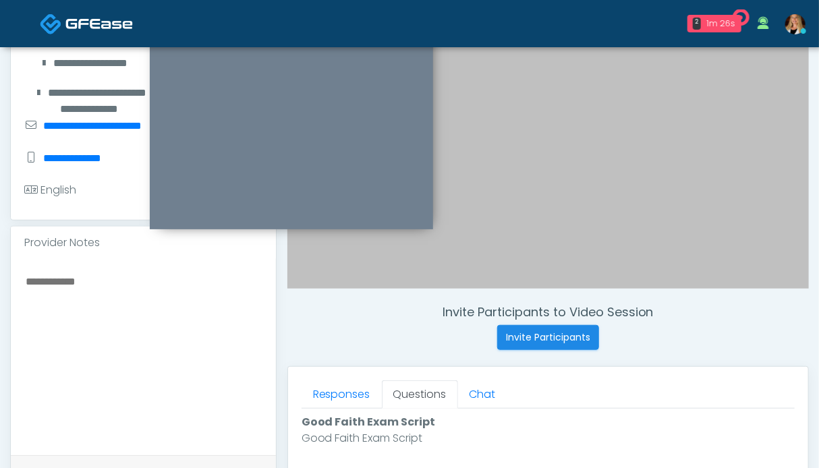
scroll to position [540, 0]
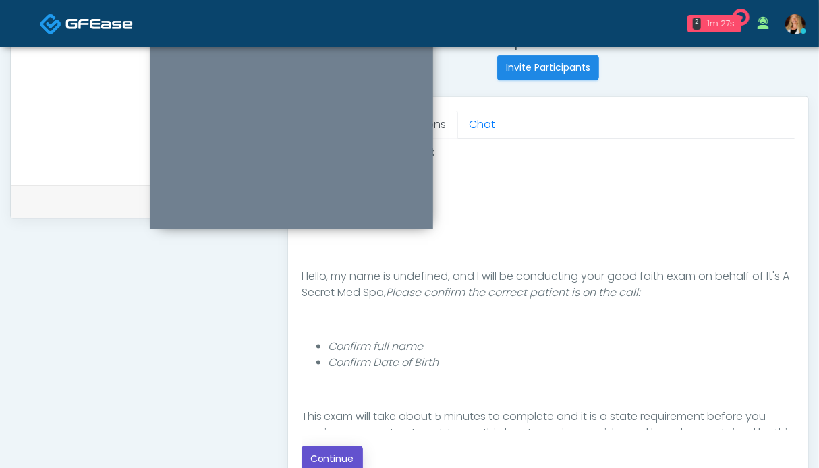
click at [321, 460] on button "Continue" at bounding box center [332, 459] width 61 height 25
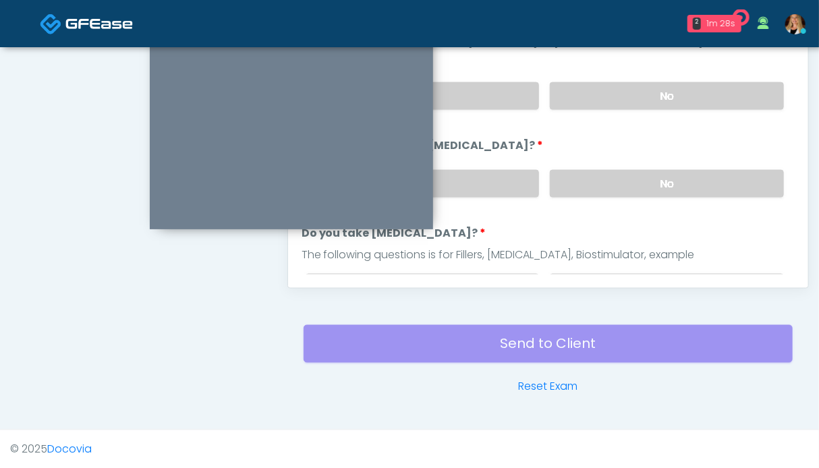
scroll to position [607, 0]
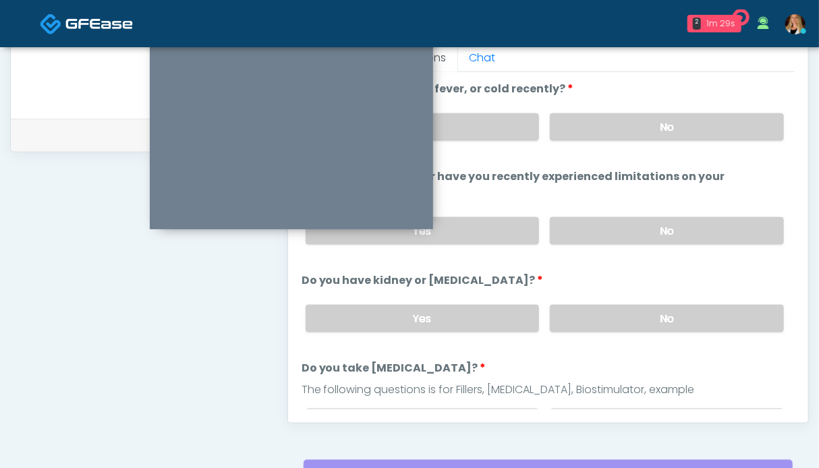
drag, startPoint x: 600, startPoint y: 309, endPoint x: 600, endPoint y: 294, distance: 15.5
click at [600, 308] on label "No" at bounding box center [667, 319] width 234 height 28
click at [605, 206] on div "Yes No" at bounding box center [545, 230] width 500 height 49
click at [607, 222] on label "No" at bounding box center [667, 231] width 234 height 28
click at [615, 126] on label "No" at bounding box center [667, 127] width 234 height 28
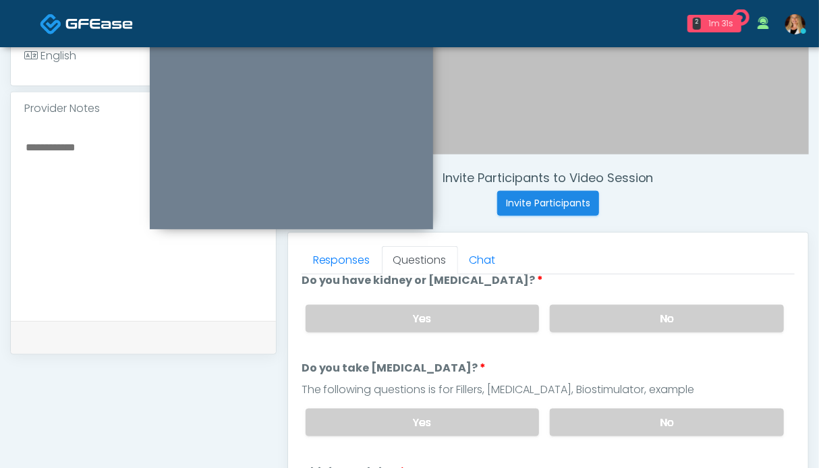
scroll to position [270, 0]
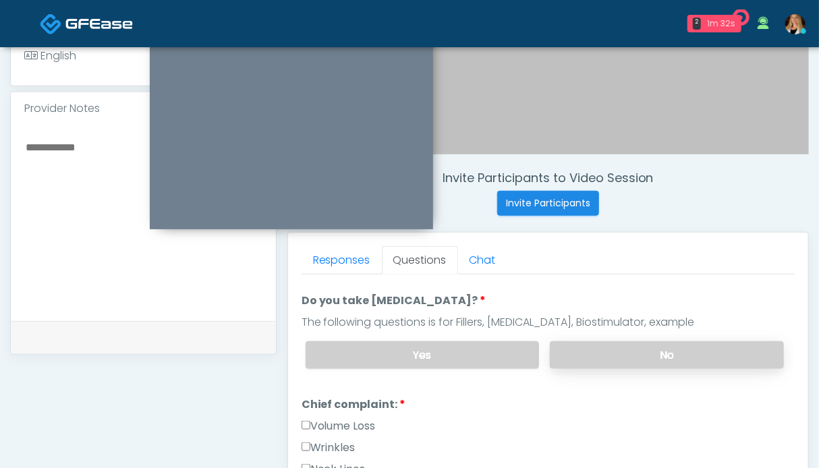
click at [618, 355] on label "No" at bounding box center [667, 355] width 234 height 28
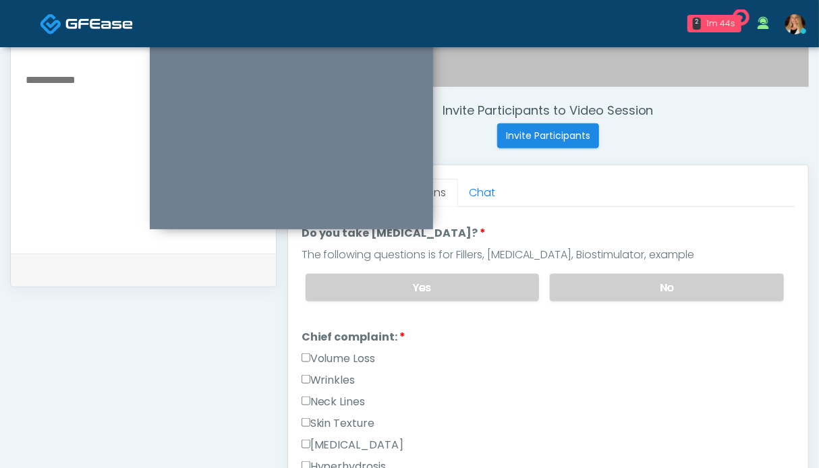
scroll to position [607, 0]
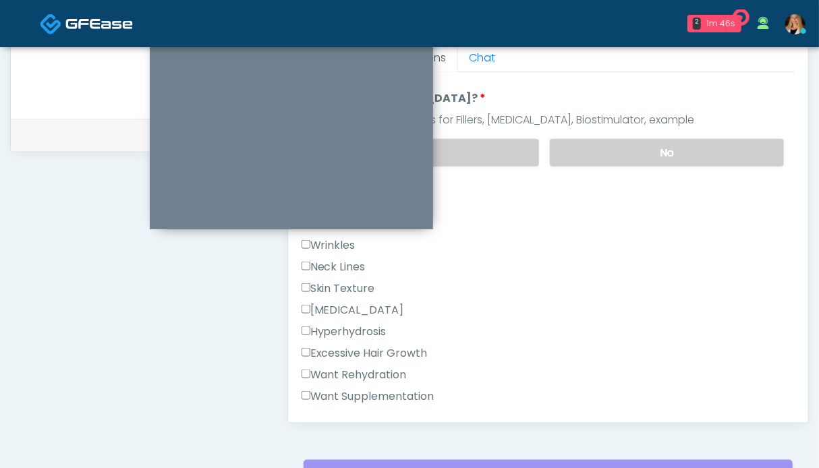
click at [325, 238] on label "Wrinkles" at bounding box center [329, 246] width 54 height 16
click at [326, 259] on label "Neck Lines" at bounding box center [334, 267] width 64 height 16
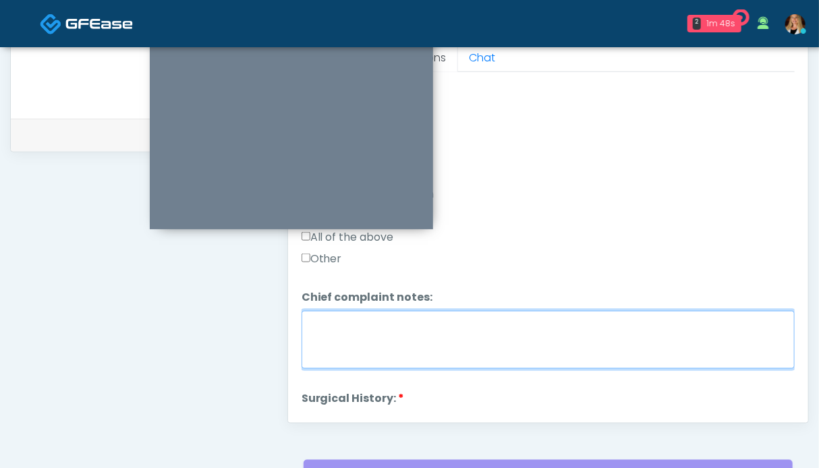
click at [441, 335] on textarea "Chief complaint notes:" at bounding box center [548, 340] width 493 height 58
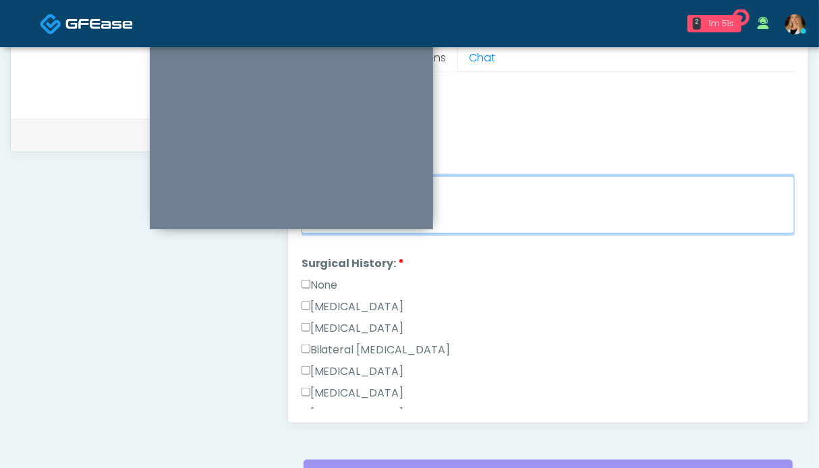
type textarea "*****"
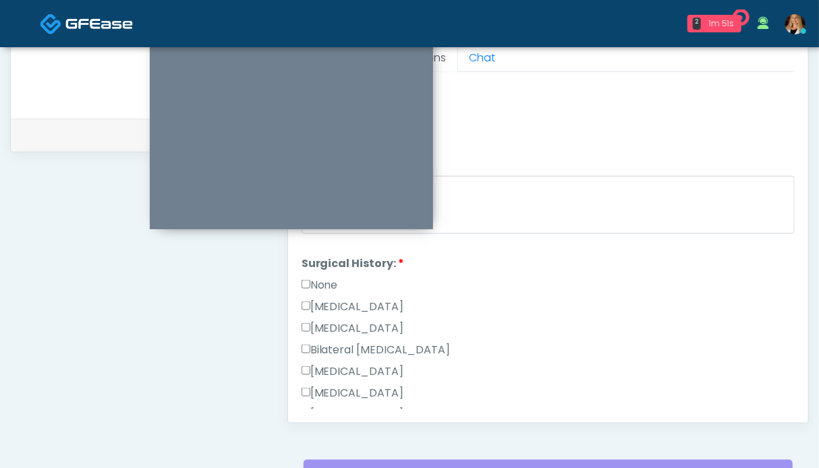
click at [327, 281] on label "None" at bounding box center [320, 285] width 36 height 16
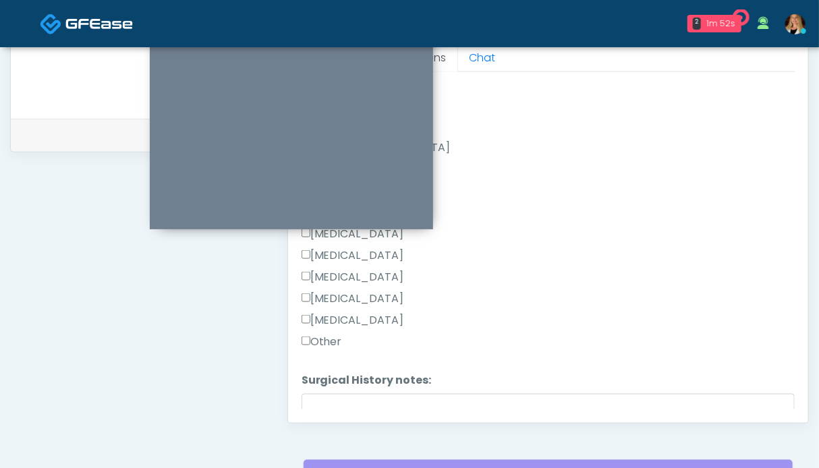
scroll to position [893, 0]
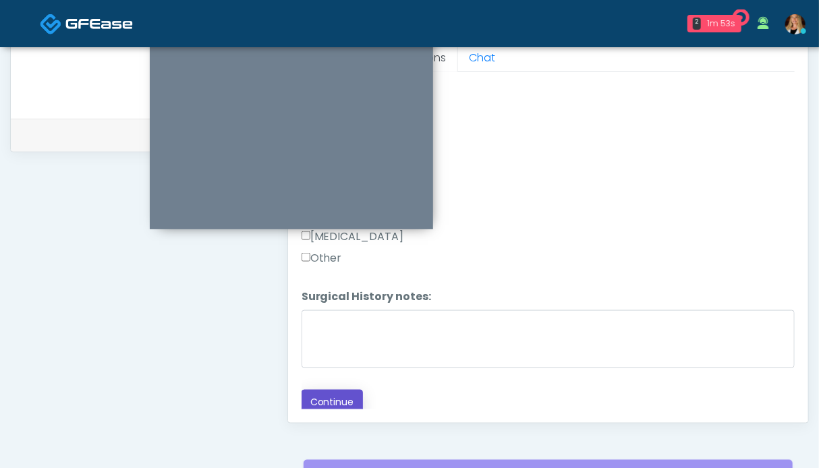
click at [324, 400] on button "Continue" at bounding box center [332, 402] width 61 height 25
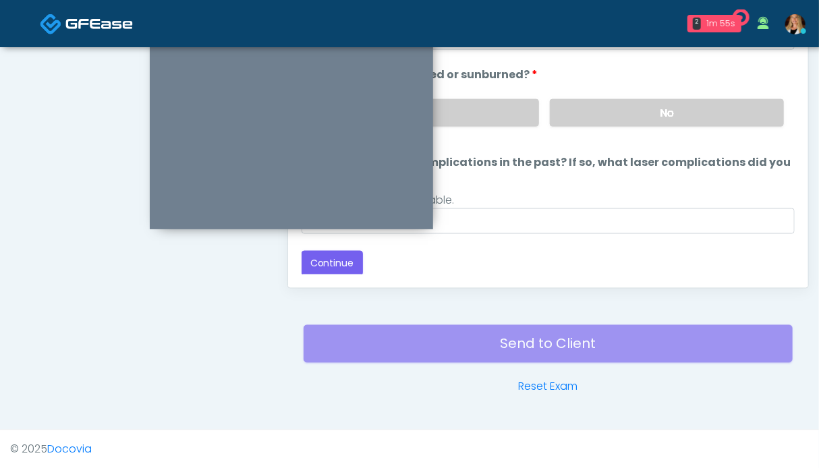
scroll to position [472, 0]
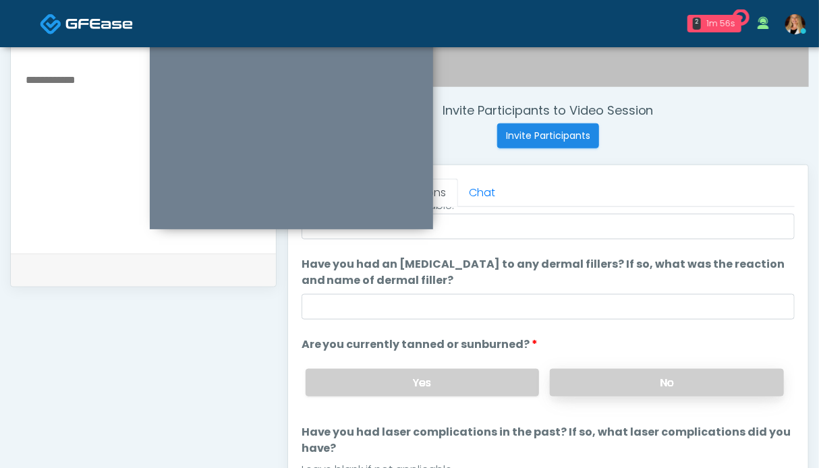
click at [626, 378] on label "No" at bounding box center [667, 383] width 234 height 28
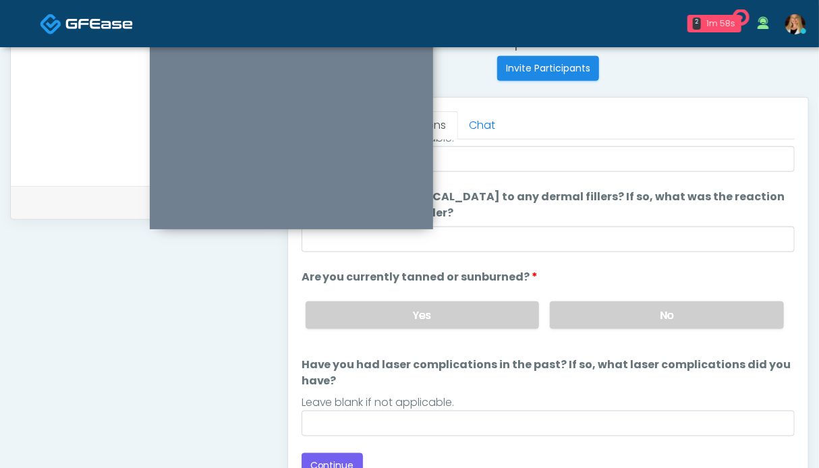
scroll to position [607, 0]
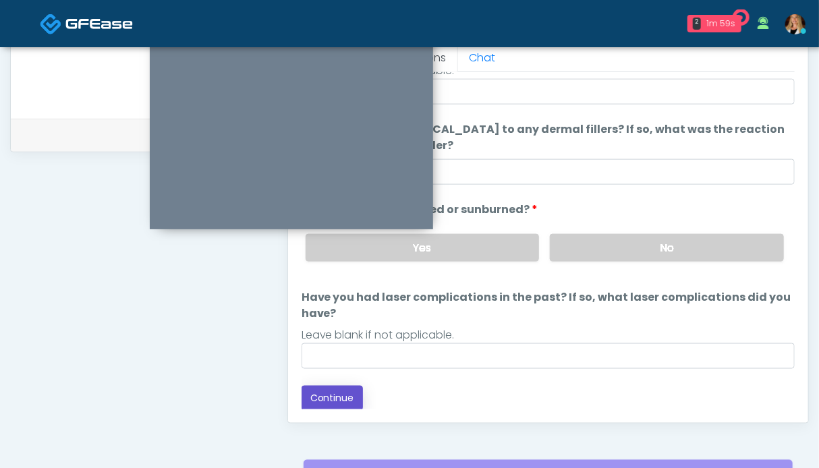
click at [336, 397] on button "Continue" at bounding box center [332, 398] width 61 height 25
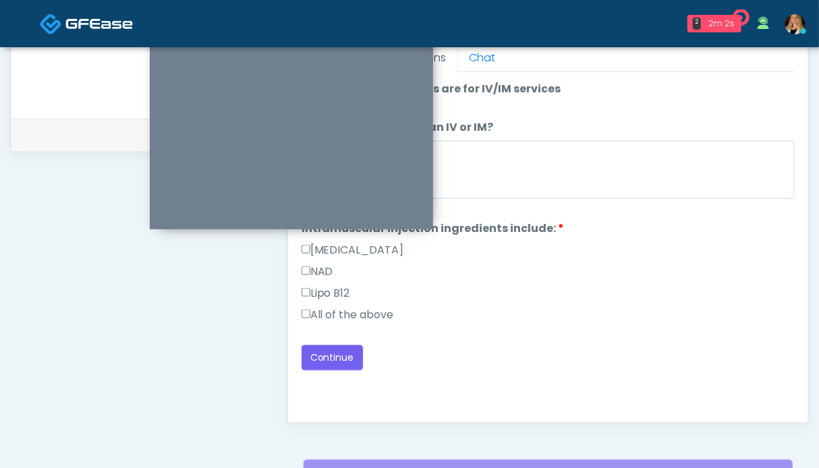
click at [331, 316] on label "All of the above" at bounding box center [348, 315] width 92 height 16
click at [328, 356] on button "Continue" at bounding box center [332, 357] width 61 height 25
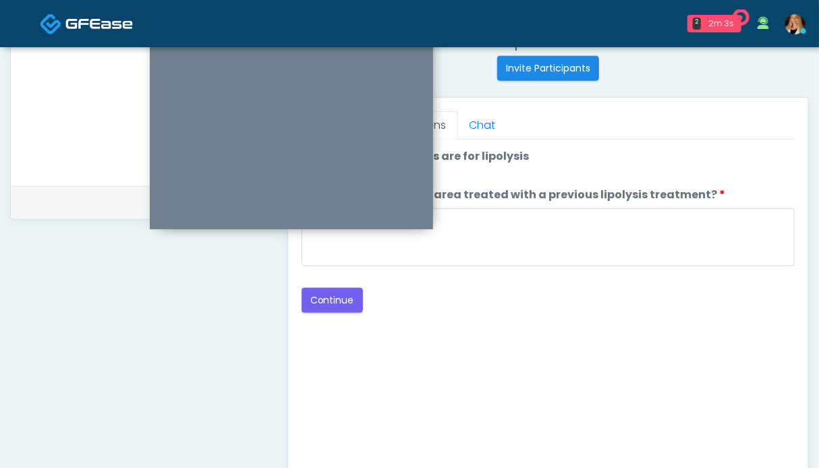
scroll to position [472, 0]
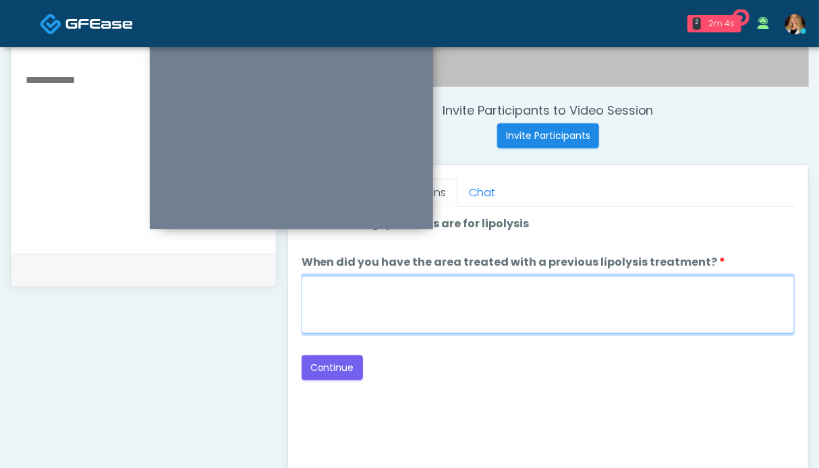
click at [415, 310] on textarea "When did you have the area treated with a previous lipolysis treatment?" at bounding box center [548, 305] width 493 height 58
type textarea "**"
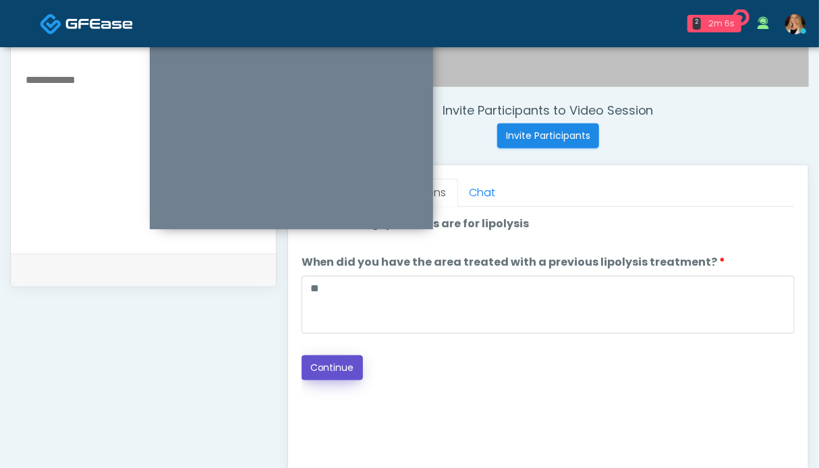
click at [340, 366] on button "Continue" at bounding box center [332, 368] width 61 height 25
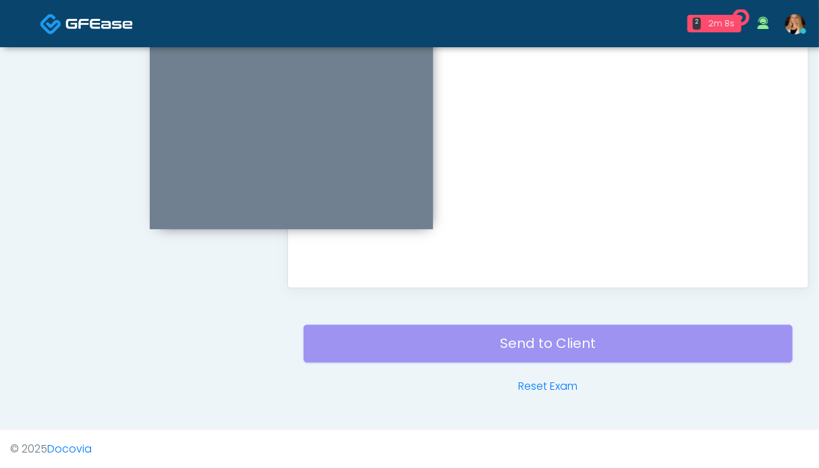
scroll to position [607, 0]
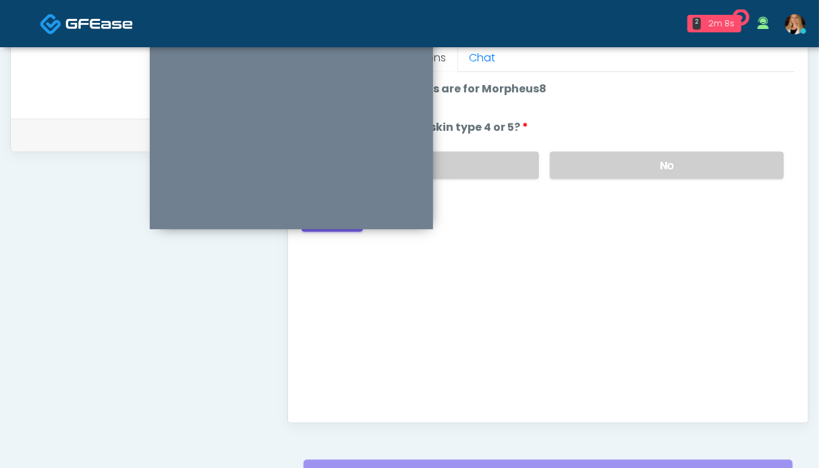
drag, startPoint x: 652, startPoint y: 171, endPoint x: 565, endPoint y: 206, distance: 93.6
click at [648, 171] on label "No" at bounding box center [667, 166] width 234 height 28
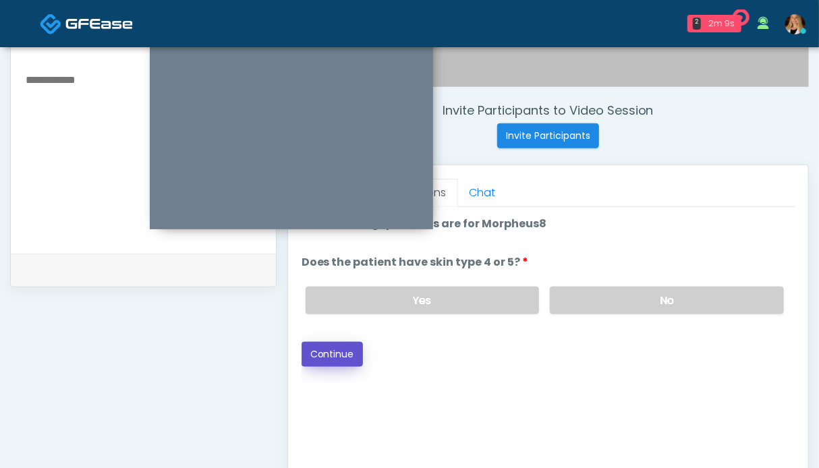
click at [327, 351] on button "Continue" at bounding box center [332, 354] width 61 height 25
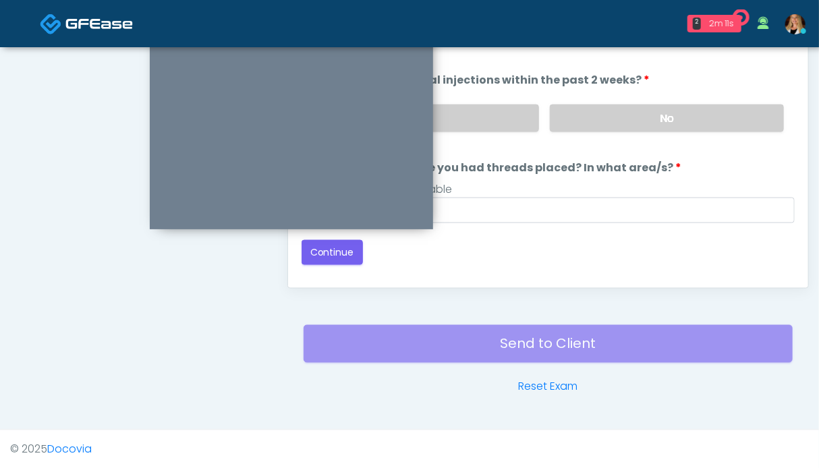
scroll to position [607, 0]
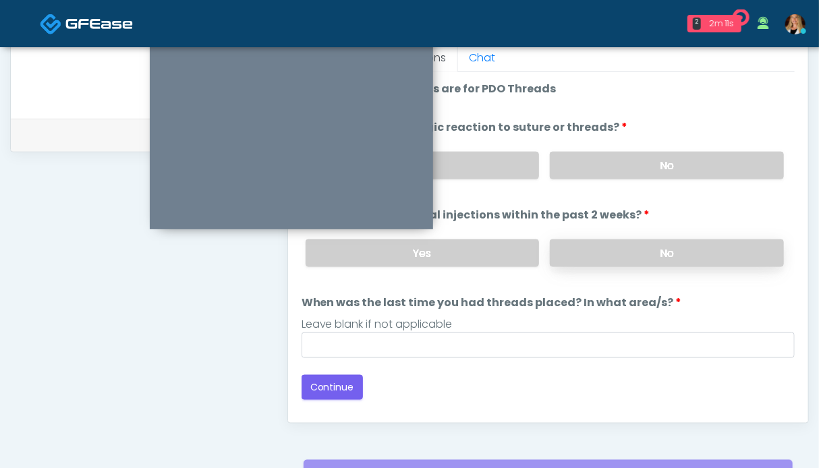
click at [640, 246] on label "No" at bounding box center [667, 254] width 234 height 28
click at [642, 156] on label "No" at bounding box center [667, 166] width 234 height 28
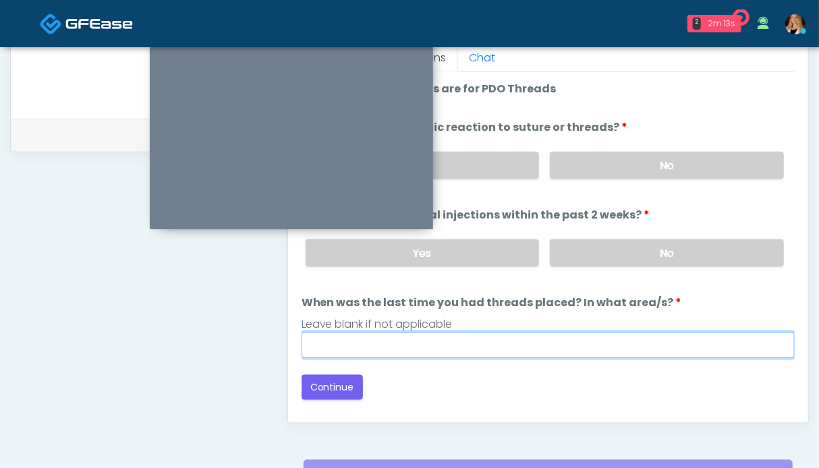
click at [410, 341] on input "When was the last time you had threads placed? In what area/s?" at bounding box center [548, 346] width 493 height 26
type input "**"
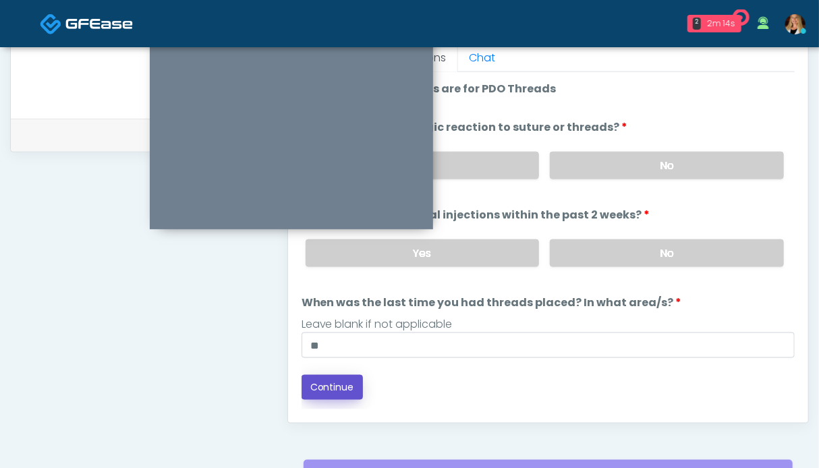
click at [323, 389] on button "Continue" at bounding box center [332, 387] width 61 height 25
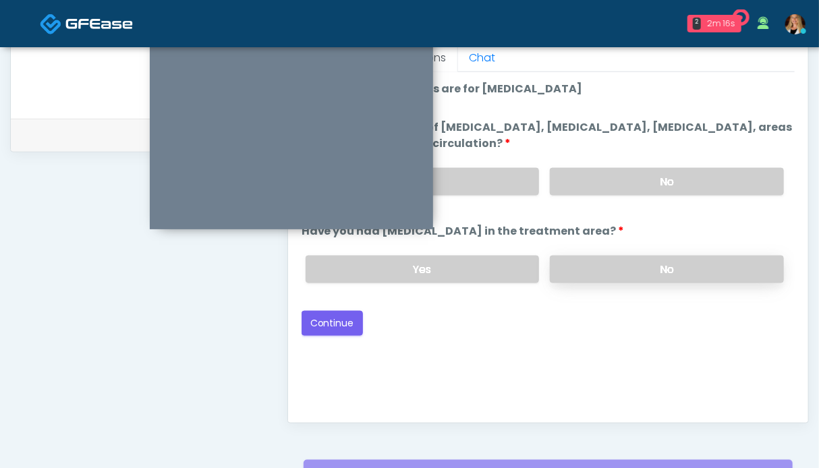
click at [657, 269] on label "No" at bounding box center [667, 270] width 234 height 28
click at [662, 195] on div "Yes No" at bounding box center [545, 181] width 500 height 49
click at [661, 183] on label "No" at bounding box center [667, 182] width 234 height 28
click at [312, 316] on button "Continue" at bounding box center [332, 323] width 61 height 25
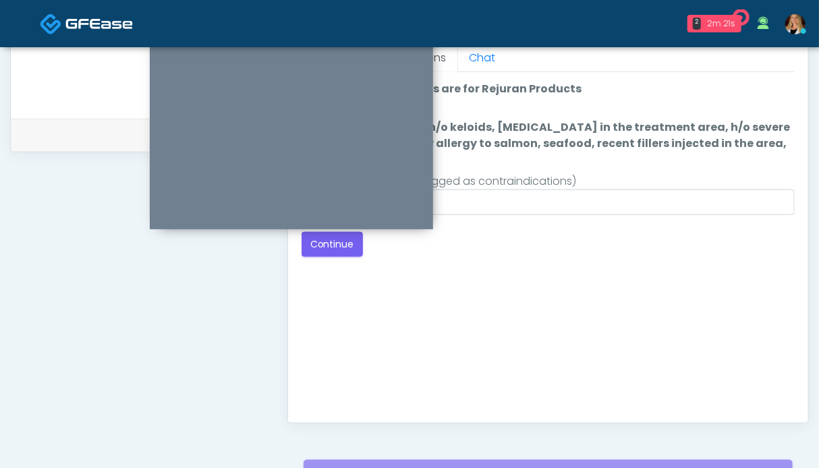
scroll to position [539, 0]
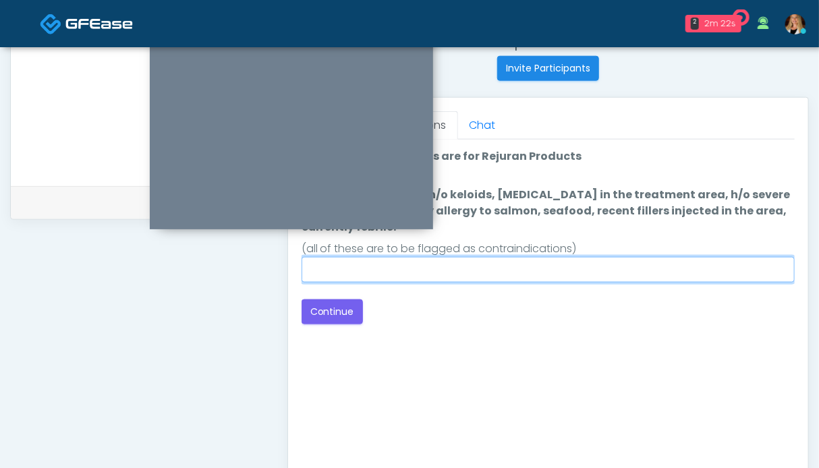
drag, startPoint x: 433, startPoint y: 271, endPoint x: 424, endPoint y: 268, distance: 8.5
click at [432, 271] on input "Do you currently have h/o keloids, [MEDICAL_DATA] in the treatment area, h/o se…" at bounding box center [548, 270] width 493 height 26
type input "**"
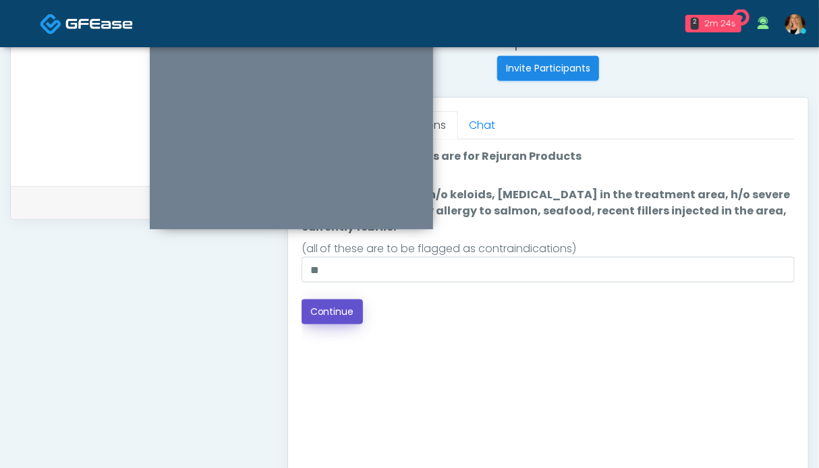
click at [330, 308] on button "Continue" at bounding box center [332, 312] width 61 height 25
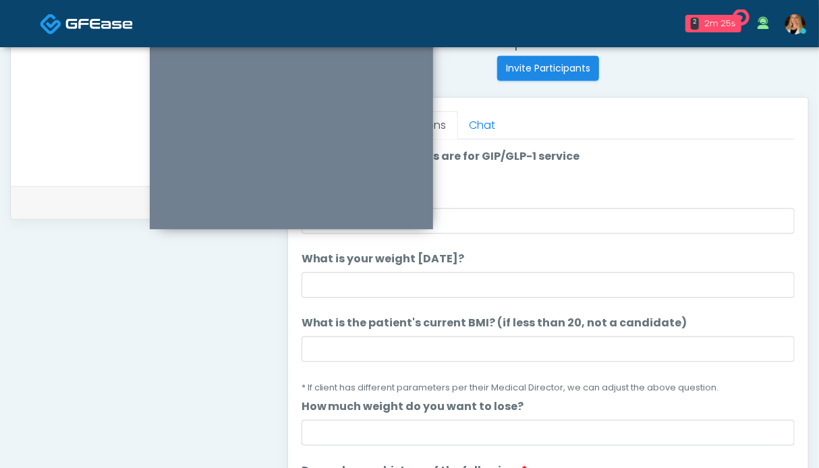
scroll to position [472, 0]
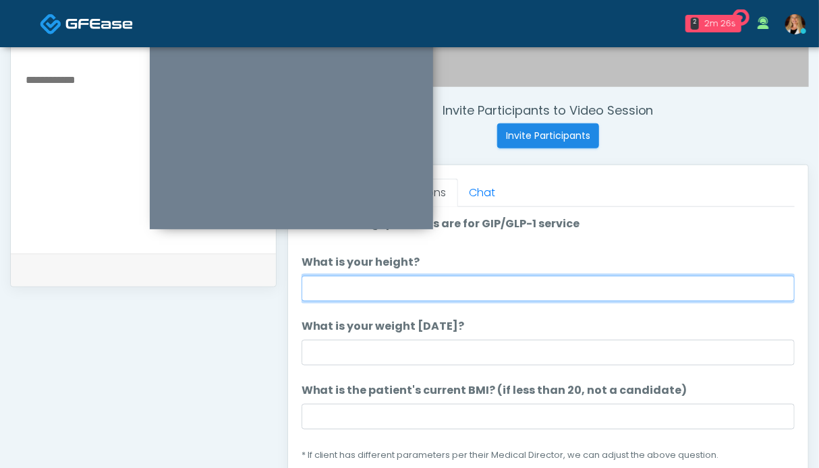
click at [464, 281] on input "What is your height?" at bounding box center [548, 289] width 493 height 26
type input "***"
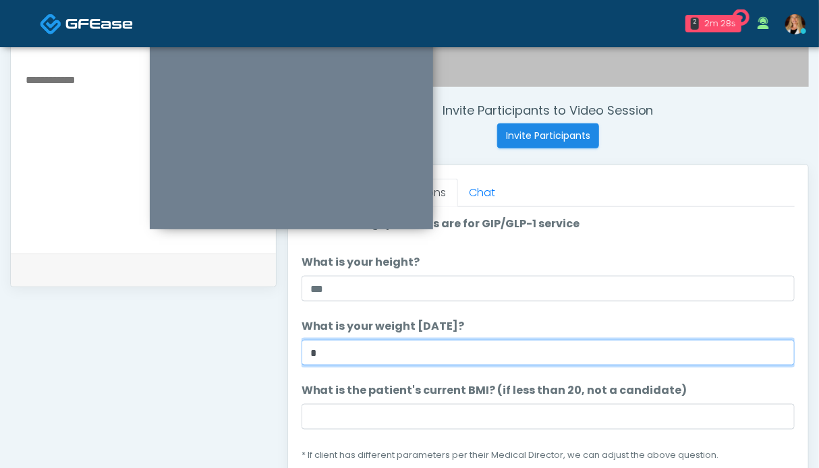
click at [416, 354] on input "*" at bounding box center [548, 353] width 493 height 26
type input "*******"
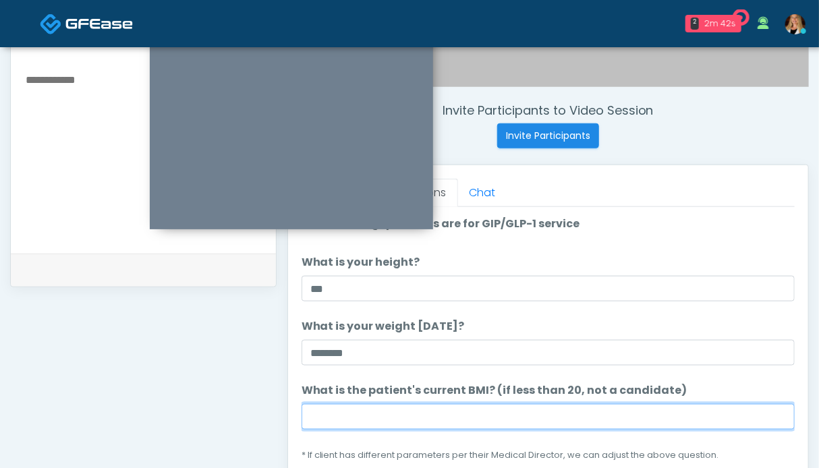
click at [349, 412] on input "What is the patient's current BMI? (if less than 20, not a candidate)" at bounding box center [548, 417] width 493 height 26
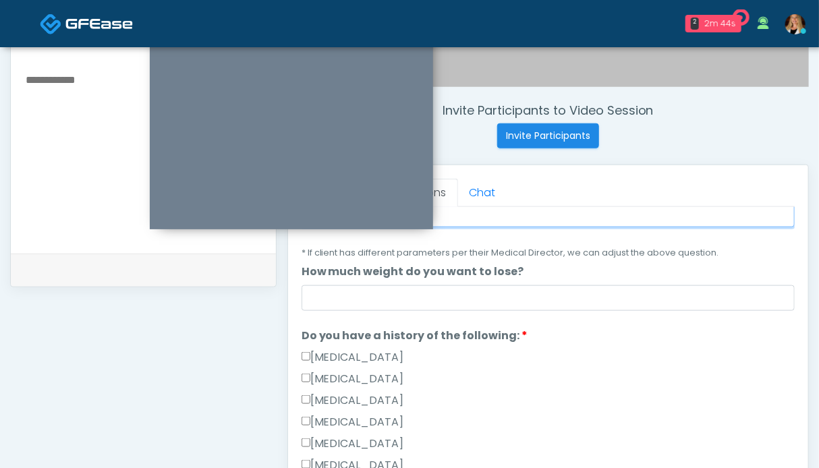
scroll to position [270, 0]
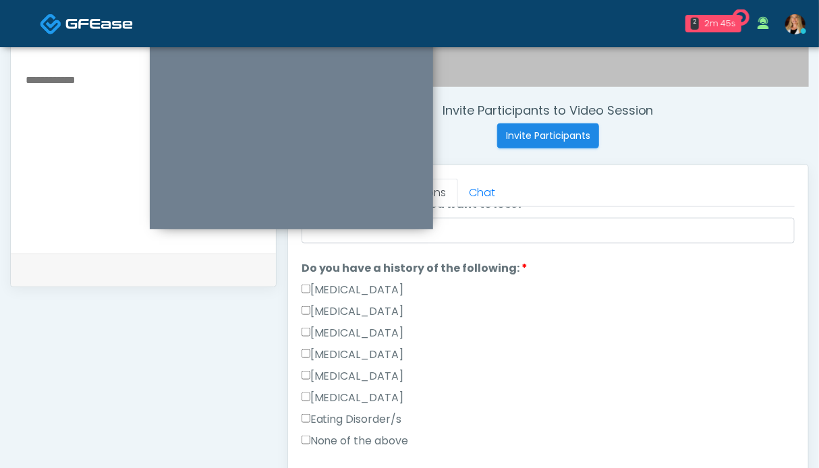
type input "****"
click at [368, 441] on label "None of the above" at bounding box center [355, 441] width 107 height 16
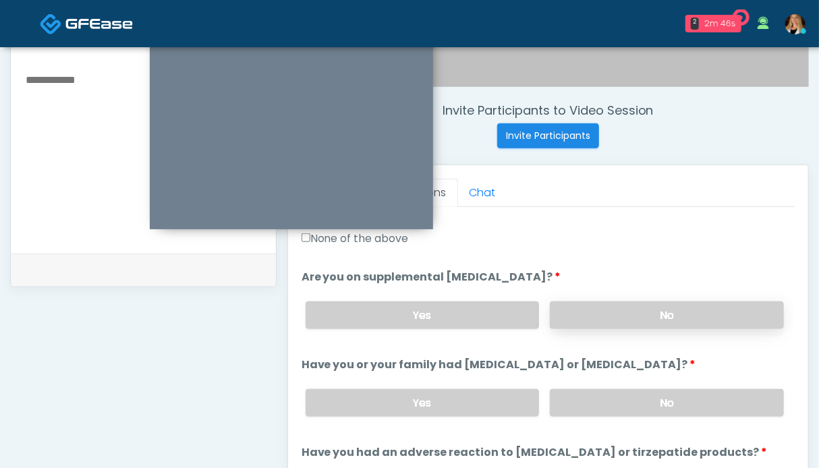
click at [580, 320] on label "No" at bounding box center [667, 316] width 234 height 28
drag, startPoint x: 590, startPoint y: 420, endPoint x: 589, endPoint y: 414, distance: 6.8
click at [590, 419] on div "Yes No" at bounding box center [545, 403] width 500 height 49
click at [594, 403] on label "No" at bounding box center [667, 403] width 234 height 28
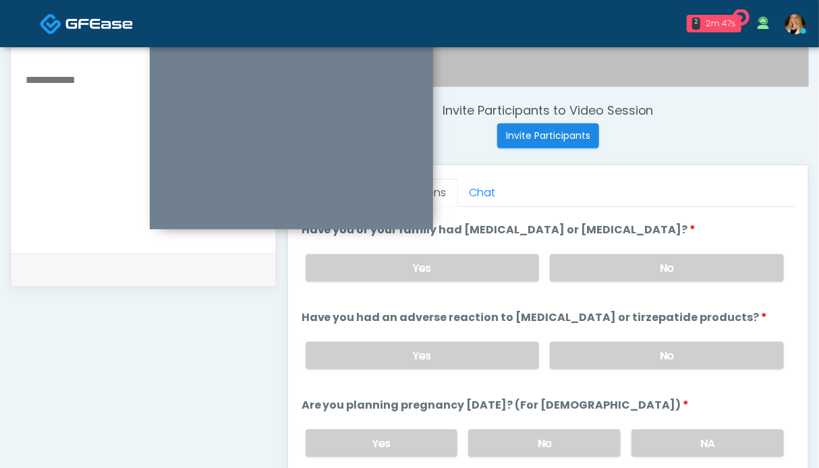
scroll to position [675, 0]
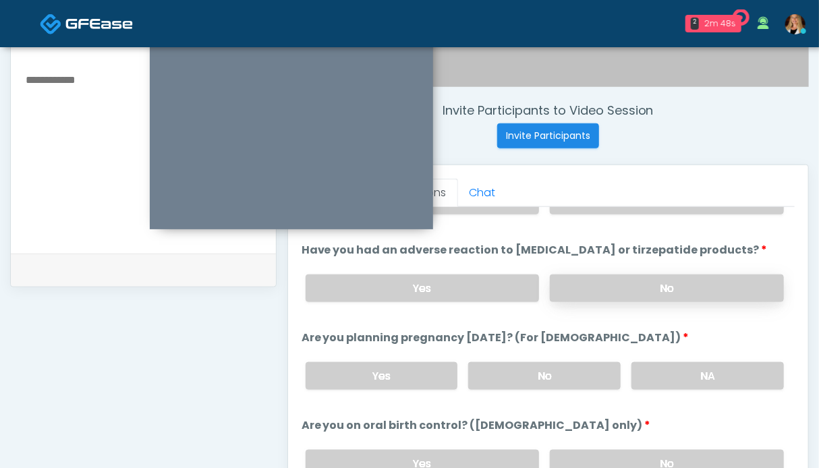
click at [623, 279] on label "No" at bounding box center [667, 289] width 234 height 28
click at [653, 362] on label "NA" at bounding box center [708, 376] width 152 height 28
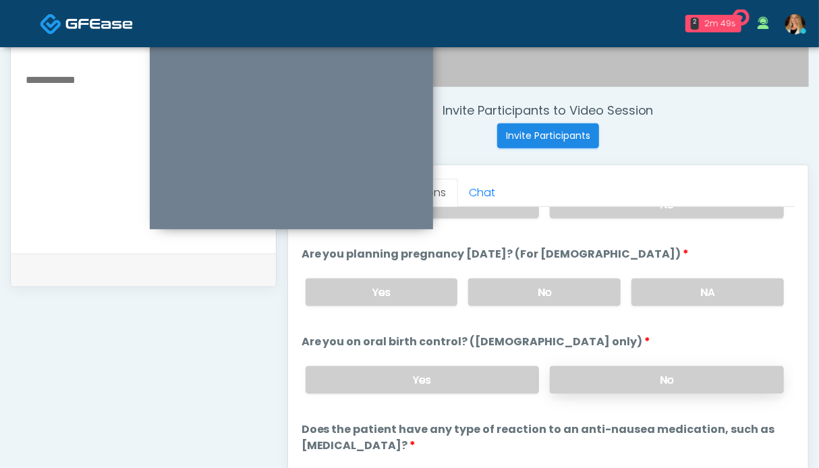
click at [640, 370] on label "No" at bounding box center [667, 380] width 234 height 28
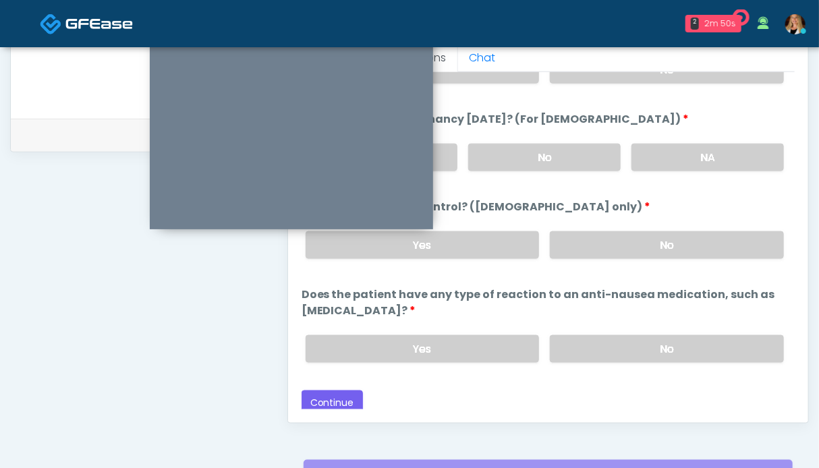
drag, startPoint x: 633, startPoint y: 337, endPoint x: 478, endPoint y: 372, distance: 159.1
click at [633, 337] on label "No" at bounding box center [667, 349] width 234 height 28
click at [345, 392] on button "Continue" at bounding box center [332, 403] width 61 height 25
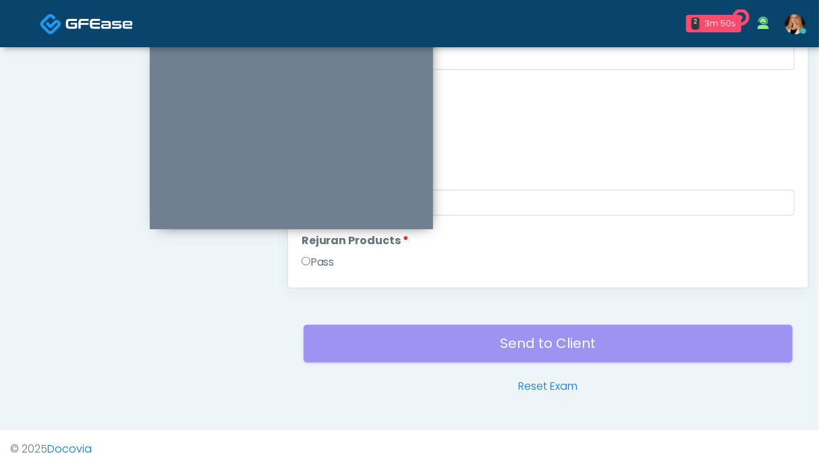
scroll to position [539, 0]
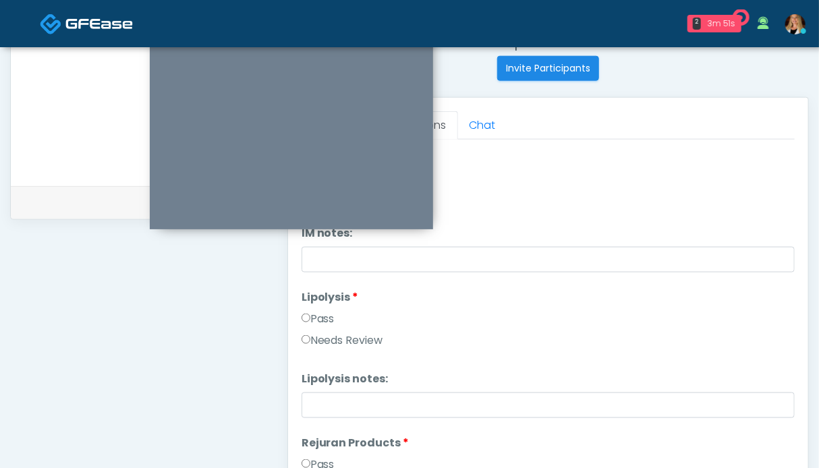
click at [316, 315] on label "Pass" at bounding box center [318, 319] width 33 height 16
click at [334, 457] on label "Pass" at bounding box center [318, 465] width 33 height 16
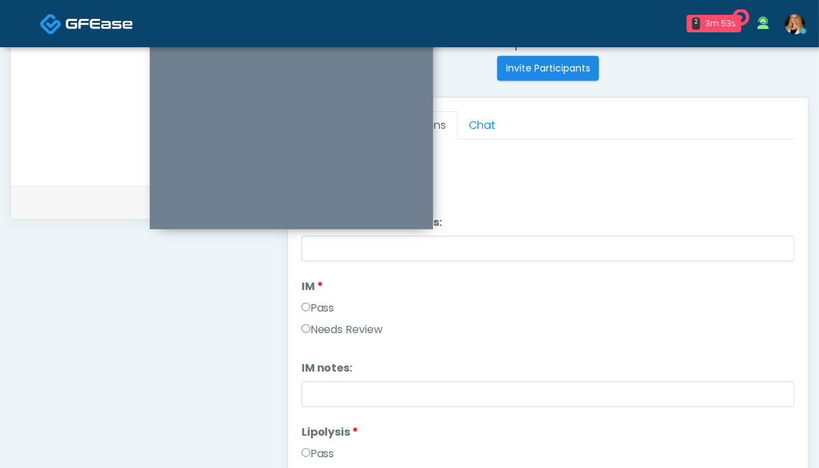
click at [325, 308] on label "Pass" at bounding box center [318, 308] width 33 height 16
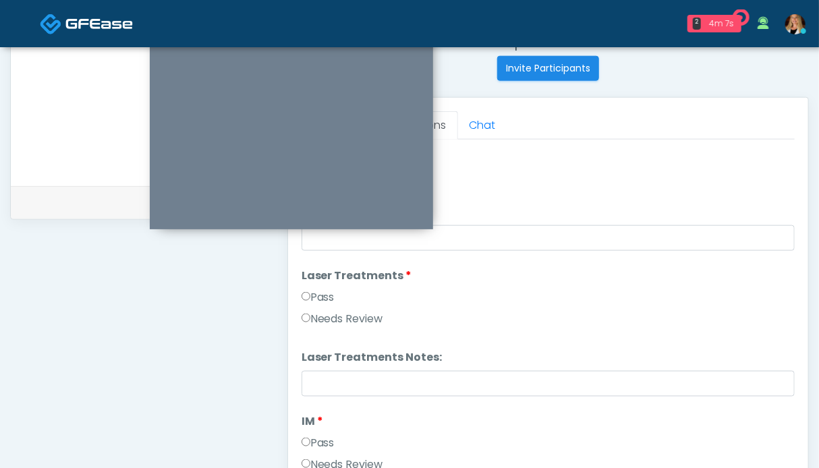
click at [323, 297] on label "Pass" at bounding box center [318, 297] width 33 height 16
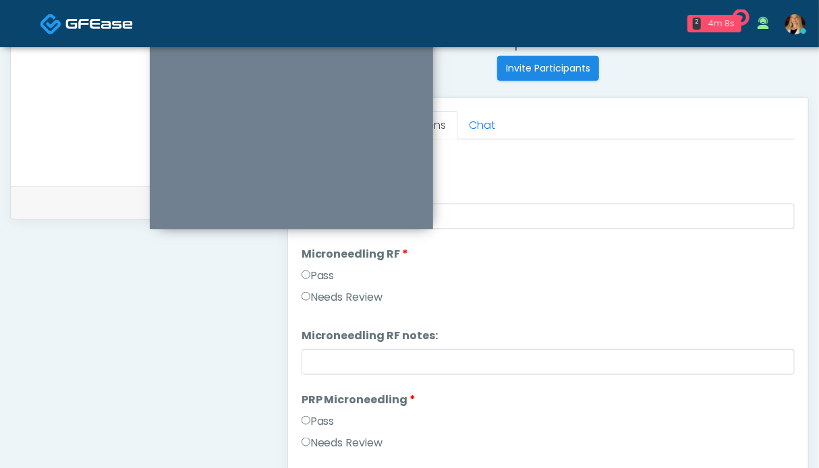
click at [331, 283] on div "Pass" at bounding box center [548, 279] width 493 height 22
click at [329, 276] on label "Pass" at bounding box center [318, 276] width 33 height 16
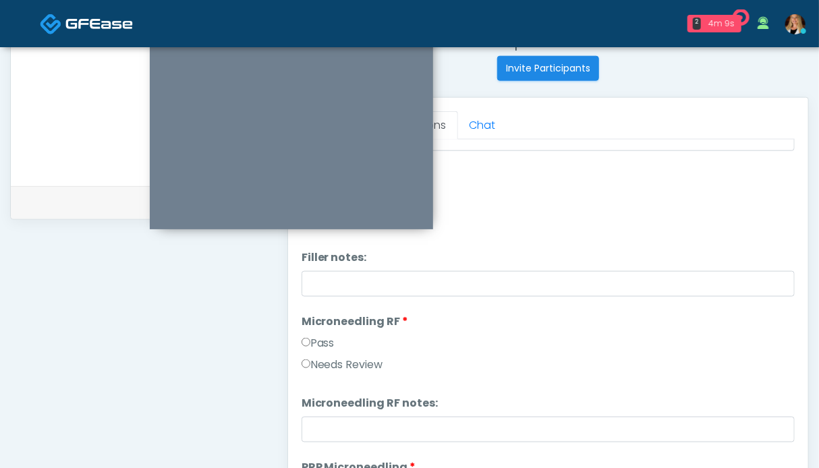
scroll to position [16, 0]
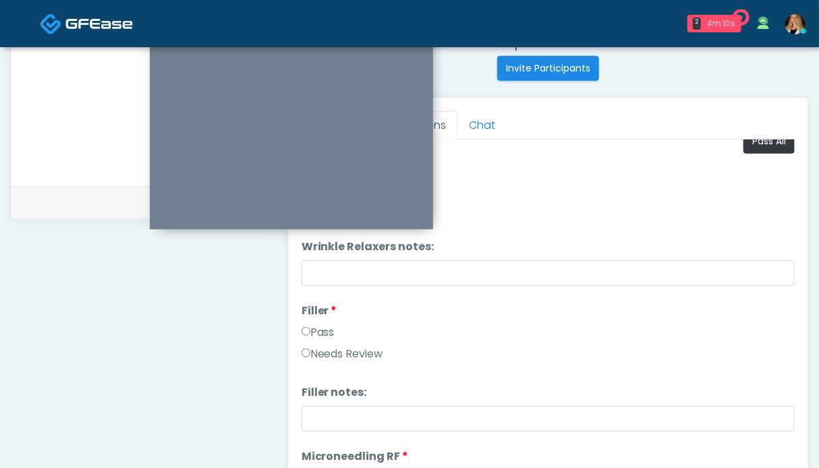
click at [324, 329] on label "Pass" at bounding box center [318, 333] width 33 height 16
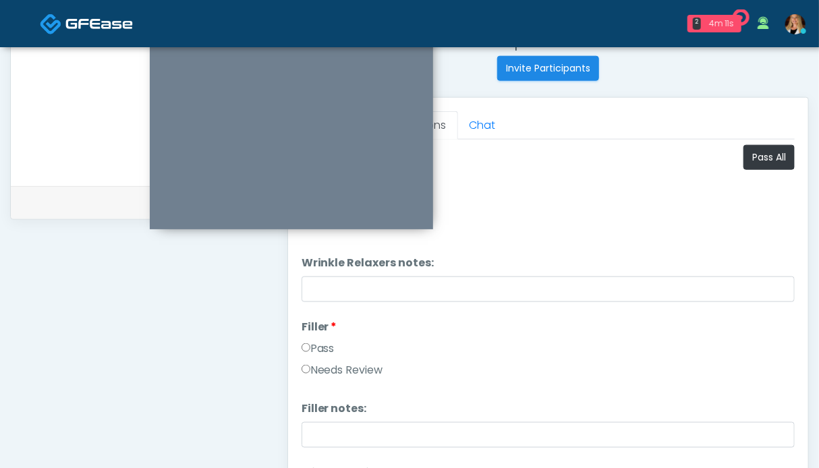
scroll to position [404, 0]
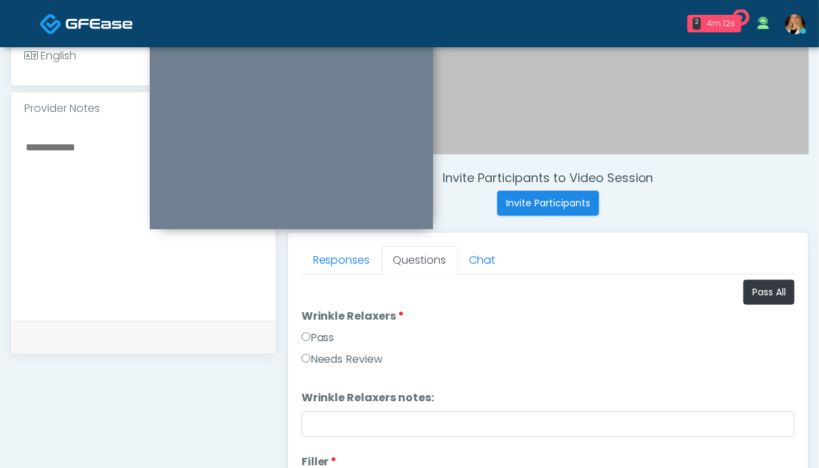
click at [324, 327] on li "Wrinkle Relaxers Wrinkle Relaxers Pass Needs Review" at bounding box center [548, 340] width 493 height 65
click at [324, 334] on label "Pass" at bounding box center [318, 338] width 33 height 16
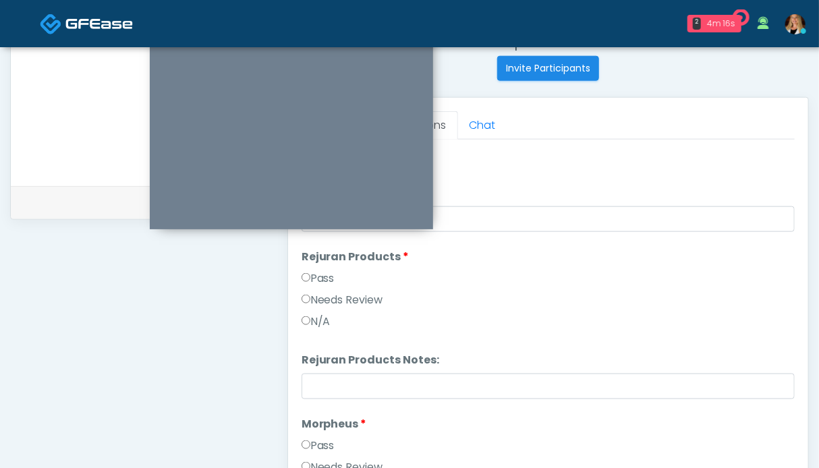
scroll to position [1080, 0]
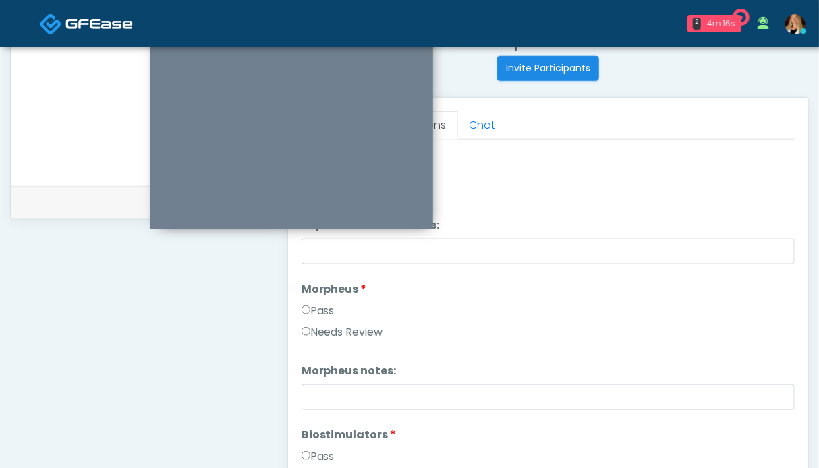
click at [324, 312] on label "Pass" at bounding box center [318, 311] width 33 height 16
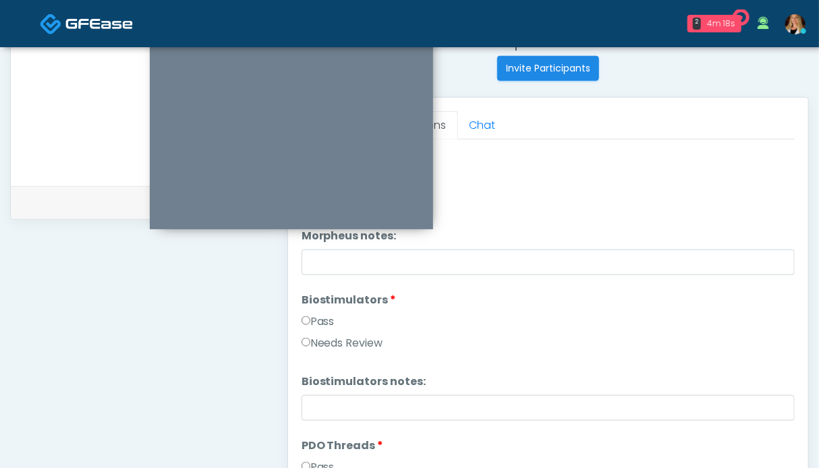
click at [333, 321] on label "Pass" at bounding box center [318, 322] width 33 height 16
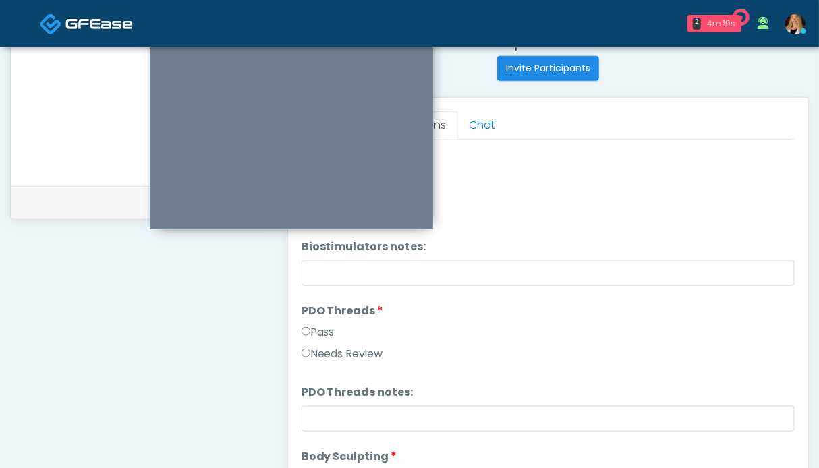
click at [322, 334] on label "Pass" at bounding box center [318, 333] width 33 height 16
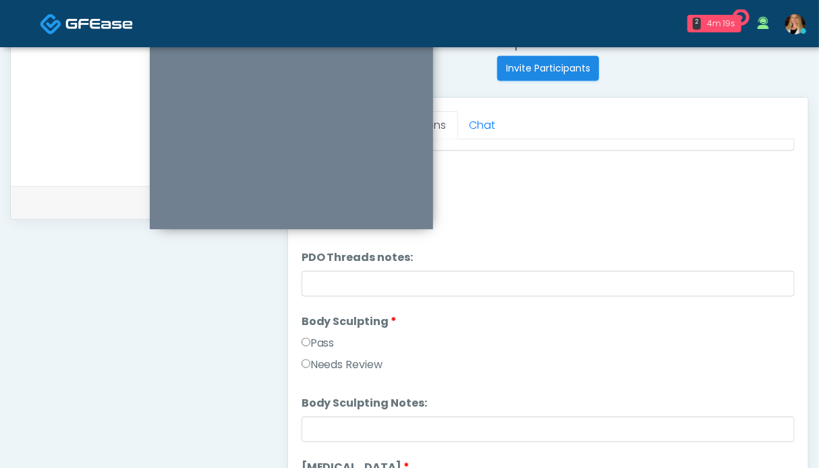
click at [320, 345] on label "Pass" at bounding box center [318, 343] width 33 height 16
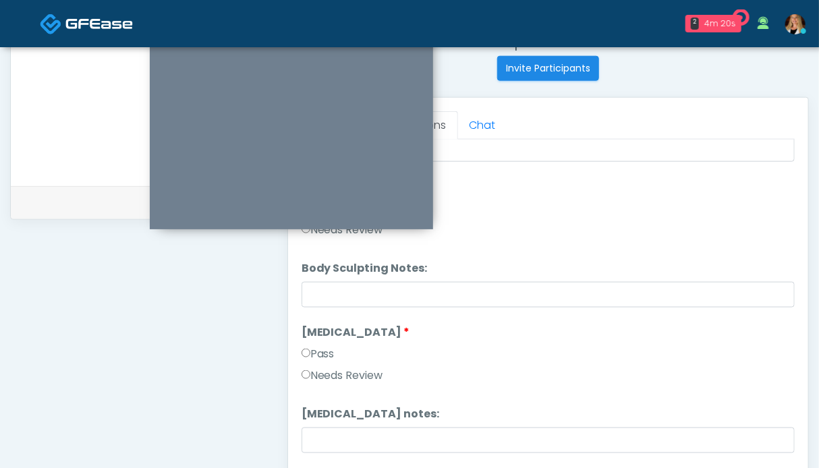
click at [318, 356] on label "Pass" at bounding box center [318, 354] width 33 height 16
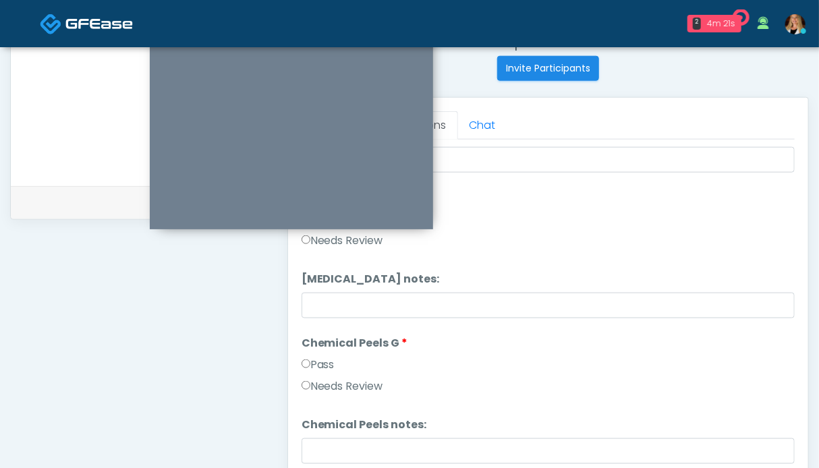
click at [313, 366] on label "Pass" at bounding box center [318, 365] width 33 height 16
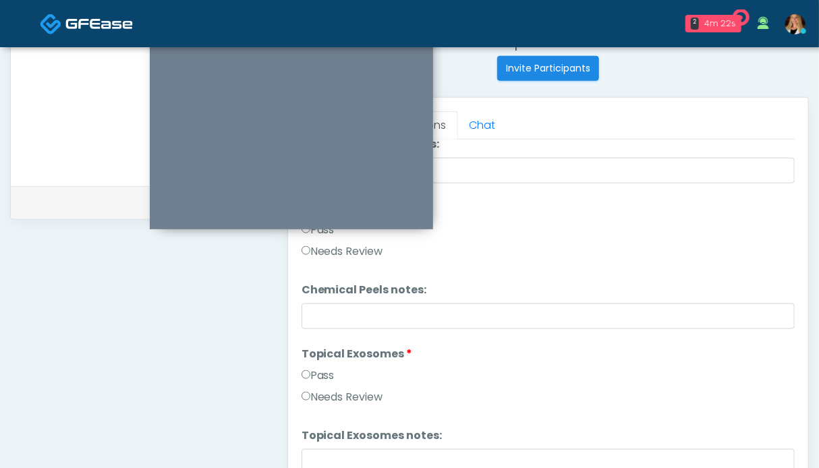
click at [319, 376] on label "Pass" at bounding box center [318, 376] width 33 height 16
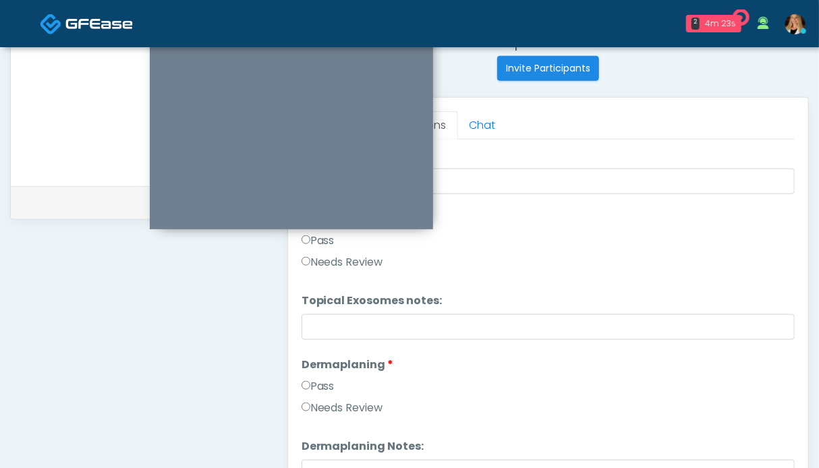
click at [333, 383] on label "Pass" at bounding box center [318, 387] width 33 height 16
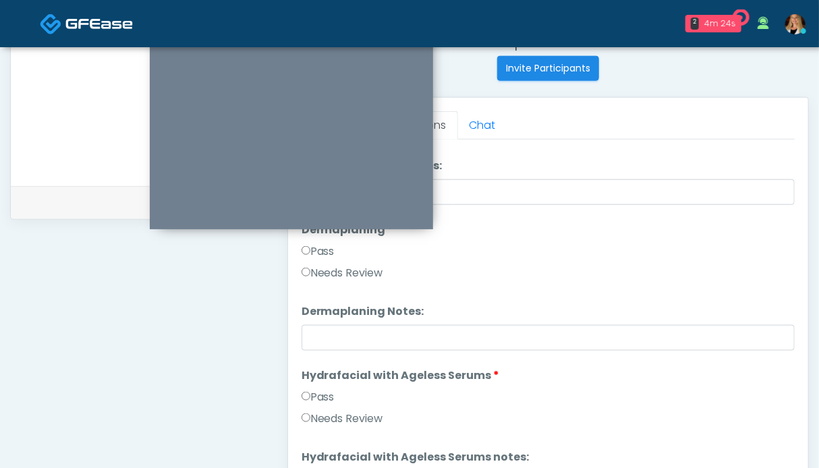
click at [335, 392] on label "Pass" at bounding box center [318, 397] width 33 height 16
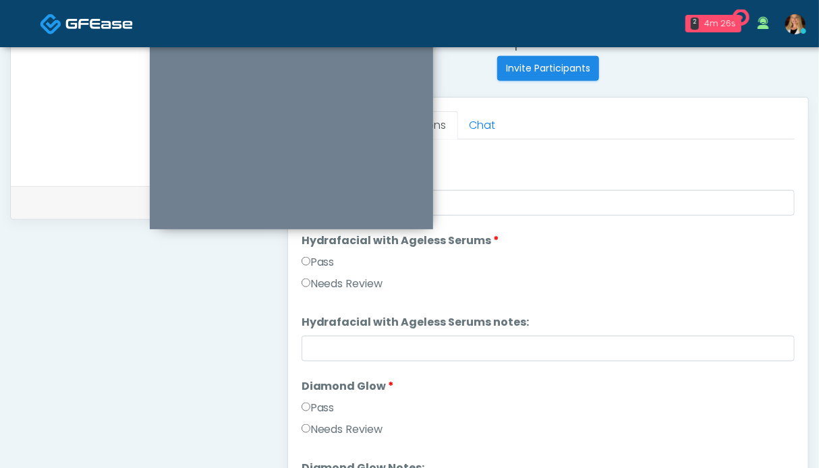
scroll to position [2429, 0]
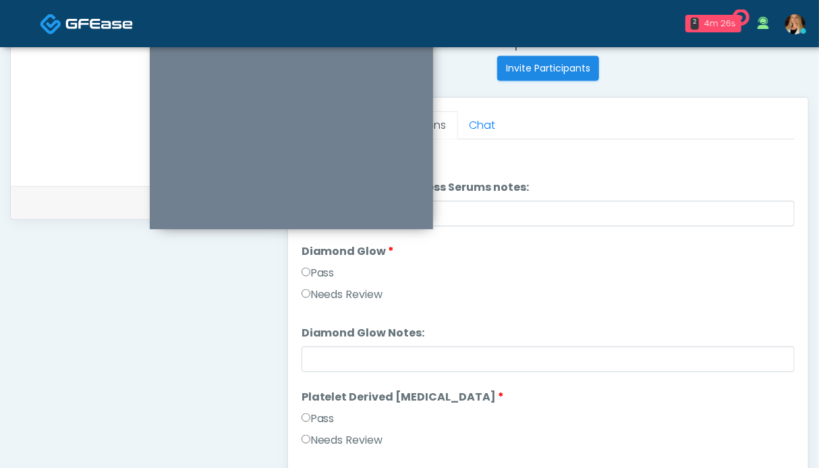
click at [324, 420] on label "Pass" at bounding box center [318, 419] width 33 height 16
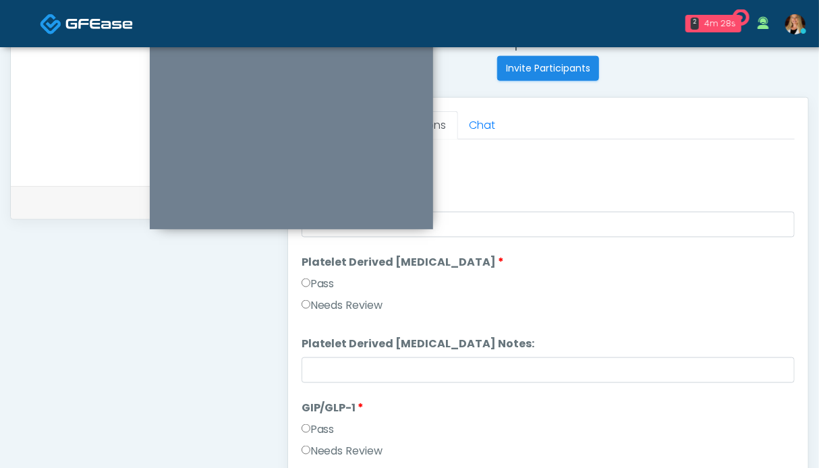
click at [327, 422] on label "Pass" at bounding box center [318, 430] width 33 height 16
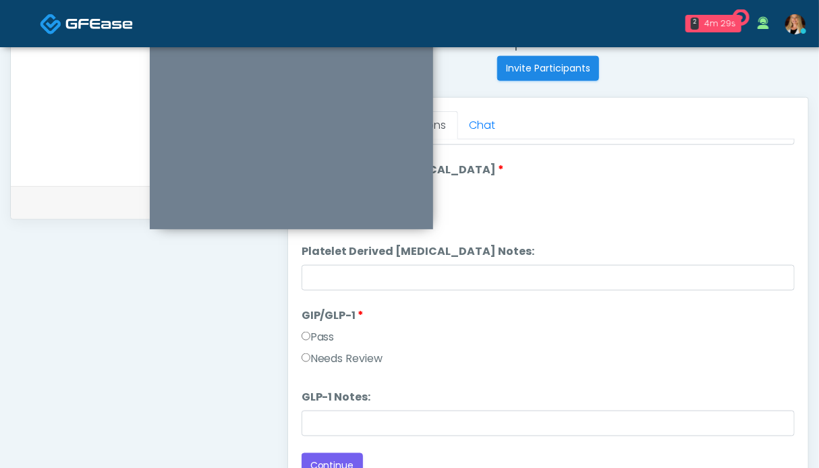
scroll to position [674, 0]
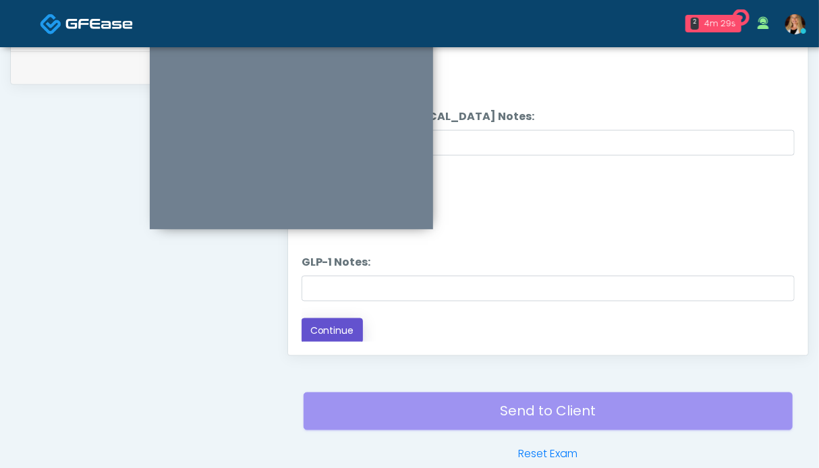
click at [343, 341] on button "Continue" at bounding box center [332, 330] width 61 height 25
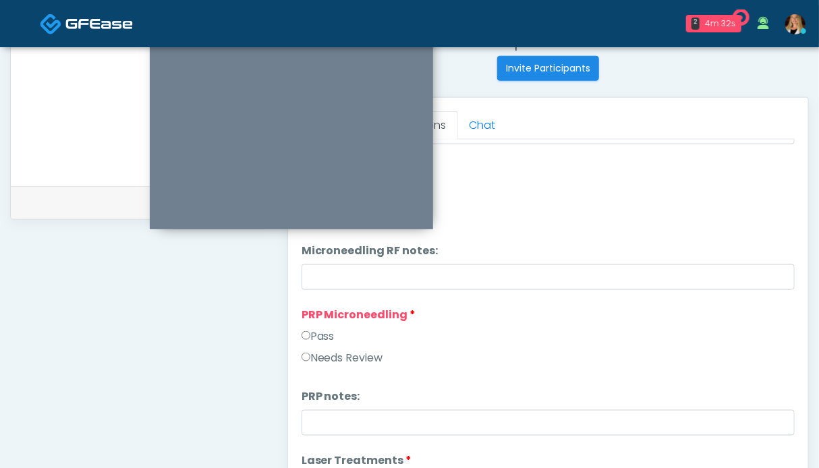
scroll to position [236, 0]
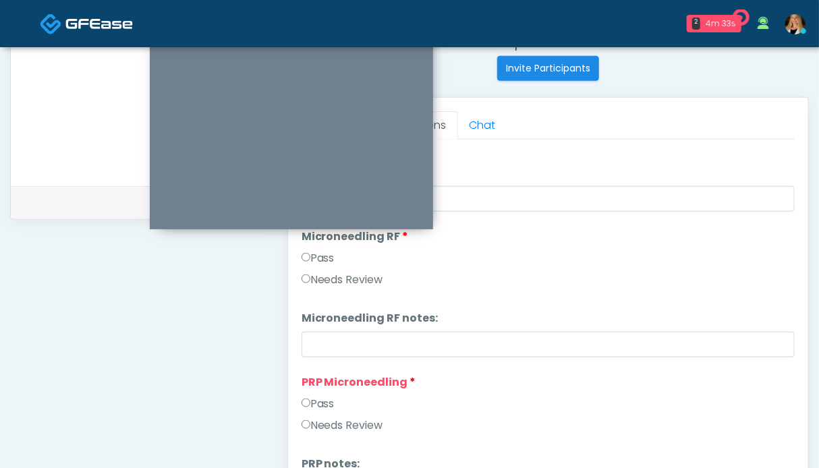
click at [325, 401] on label "Pass" at bounding box center [318, 404] width 33 height 16
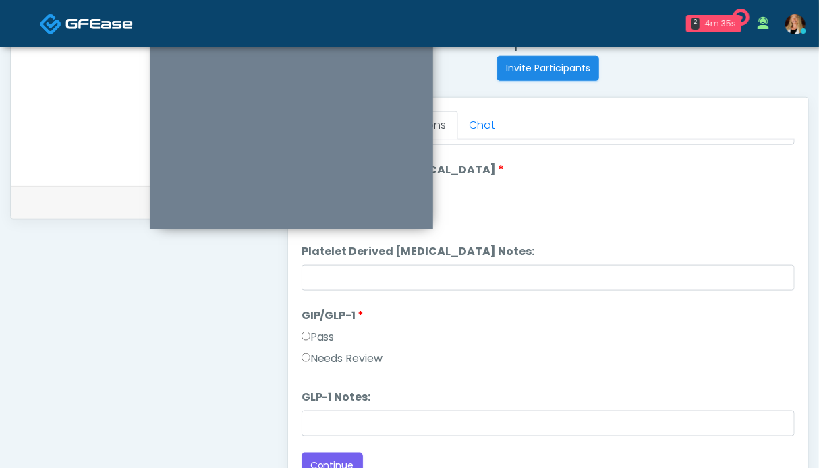
scroll to position [742, 0]
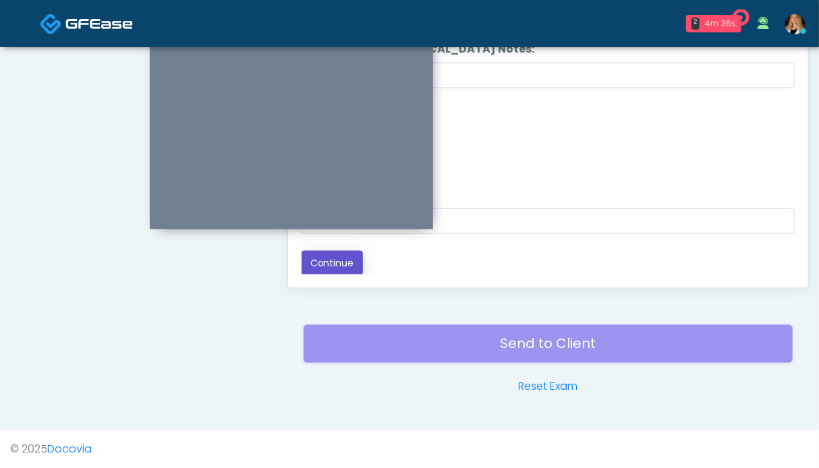
click at [337, 267] on button "Continue" at bounding box center [332, 263] width 61 height 25
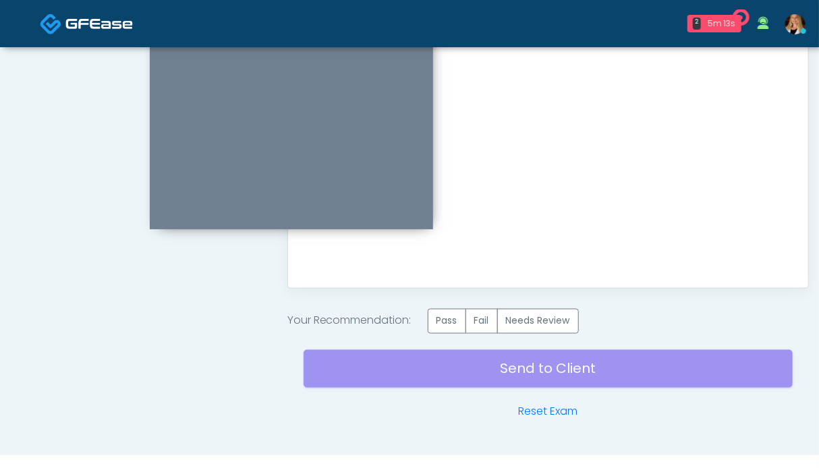
scroll to position [0, 0]
click at [460, 323] on label "Pass" at bounding box center [447, 321] width 38 height 25
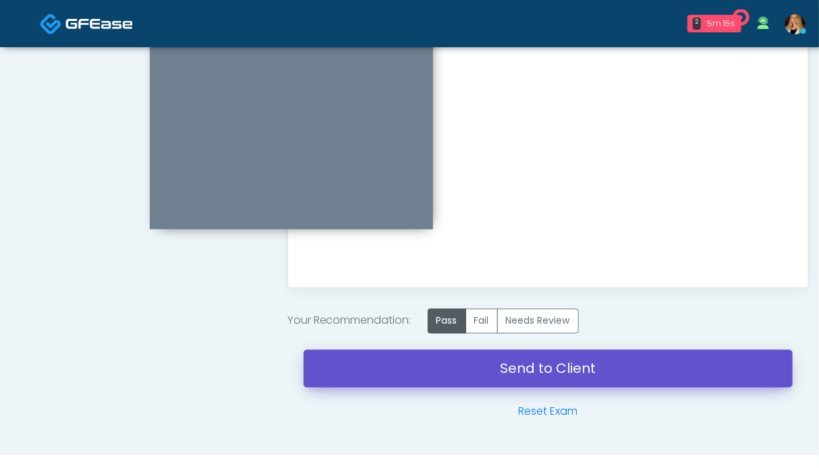
click at [474, 369] on link "Send to Client" at bounding box center [548, 369] width 489 height 38
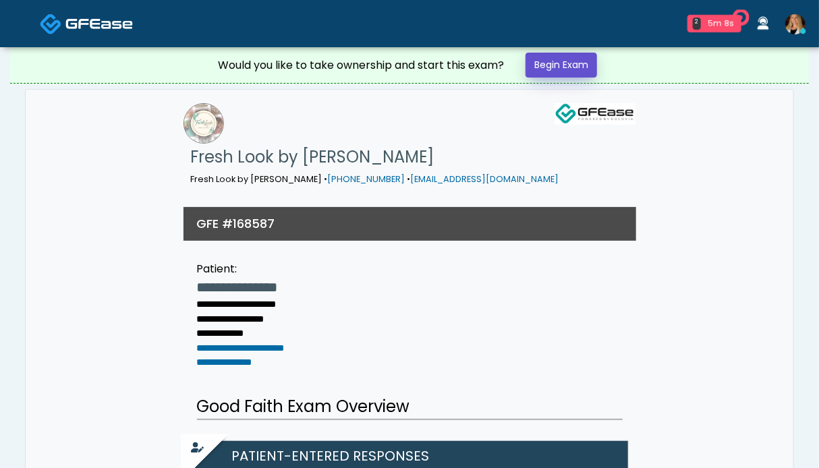
click at [574, 59] on link "Begin Exam" at bounding box center [562, 65] width 72 height 25
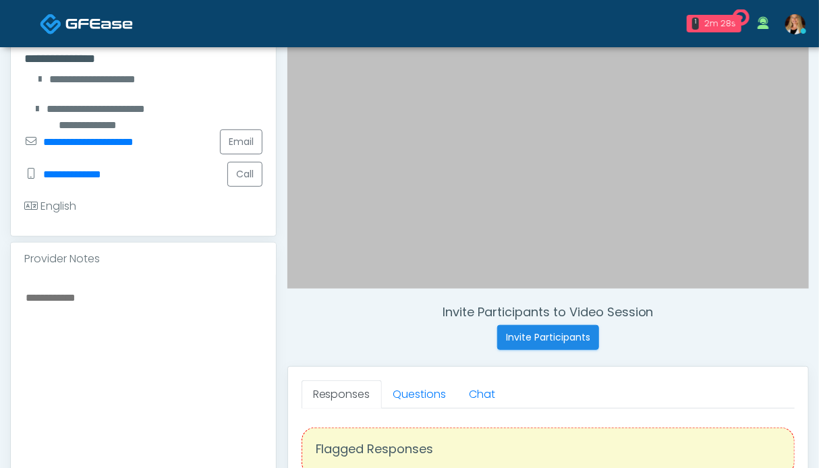
scroll to position [337, 0]
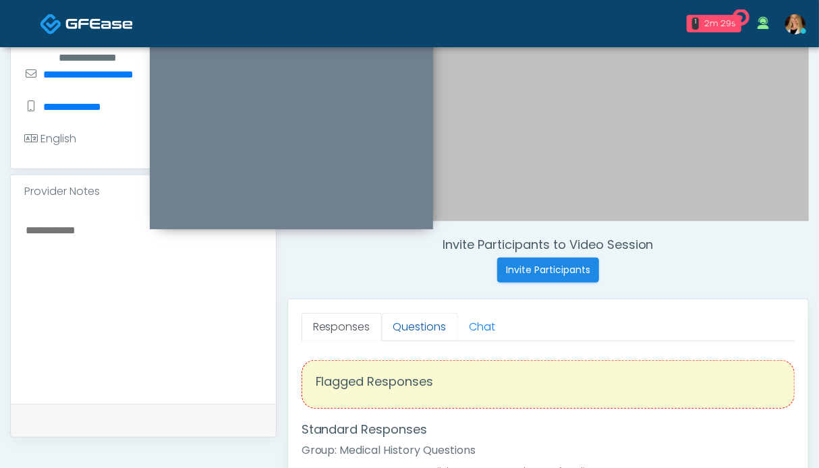
click at [417, 335] on link "Questions" at bounding box center [420, 327] width 76 height 28
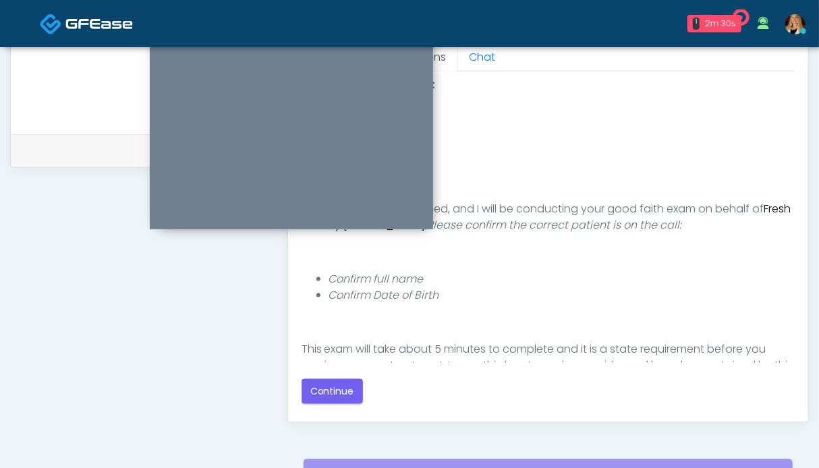
scroll to position [67, 0]
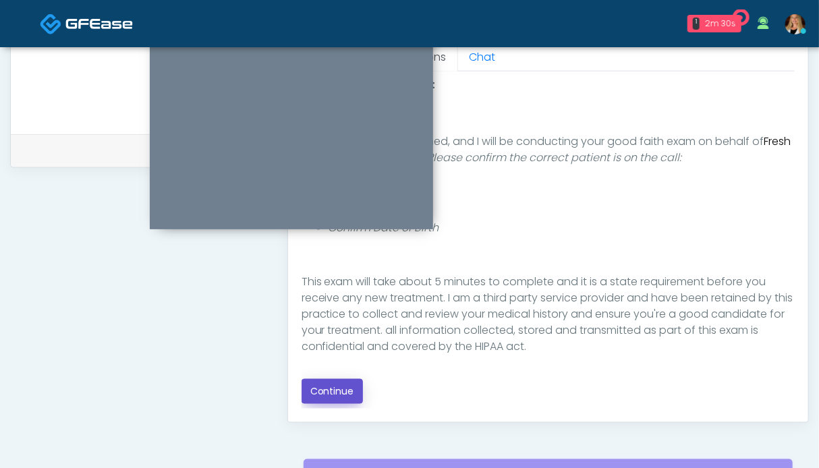
click at [327, 385] on button "Continue" at bounding box center [332, 391] width 61 height 25
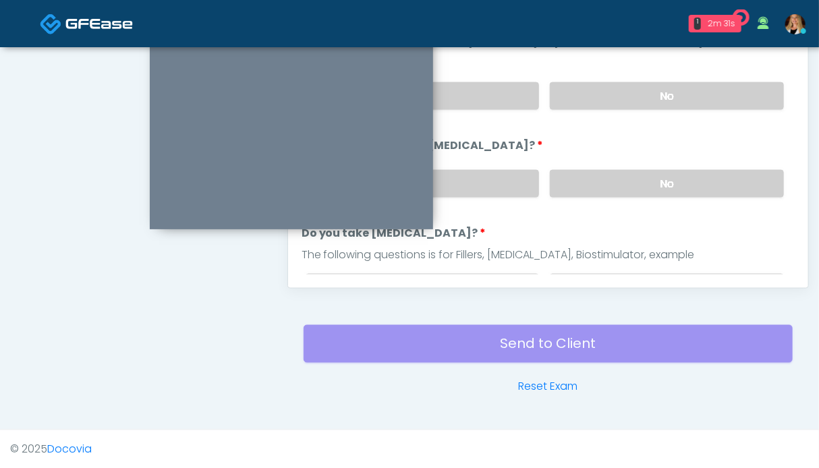
scroll to position [674, 0]
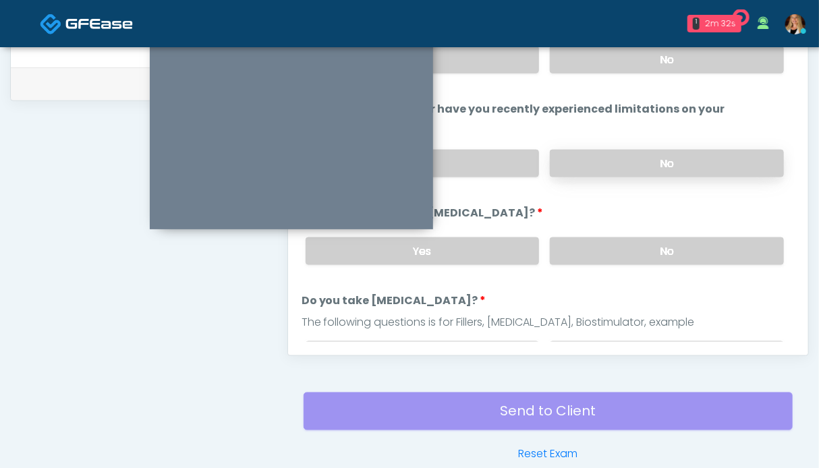
drag, startPoint x: 632, startPoint y: 246, endPoint x: 632, endPoint y: 155, distance: 91.8
click at [632, 246] on label "No" at bounding box center [667, 252] width 234 height 28
drag, startPoint x: 632, startPoint y: 149, endPoint x: 616, endPoint y: 71, distance: 79.8
click at [632, 150] on label "No" at bounding box center [667, 164] width 234 height 28
click at [615, 61] on label "No" at bounding box center [667, 60] width 234 height 28
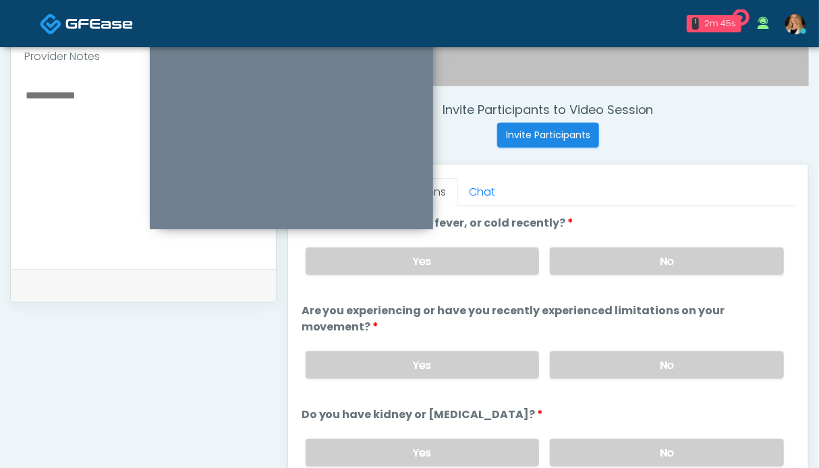
scroll to position [675, 0]
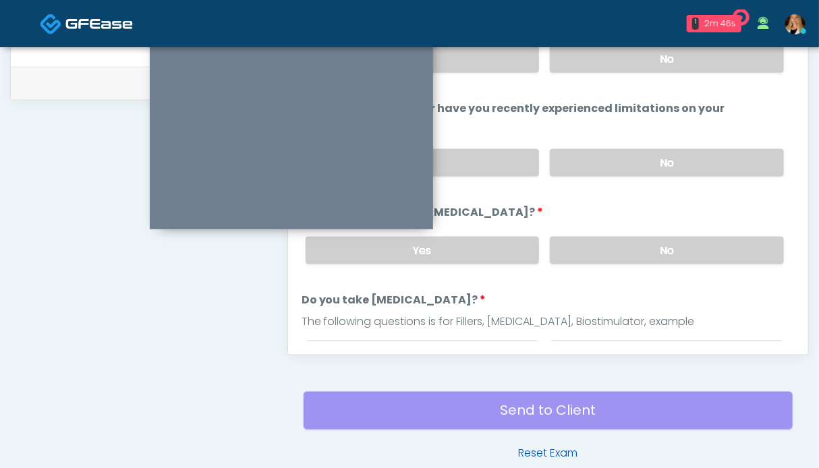
click at [560, 454] on link "Reset Exam" at bounding box center [547, 454] width 59 height 16
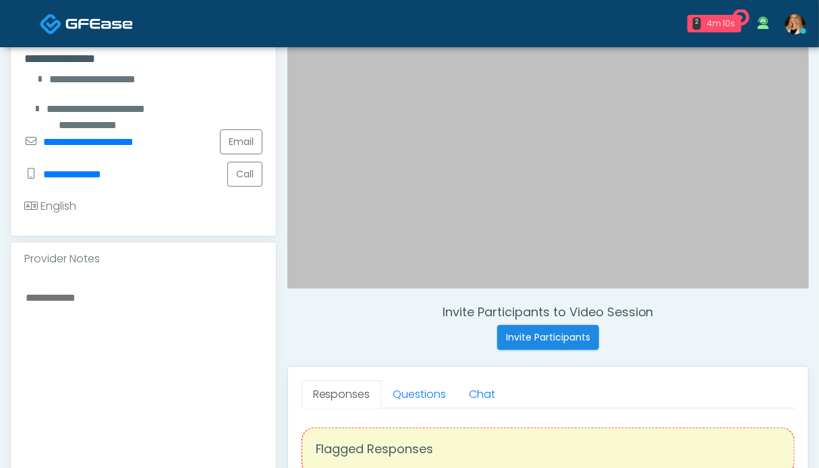
scroll to position [337, 0]
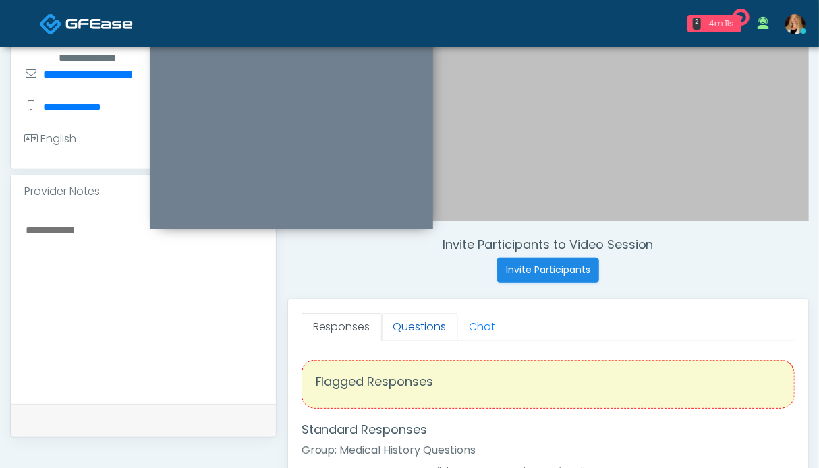
click at [410, 321] on link "Questions" at bounding box center [420, 327] width 76 height 28
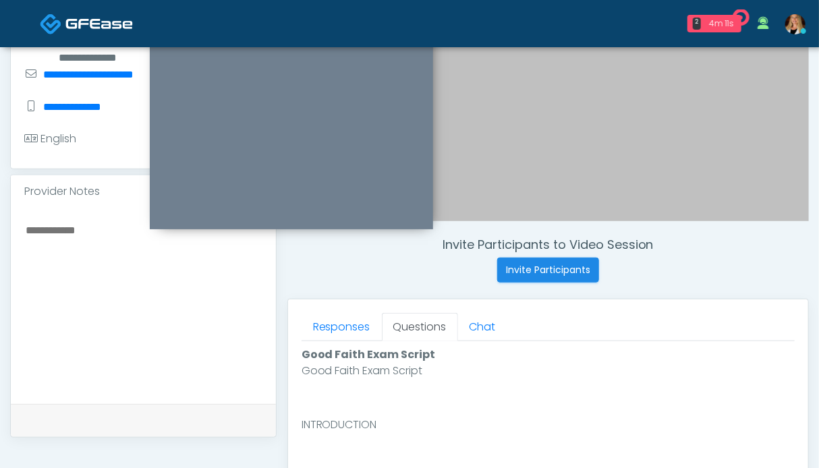
scroll to position [540, 0]
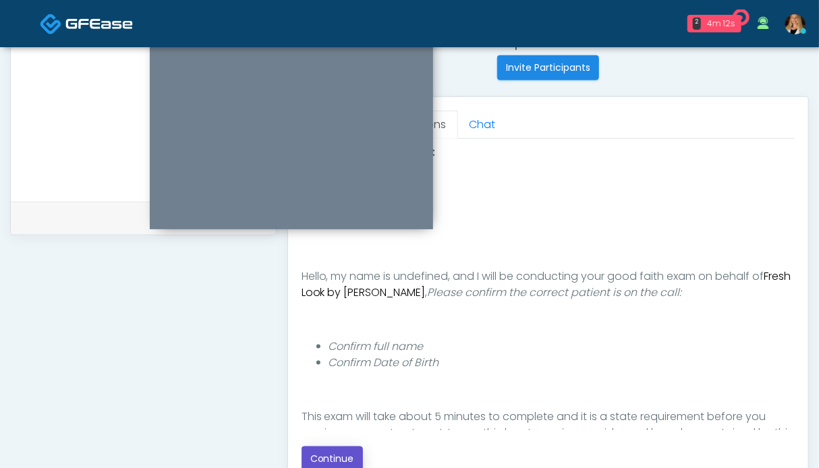
click at [327, 452] on button "Continue" at bounding box center [332, 459] width 61 height 25
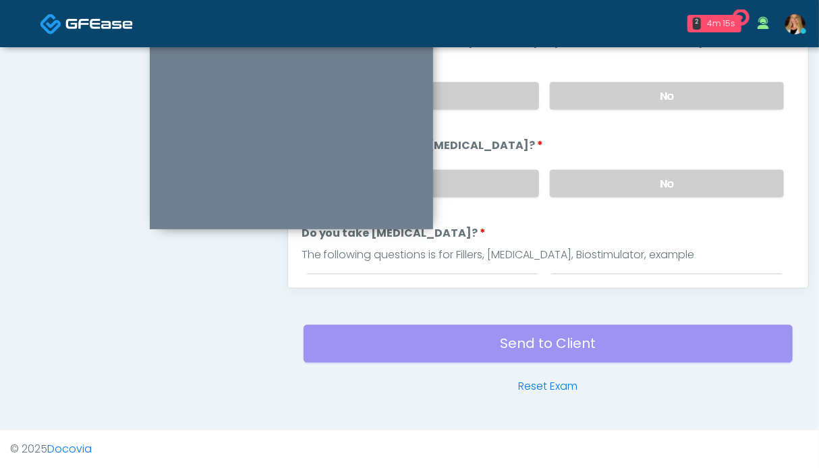
scroll to position [674, 0]
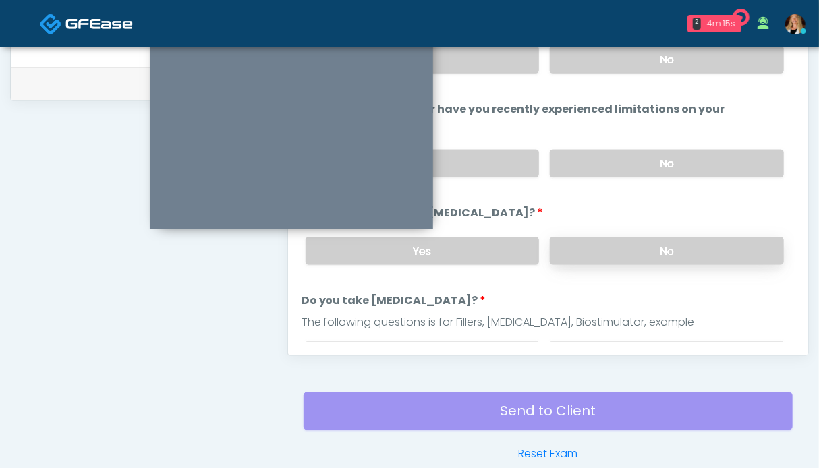
click at [603, 244] on label "No" at bounding box center [667, 252] width 234 height 28
drag, startPoint x: 603, startPoint y: 157, endPoint x: 594, endPoint y: 130, distance: 28.6
click at [603, 157] on label "No" at bounding box center [667, 164] width 234 height 28
click at [590, 63] on label "No" at bounding box center [667, 60] width 234 height 28
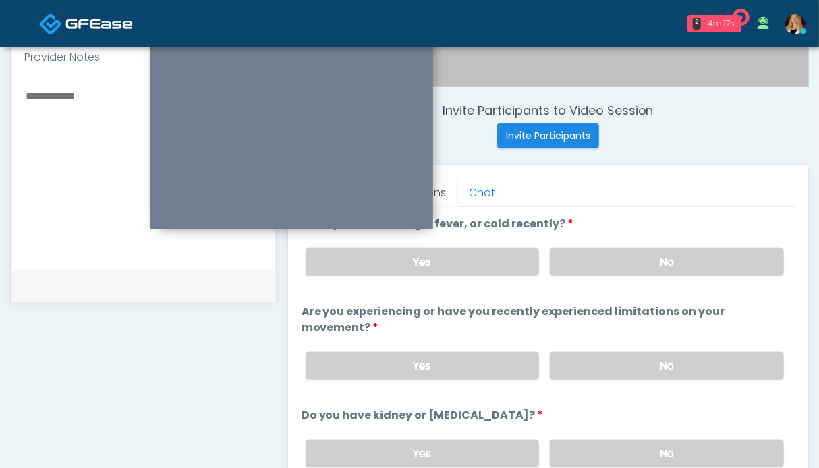
scroll to position [202, 0]
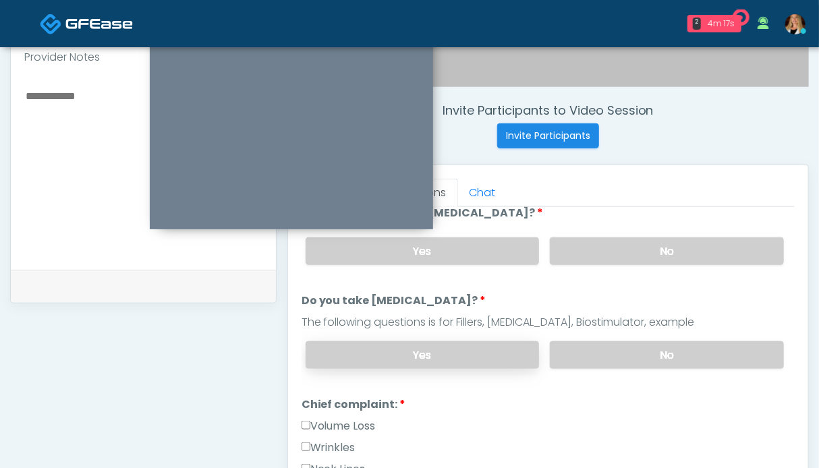
drag, startPoint x: 653, startPoint y: 350, endPoint x: 516, endPoint y: 349, distance: 137.7
click at [653, 350] on label "No" at bounding box center [667, 355] width 234 height 28
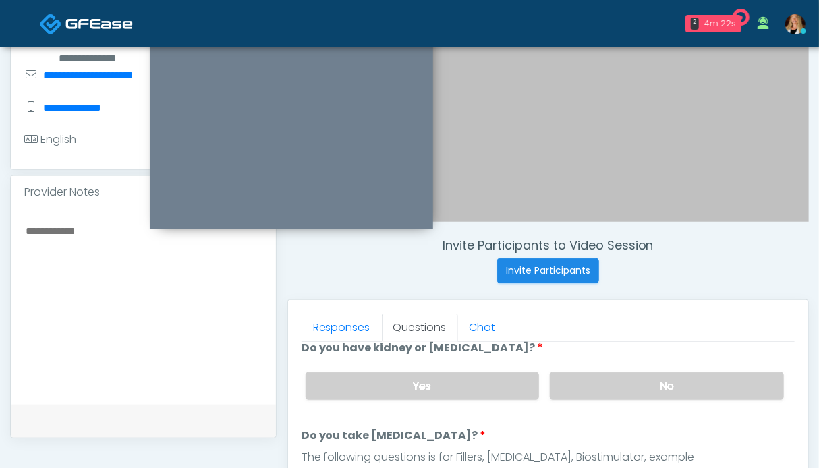
scroll to position [539, 0]
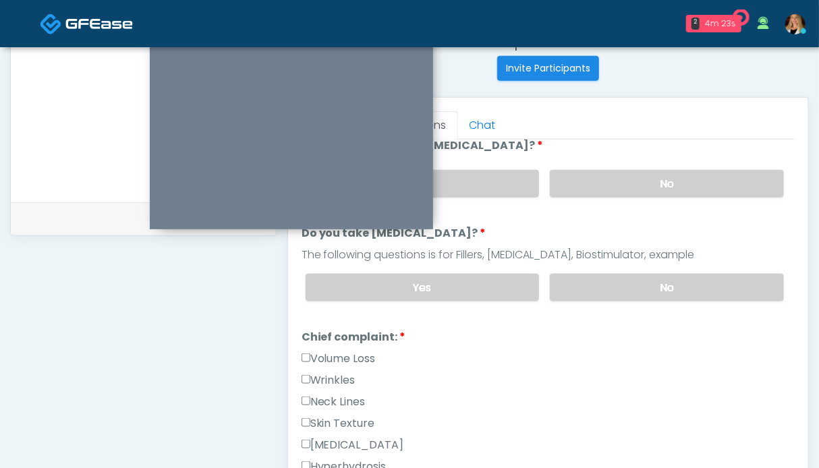
click at [327, 372] on label "Wrinkles" at bounding box center [329, 380] width 54 height 16
click at [329, 394] on label "Neck Lines" at bounding box center [334, 402] width 64 height 16
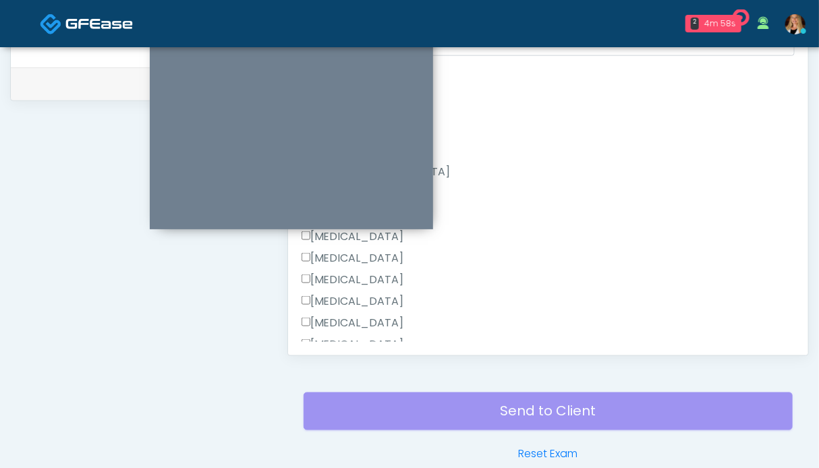
scroll to position [472, 0]
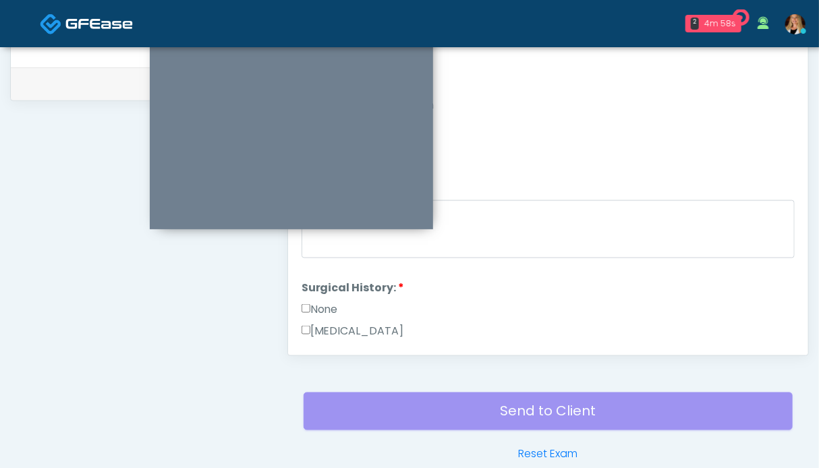
click at [321, 302] on label "None" at bounding box center [320, 310] width 36 height 16
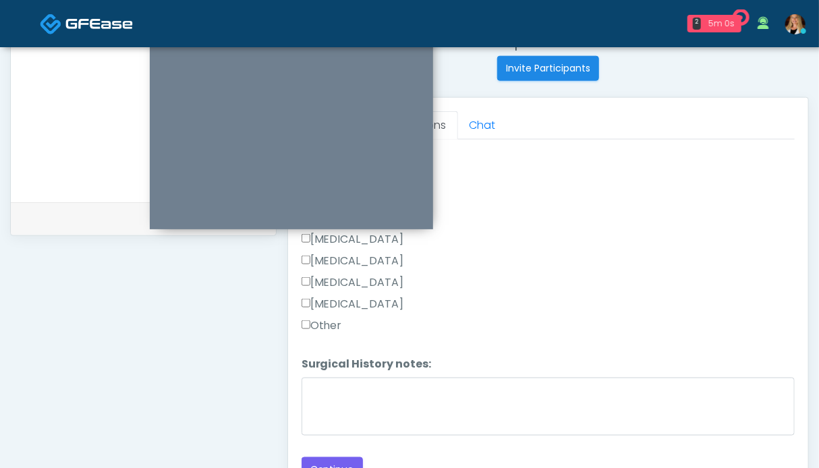
scroll to position [742, 0]
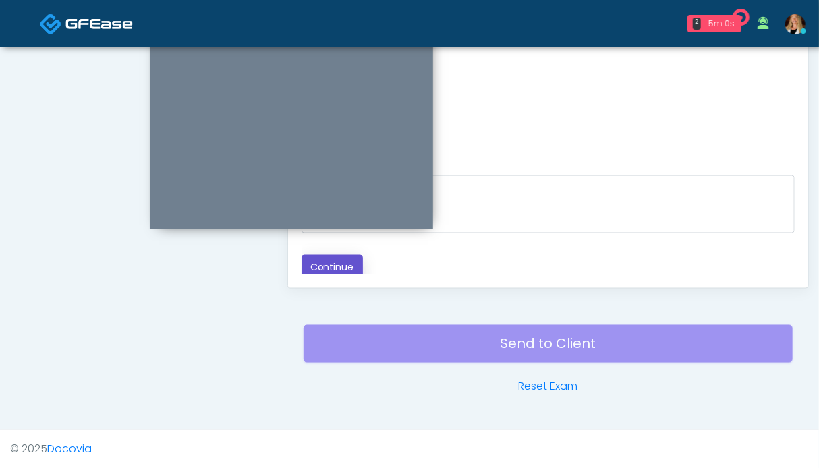
click at [333, 264] on button "Continue" at bounding box center [332, 267] width 61 height 25
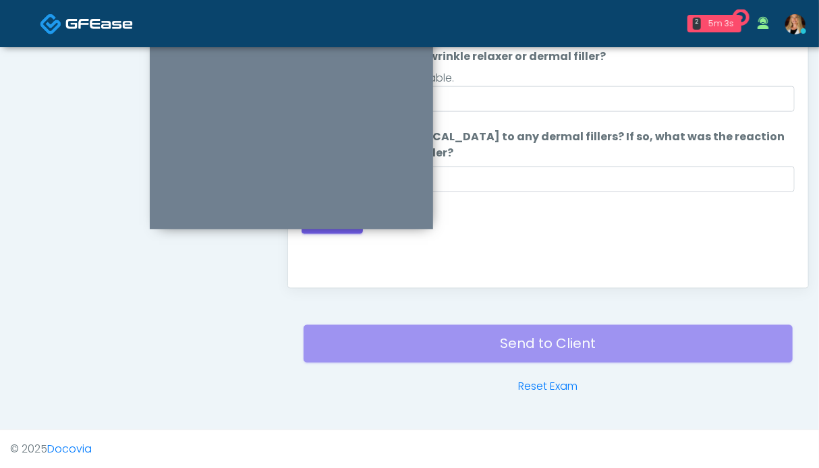
scroll to position [539, 0]
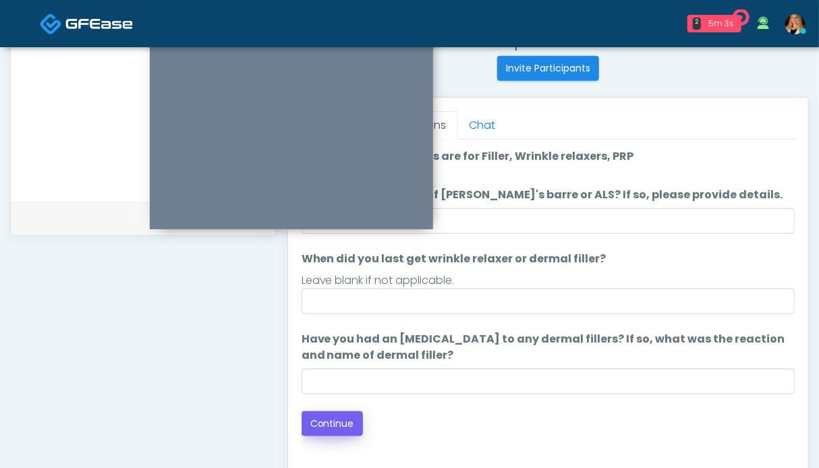
drag, startPoint x: 361, startPoint y: 406, endPoint x: 345, endPoint y: 419, distance: 20.1
click at [360, 407] on div "Loading... Connecting to your agent... Please wait while we prepare your person…" at bounding box center [548, 292] width 493 height 288
click at [345, 419] on button "Continue" at bounding box center [332, 424] width 61 height 25
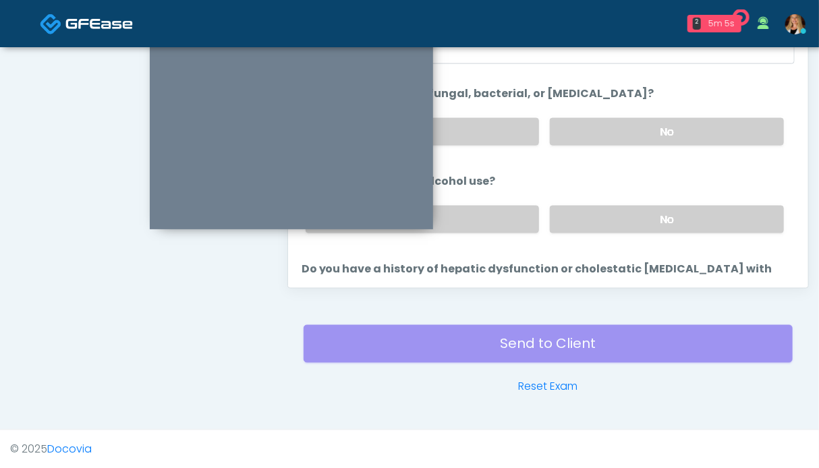
scroll to position [607, 0]
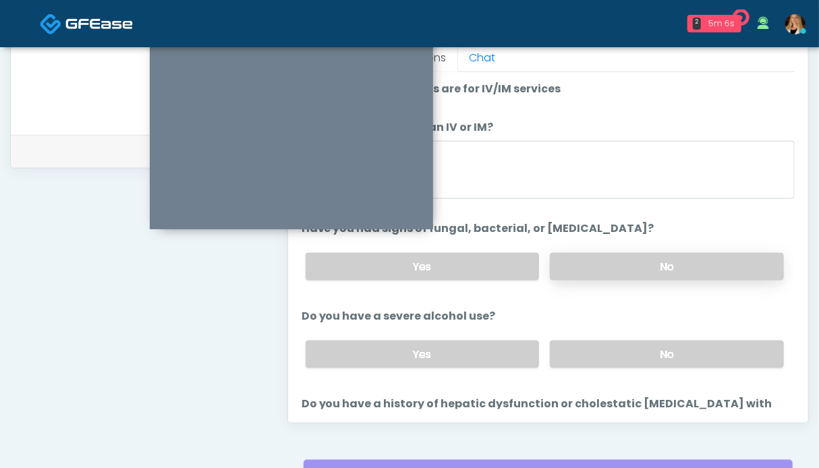
click at [668, 259] on label "No" at bounding box center [667, 267] width 234 height 28
click at [652, 341] on label "No" at bounding box center [667, 355] width 234 height 28
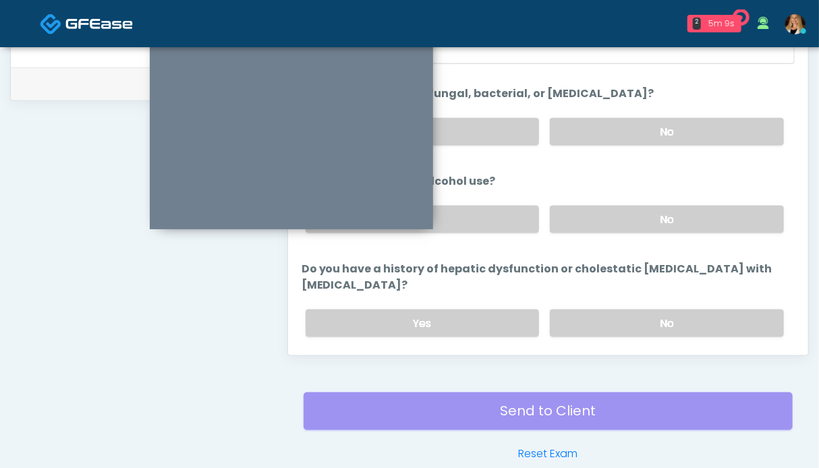
scroll to position [202, 0]
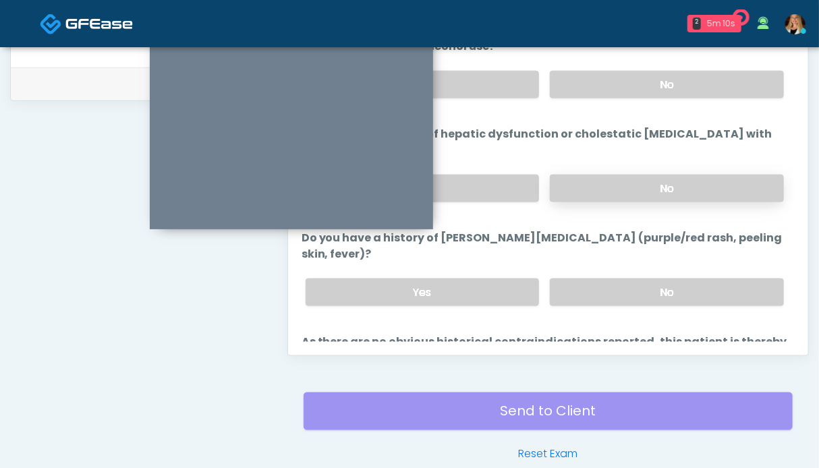
click at [607, 184] on label "No" at bounding box center [667, 189] width 234 height 28
click at [611, 289] on label "No" at bounding box center [667, 293] width 234 height 28
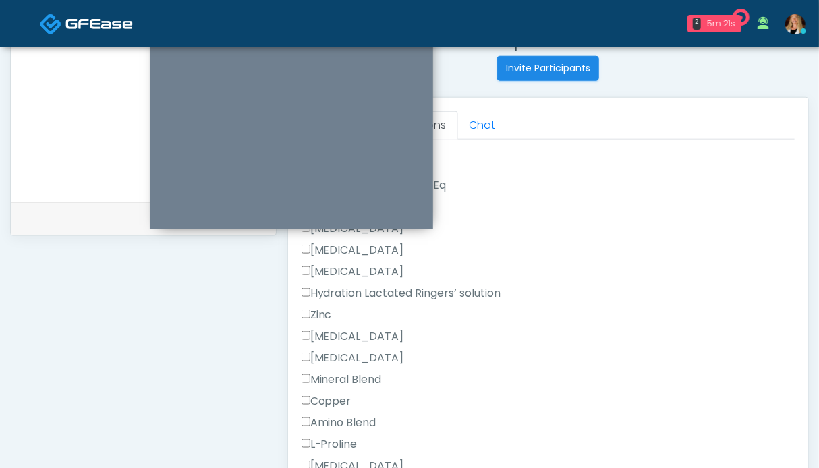
scroll to position [1080, 0]
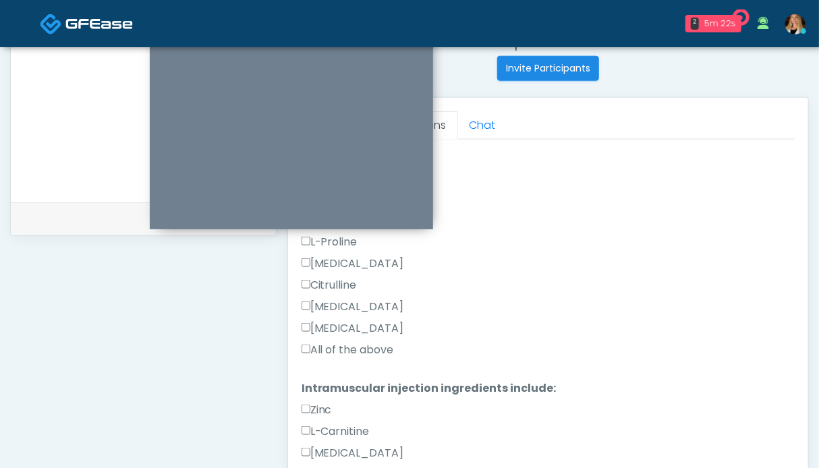
click at [352, 342] on label "All of the above" at bounding box center [348, 350] width 92 height 16
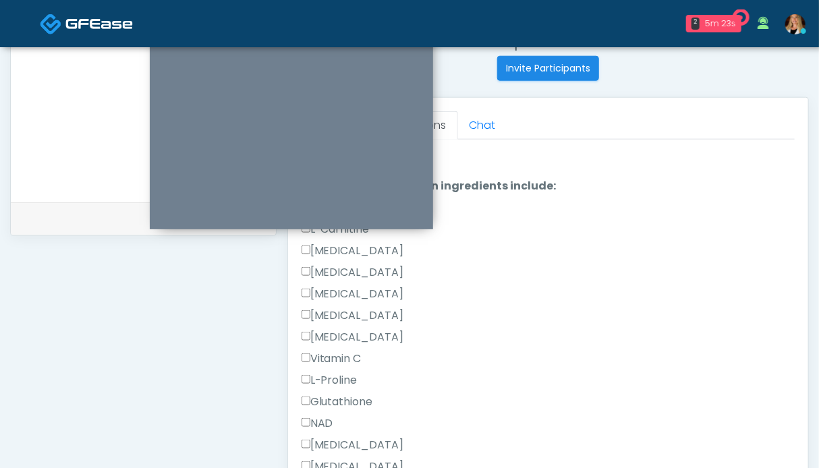
scroll to position [1484, 0]
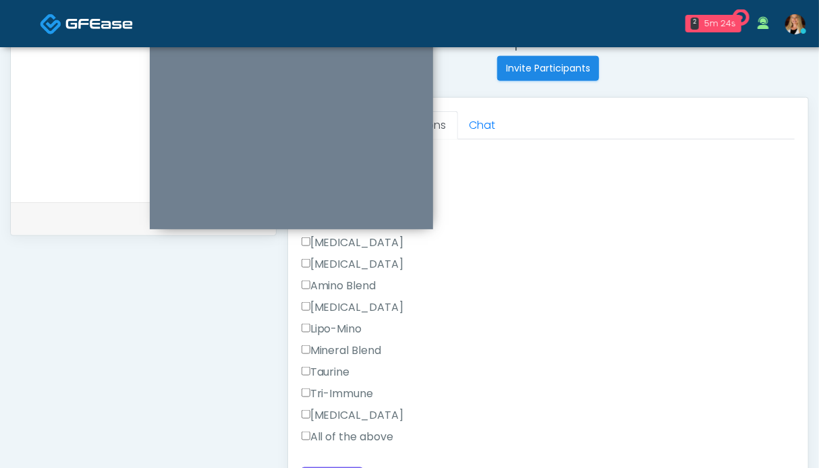
click at [349, 433] on label "All of the above" at bounding box center [348, 437] width 92 height 16
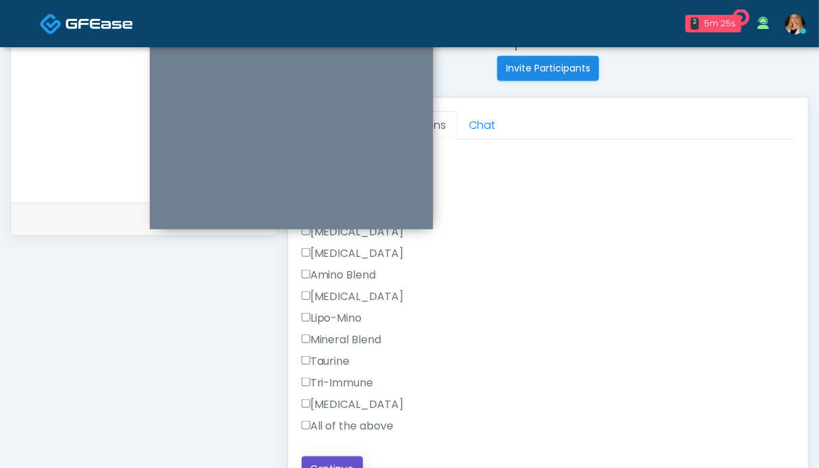
click at [332, 460] on button "Continue" at bounding box center [332, 469] width 61 height 25
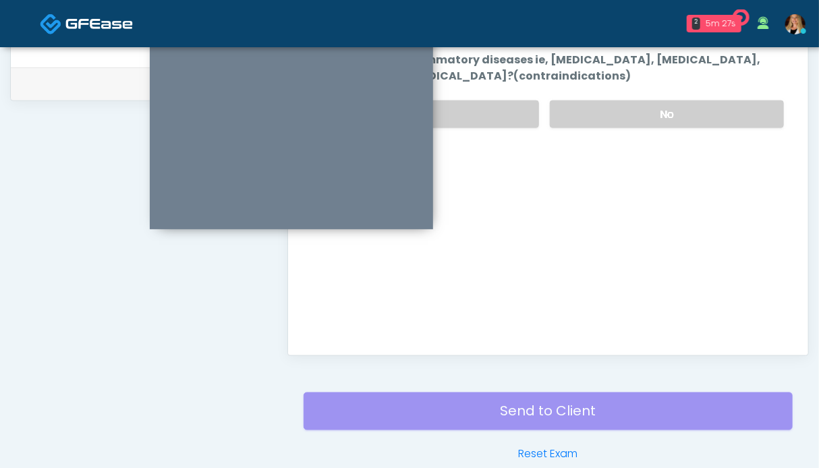
scroll to position [539, 0]
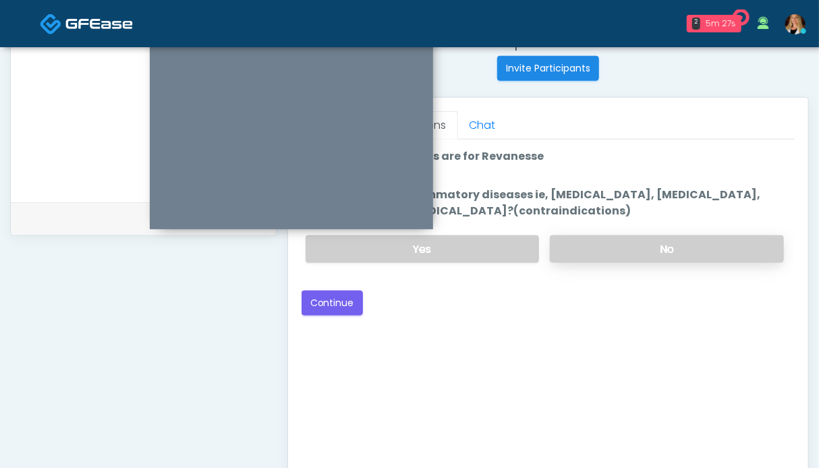
click at [619, 238] on label "No" at bounding box center [667, 249] width 234 height 28
click at [326, 308] on button "Continue" at bounding box center [332, 303] width 61 height 25
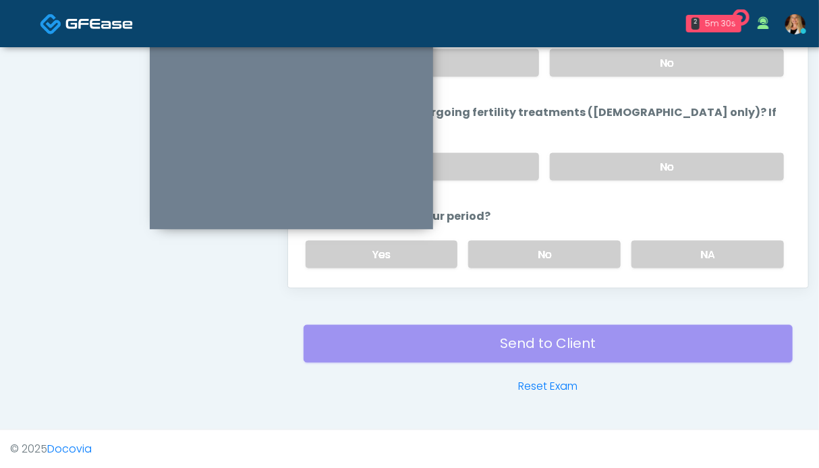
scroll to position [674, 0]
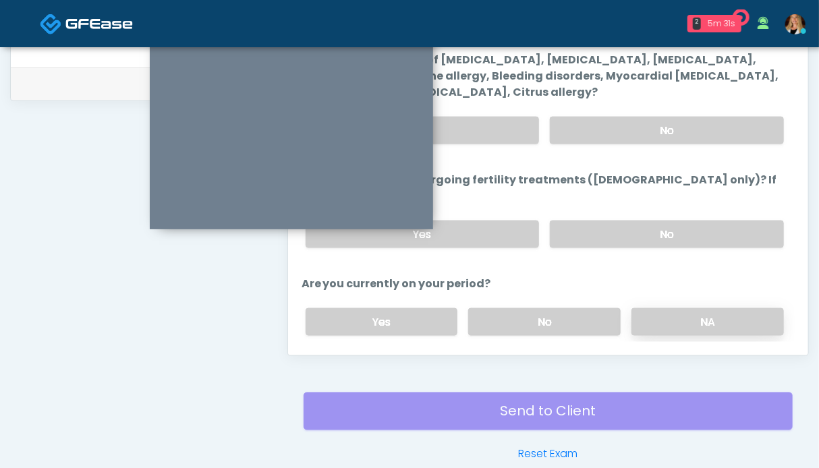
drag, startPoint x: 675, startPoint y: 308, endPoint x: 666, endPoint y: 300, distance: 11.5
click at [675, 308] on label "NA" at bounding box center [708, 322] width 152 height 28
click at [650, 222] on label "No" at bounding box center [667, 235] width 234 height 28
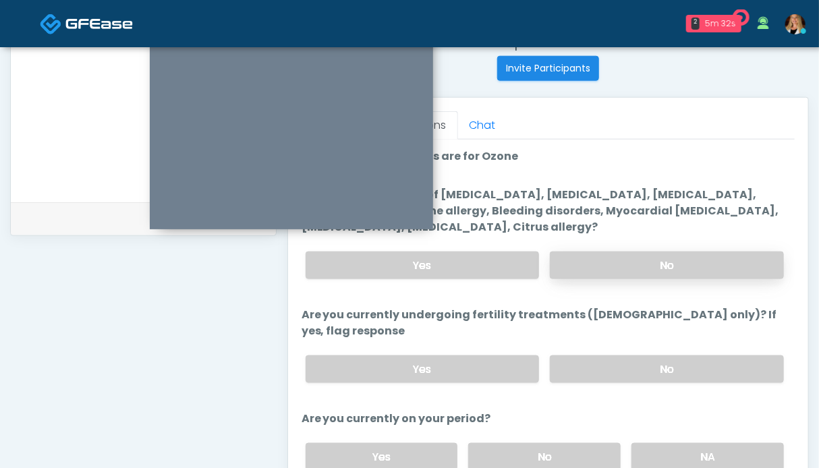
click at [619, 254] on label "No" at bounding box center [667, 266] width 234 height 28
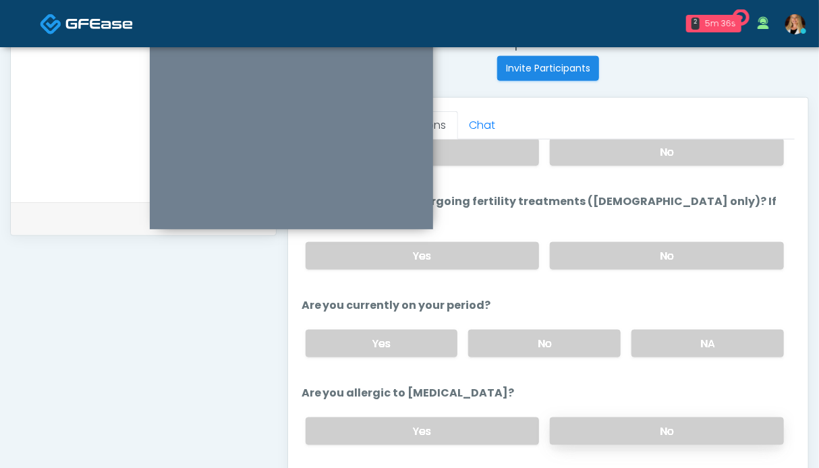
click at [626, 418] on label "No" at bounding box center [667, 432] width 234 height 28
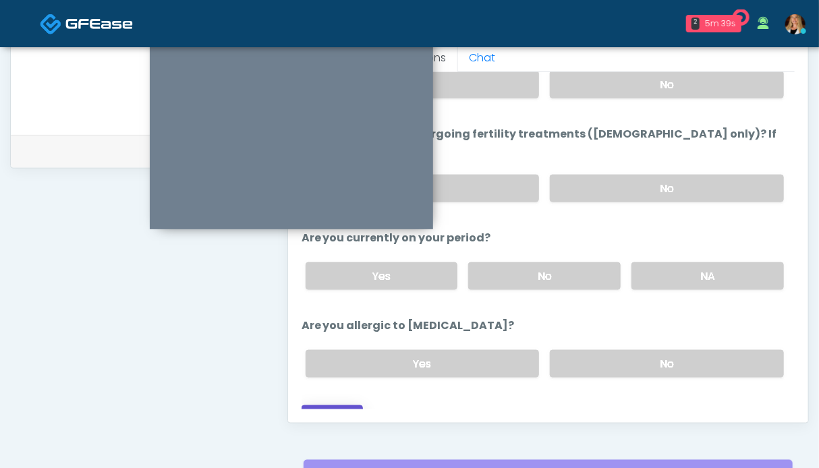
click at [340, 406] on button "Continue" at bounding box center [332, 418] width 61 height 25
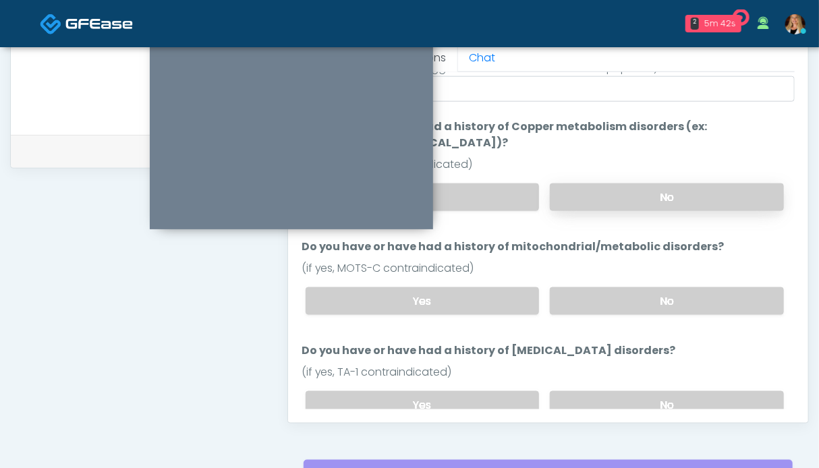
click at [621, 200] on label "No" at bounding box center [667, 198] width 234 height 28
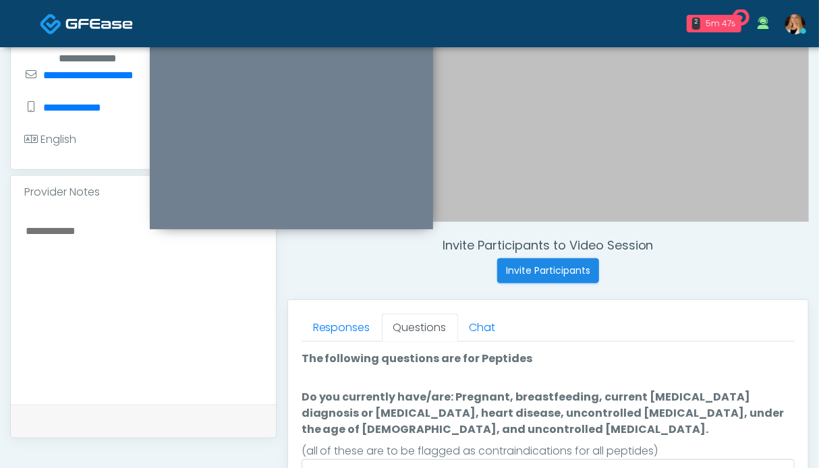
scroll to position [0, 0]
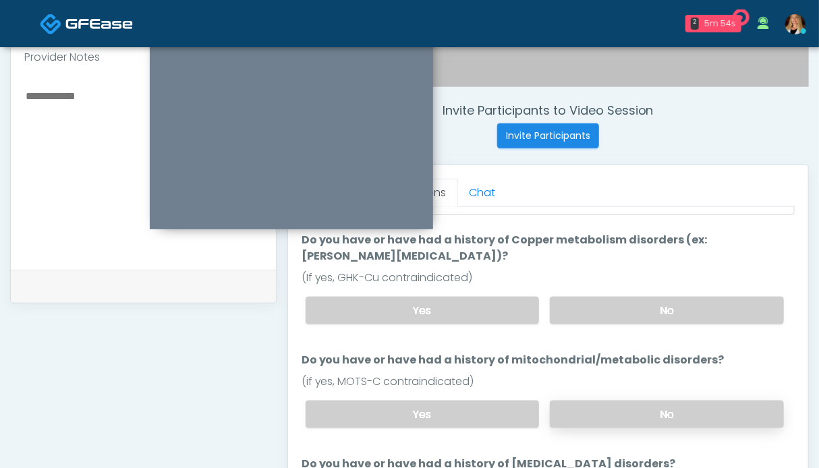
click at [618, 408] on label "No" at bounding box center [667, 415] width 234 height 28
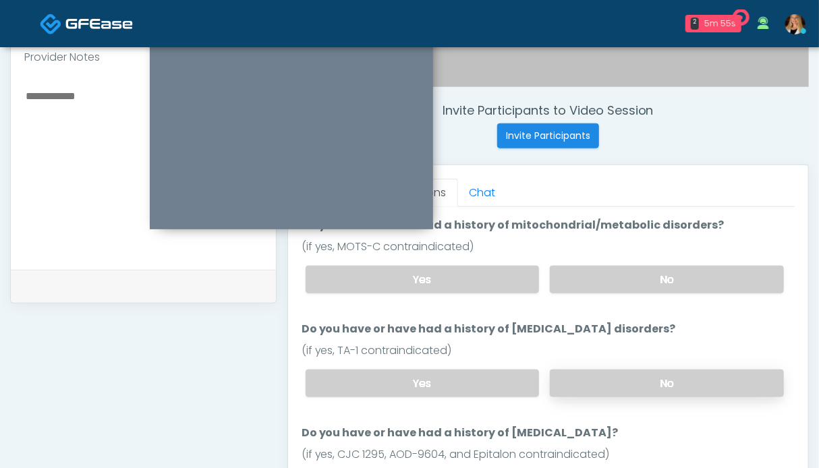
click at [642, 381] on label "No" at bounding box center [667, 384] width 234 height 28
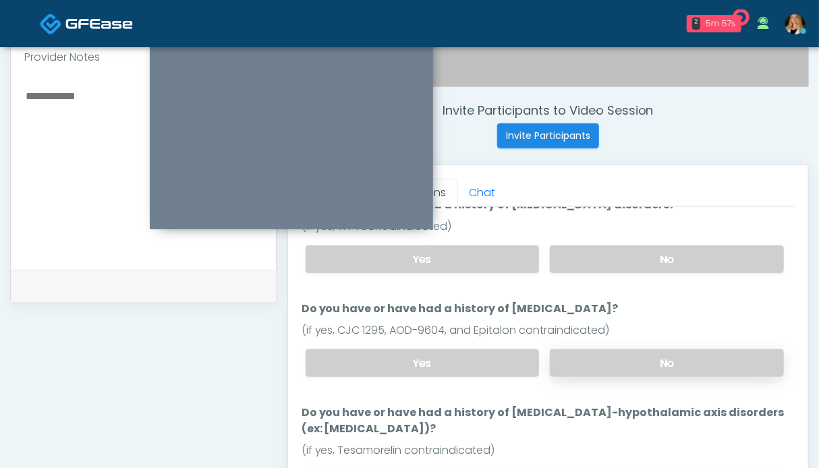
click at [632, 360] on label "No" at bounding box center [667, 364] width 234 height 28
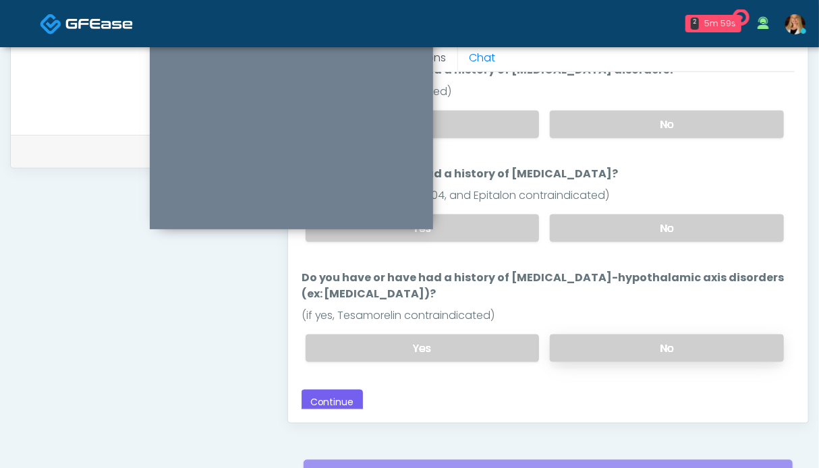
click at [637, 347] on label "No" at bounding box center [667, 349] width 234 height 28
click at [359, 395] on button "Continue" at bounding box center [332, 402] width 61 height 25
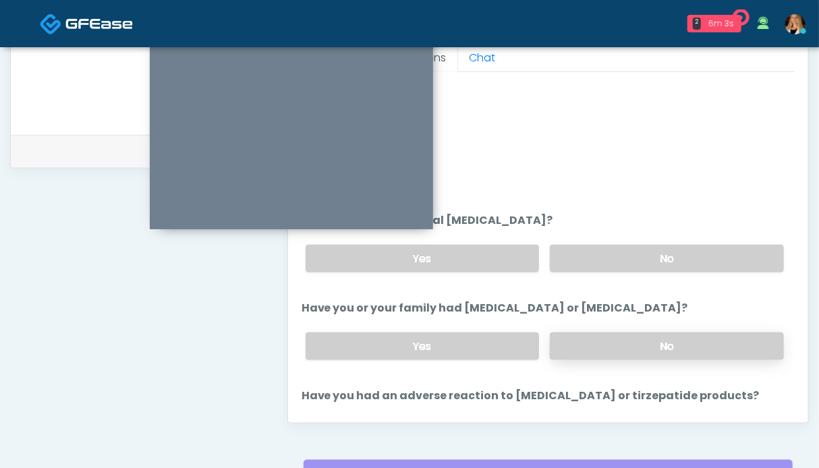
click at [611, 349] on label "No" at bounding box center [667, 347] width 234 height 28
click at [650, 257] on label "No" at bounding box center [667, 259] width 234 height 28
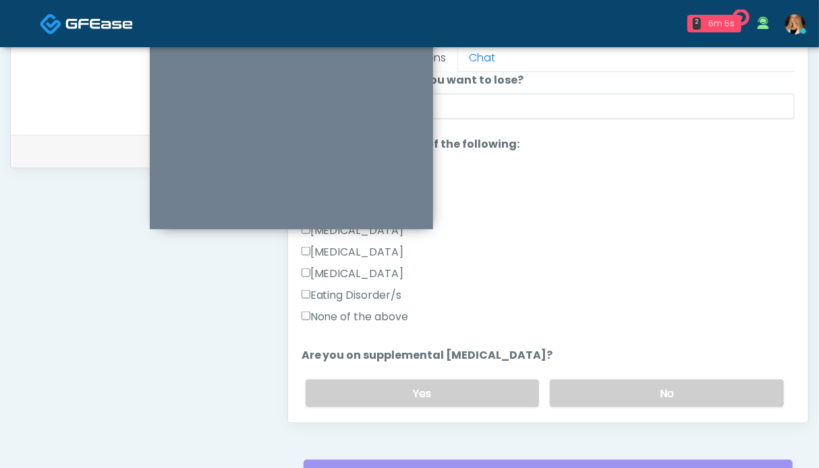
click at [356, 318] on label "None of the above" at bounding box center [355, 317] width 107 height 16
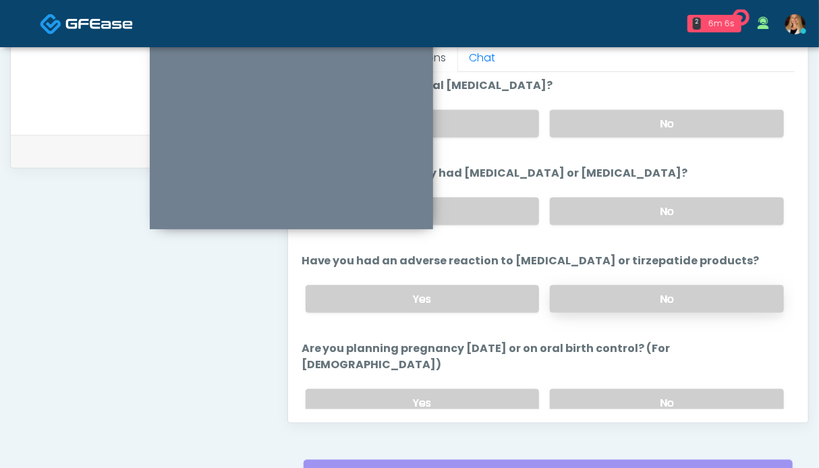
click at [669, 296] on label "No" at bounding box center [667, 299] width 234 height 28
click at [648, 379] on div "Yes No" at bounding box center [545, 403] width 500 height 49
click at [653, 389] on label "No" at bounding box center [667, 403] width 234 height 28
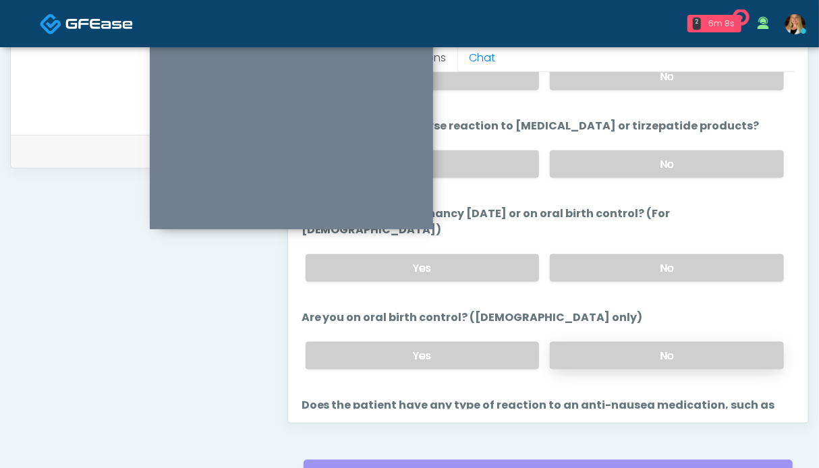
click at [653, 342] on label "No" at bounding box center [667, 356] width 234 height 28
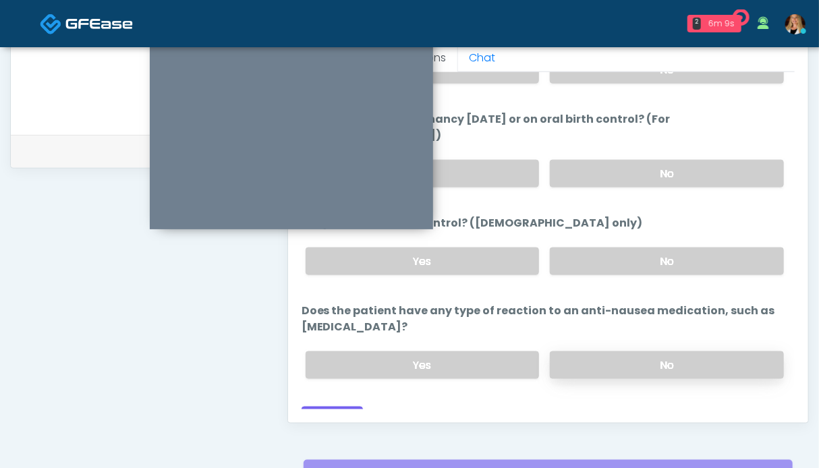
click at [648, 352] on label "No" at bounding box center [667, 366] width 234 height 28
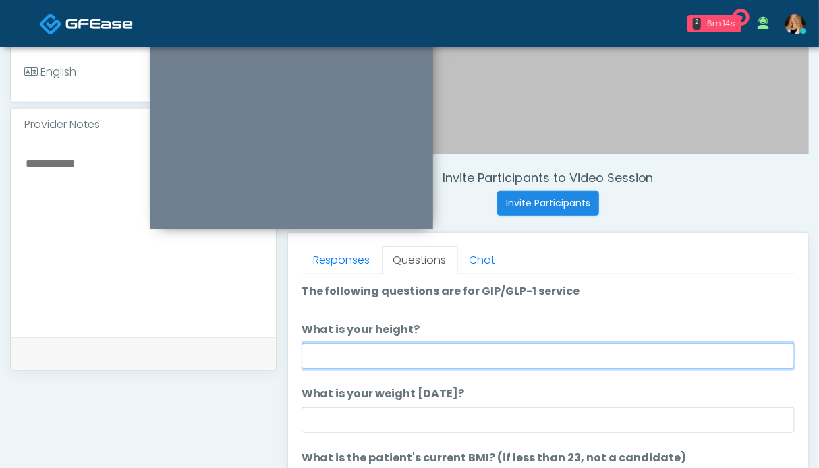
click at [426, 350] on input "What is your height?" at bounding box center [548, 356] width 493 height 26
type input "***"
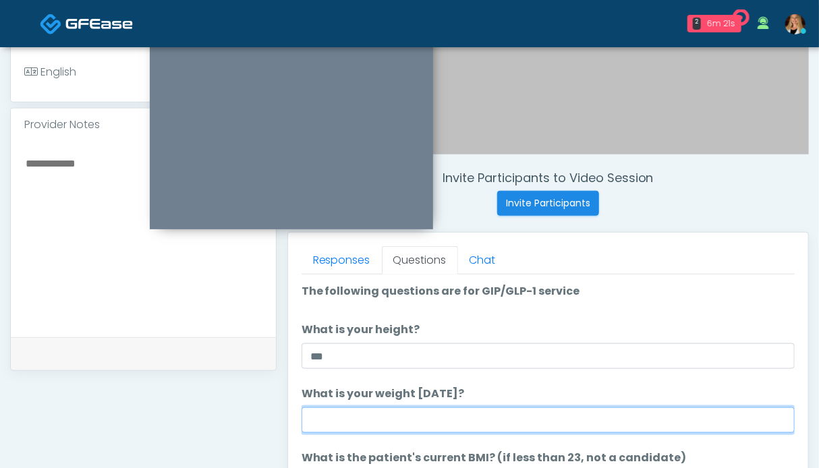
click at [360, 426] on input "What is your weight today?" at bounding box center [548, 421] width 493 height 26
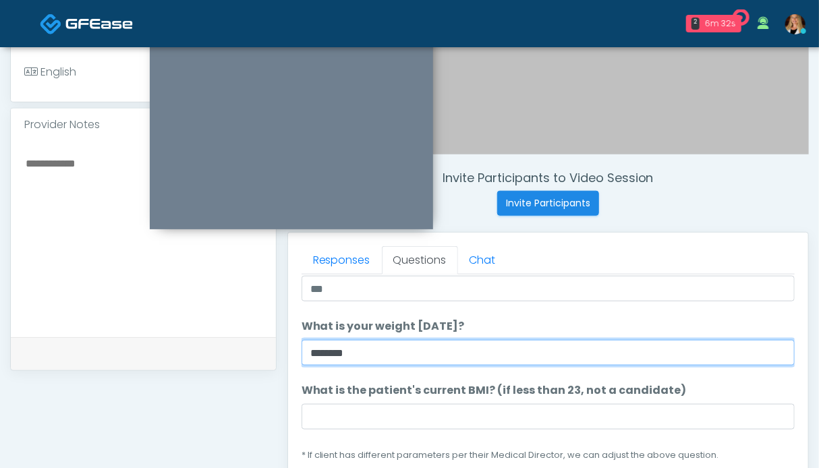
type input "*******"
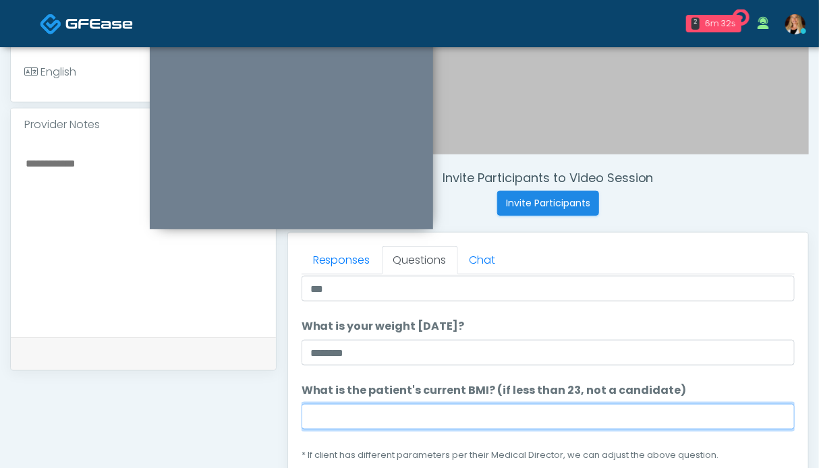
click at [389, 411] on input "What is the patient's current BMI? (if less than 23, not a candidate)" at bounding box center [548, 417] width 493 height 26
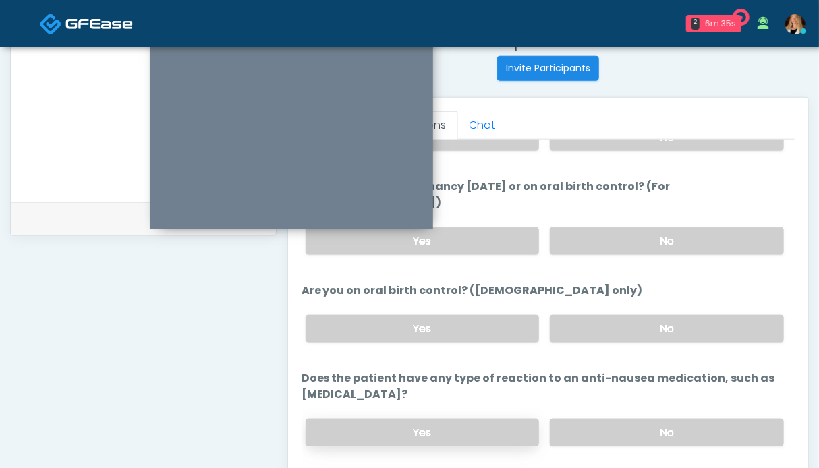
scroll to position [607, 0]
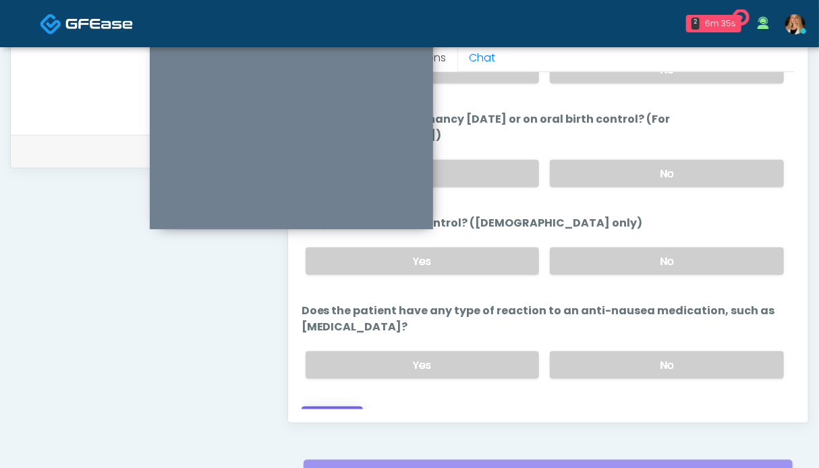
type input "****"
click at [326, 407] on button "Continue" at bounding box center [332, 419] width 61 height 25
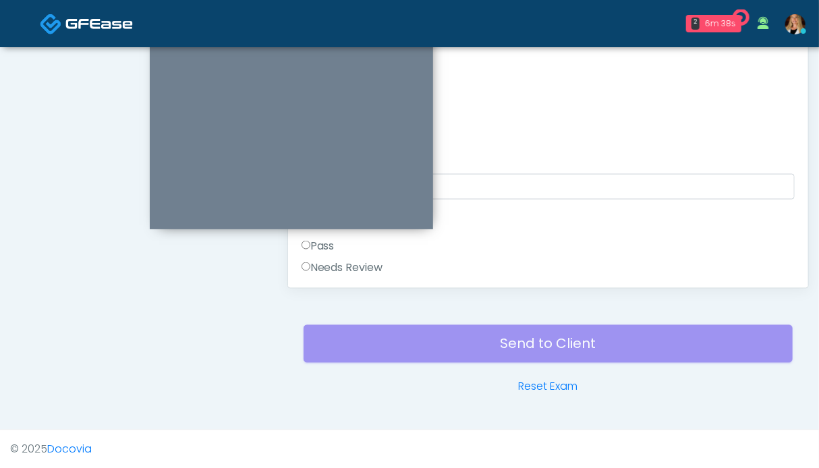
scroll to position [674, 0]
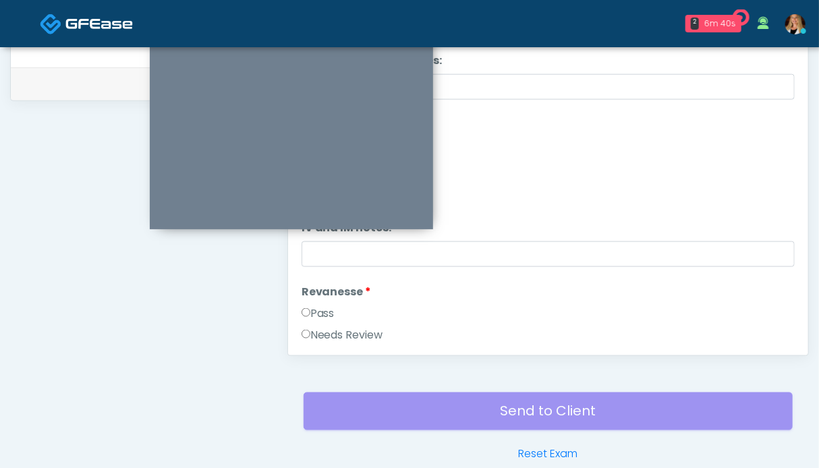
click at [332, 308] on label "Pass" at bounding box center [318, 314] width 33 height 16
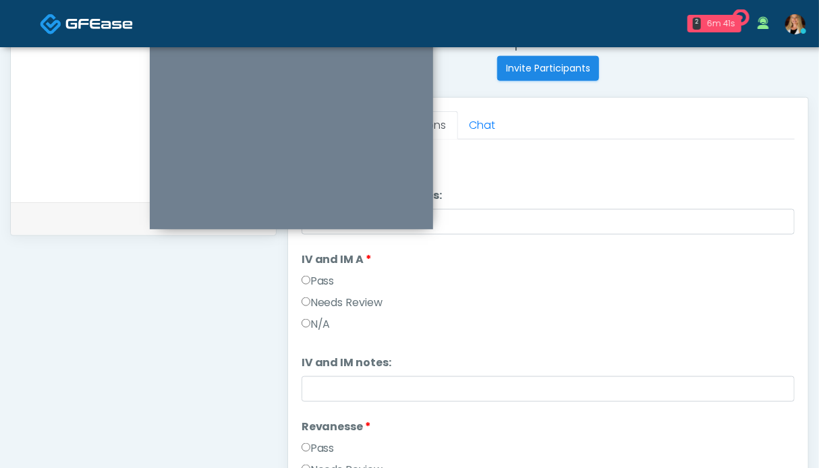
click at [332, 279] on label "Pass" at bounding box center [318, 281] width 33 height 16
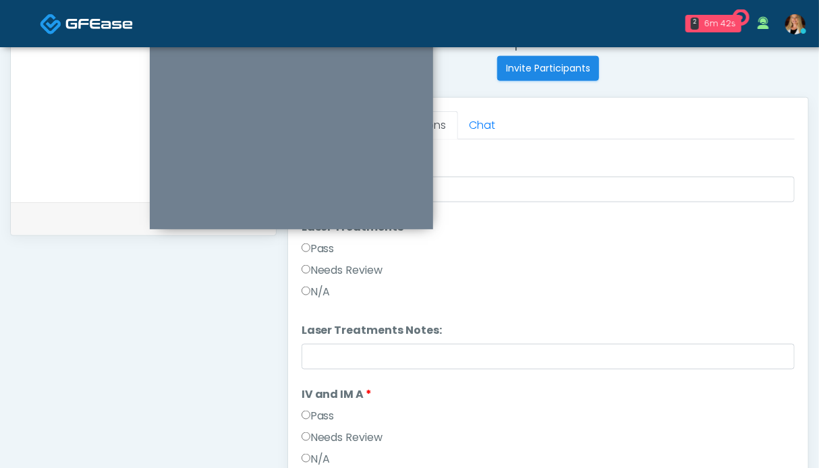
click at [329, 249] on label "Pass" at bounding box center [318, 249] width 33 height 16
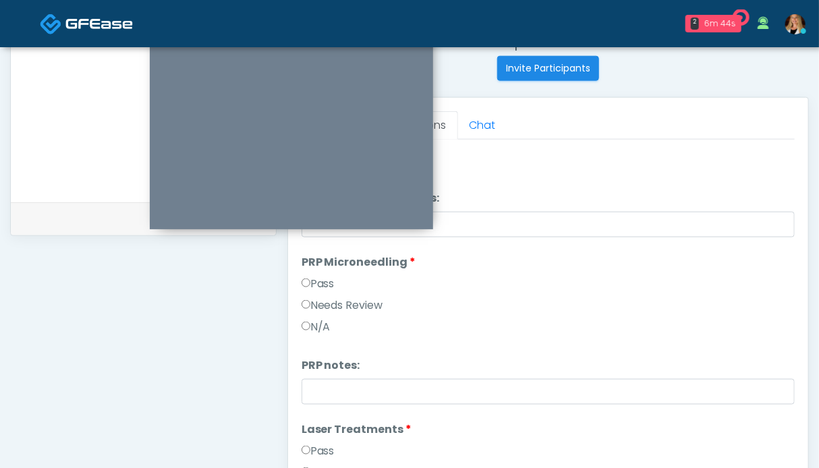
click at [331, 288] on label "Pass" at bounding box center [318, 284] width 33 height 16
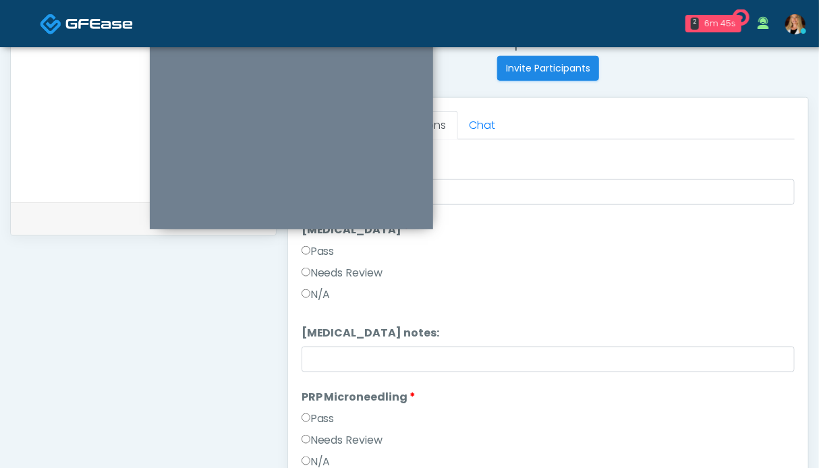
scroll to position [219, 0]
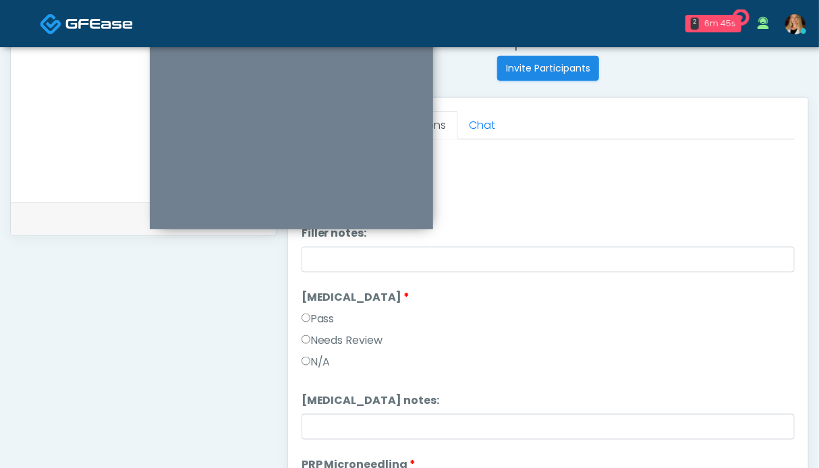
click at [329, 321] on label "Pass" at bounding box center [318, 319] width 33 height 16
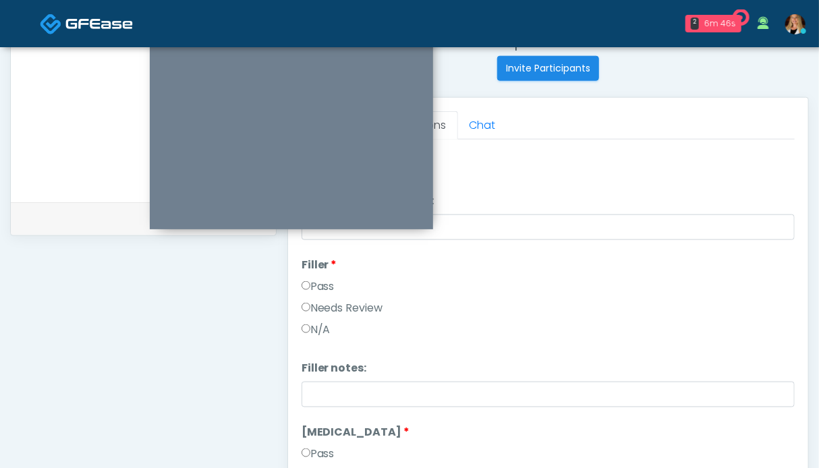
click at [323, 286] on label "Pass" at bounding box center [318, 287] width 33 height 16
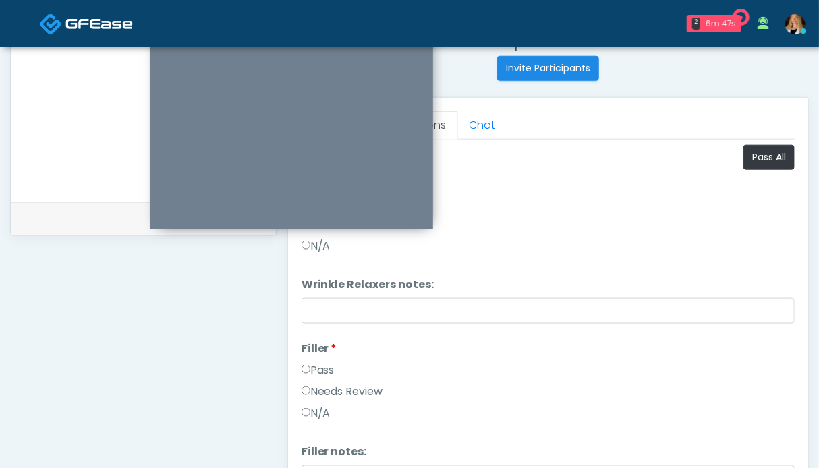
scroll to position [472, 0]
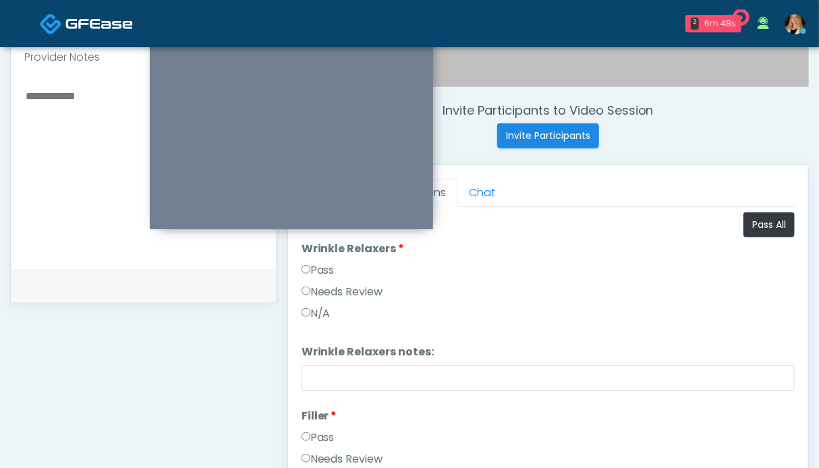
click at [323, 270] on label "Pass" at bounding box center [318, 270] width 33 height 16
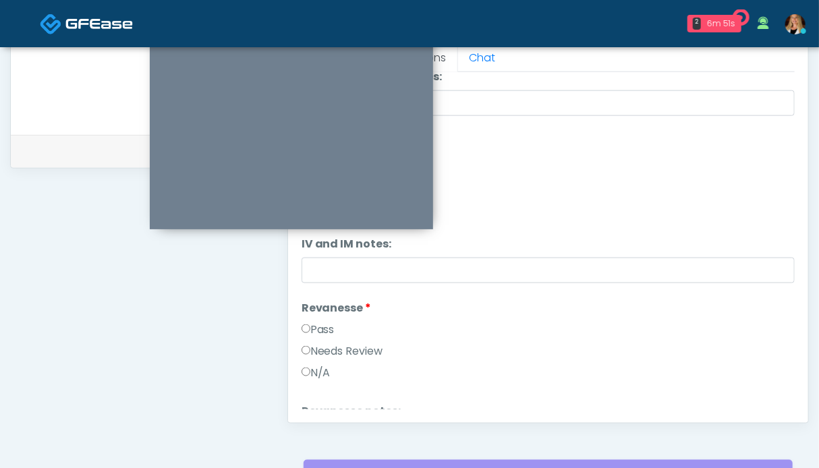
scroll to position [945, 0]
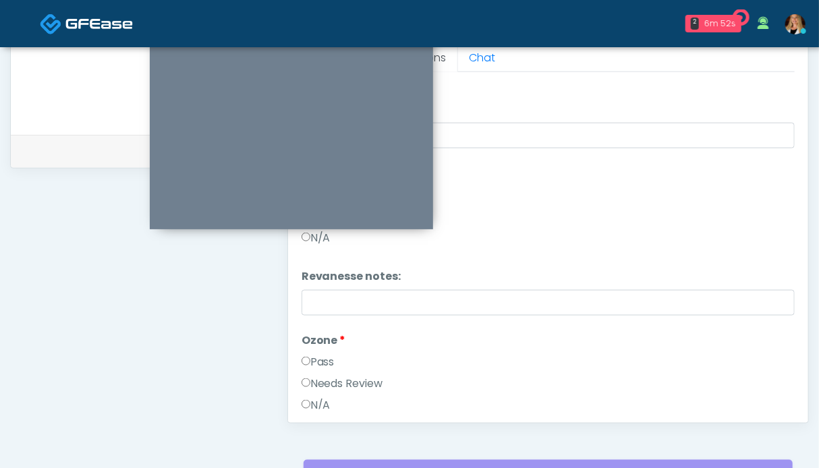
click at [321, 357] on label "Pass" at bounding box center [318, 362] width 33 height 16
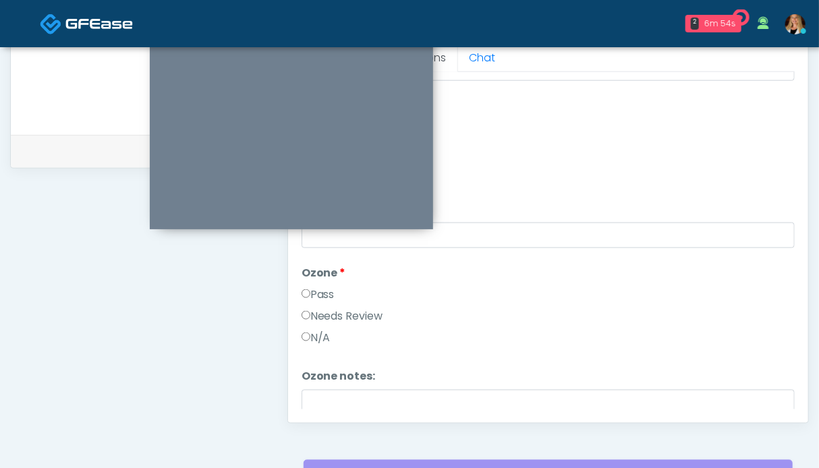
scroll to position [1147, 0]
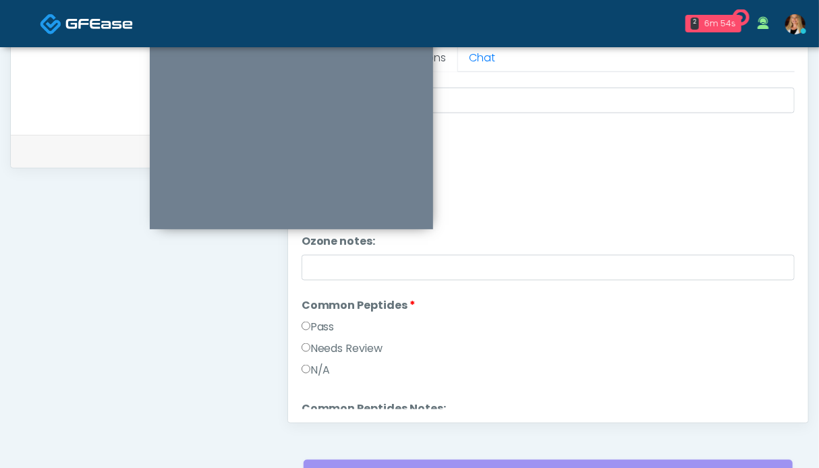
click at [327, 329] on label "Pass" at bounding box center [318, 327] width 33 height 16
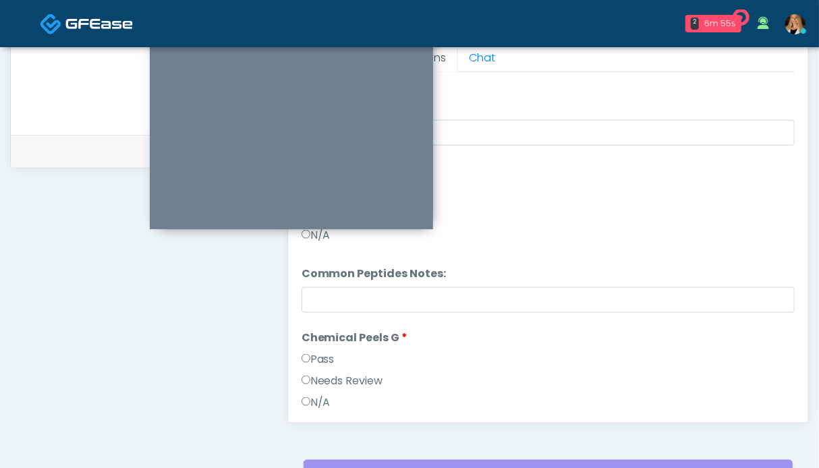
click at [324, 352] on label "Pass" at bounding box center [318, 360] width 33 height 16
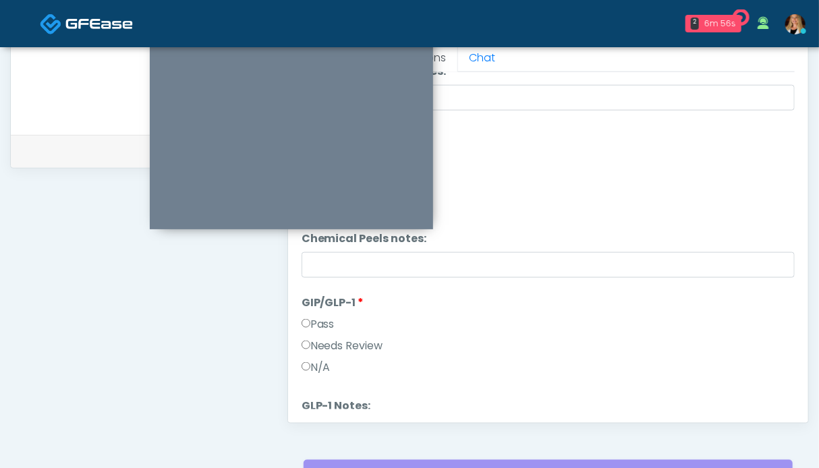
click at [326, 327] on label "Pass" at bounding box center [318, 324] width 33 height 16
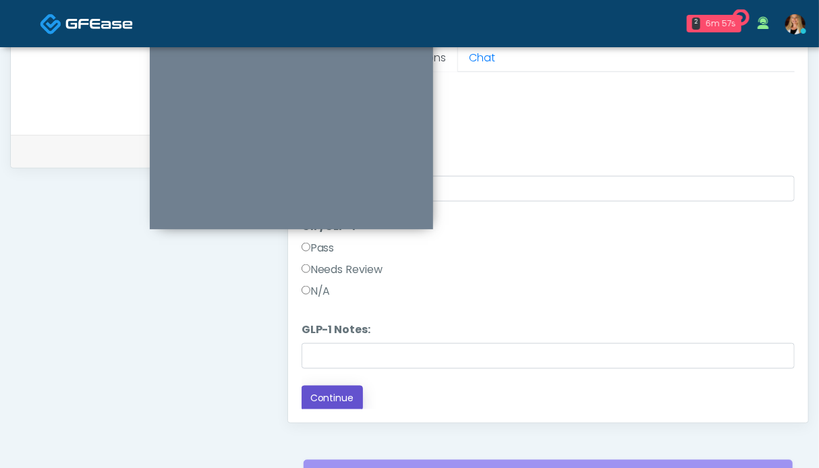
click at [333, 399] on button "Continue" at bounding box center [332, 398] width 61 height 25
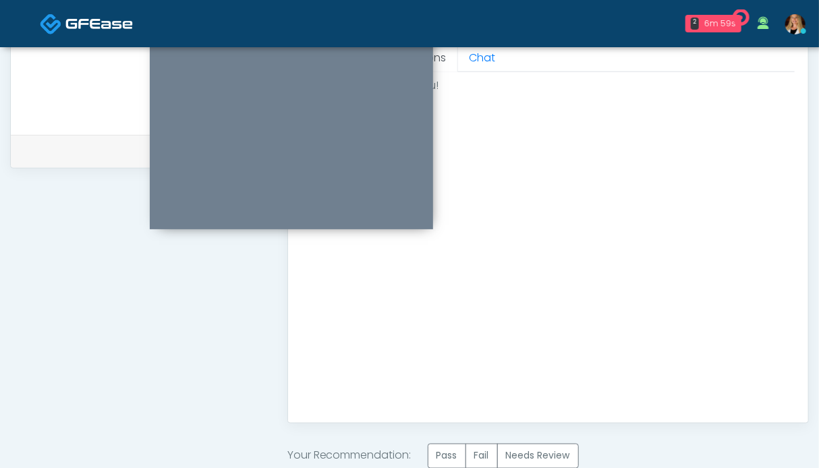
scroll to position [0, 0]
click at [461, 451] on label "Pass" at bounding box center [447, 456] width 38 height 25
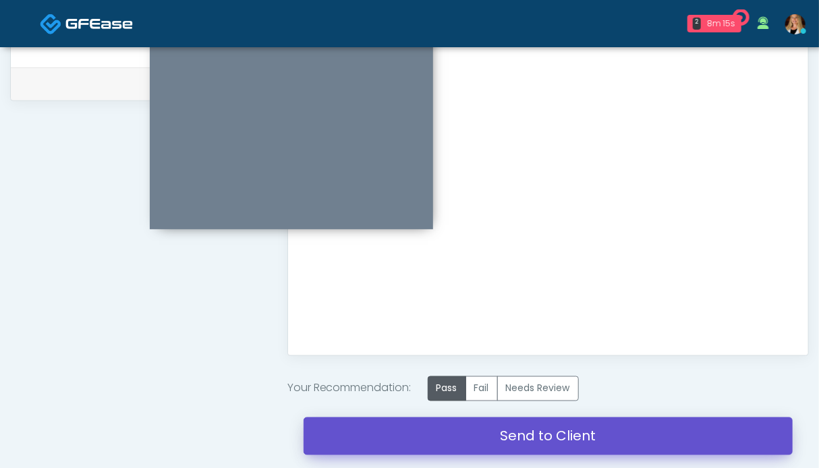
click at [557, 441] on link "Send to Client" at bounding box center [548, 437] width 489 height 38
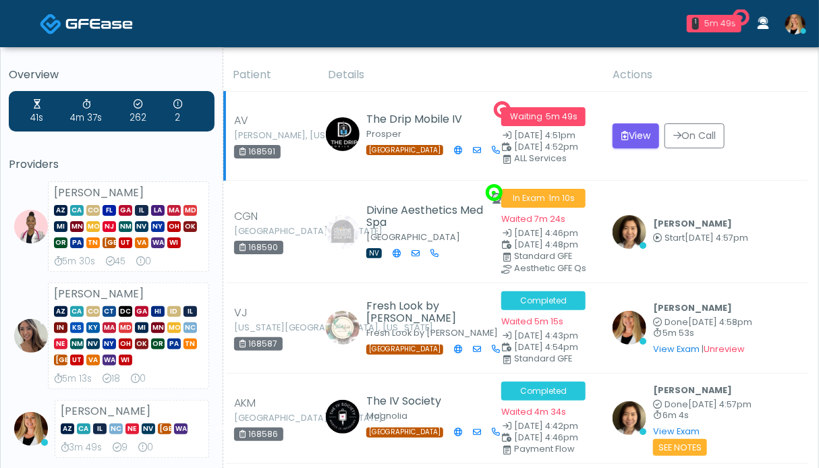
click at [636, 168] on td "View On Call" at bounding box center [707, 136] width 204 height 89
click at [632, 138] on button "View" at bounding box center [636, 135] width 47 height 25
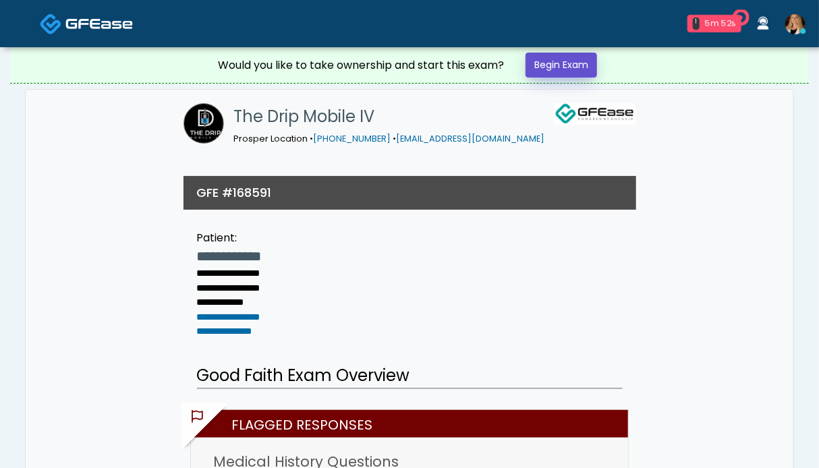
click at [559, 69] on link "Begin Exam" at bounding box center [562, 65] width 72 height 25
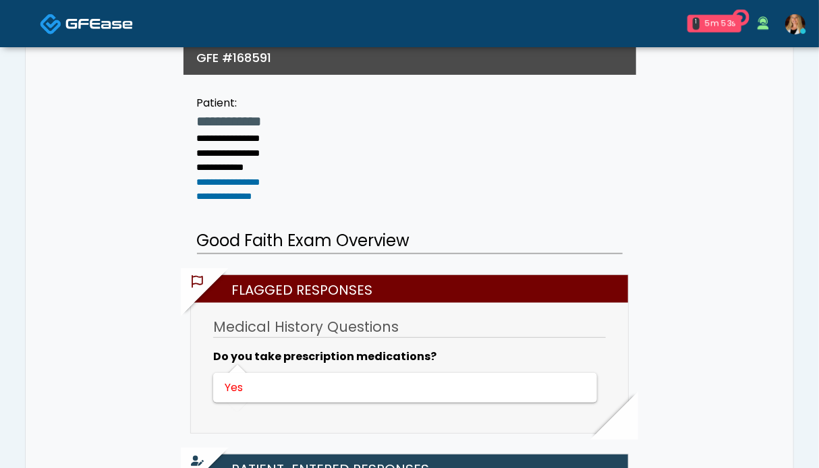
scroll to position [337, 0]
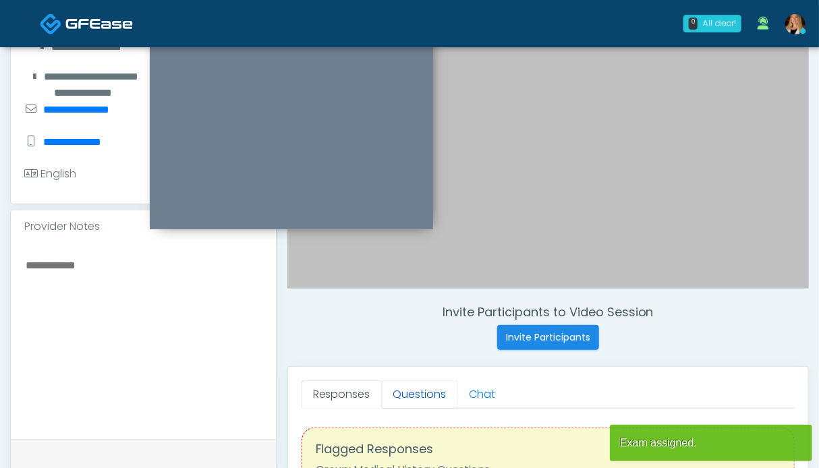
click at [419, 400] on link "Questions" at bounding box center [420, 395] width 76 height 28
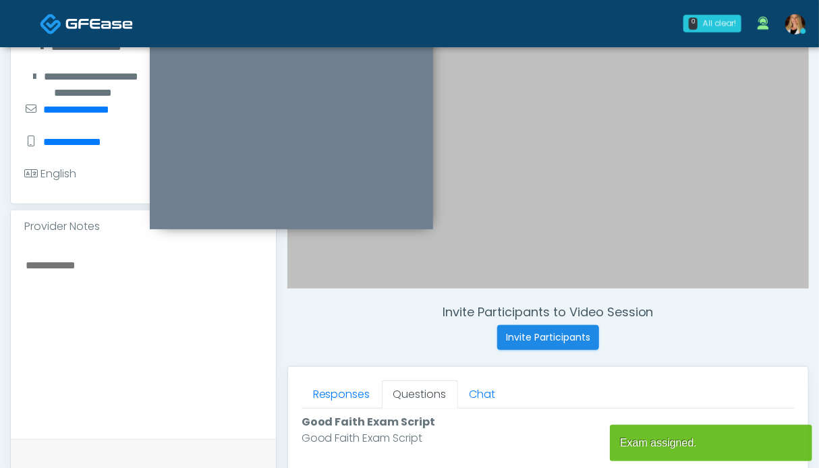
scroll to position [540, 0]
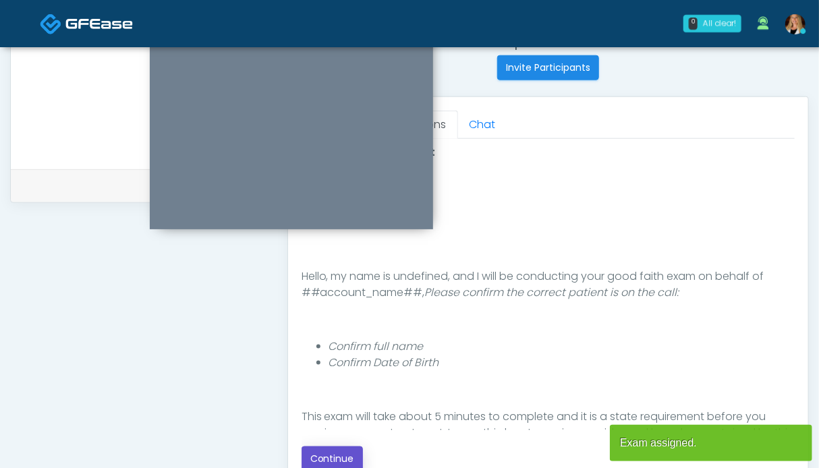
click at [334, 453] on button "Continue" at bounding box center [332, 459] width 61 height 25
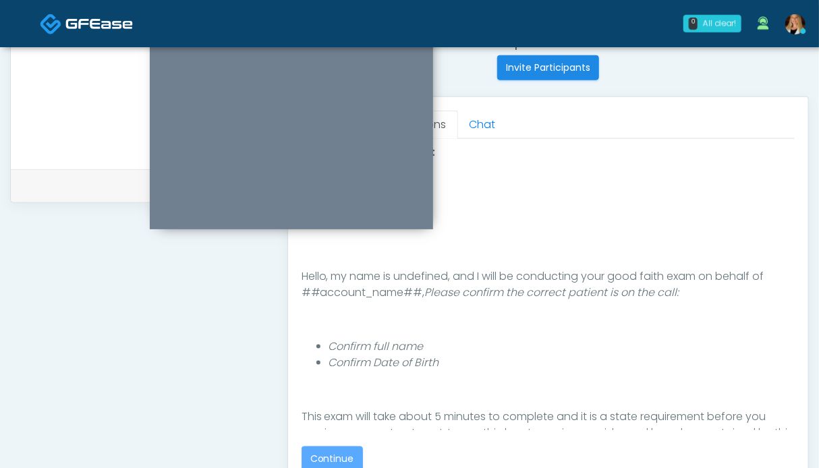
scroll to position [742, 0]
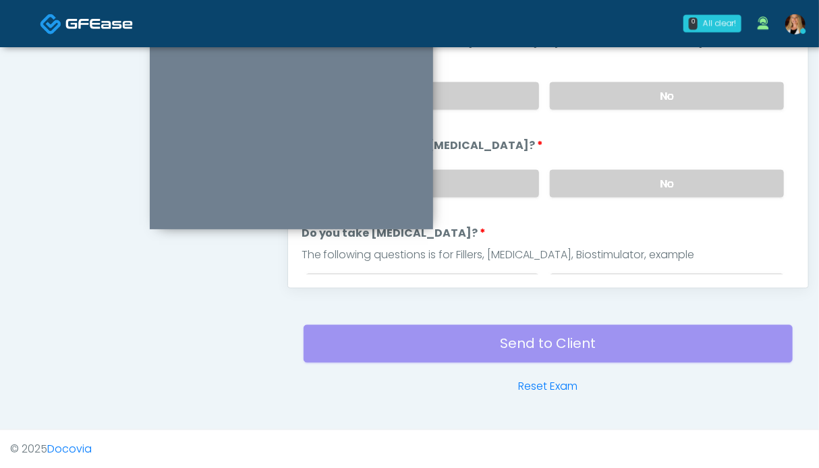
drag, startPoint x: 645, startPoint y: 185, endPoint x: 641, endPoint y: 148, distance: 36.7
click at [645, 184] on label "No" at bounding box center [667, 184] width 234 height 28
click at [638, 95] on label "No" at bounding box center [667, 96] width 234 height 28
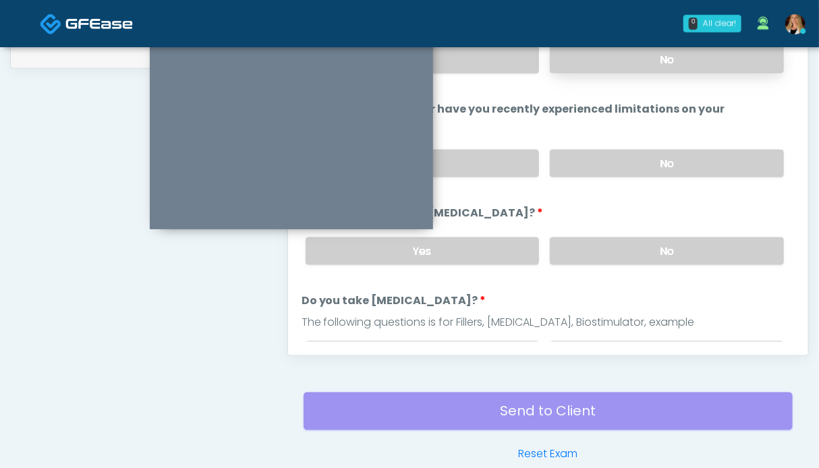
click at [632, 63] on label "No" at bounding box center [667, 60] width 234 height 28
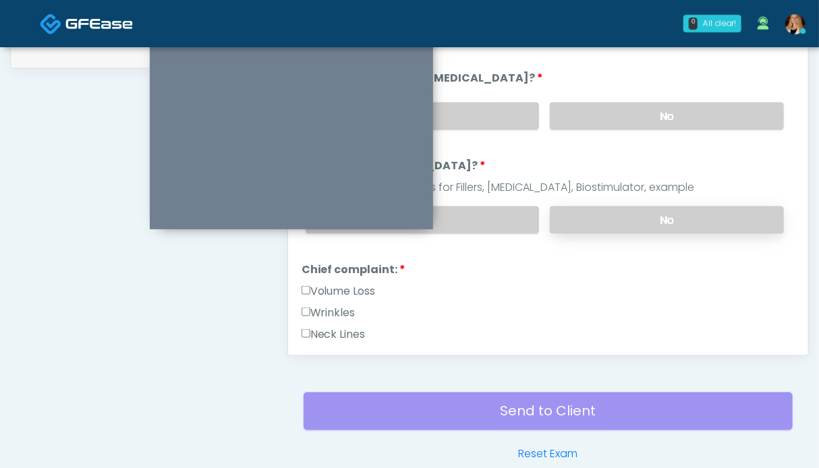
click at [636, 216] on label "No" at bounding box center [667, 220] width 234 height 28
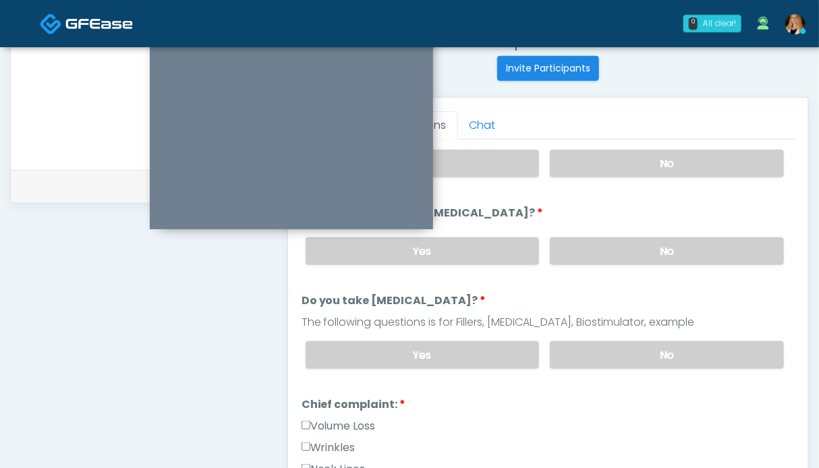
scroll to position [337, 0]
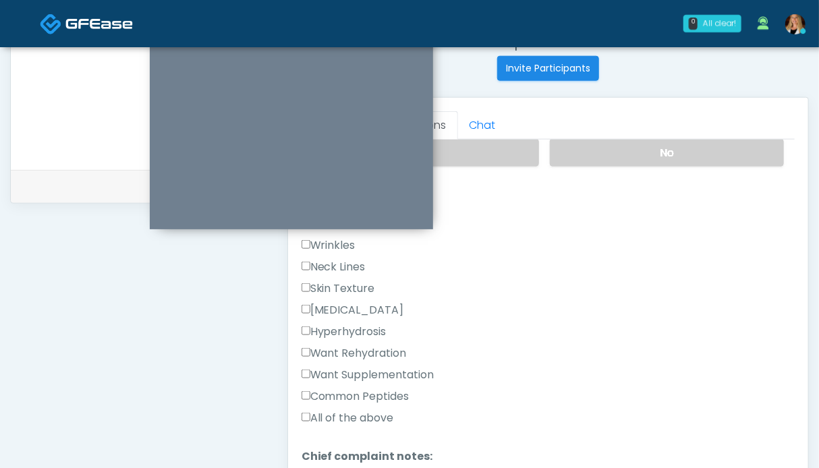
click at [365, 352] on label "Want Rehydration" at bounding box center [354, 353] width 105 height 16
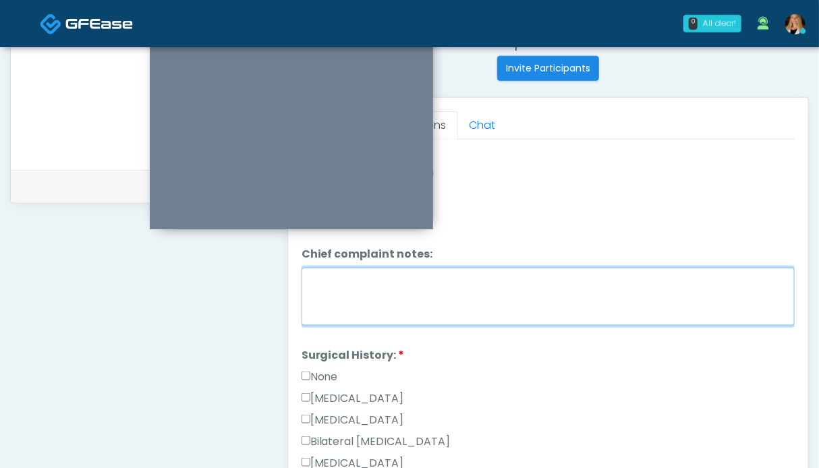
click at [460, 296] on textarea "Chief complaint notes:" at bounding box center [548, 297] width 493 height 58
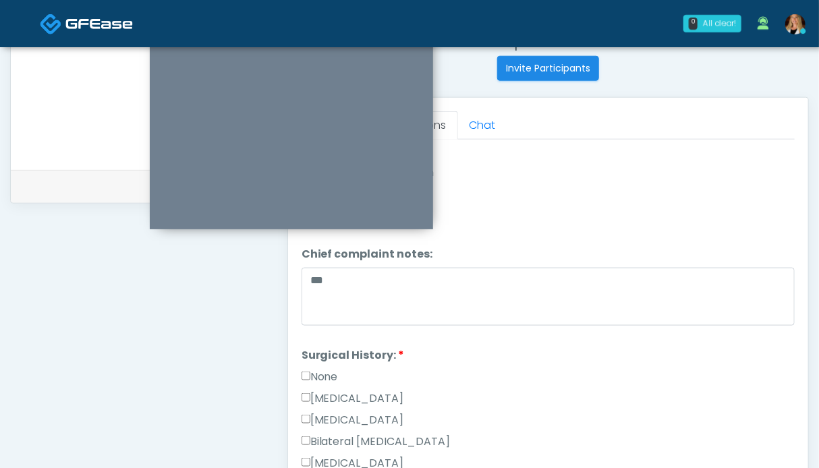
click at [315, 369] on label "None" at bounding box center [320, 377] width 36 height 16
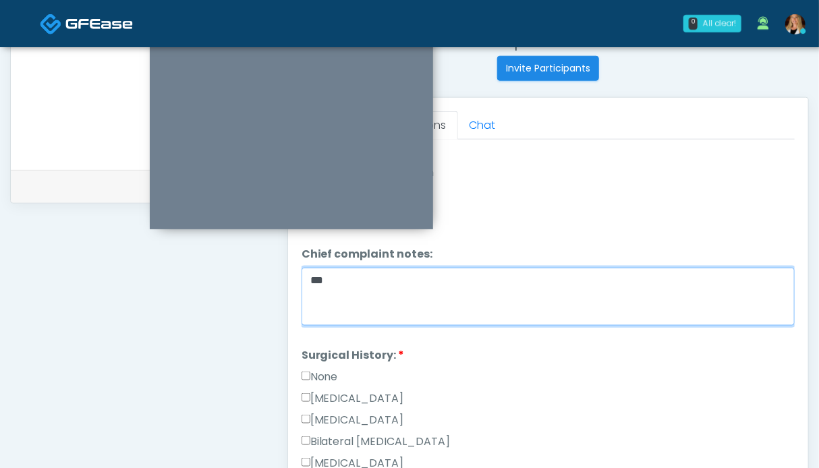
drag, startPoint x: 295, startPoint y: 293, endPoint x: 286, endPoint y: 291, distance: 8.9
click at [286, 291] on div "Invite Participants to Video Session Invite Participants Responses Questions Ch…" at bounding box center [543, 83] width 532 height 1029
type textarea "*****"
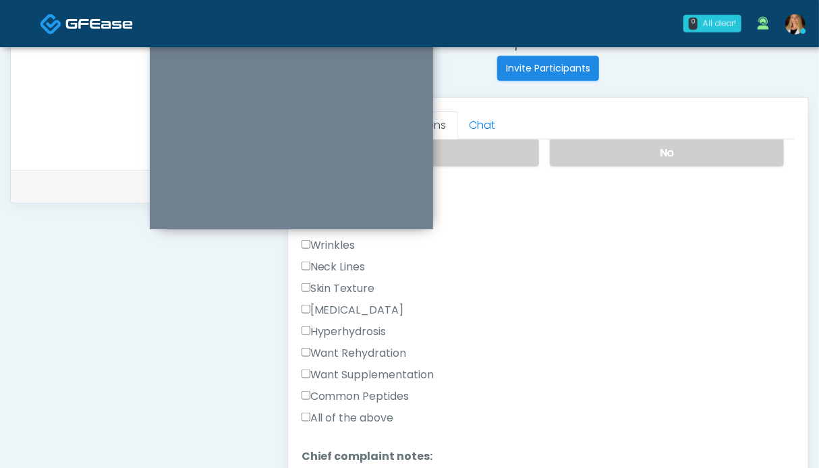
scroll to position [270, 0]
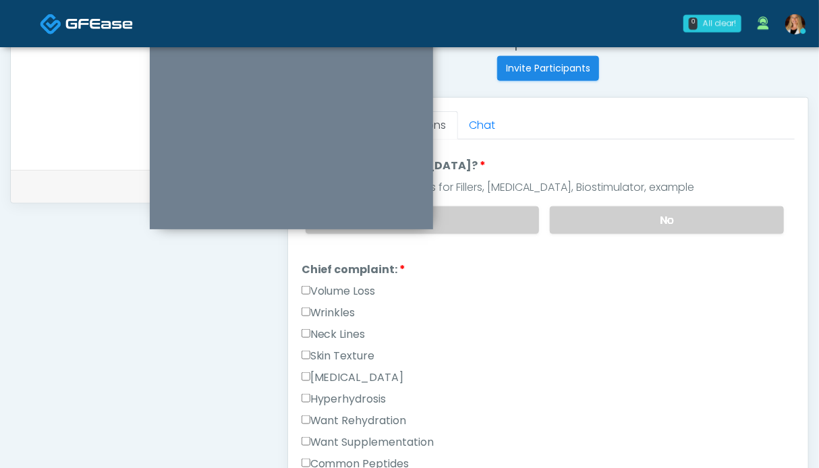
click at [335, 305] on label "Wrinkles" at bounding box center [329, 313] width 54 height 16
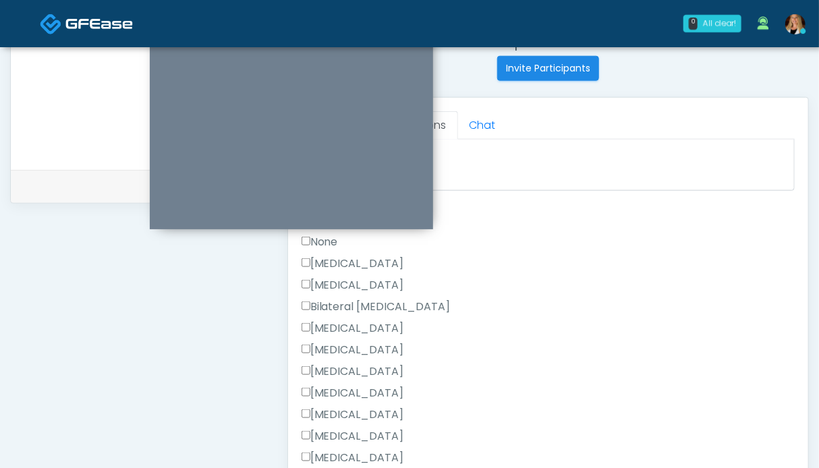
scroll to position [872, 0]
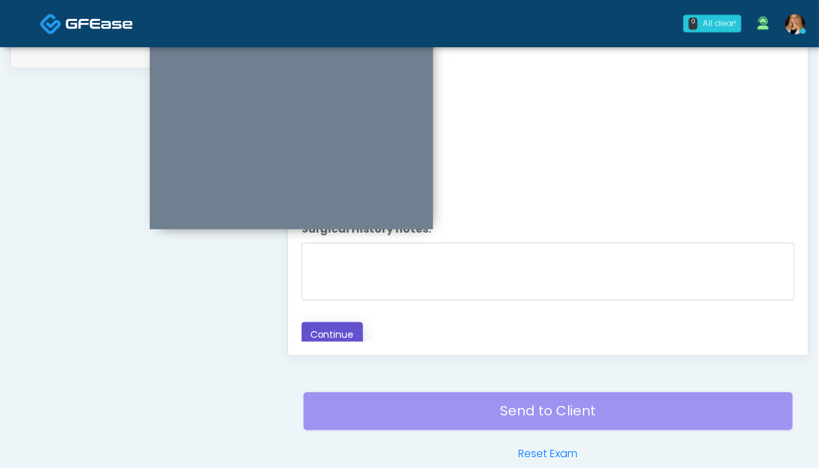
click at [342, 329] on button "Continue" at bounding box center [332, 335] width 61 height 25
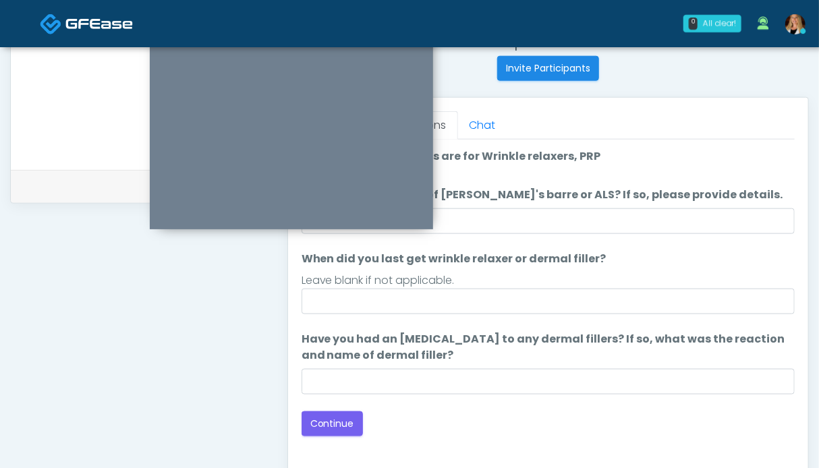
scroll to position [607, 0]
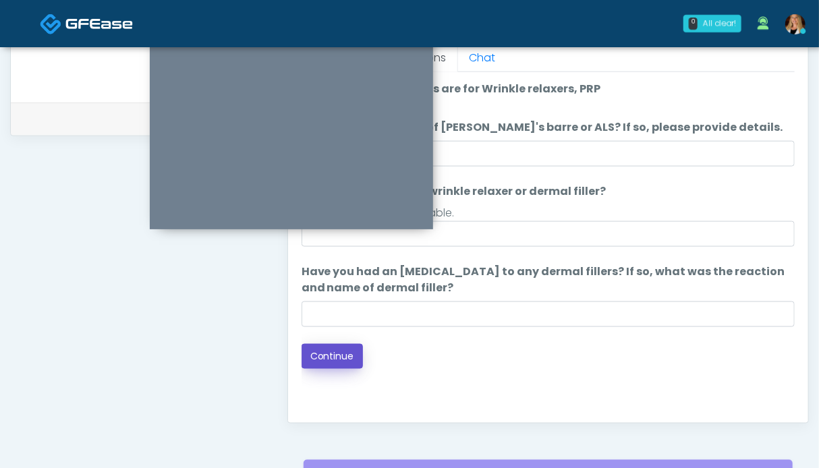
click at [317, 358] on button "Continue" at bounding box center [332, 356] width 61 height 25
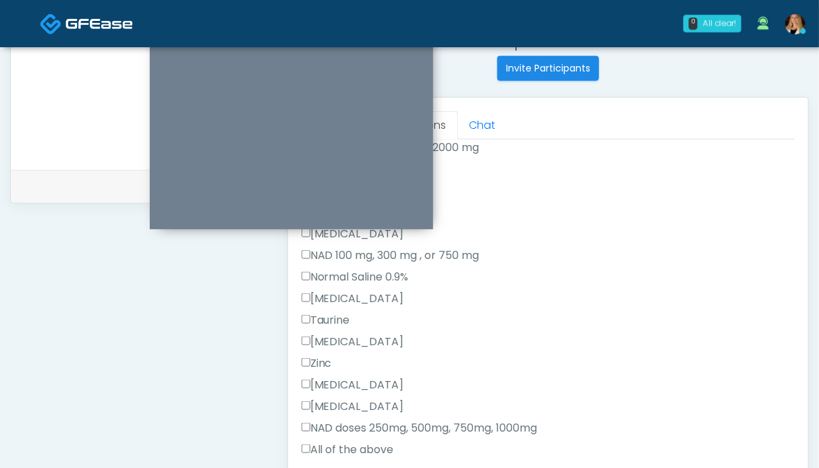
scroll to position [405, 0]
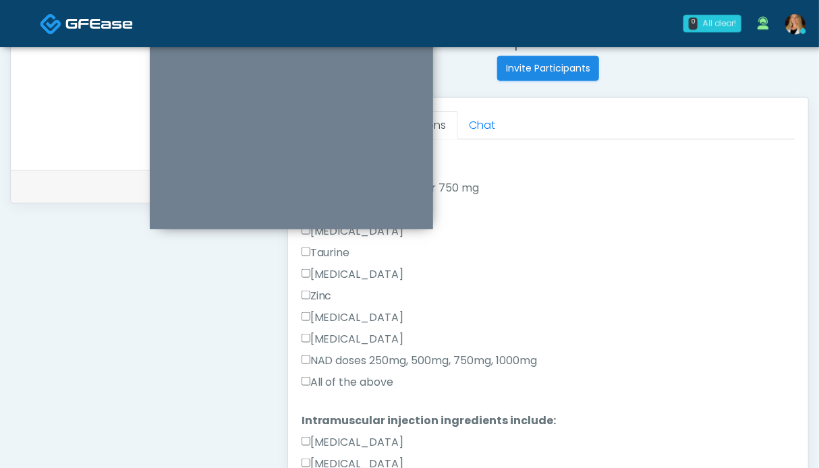
click at [347, 377] on label "All of the above" at bounding box center [348, 382] width 92 height 16
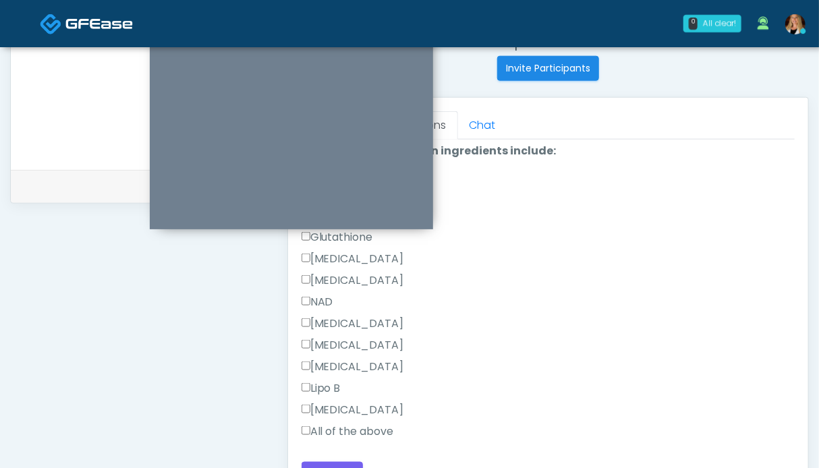
scroll to position [684, 0]
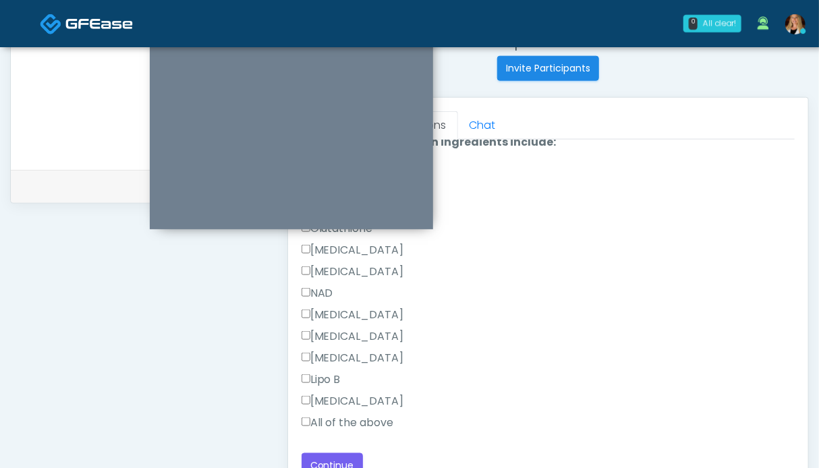
click at [337, 421] on label "All of the above" at bounding box center [348, 423] width 92 height 16
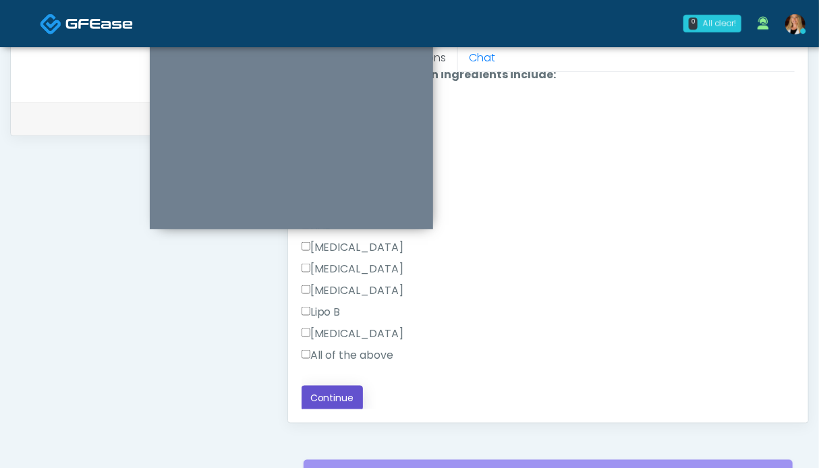
click at [345, 401] on button "Continue" at bounding box center [332, 398] width 61 height 25
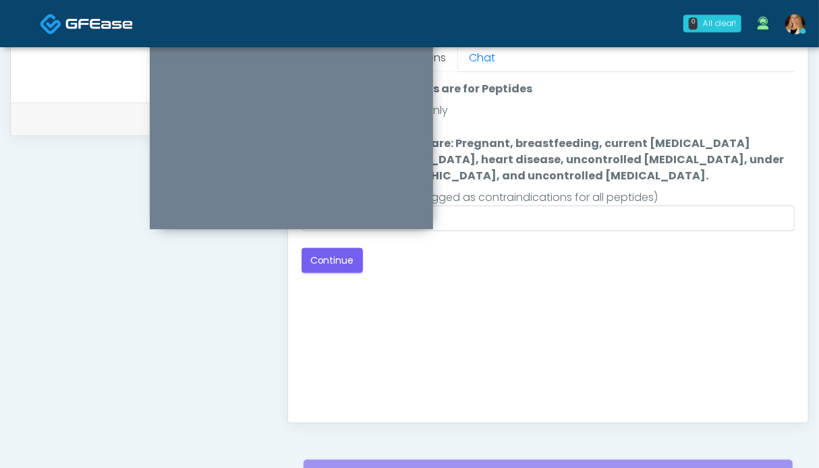
click at [496, 259] on div "Back Continue" at bounding box center [548, 260] width 493 height 25
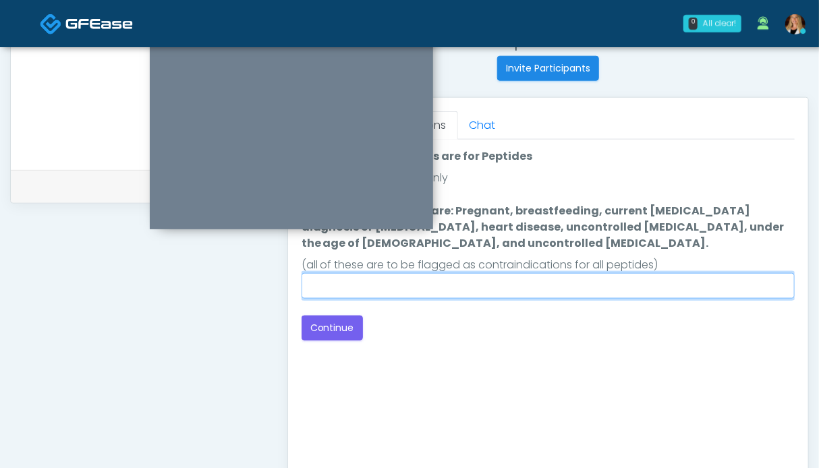
click at [357, 294] on input "Do you currently have/are: Pregnant, breastfeeding, current cancer diagnosis or…" at bounding box center [548, 286] width 493 height 26
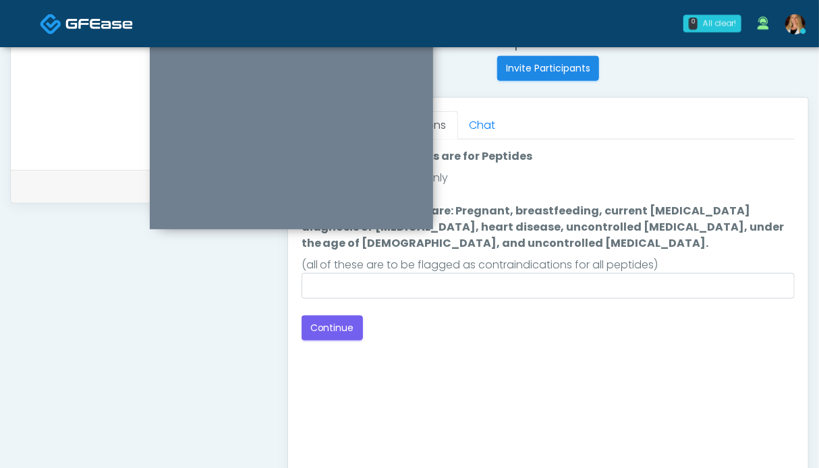
click at [588, 345] on div "Good Faith Exam Script Good Faith Exam Script INTRODUCTION Hello, my name is un…" at bounding box center [548, 308] width 493 height 337
click at [347, 331] on button "Continue" at bounding box center [332, 328] width 61 height 25
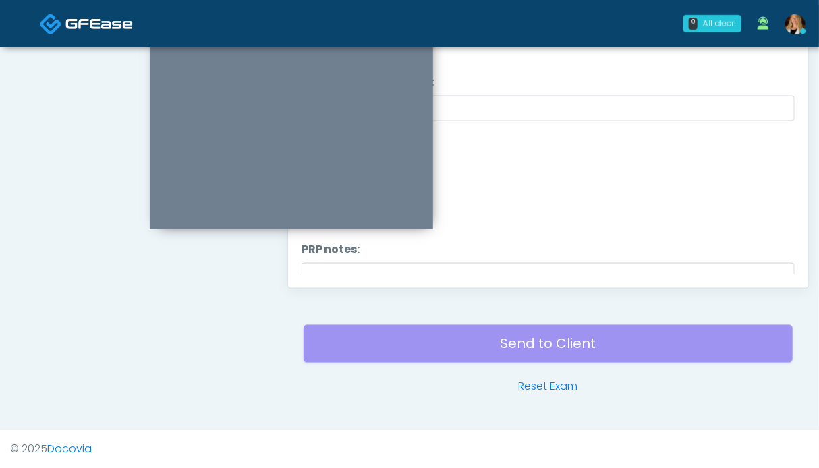
scroll to position [0, 0]
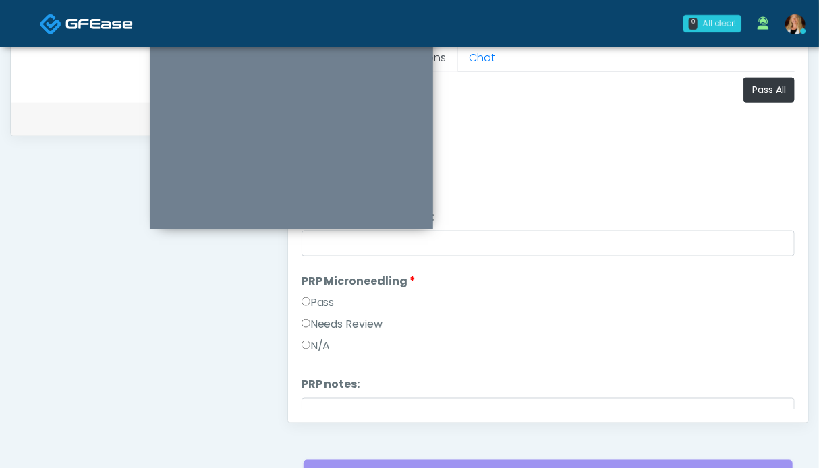
click at [318, 300] on label "Pass" at bounding box center [318, 303] width 33 height 16
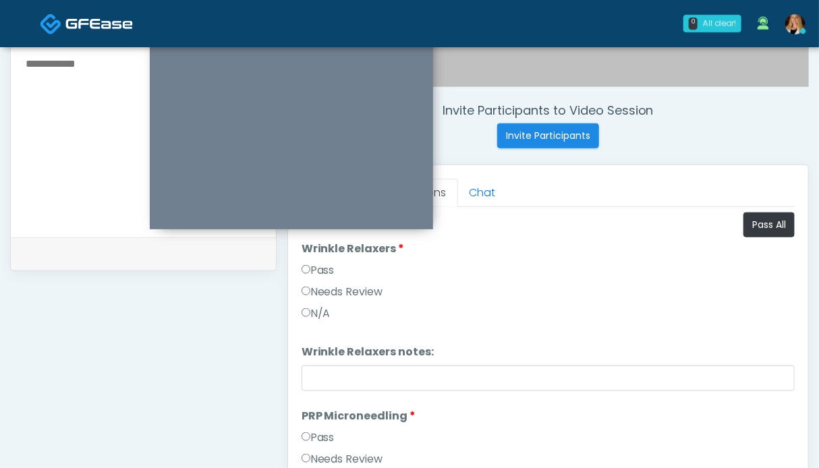
click at [324, 271] on label "Pass" at bounding box center [318, 270] width 33 height 16
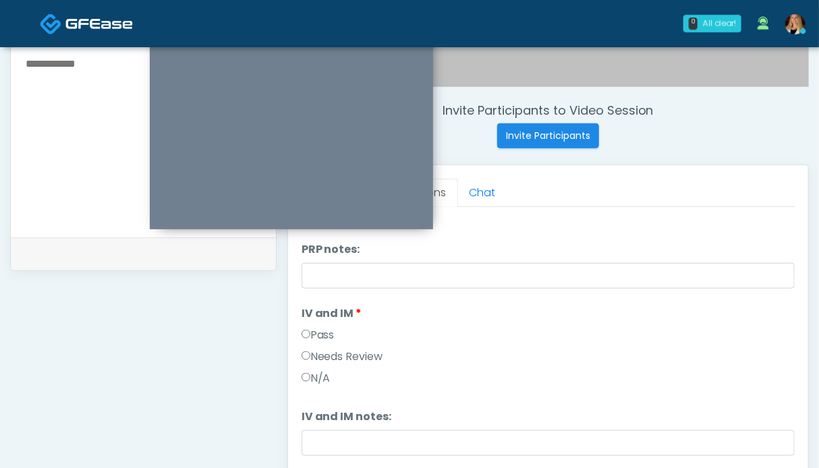
click at [308, 327] on label "Pass" at bounding box center [318, 335] width 33 height 16
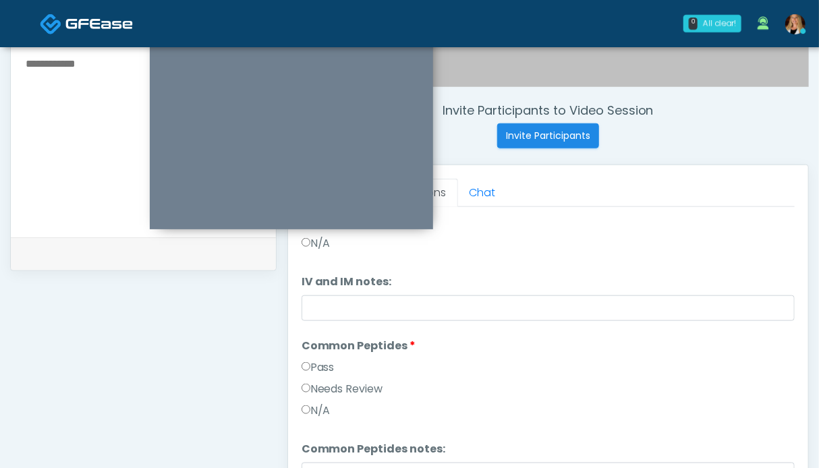
click at [321, 365] on label "Pass" at bounding box center [318, 368] width 33 height 16
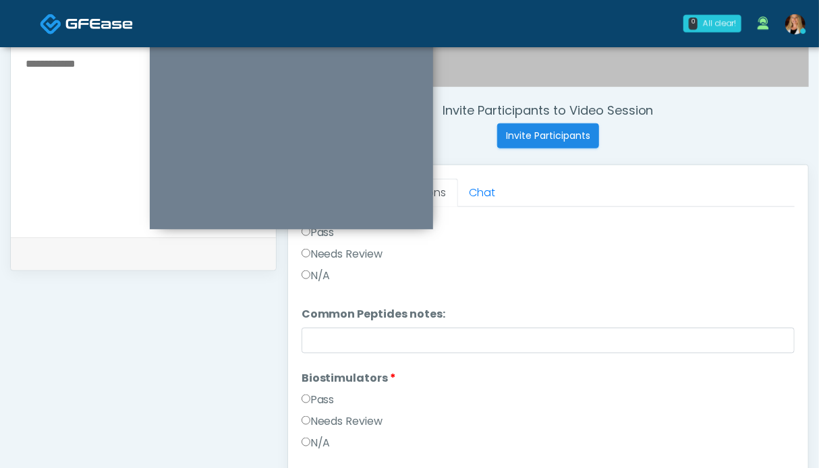
click at [324, 406] on label "Pass" at bounding box center [318, 400] width 33 height 16
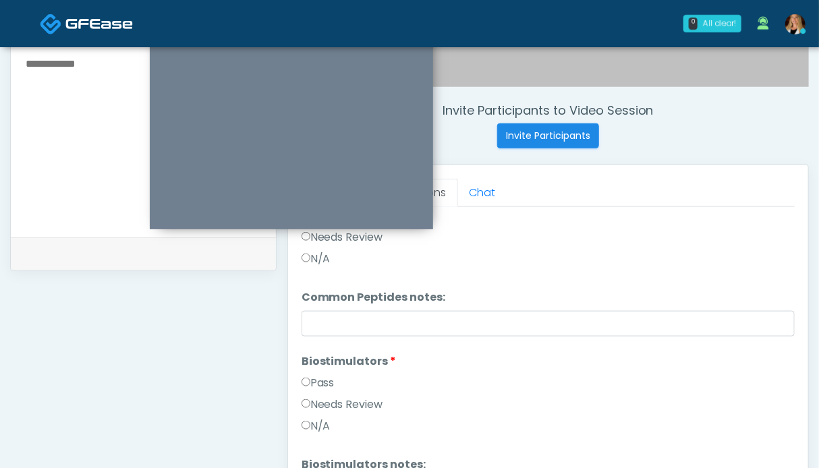
scroll to position [607, 0]
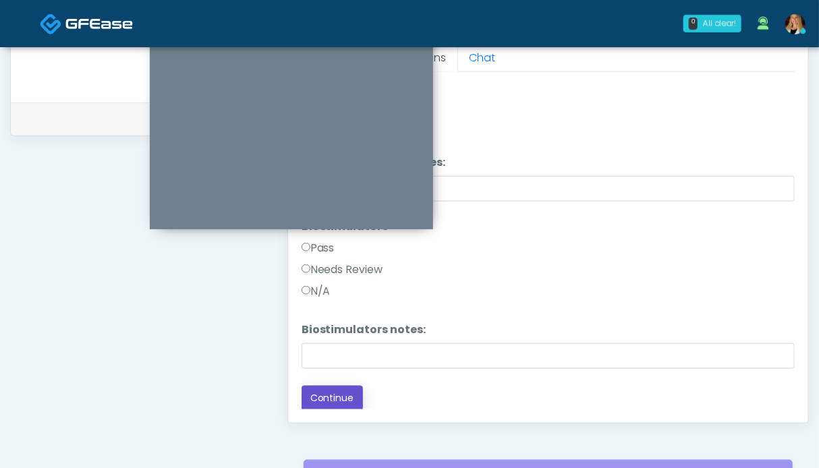
click at [329, 389] on button "Continue" at bounding box center [332, 398] width 61 height 25
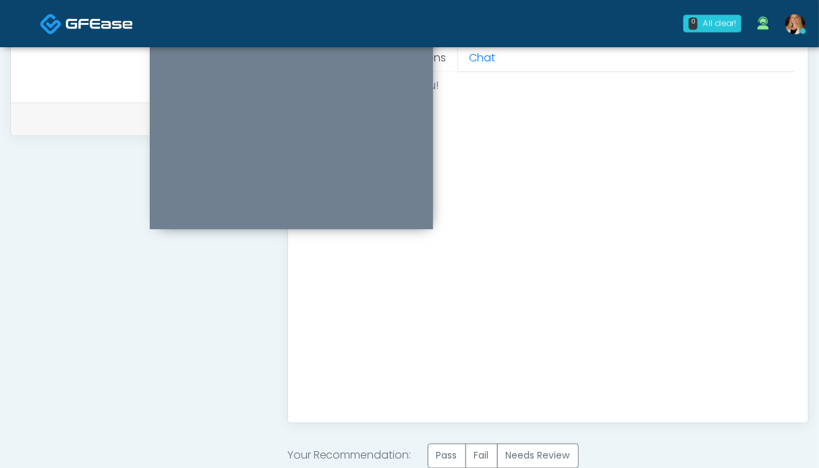
scroll to position [0, 0]
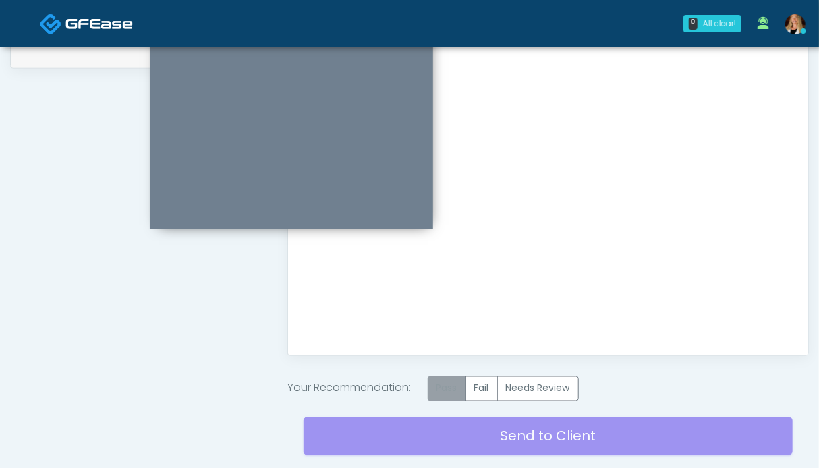
click at [448, 384] on label "Pass" at bounding box center [447, 389] width 38 height 25
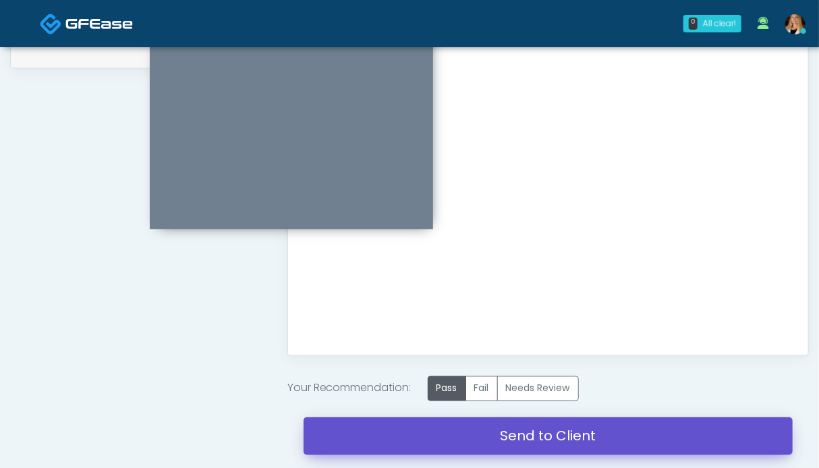
click at [495, 439] on link "Send to Client" at bounding box center [548, 437] width 489 height 38
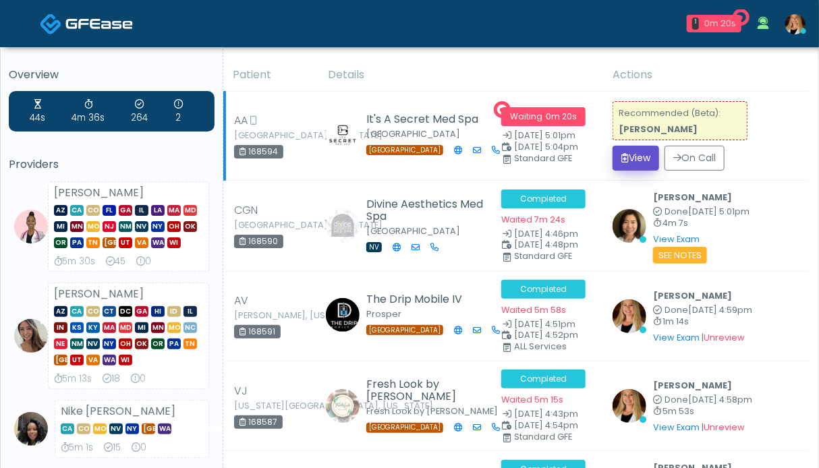
click at [637, 159] on button "View" at bounding box center [636, 158] width 47 height 25
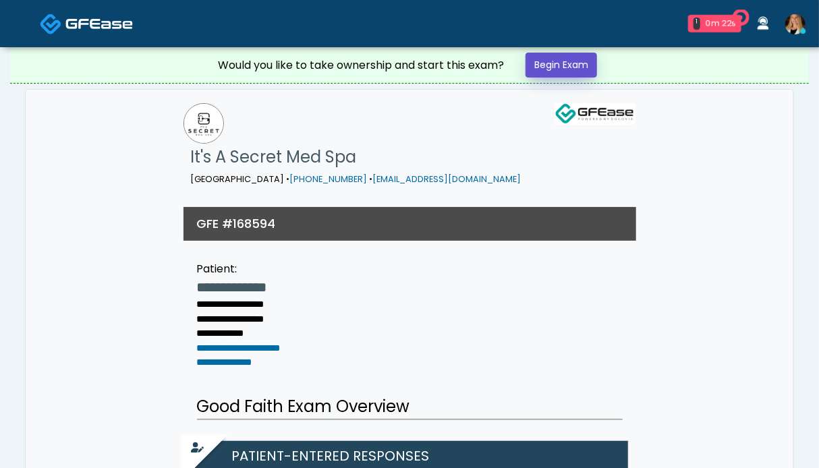
click at [588, 65] on link "Begin Exam" at bounding box center [562, 65] width 72 height 25
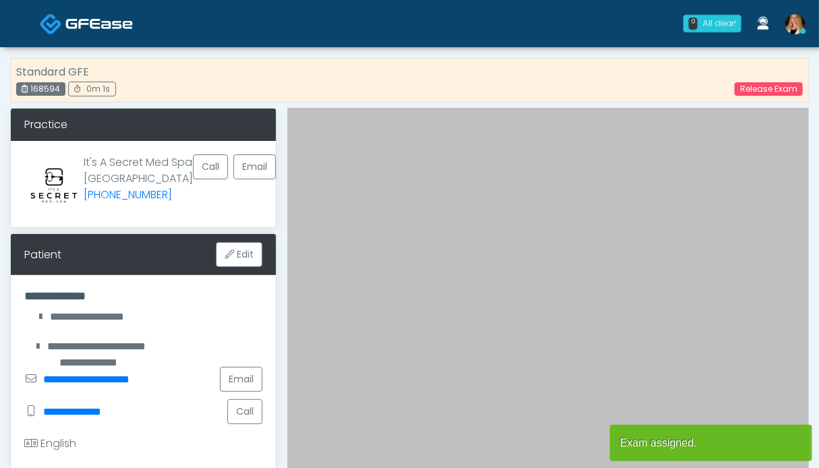
scroll to position [270, 0]
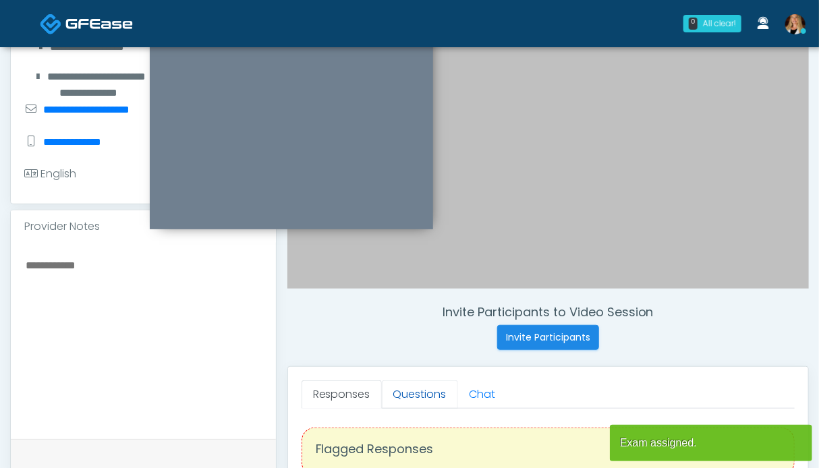
click at [410, 396] on link "Questions" at bounding box center [420, 395] width 76 height 28
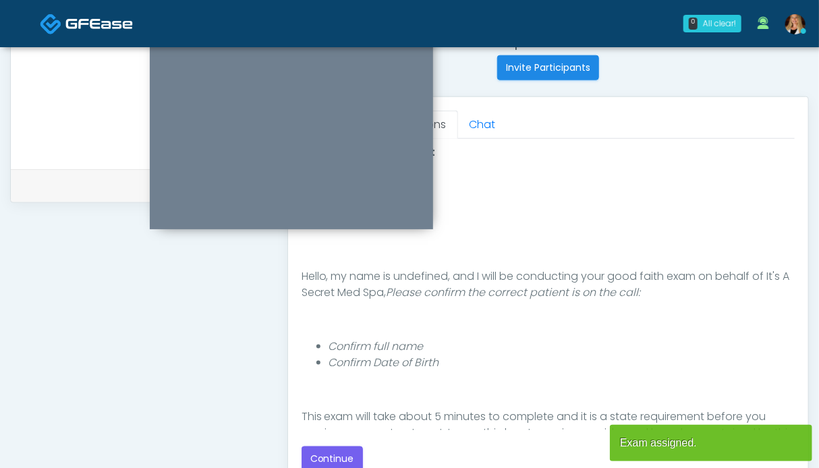
scroll to position [607, 0]
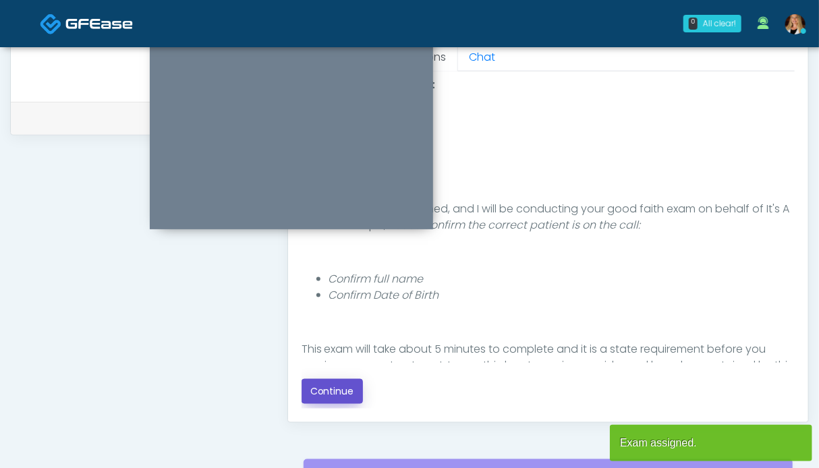
click at [328, 397] on button "Continue" at bounding box center [332, 391] width 61 height 25
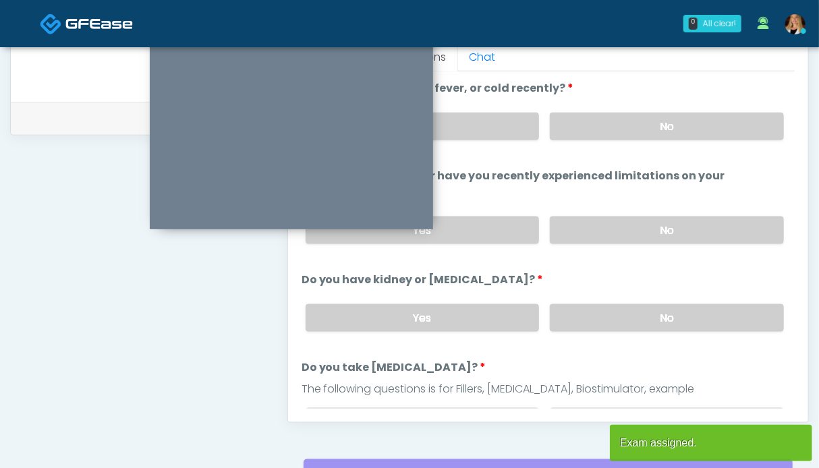
scroll to position [742, 0]
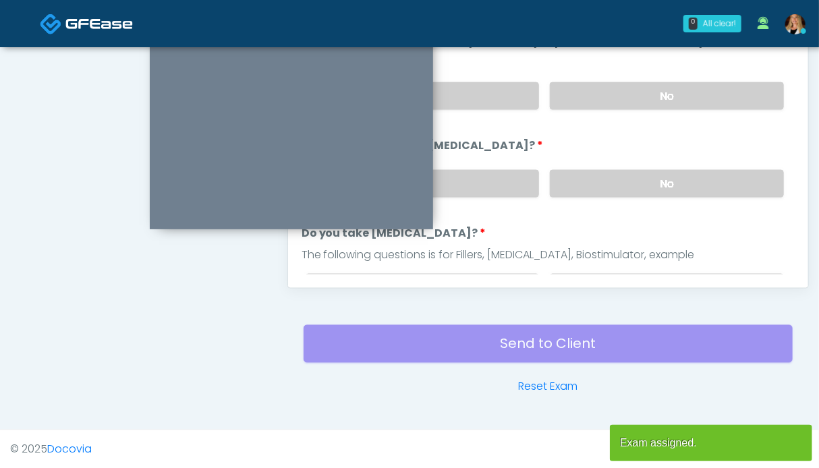
drag, startPoint x: 629, startPoint y: 182, endPoint x: 631, endPoint y: 144, distance: 37.2
click at [630, 182] on label "No" at bounding box center [667, 184] width 234 height 28
click at [631, 103] on label "No" at bounding box center [667, 96] width 234 height 28
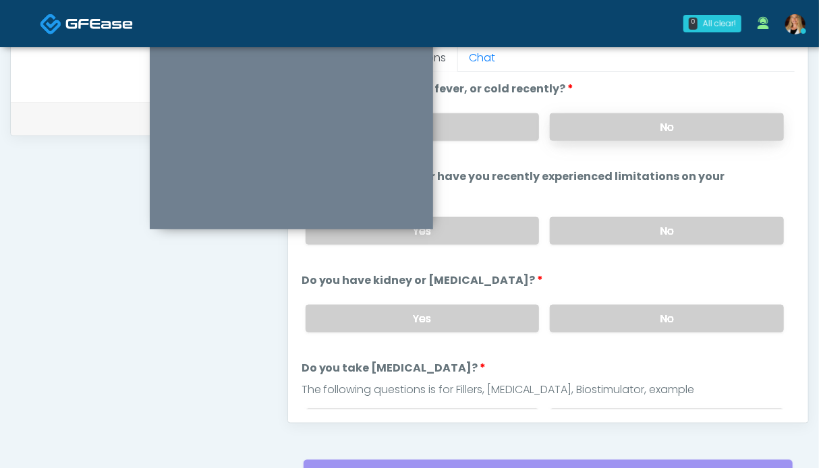
click at [628, 128] on label "No" at bounding box center [667, 127] width 234 height 28
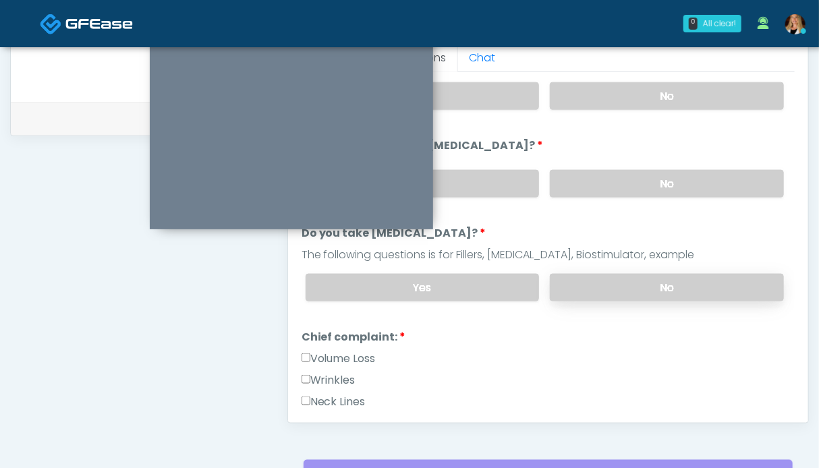
click at [644, 279] on label "No" at bounding box center [667, 288] width 234 height 28
click at [347, 380] on label "Wrinkles" at bounding box center [329, 380] width 54 height 16
click at [339, 400] on label "Neck Lines" at bounding box center [334, 402] width 64 height 16
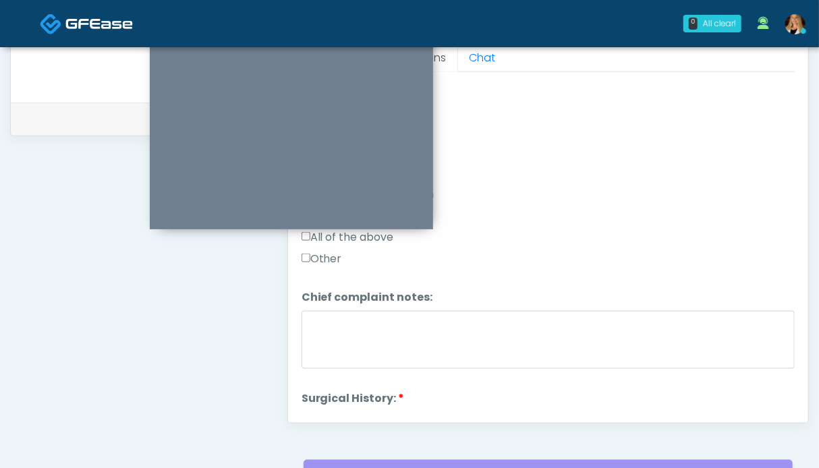
scroll to position [540, 0]
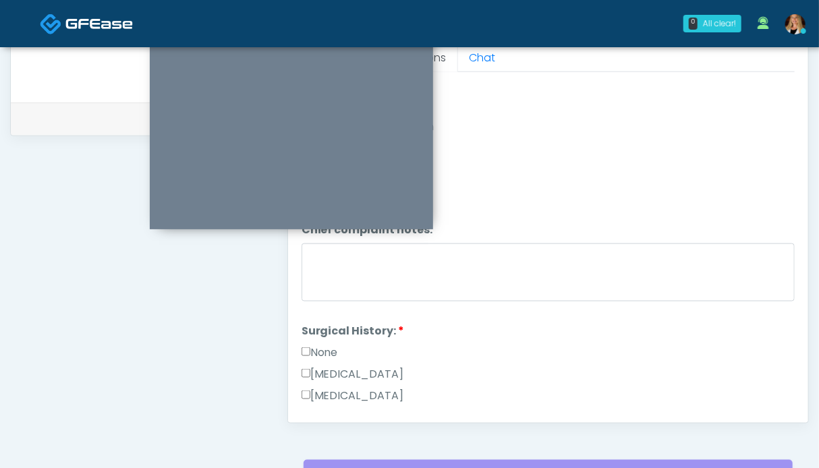
click at [314, 346] on label "None" at bounding box center [320, 353] width 36 height 16
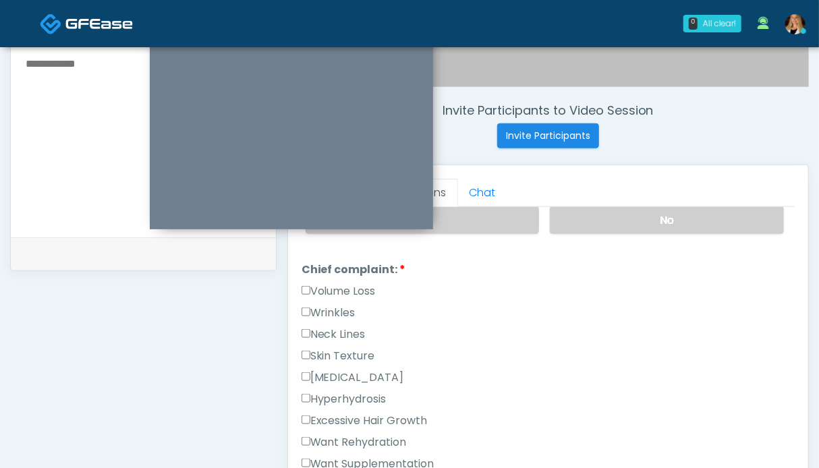
scroll to position [607, 0]
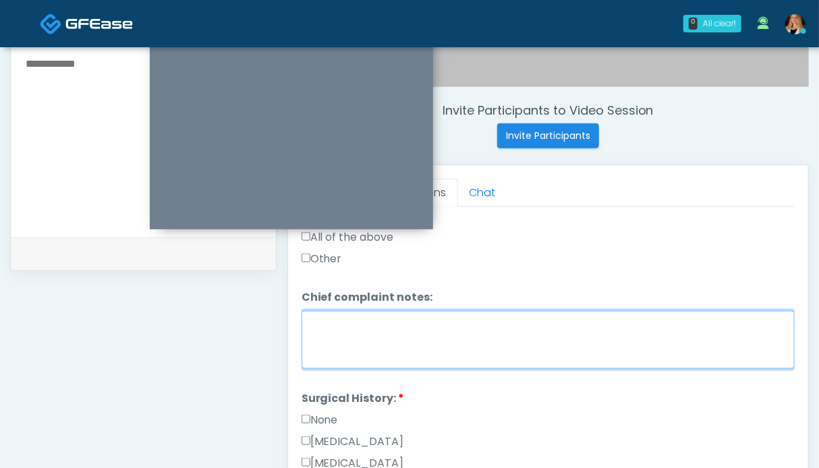
click at [370, 341] on textarea "Chief complaint notes:" at bounding box center [548, 340] width 493 height 58
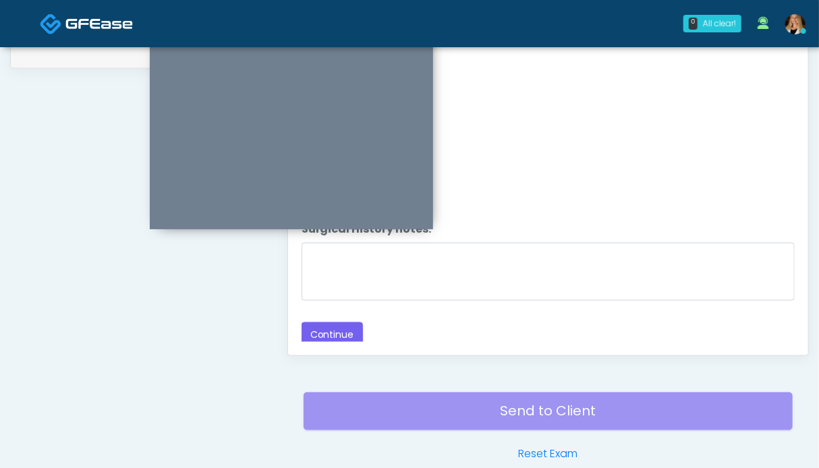
scroll to position [742, 0]
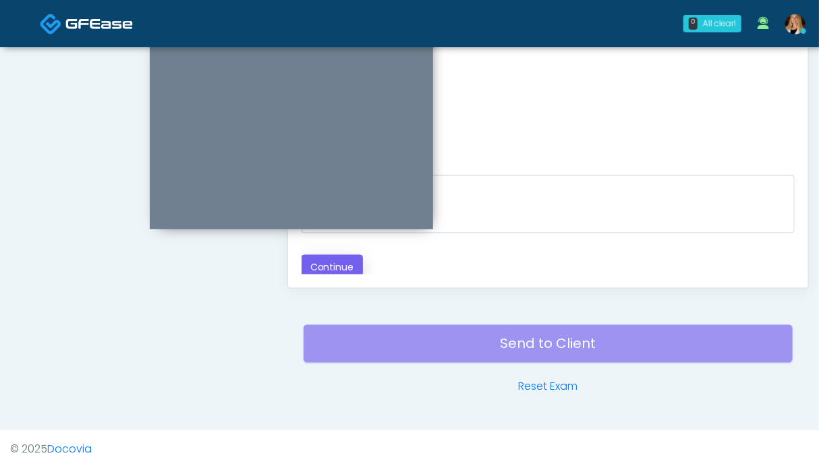
type textarea "*****"
click at [330, 256] on button "Continue" at bounding box center [332, 267] width 61 height 25
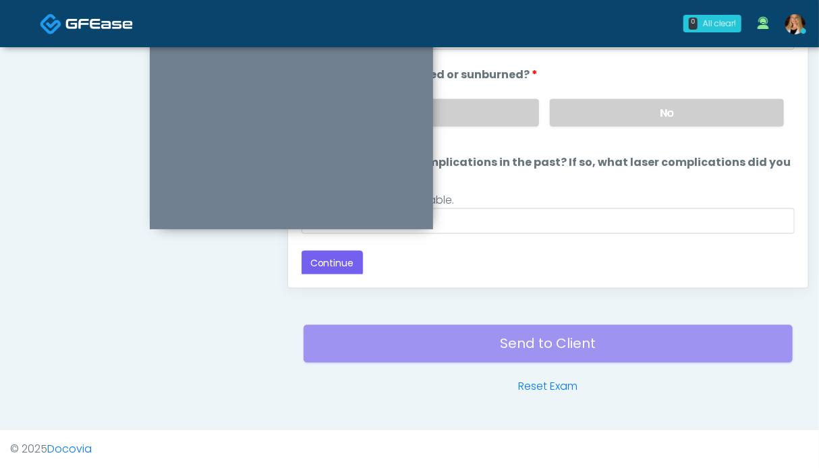
scroll to position [539, 0]
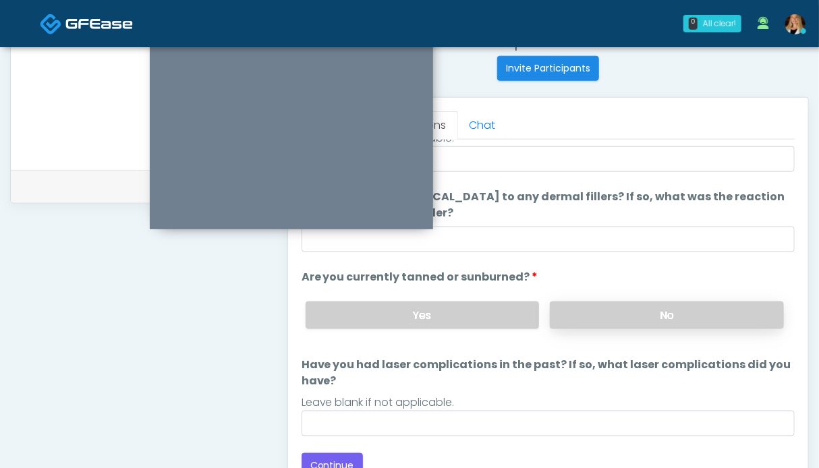
click at [648, 308] on label "No" at bounding box center [667, 316] width 234 height 28
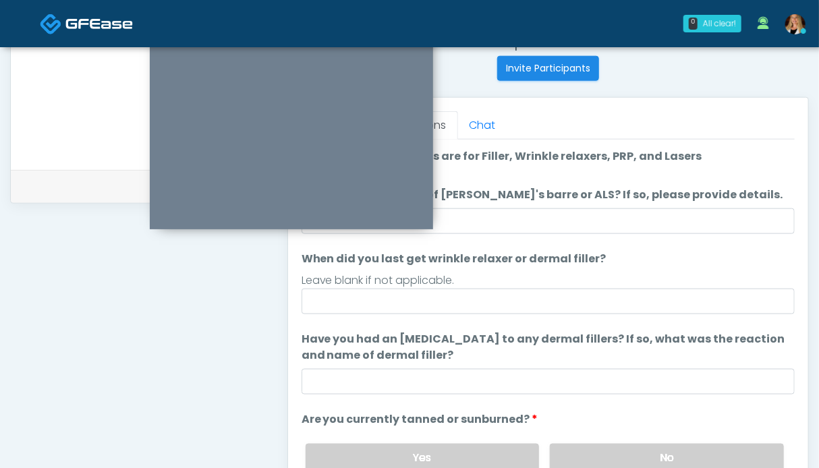
scroll to position [142, 0]
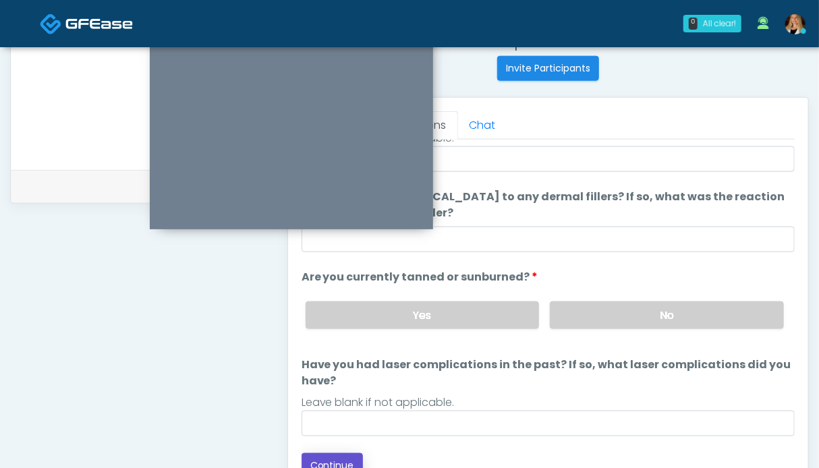
click at [339, 462] on button "Continue" at bounding box center [332, 465] width 61 height 25
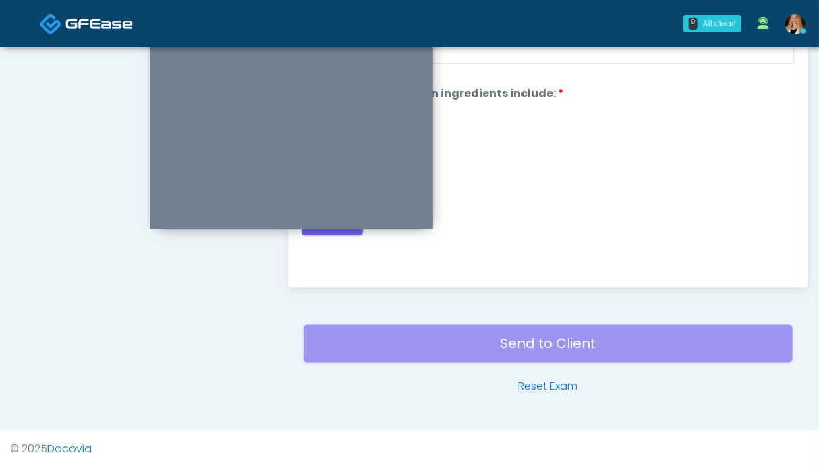
scroll to position [607, 0]
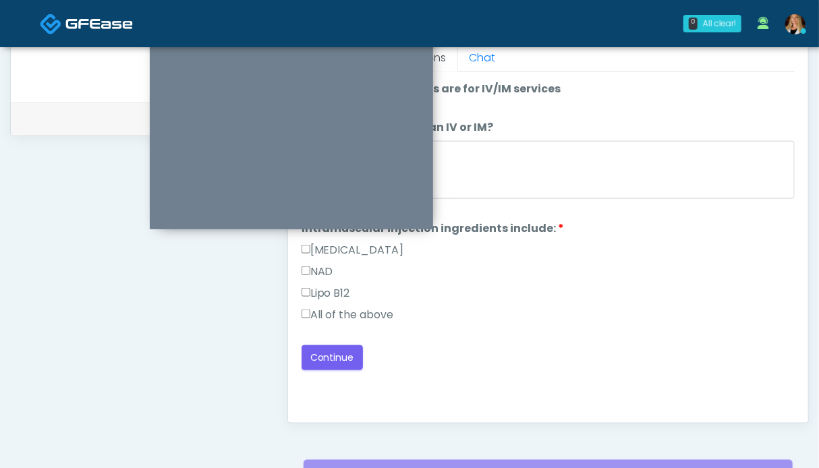
click at [345, 314] on label "All of the above" at bounding box center [348, 315] width 92 height 16
click at [333, 354] on button "Continue" at bounding box center [332, 357] width 61 height 25
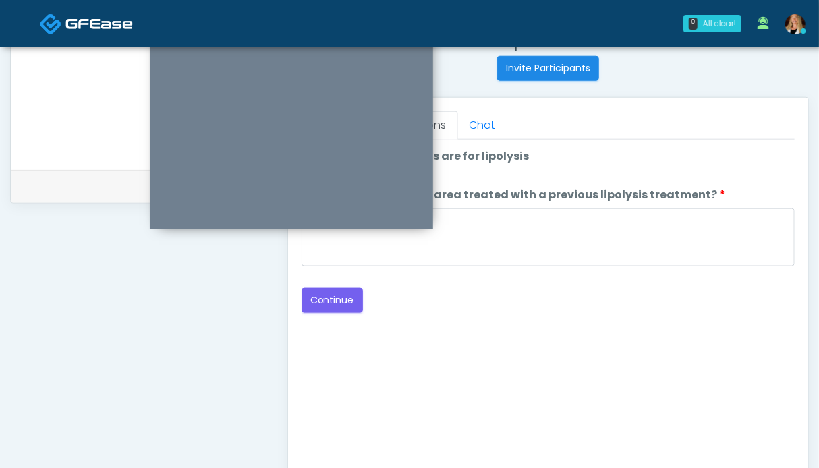
scroll to position [472, 0]
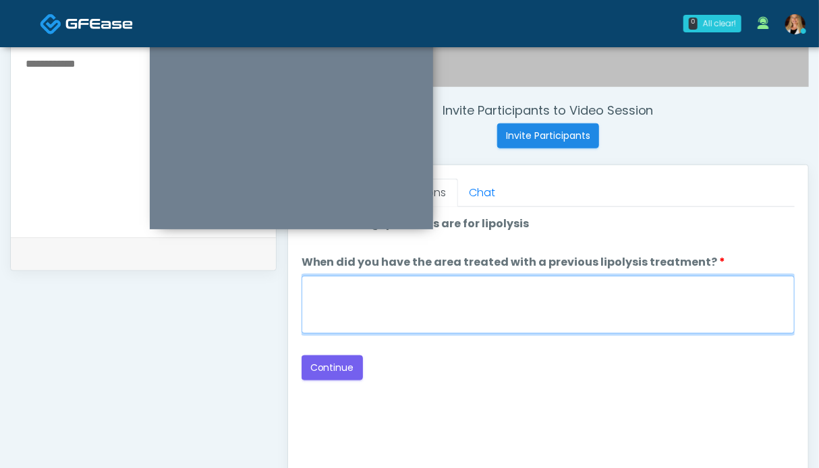
click at [588, 301] on textarea "When did you have the area treated with a previous lipolysis treatment?" at bounding box center [548, 305] width 493 height 58
type textarea "**"
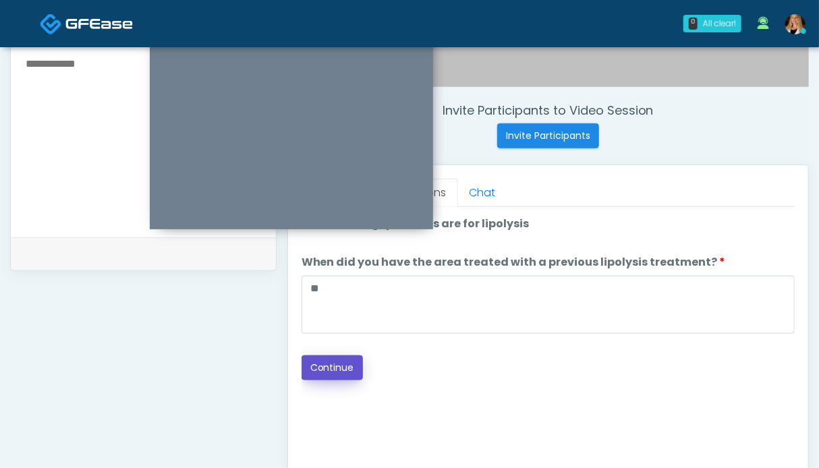
click at [340, 365] on button "Continue" at bounding box center [332, 368] width 61 height 25
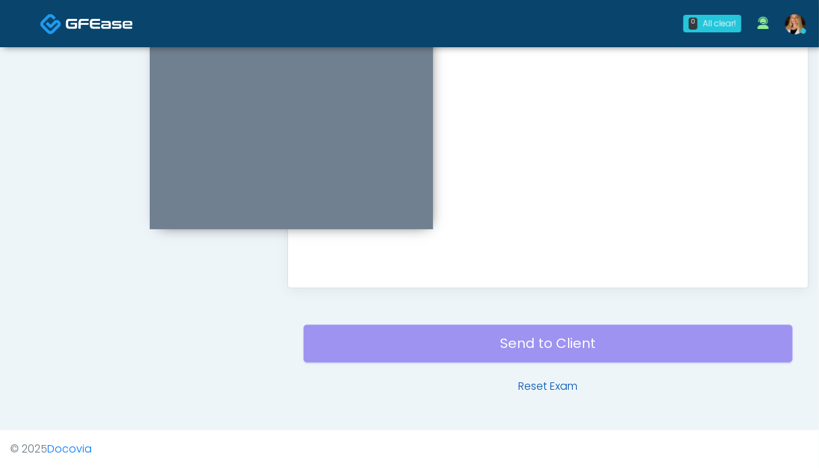
scroll to position [539, 0]
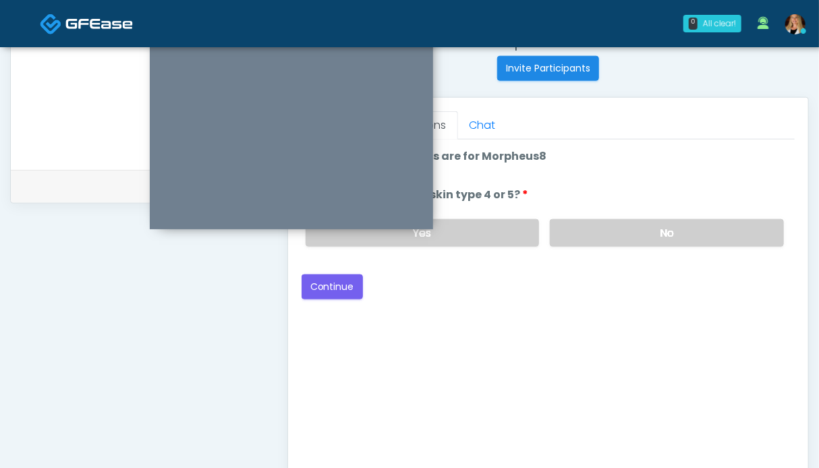
drag, startPoint x: 602, startPoint y: 227, endPoint x: 475, endPoint y: 257, distance: 130.4
click at [601, 227] on label "No" at bounding box center [667, 233] width 234 height 28
click at [329, 290] on button "Continue" at bounding box center [332, 287] width 61 height 25
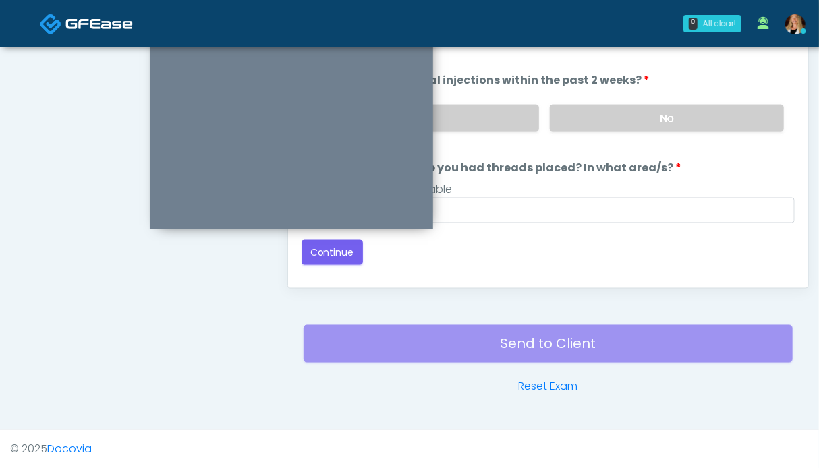
scroll to position [607, 0]
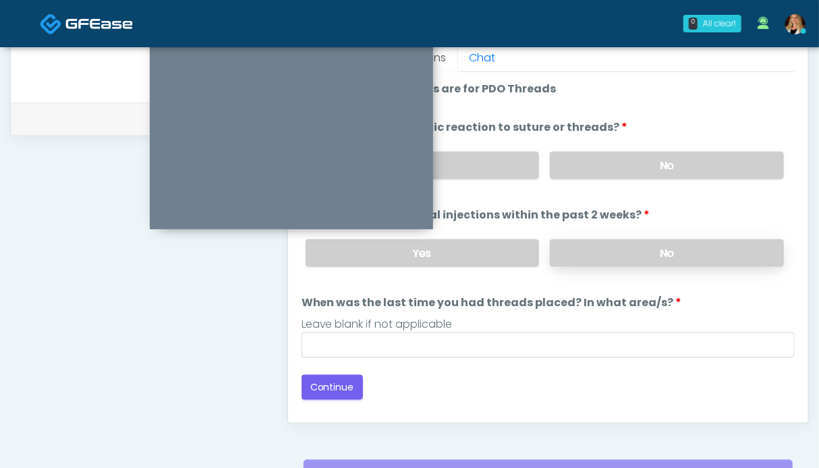
click at [634, 245] on label "No" at bounding box center [667, 254] width 234 height 28
click at [640, 165] on label "No" at bounding box center [667, 166] width 234 height 28
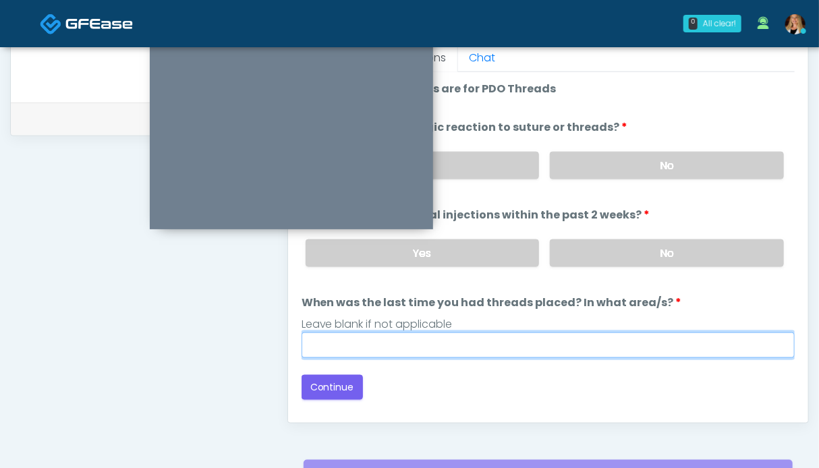
click at [500, 341] on input "When was the last time you had threads placed? In what area/s?" at bounding box center [548, 346] width 493 height 26
type input "**"
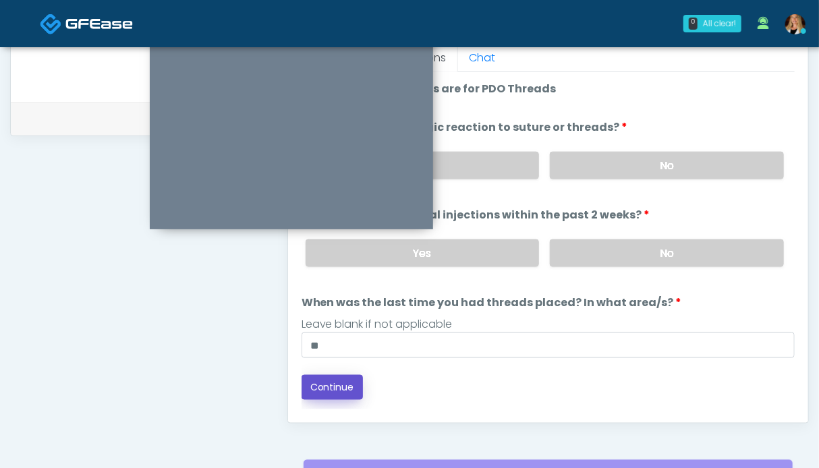
click at [345, 385] on button "Continue" at bounding box center [332, 387] width 61 height 25
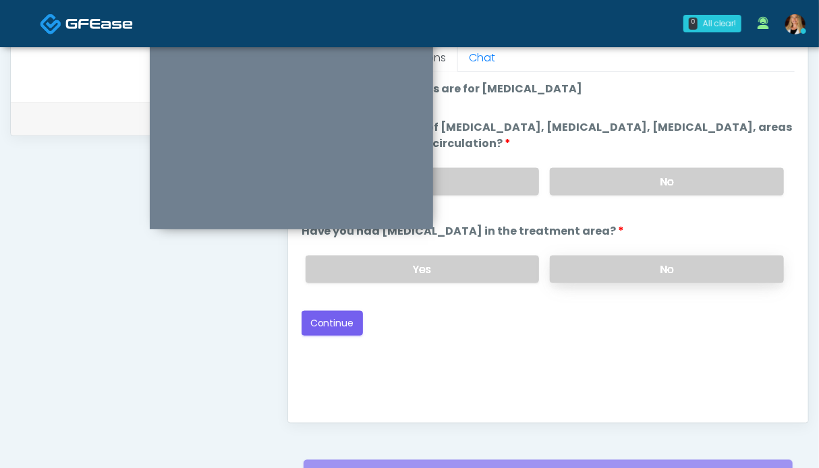
click at [618, 267] on label "No" at bounding box center [667, 270] width 234 height 28
click at [615, 182] on label "No" at bounding box center [667, 182] width 234 height 28
click at [337, 318] on button "Continue" at bounding box center [332, 323] width 61 height 25
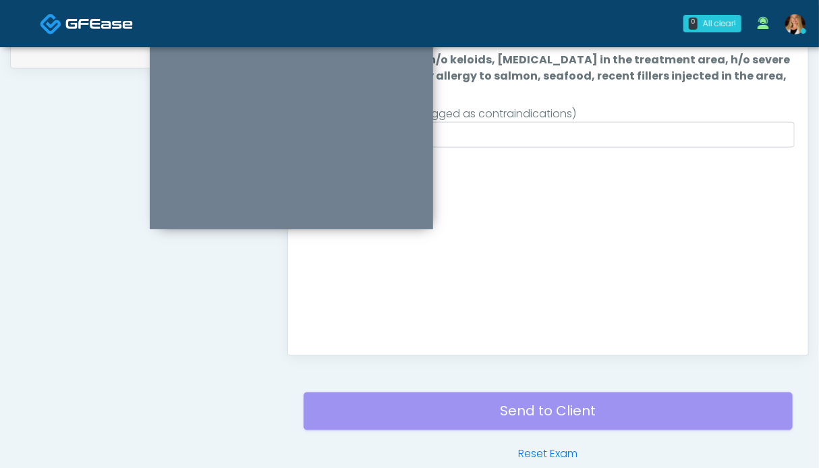
scroll to position [472, 0]
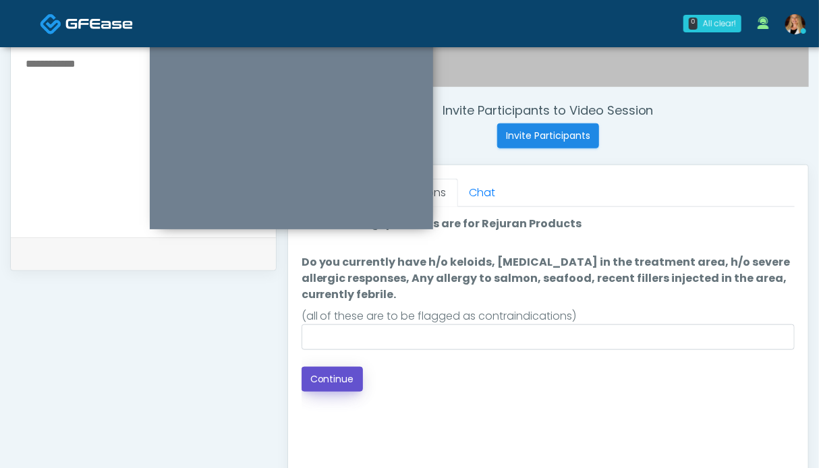
click at [331, 381] on button "Continue" at bounding box center [332, 379] width 61 height 25
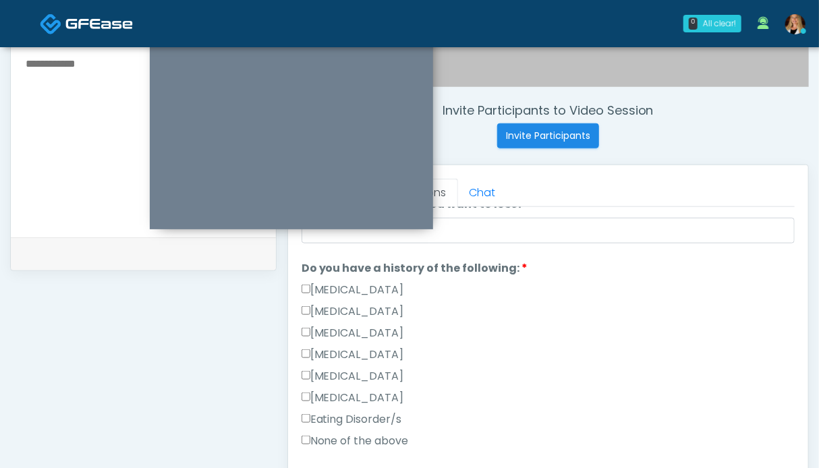
scroll to position [405, 0]
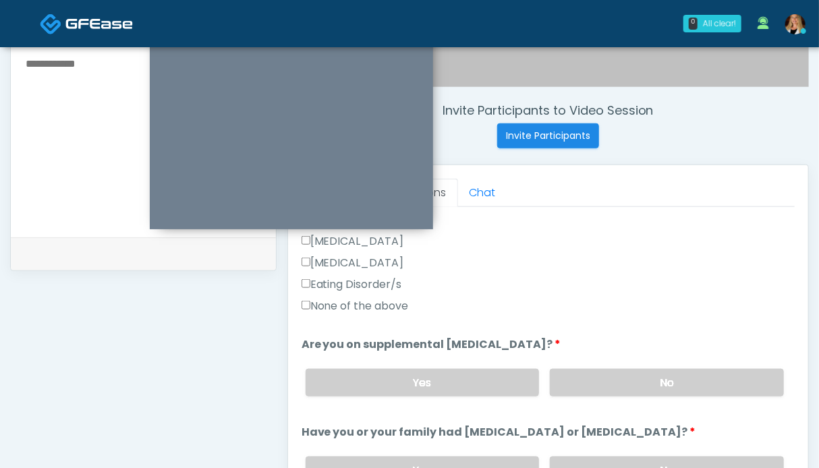
click at [351, 303] on label "None of the above" at bounding box center [355, 306] width 107 height 16
click at [598, 373] on label "No" at bounding box center [667, 383] width 234 height 28
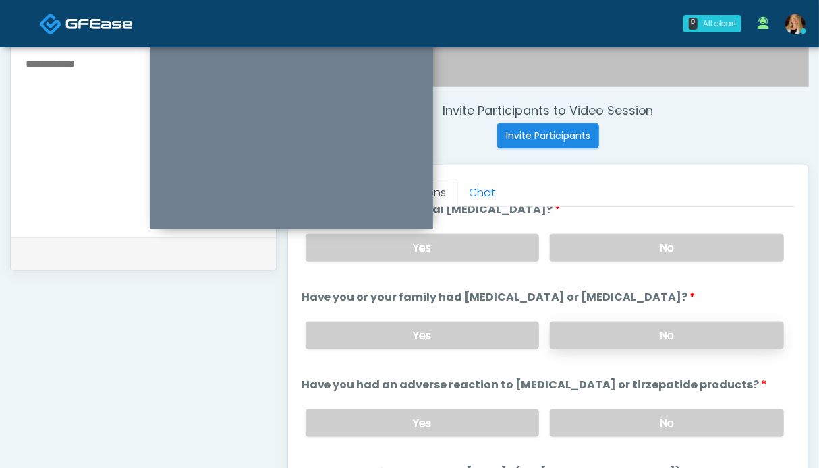
click at [604, 333] on label "No" at bounding box center [667, 336] width 234 height 28
click at [598, 416] on label "No" at bounding box center [667, 424] width 234 height 28
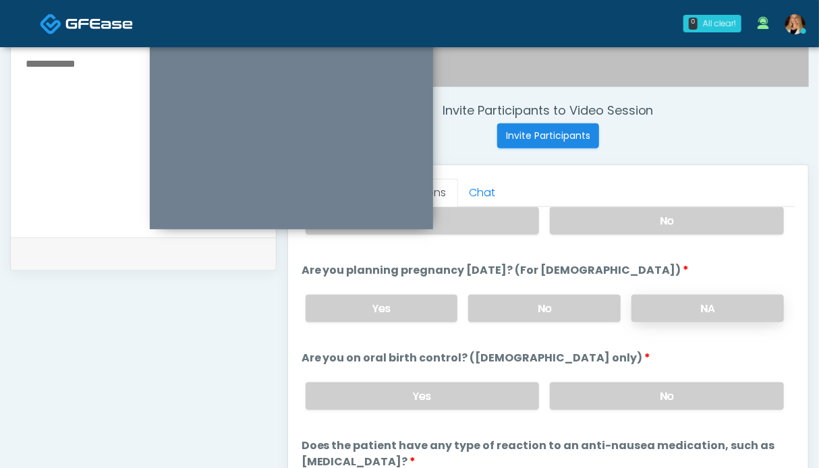
click at [646, 305] on label "NA" at bounding box center [708, 309] width 152 height 28
click at [622, 387] on label "No" at bounding box center [667, 397] width 234 height 28
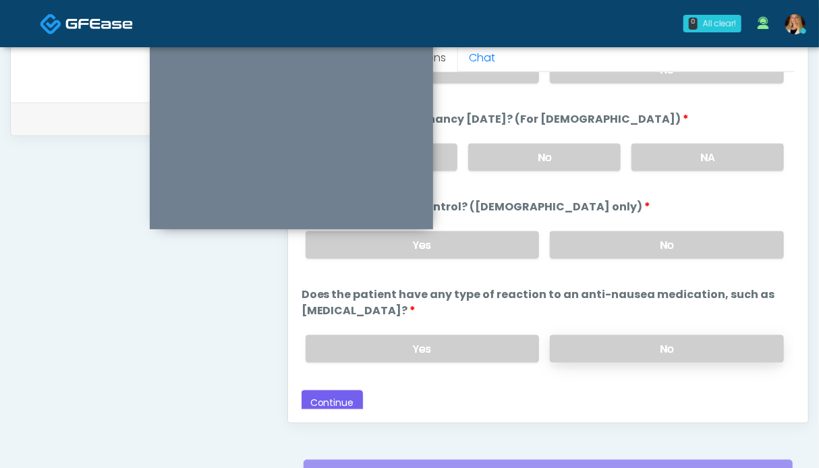
click at [648, 337] on label "No" at bounding box center [667, 349] width 234 height 28
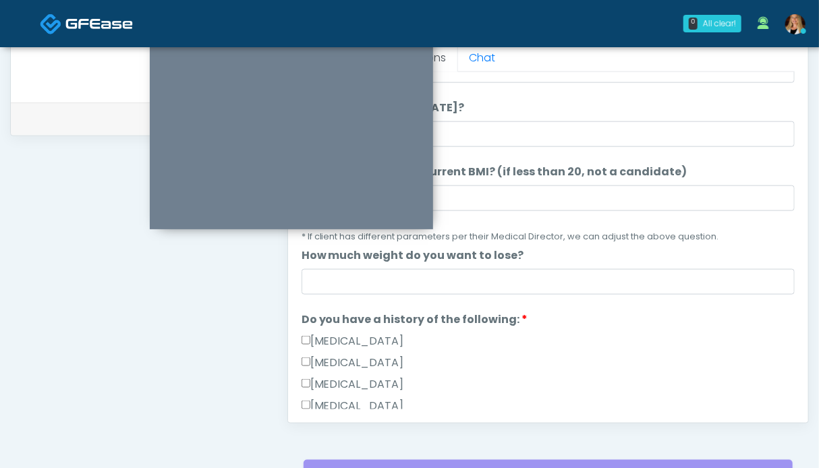
scroll to position [0, 0]
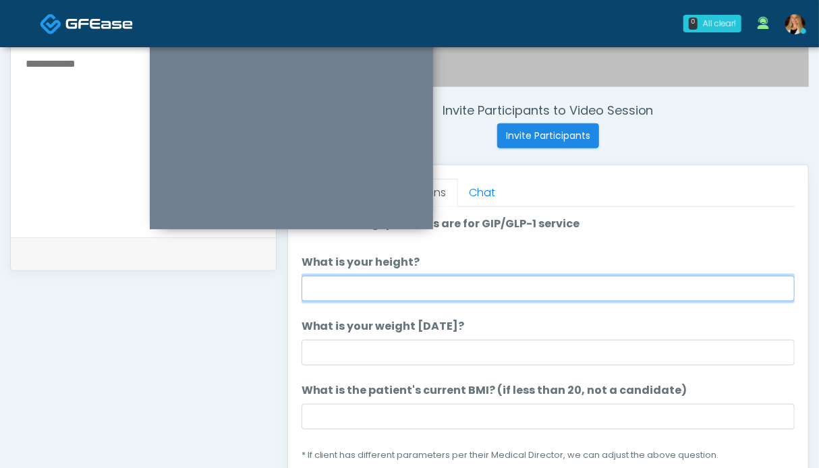
click at [396, 279] on input "What is your height?" at bounding box center [548, 289] width 493 height 26
type input "**"
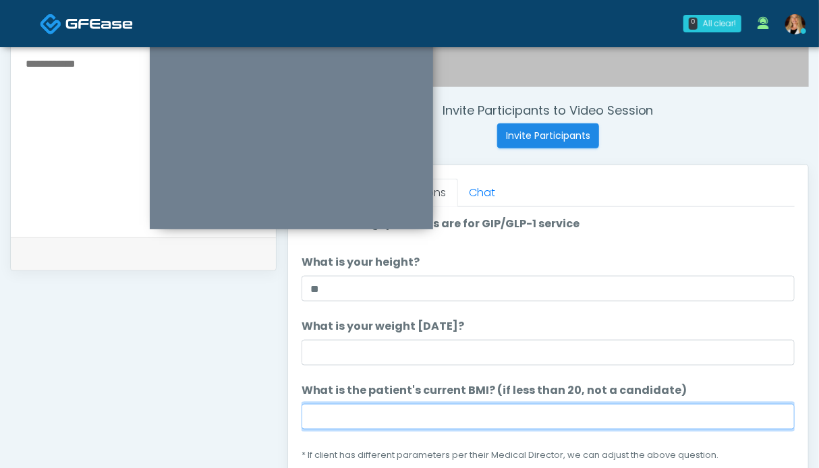
click at [389, 411] on input "What is the patient's current BMI? (if less than 20, not a candidate)" at bounding box center [548, 417] width 493 height 26
click at [343, 414] on input "****" at bounding box center [548, 417] width 493 height 26
type input "****"
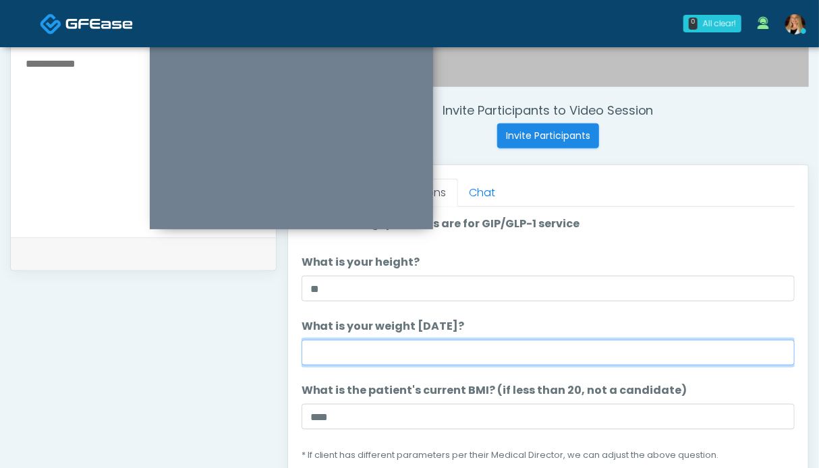
click at [324, 347] on input "What is your weight today?" at bounding box center [548, 353] width 493 height 26
type input "******"
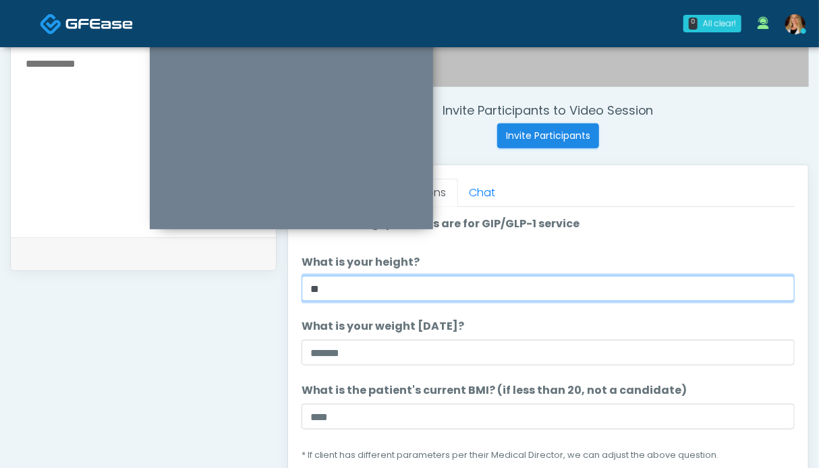
click at [345, 287] on input "**" at bounding box center [548, 289] width 493 height 26
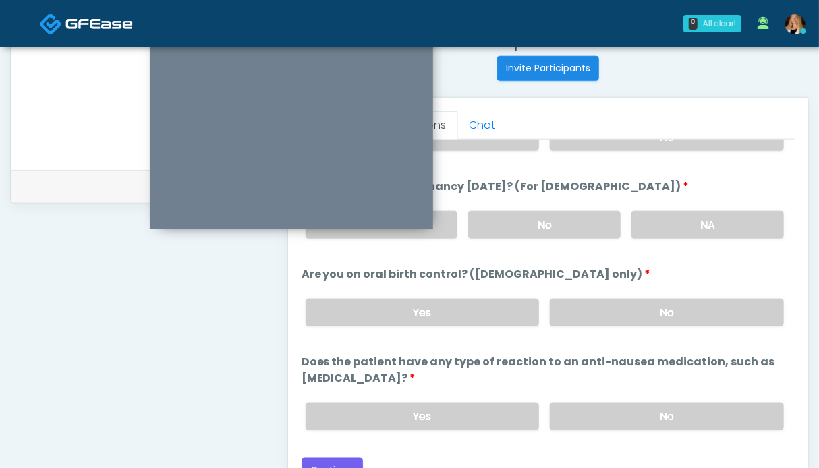
scroll to position [674, 0]
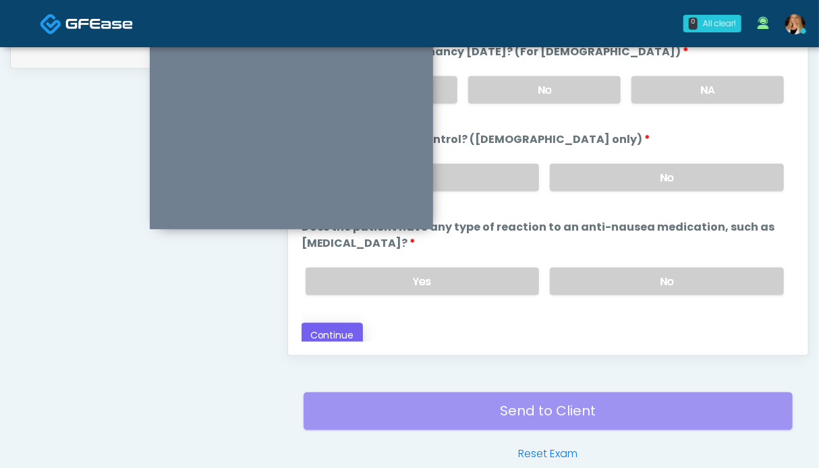
type input "***"
click at [351, 334] on button "Continue" at bounding box center [332, 335] width 61 height 25
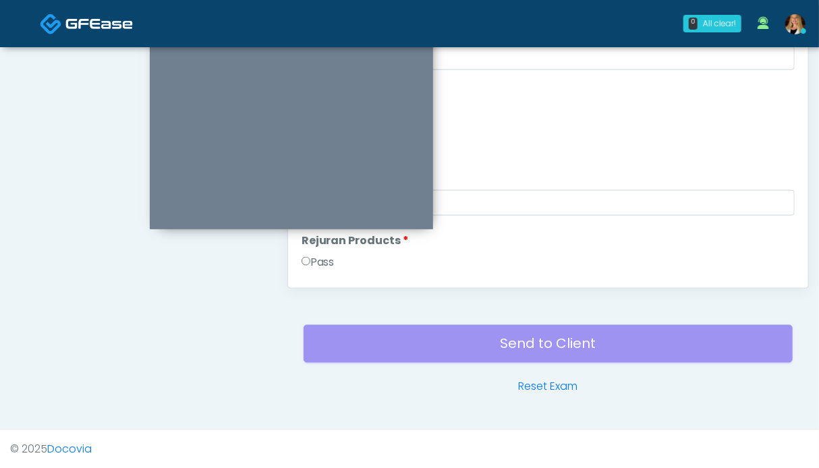
scroll to position [607, 0]
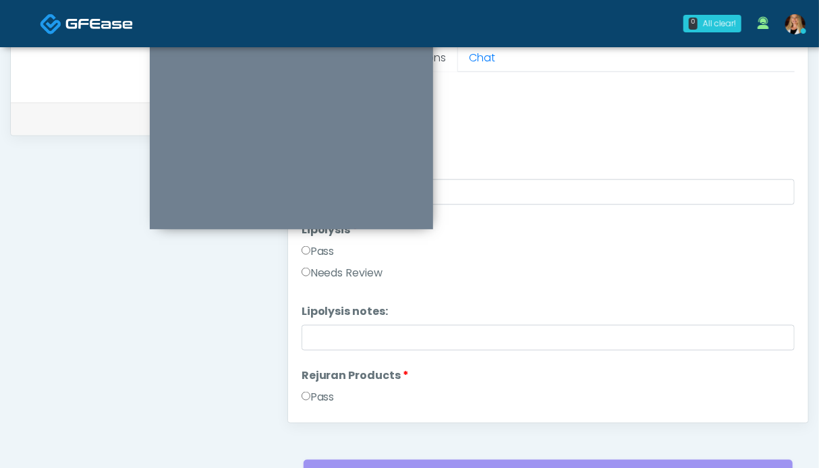
click at [329, 394] on label "Pass" at bounding box center [318, 397] width 33 height 16
click at [323, 249] on label "Pass" at bounding box center [318, 252] width 33 height 16
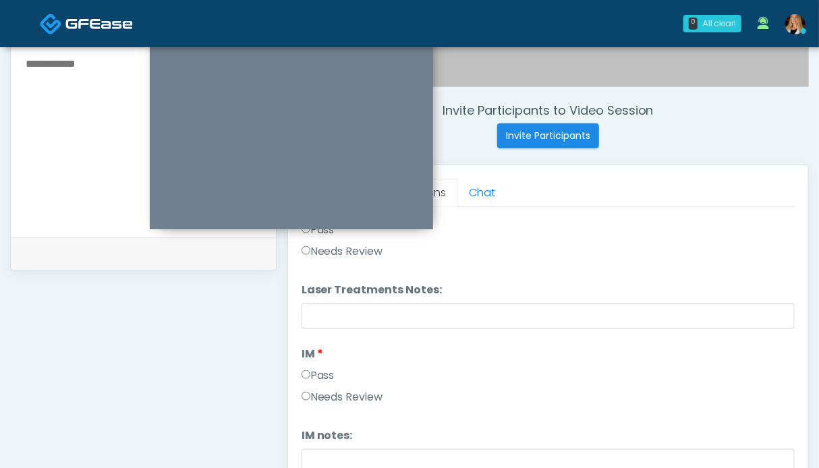
click at [321, 374] on label "Pass" at bounding box center [318, 376] width 33 height 16
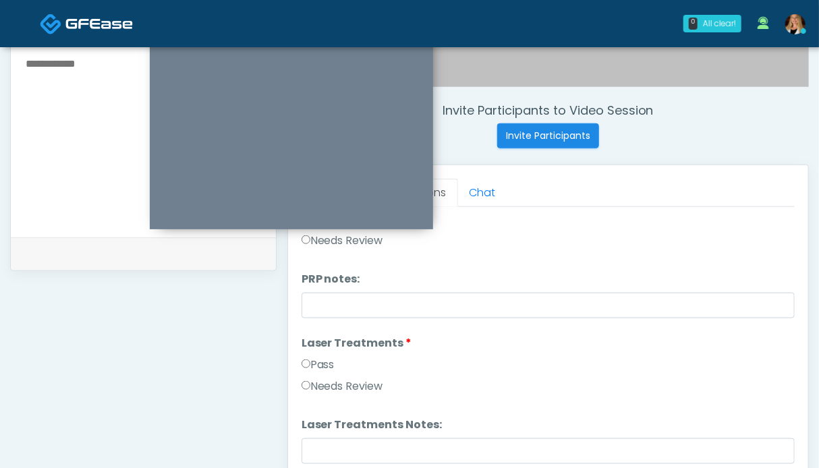
click at [327, 362] on label "Pass" at bounding box center [318, 365] width 33 height 16
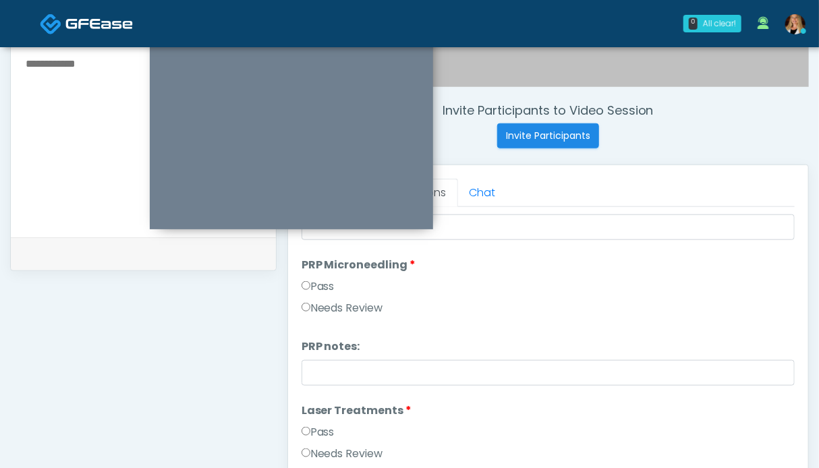
click at [328, 287] on label "Pass" at bounding box center [318, 287] width 33 height 16
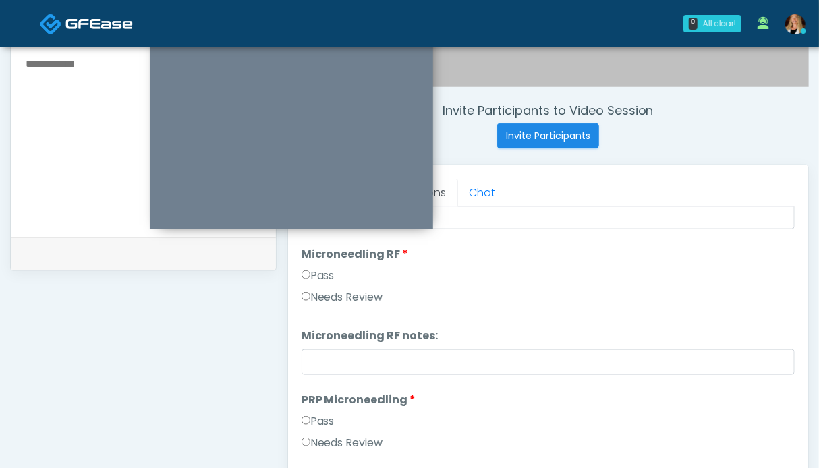
click at [326, 278] on label "Pass" at bounding box center [318, 276] width 33 height 16
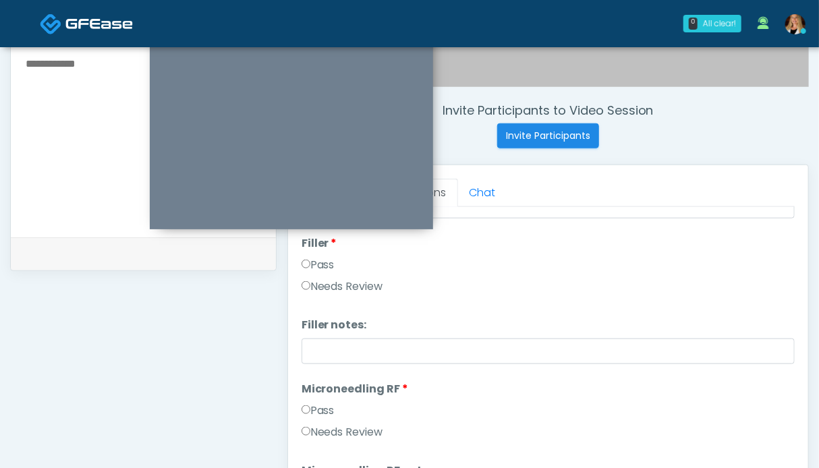
click at [328, 265] on label "Pass" at bounding box center [318, 265] width 33 height 16
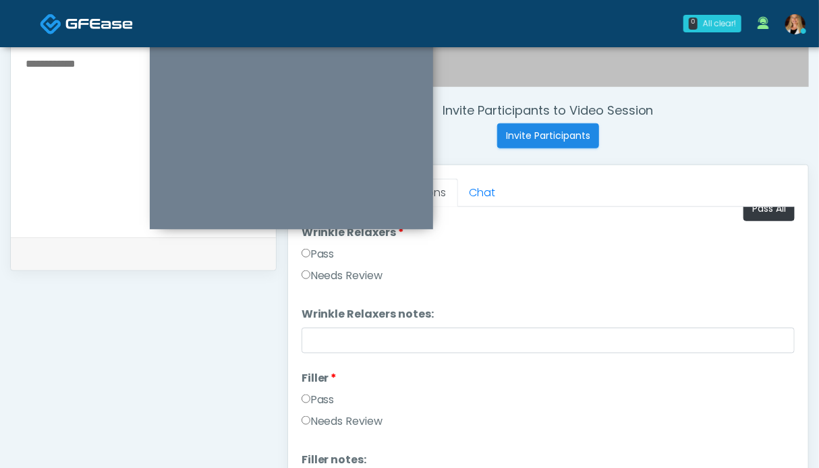
click at [318, 256] on label "Pass" at bounding box center [318, 254] width 33 height 16
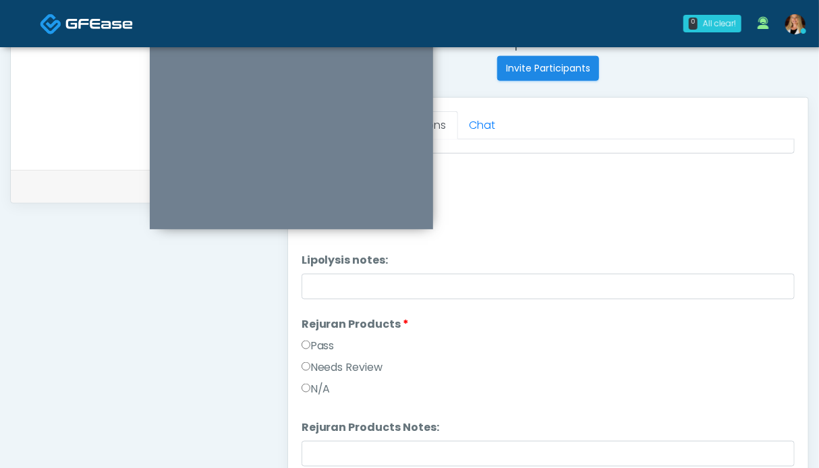
scroll to position [1012, 0]
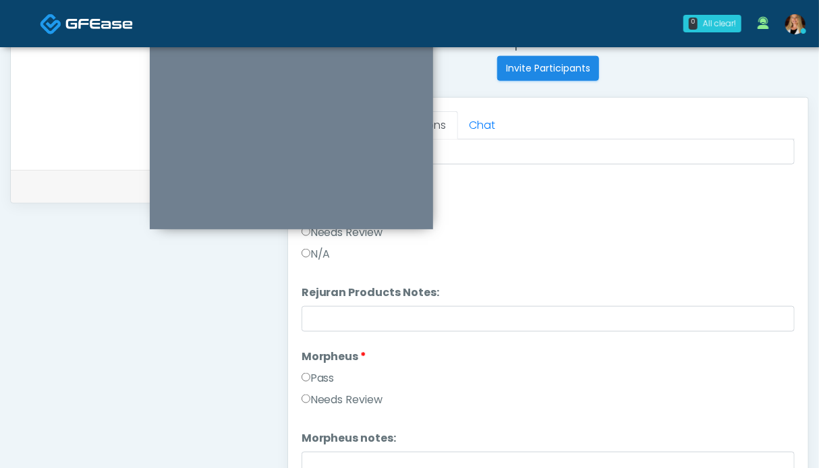
click at [322, 374] on label "Pass" at bounding box center [318, 378] width 33 height 16
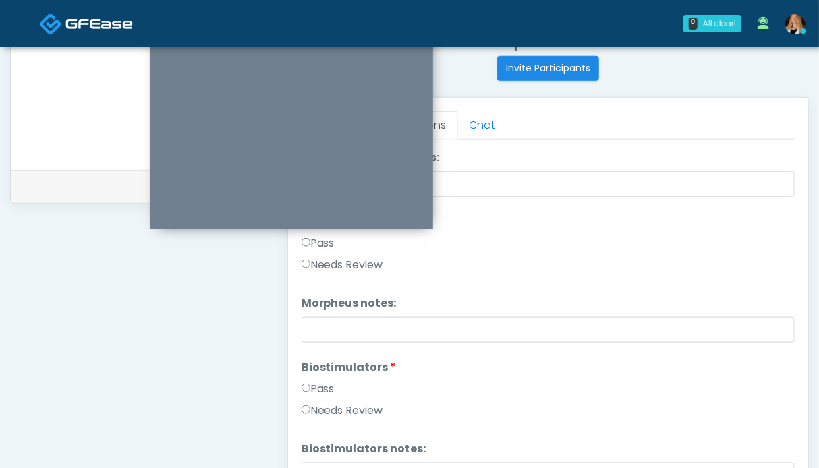
click at [329, 389] on label "Pass" at bounding box center [318, 389] width 33 height 16
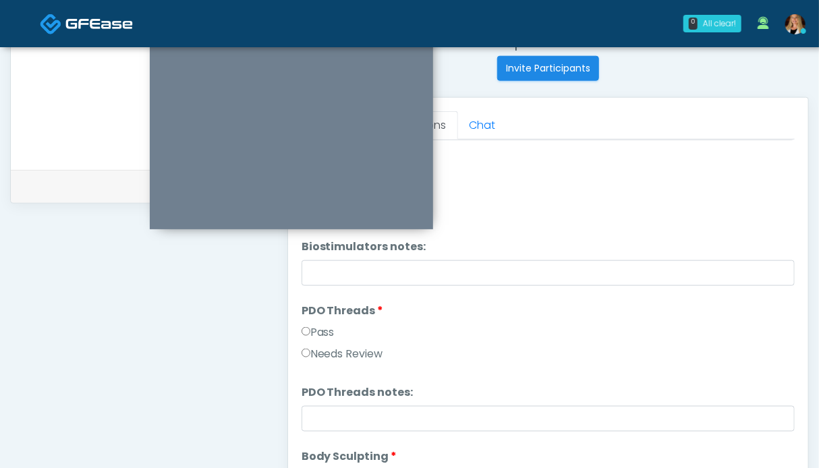
click at [318, 330] on label "Pass" at bounding box center [318, 333] width 33 height 16
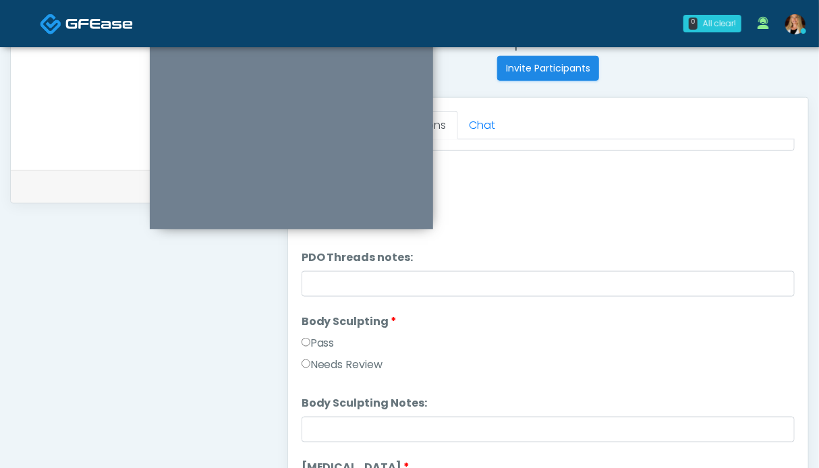
click at [327, 345] on label "Pass" at bounding box center [318, 343] width 33 height 16
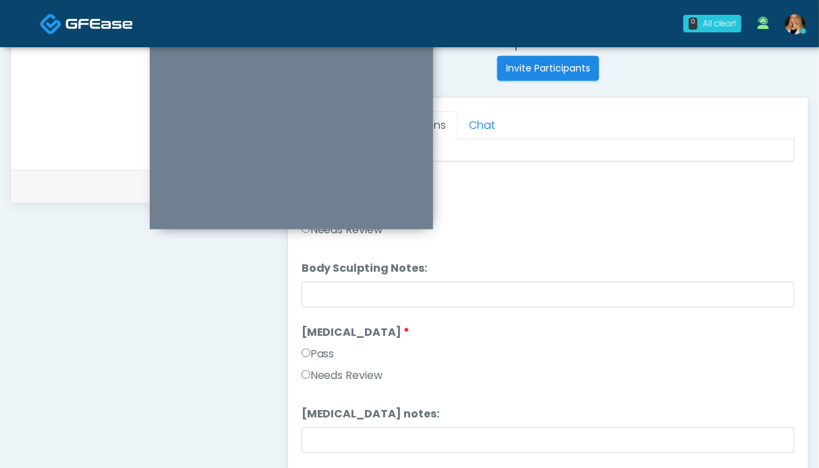
click at [330, 355] on label "Pass" at bounding box center [318, 354] width 33 height 16
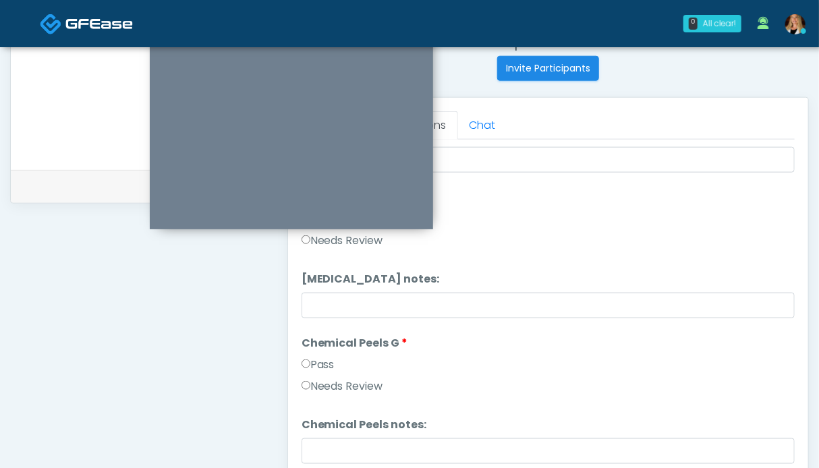
click at [321, 364] on label "Pass" at bounding box center [318, 365] width 33 height 16
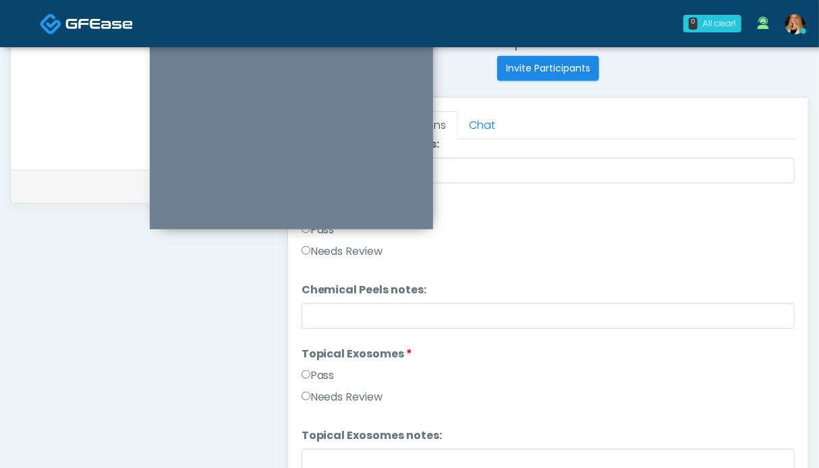
click at [325, 372] on label "Pass" at bounding box center [318, 376] width 33 height 16
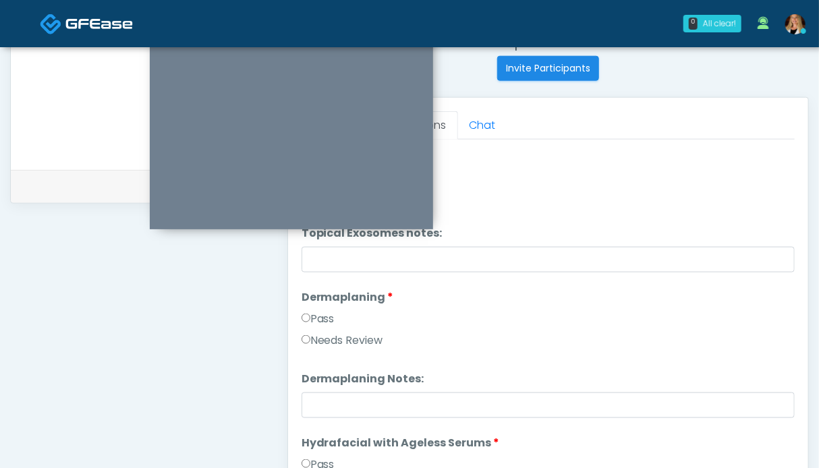
click at [326, 319] on label "Pass" at bounding box center [318, 319] width 33 height 16
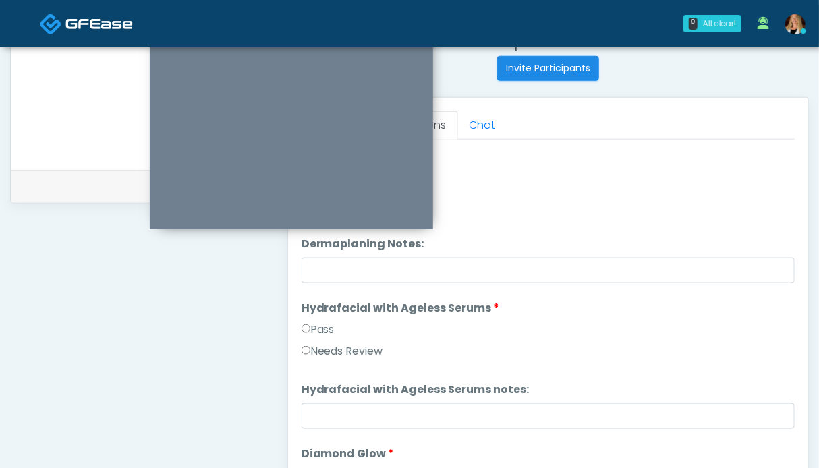
click at [329, 333] on label "Pass" at bounding box center [318, 330] width 33 height 16
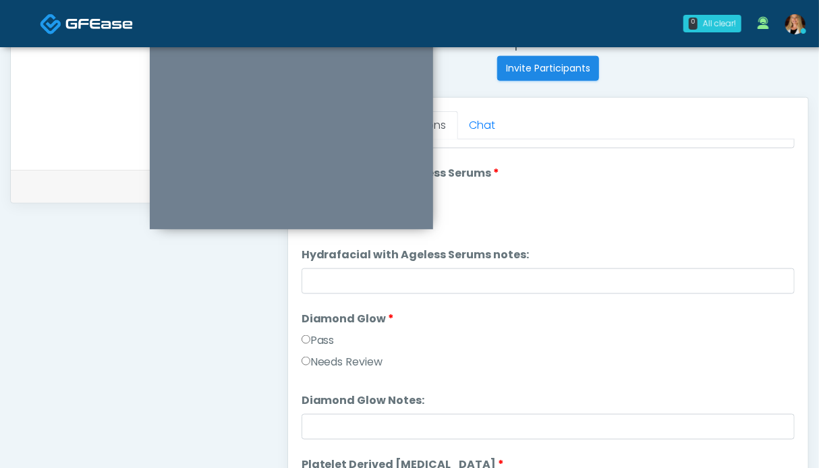
click at [329, 339] on label "Pass" at bounding box center [318, 341] width 33 height 16
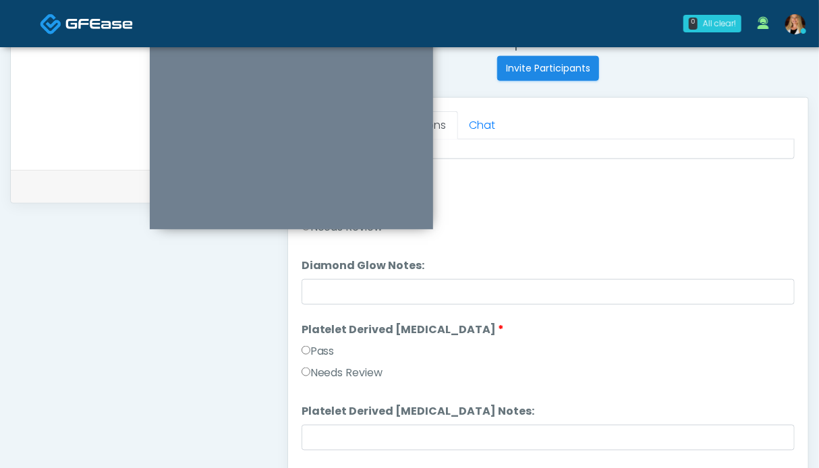
click at [329, 348] on label "Pass" at bounding box center [318, 351] width 33 height 16
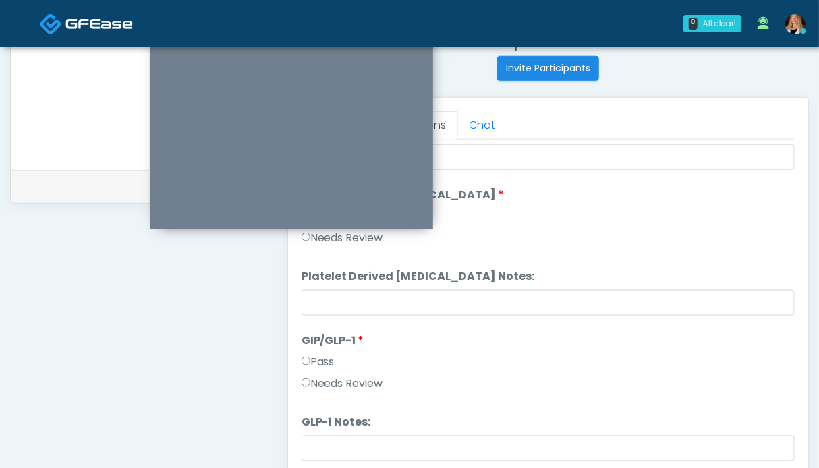
click at [327, 367] on label "Pass" at bounding box center [318, 362] width 33 height 16
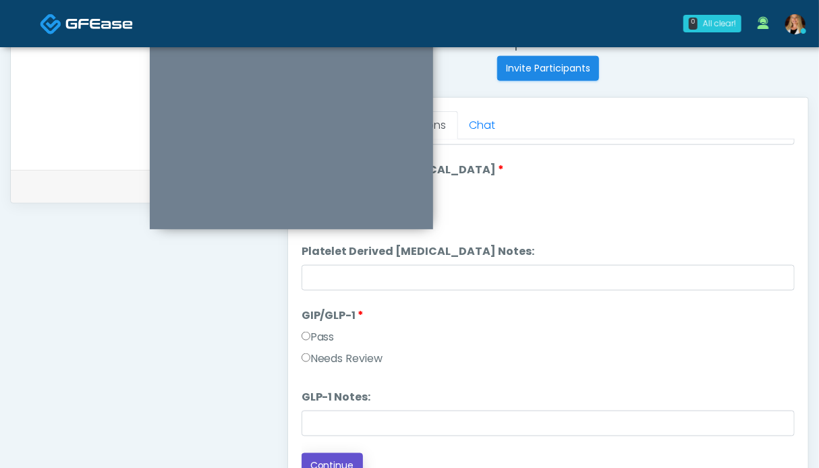
click at [327, 460] on button "Continue" at bounding box center [332, 465] width 61 height 25
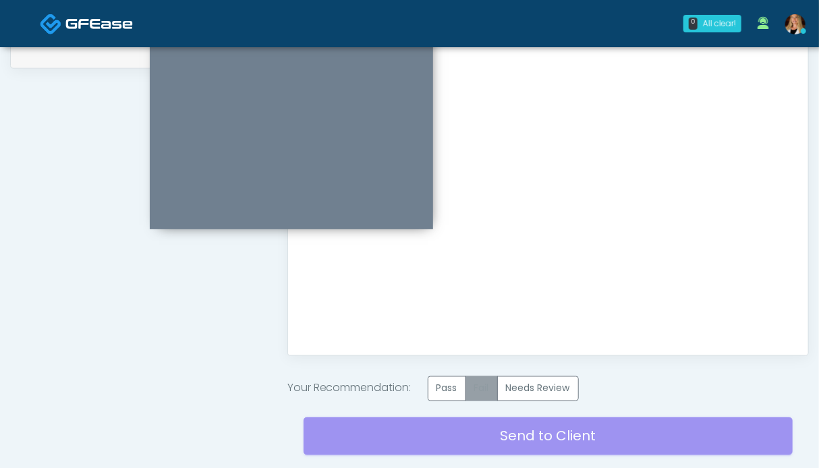
scroll to position [742, 0]
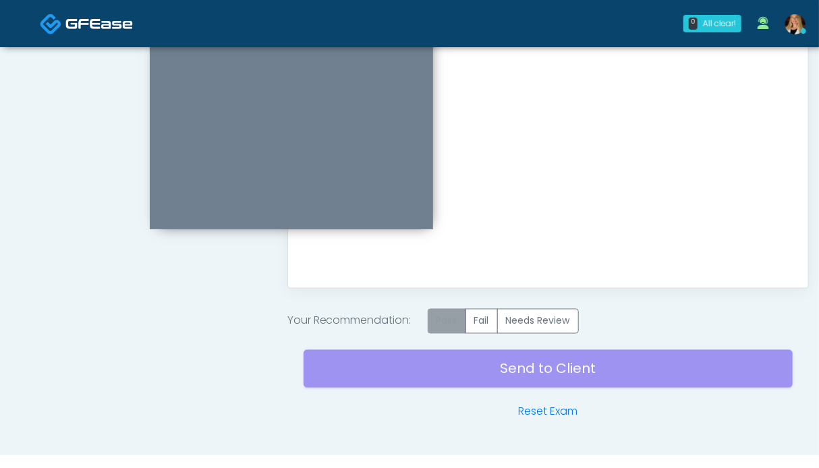
click at [459, 314] on label "Pass" at bounding box center [447, 321] width 38 height 25
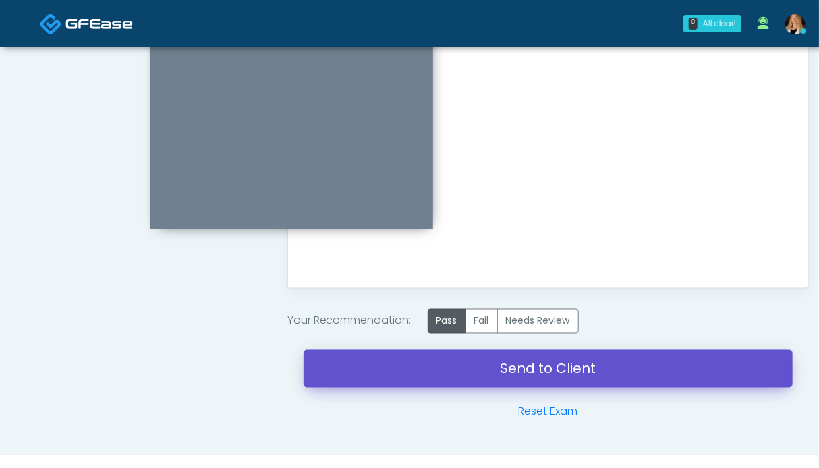
click at [522, 370] on link "Send to Client" at bounding box center [548, 369] width 489 height 38
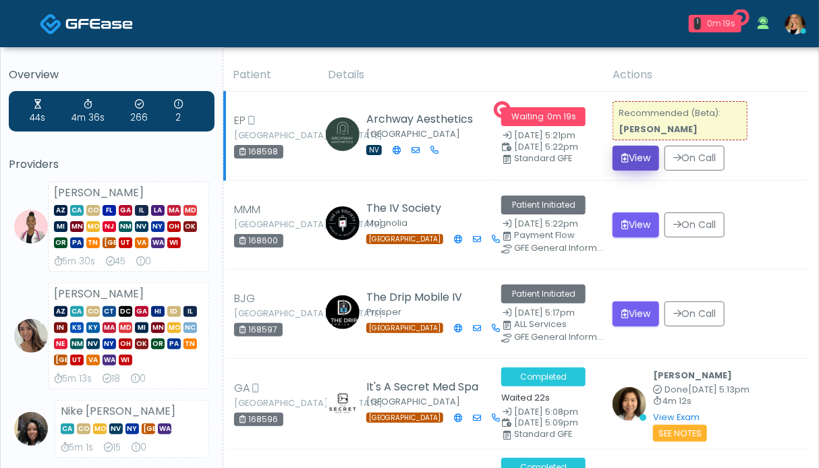
click at [634, 155] on button "View" at bounding box center [636, 158] width 47 height 25
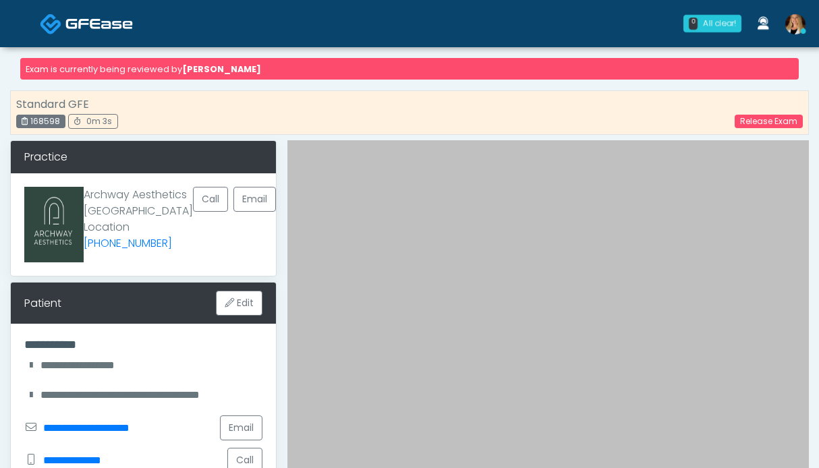
click at [78, 23] on img at bounding box center [98, 23] width 67 height 13
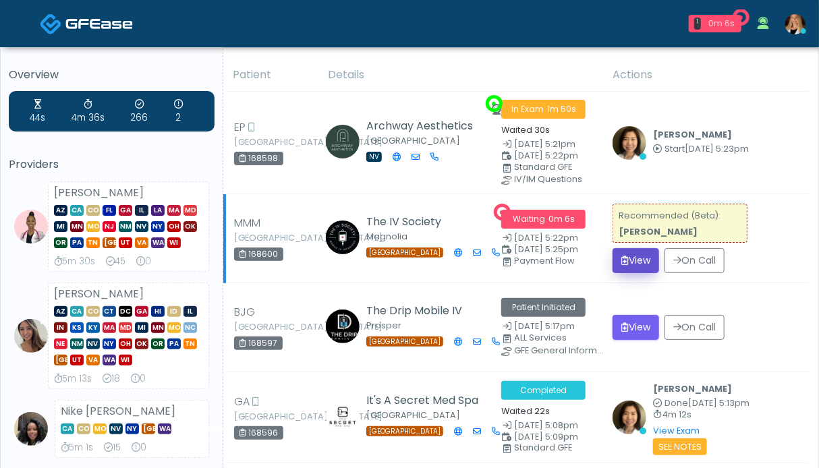
click at [644, 257] on button "View" at bounding box center [636, 260] width 47 height 25
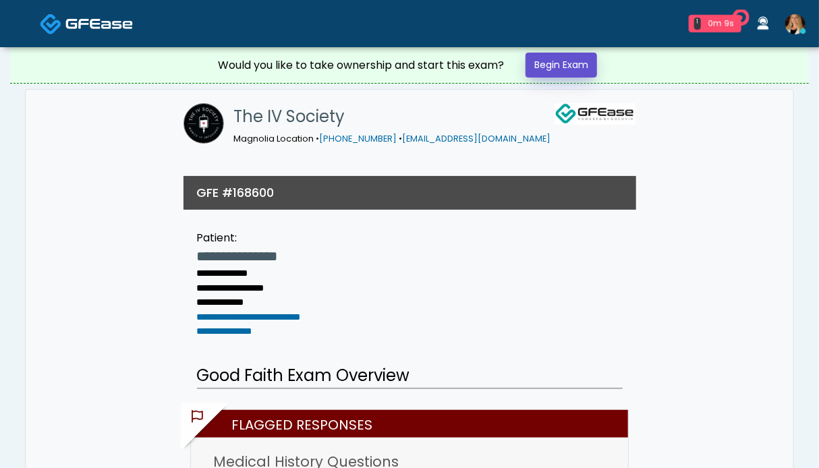
click at [561, 66] on link "Begin Exam" at bounding box center [562, 65] width 72 height 25
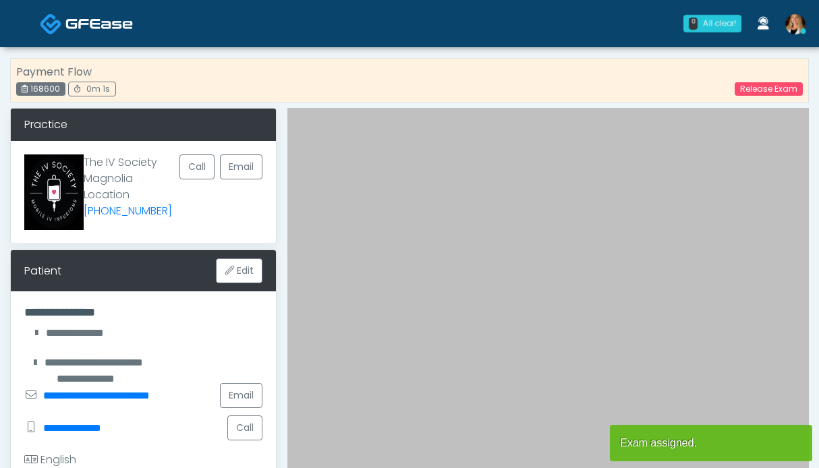
scroll to position [270, 0]
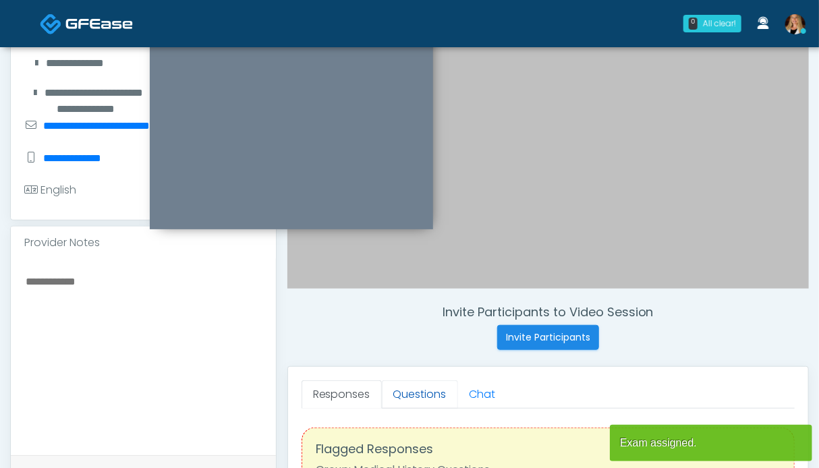
click at [400, 393] on link "Questions" at bounding box center [420, 395] width 76 height 28
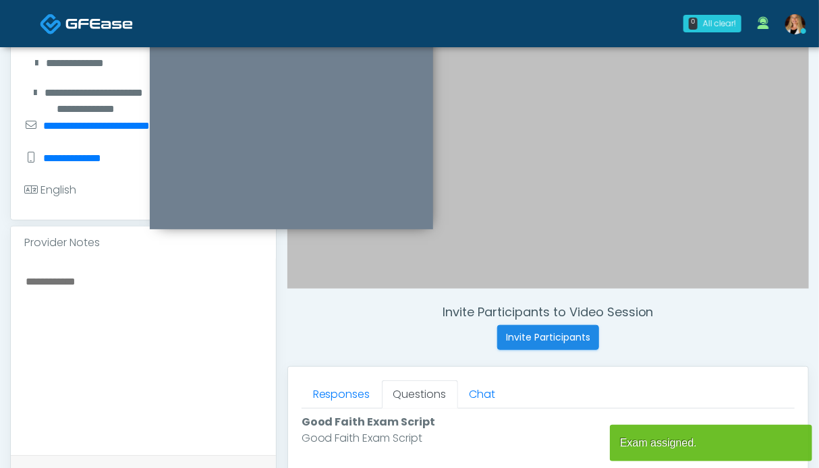
scroll to position [607, 0]
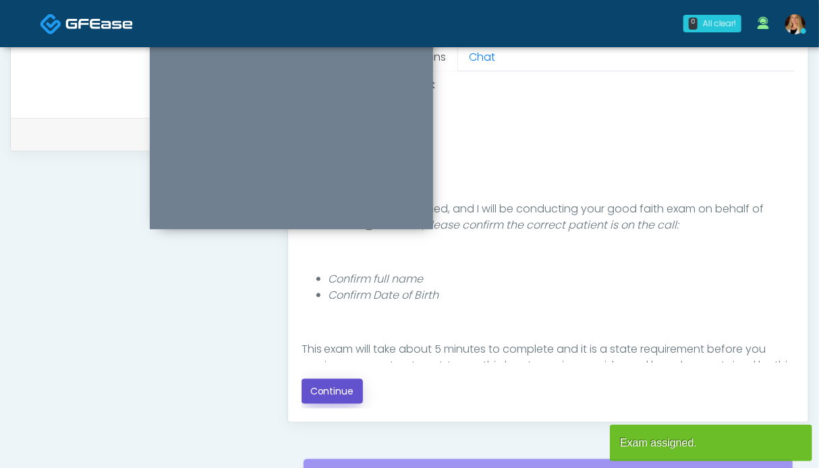
click at [332, 385] on button "Continue" at bounding box center [332, 391] width 61 height 25
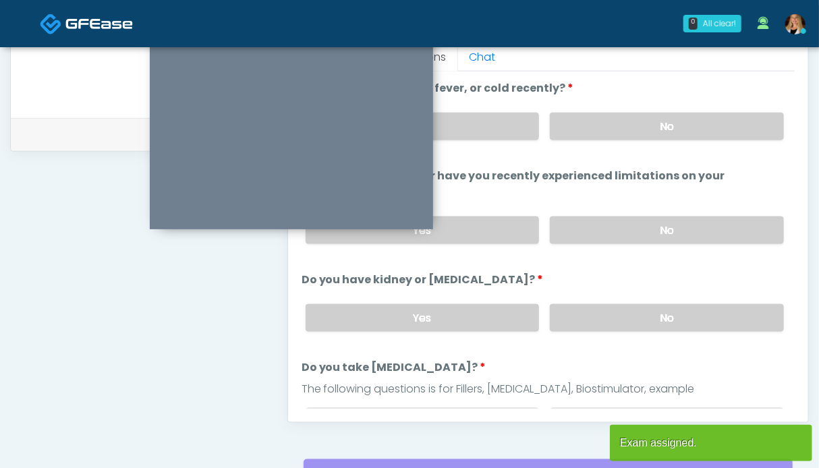
scroll to position [742, 0]
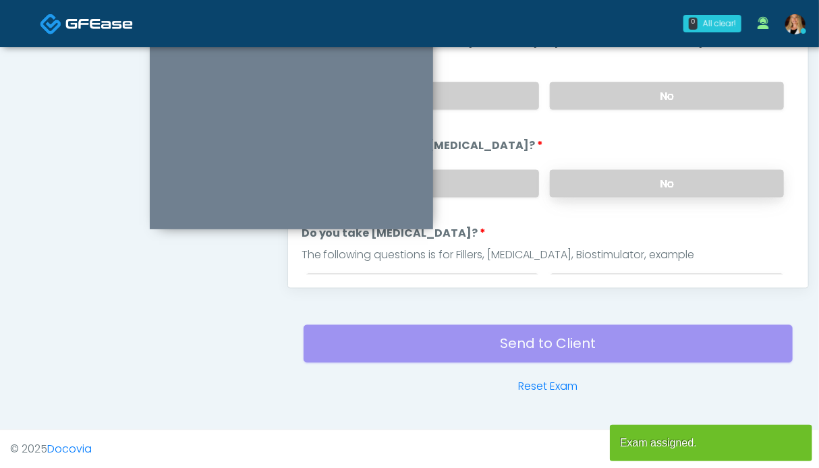
click at [645, 182] on label "No" at bounding box center [667, 184] width 234 height 28
click at [632, 92] on label "No" at bounding box center [667, 96] width 234 height 28
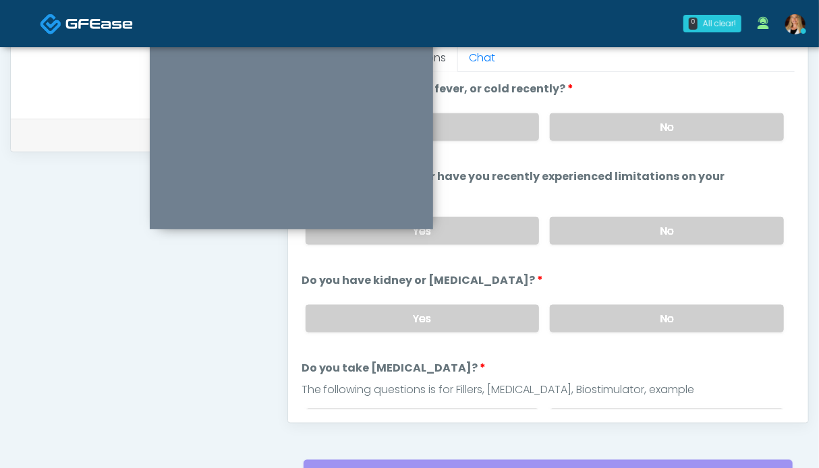
scroll to position [539, 0]
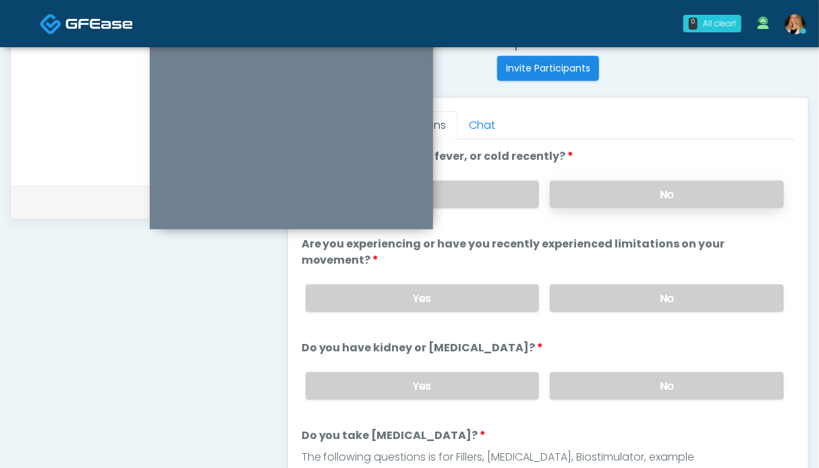
click at [632, 190] on label "No" at bounding box center [667, 195] width 234 height 28
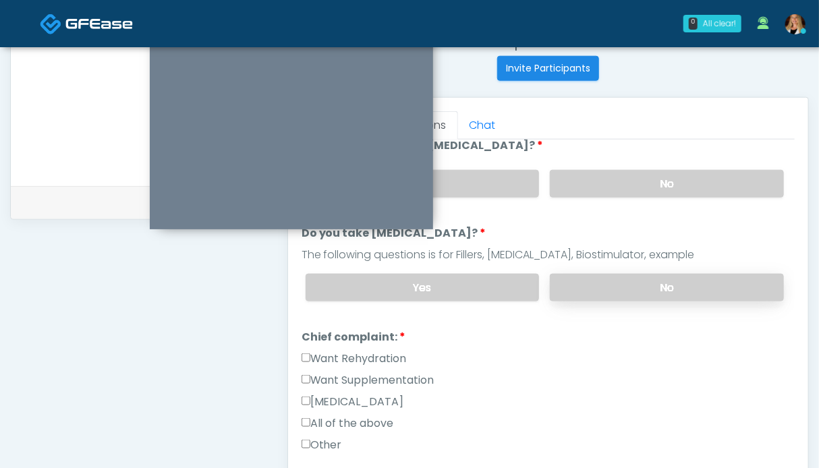
click at [637, 284] on label "No" at bounding box center [667, 288] width 234 height 28
click at [388, 351] on label "Want Rehydration" at bounding box center [354, 359] width 105 height 16
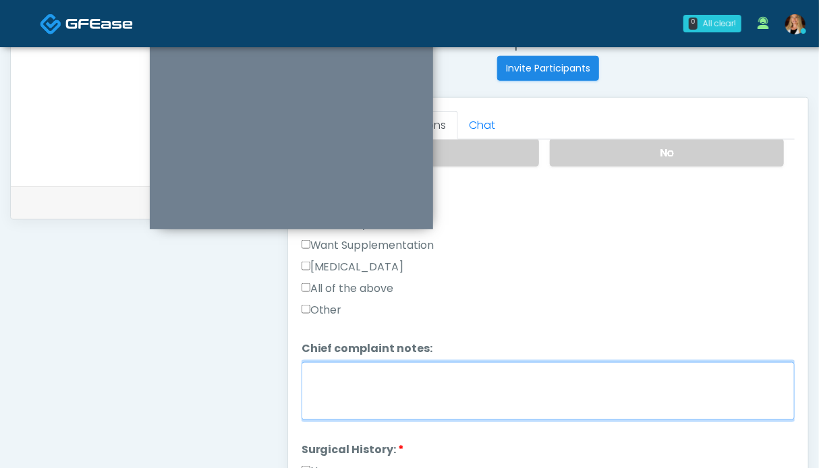
click at [446, 370] on textarea "Chief complaint notes:" at bounding box center [548, 391] width 493 height 58
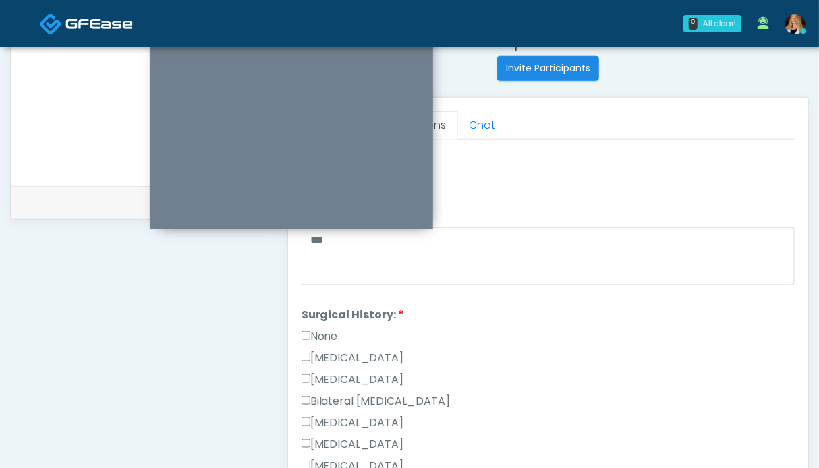
click at [314, 329] on label "None" at bounding box center [320, 337] width 36 height 16
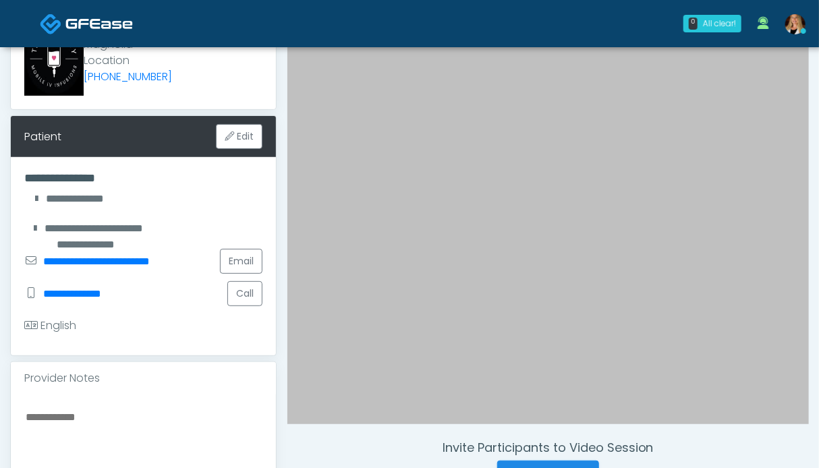
scroll to position [404, 0]
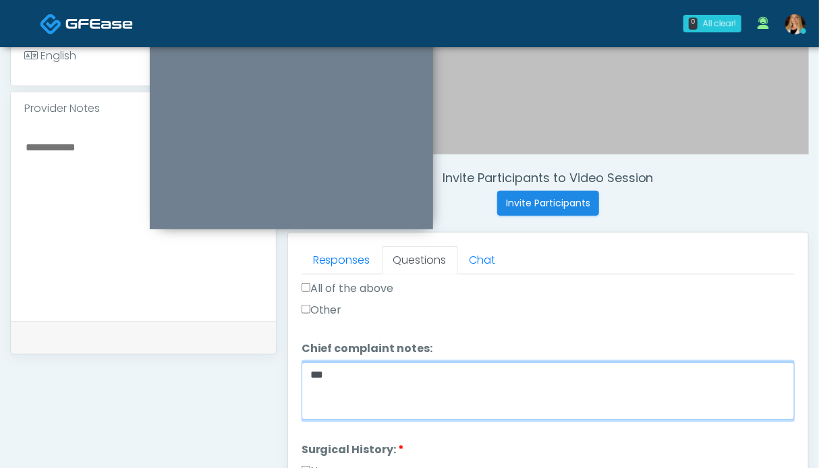
drag, startPoint x: 363, startPoint y: 368, endPoint x: 354, endPoint y: 370, distance: 9.7
click at [362, 368] on textarea "**" at bounding box center [548, 391] width 493 height 58
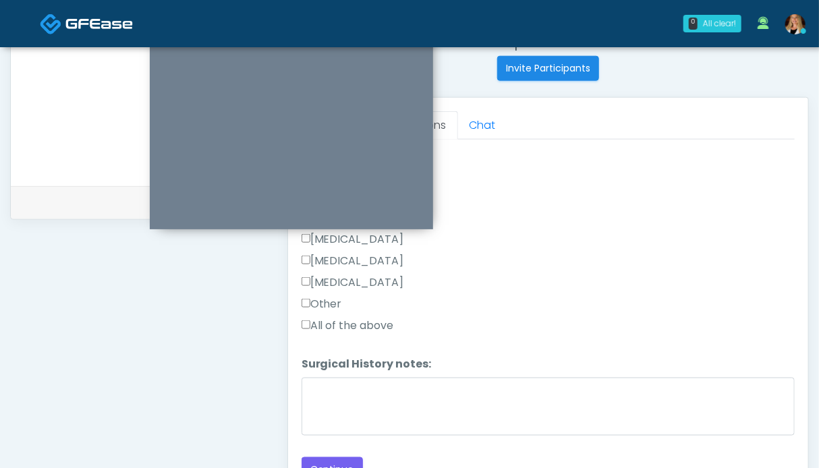
scroll to position [607, 0]
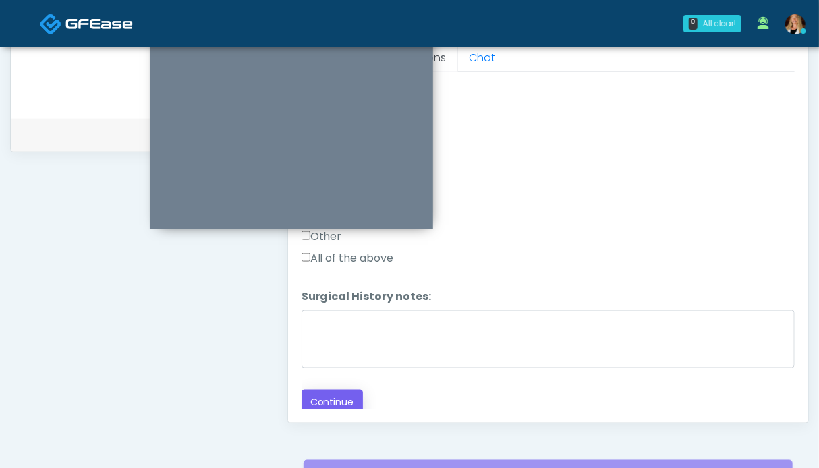
type textarea "**********"
click at [334, 393] on button "Continue" at bounding box center [332, 402] width 61 height 25
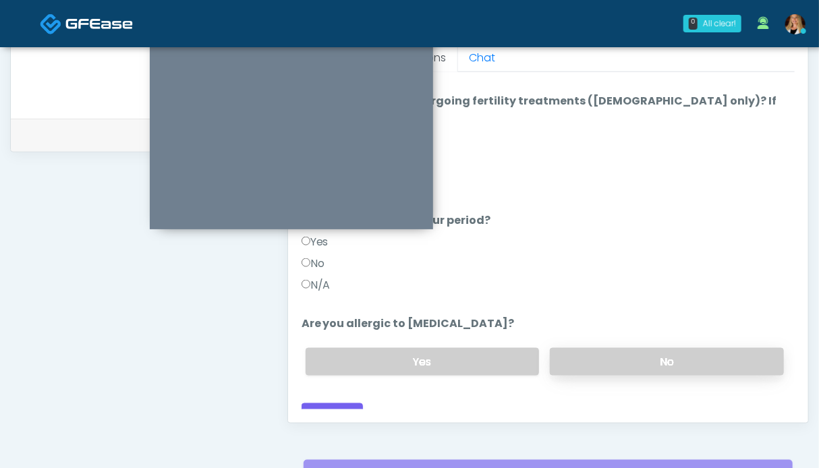
click at [624, 348] on label "No" at bounding box center [667, 362] width 234 height 28
click at [321, 277] on label "N/A" at bounding box center [316, 285] width 29 height 16
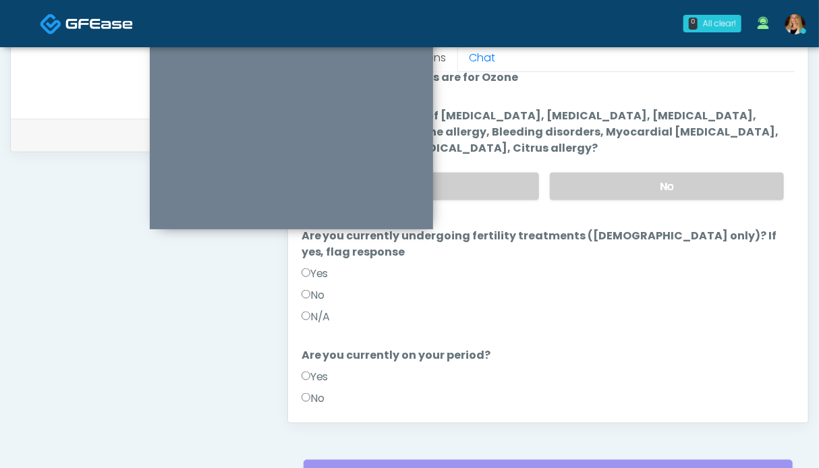
click at [317, 309] on label "N/A" at bounding box center [316, 317] width 29 height 16
click at [640, 195] on label "No" at bounding box center [667, 187] width 234 height 28
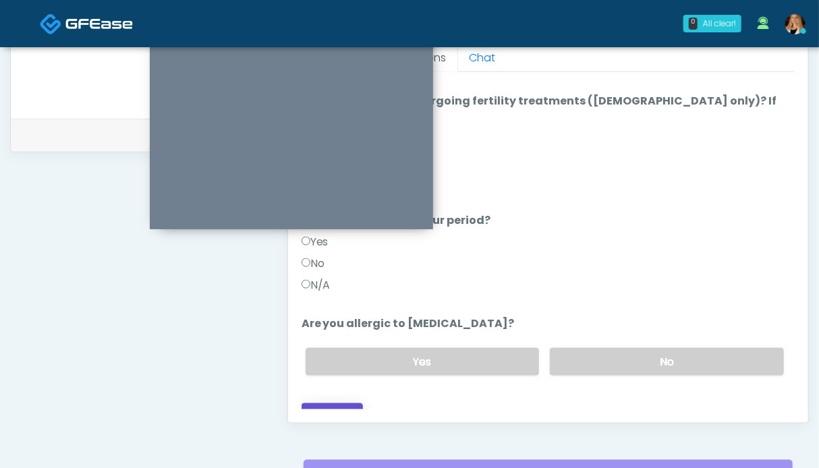
click at [327, 404] on button "Continue" at bounding box center [332, 416] width 61 height 25
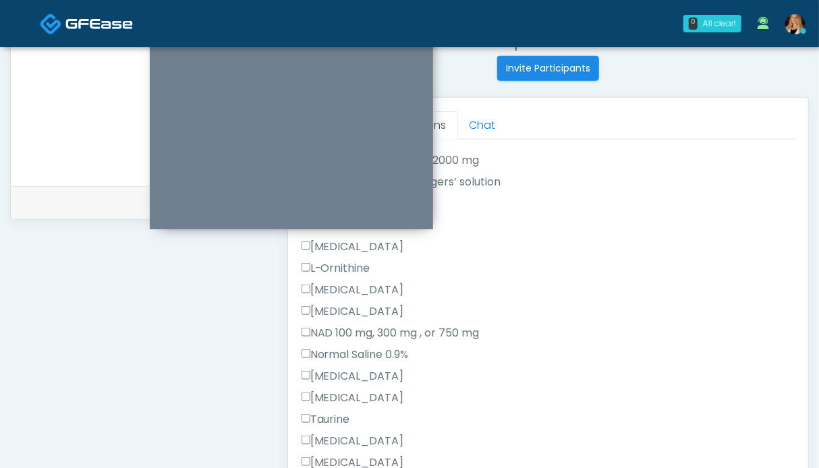
scroll to position [484, 0]
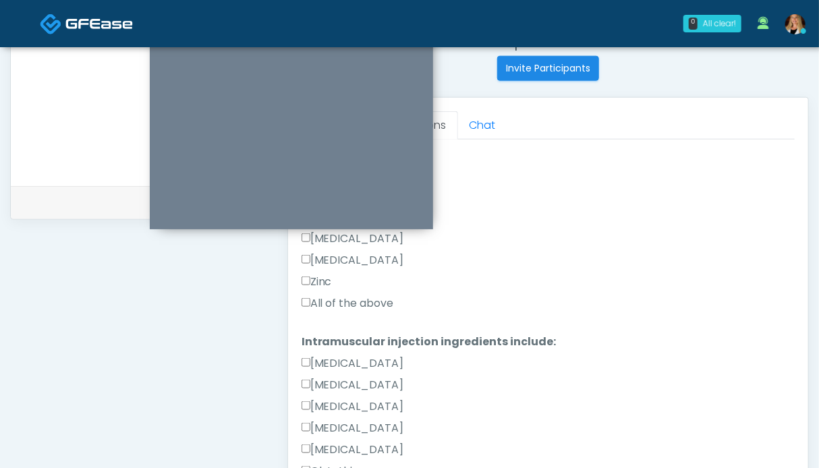
click at [346, 304] on label "All of the above" at bounding box center [348, 304] width 92 height 16
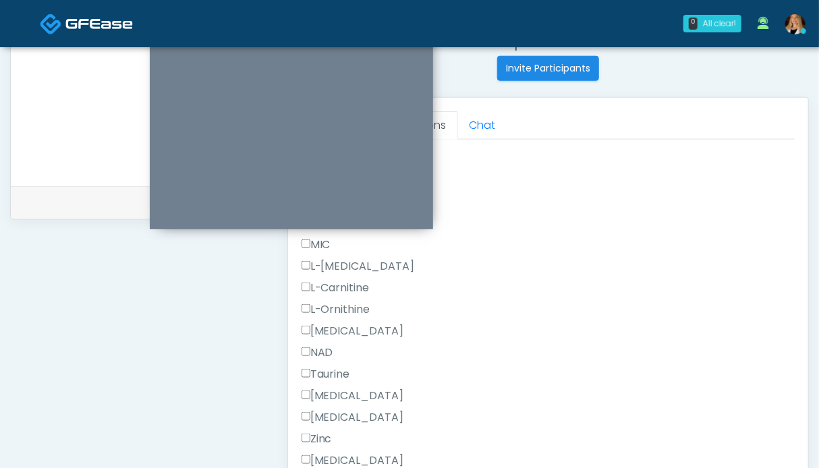
scroll to position [856, 0]
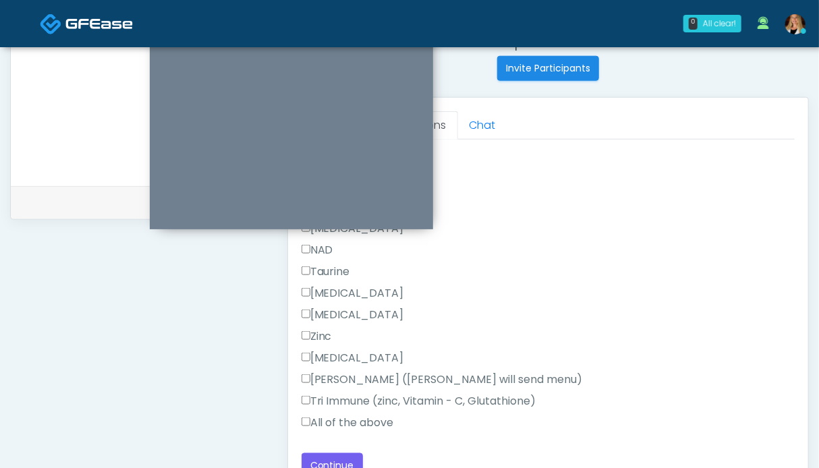
click at [344, 422] on label "All of the above" at bounding box center [348, 423] width 92 height 16
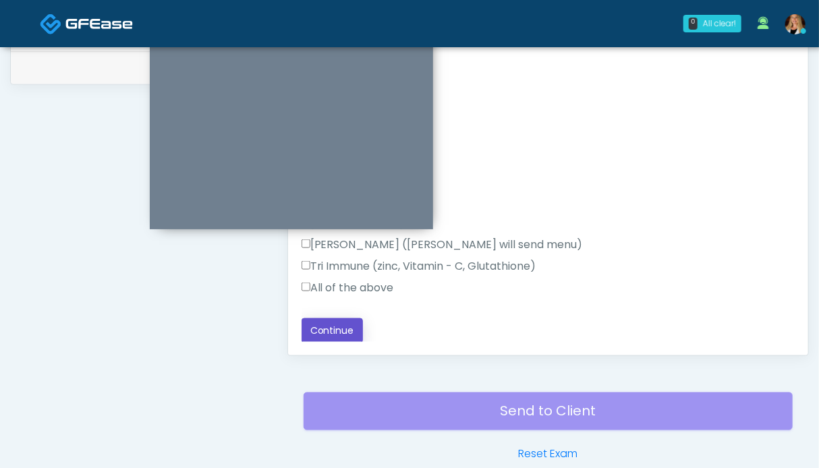
click at [324, 326] on button "Continue" at bounding box center [332, 330] width 61 height 25
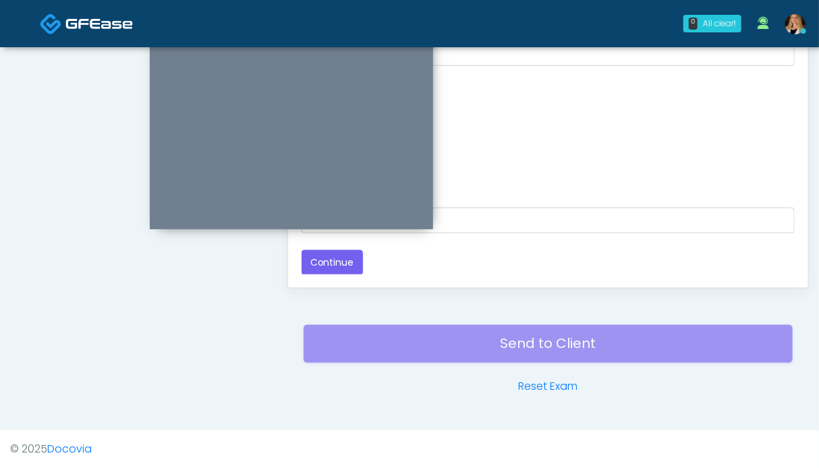
scroll to position [539, 0]
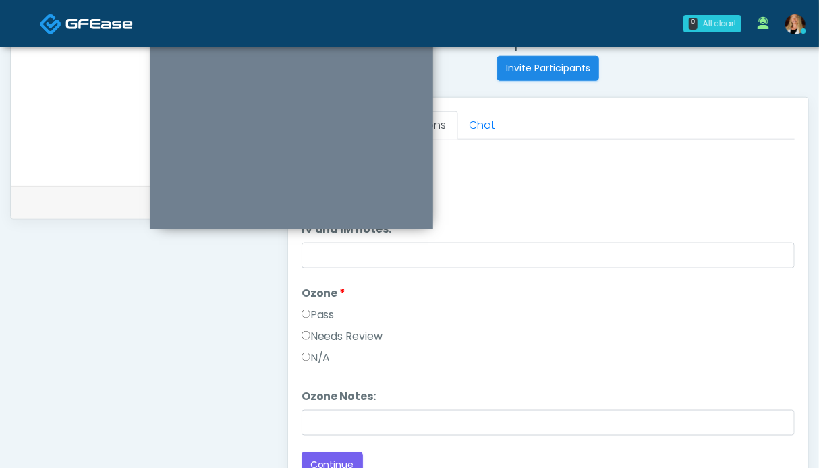
click at [314, 314] on label "Pass" at bounding box center [318, 315] width 33 height 16
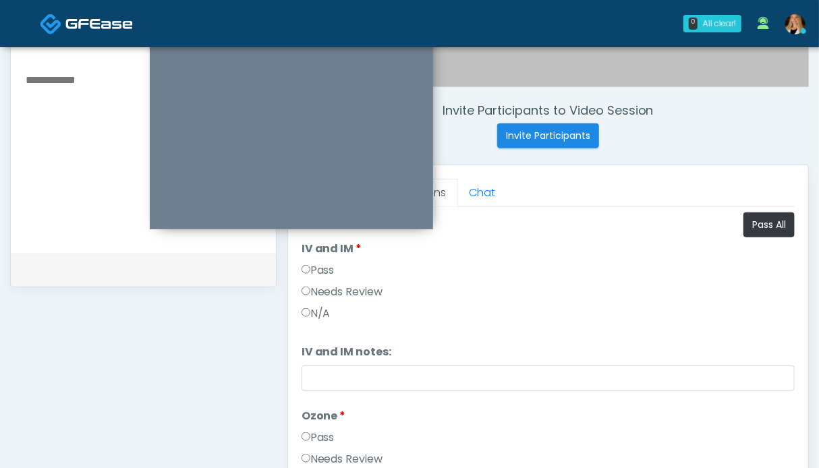
scroll to position [404, 0]
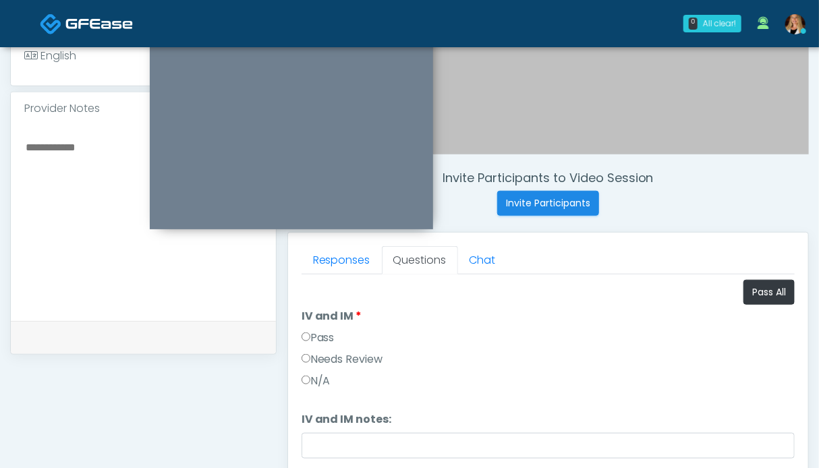
click at [325, 335] on label "Pass" at bounding box center [318, 338] width 33 height 16
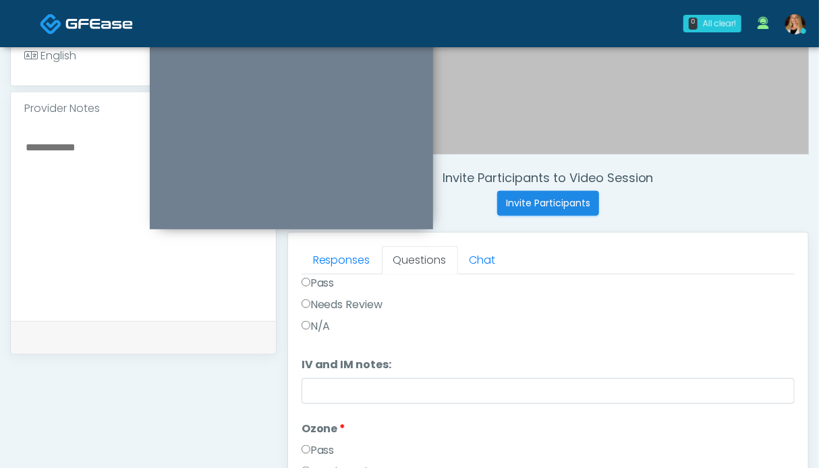
scroll to position [0, 0]
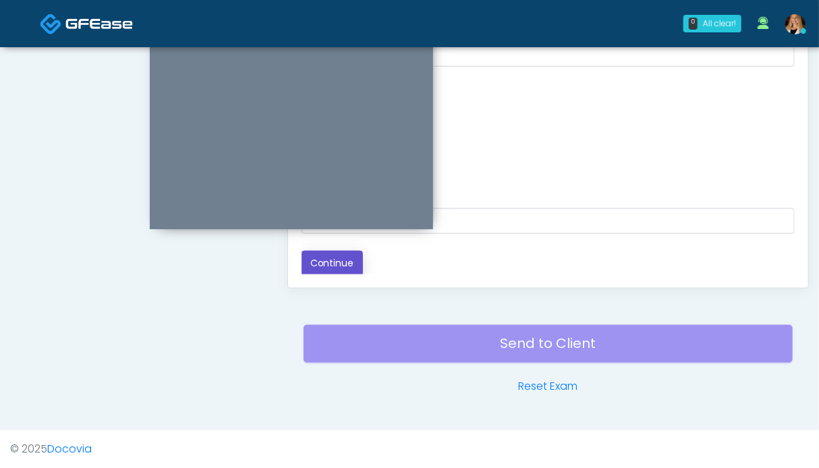
click at [351, 260] on button "Continue" at bounding box center [332, 263] width 61 height 25
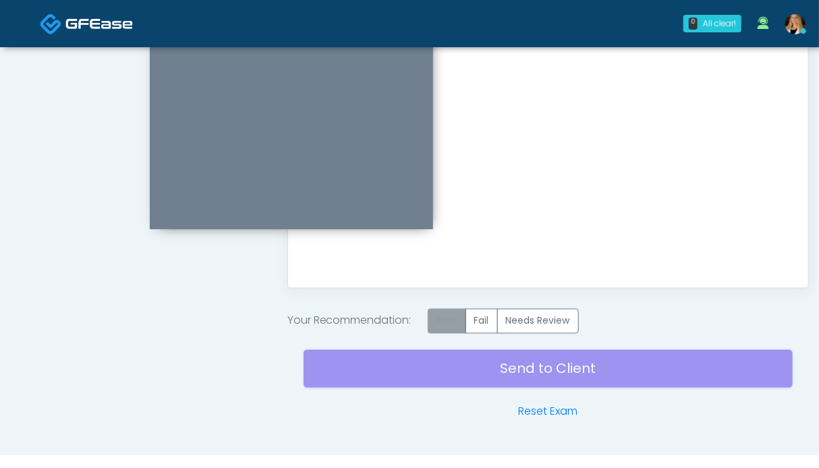
click at [460, 323] on label "Pass" at bounding box center [447, 321] width 38 height 25
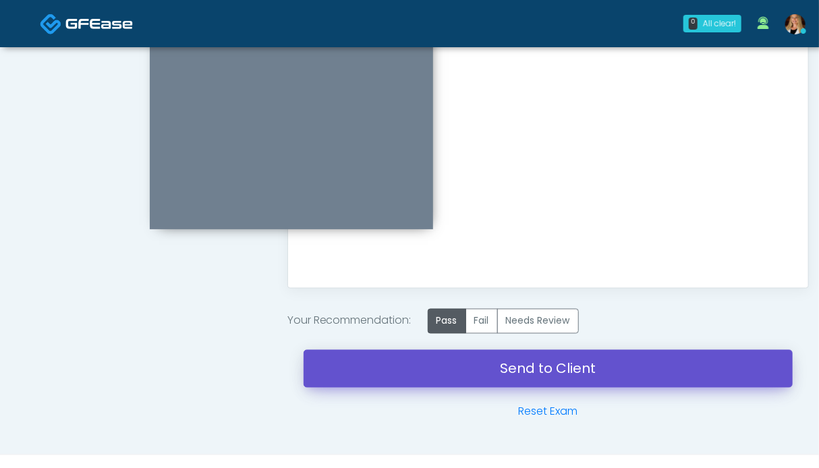
drag, startPoint x: 501, startPoint y: 367, endPoint x: 475, endPoint y: 90, distance: 278.6
click at [501, 366] on link "Send to Client" at bounding box center [548, 369] width 489 height 38
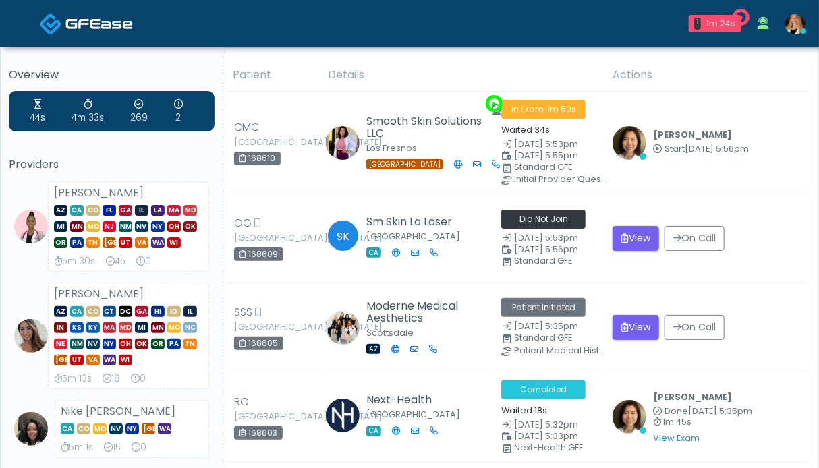
click at [94, 28] on img at bounding box center [98, 23] width 67 height 13
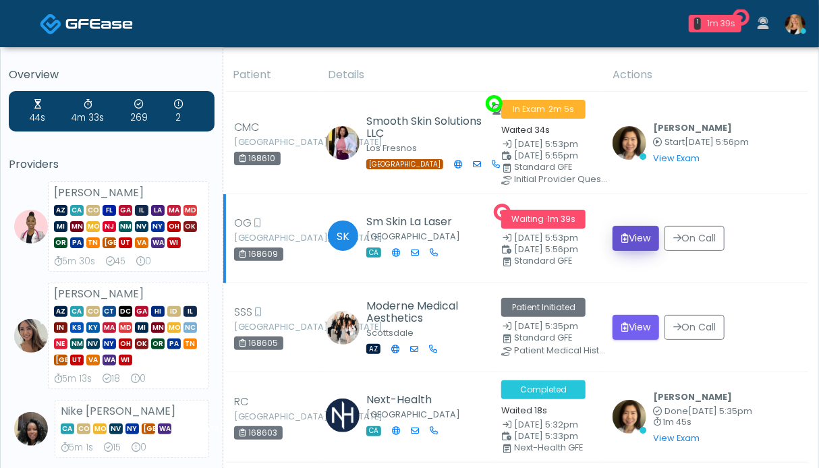
click at [641, 238] on button "View" at bounding box center [636, 238] width 47 height 25
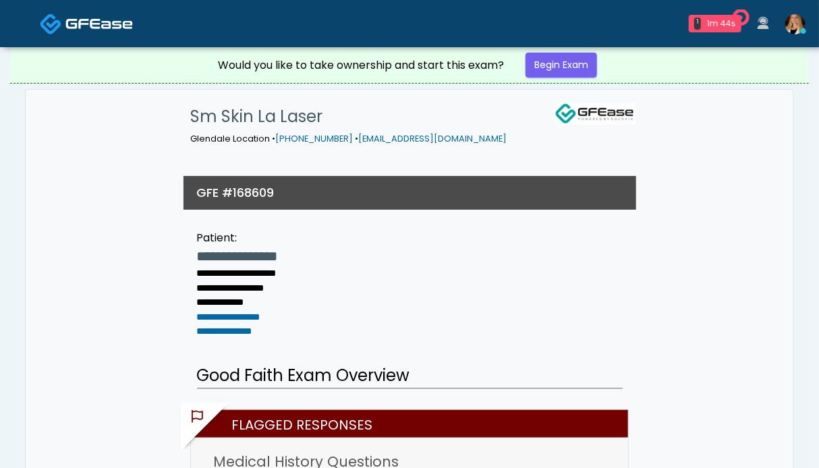
click at [58, 24] on img at bounding box center [51, 24] width 22 height 22
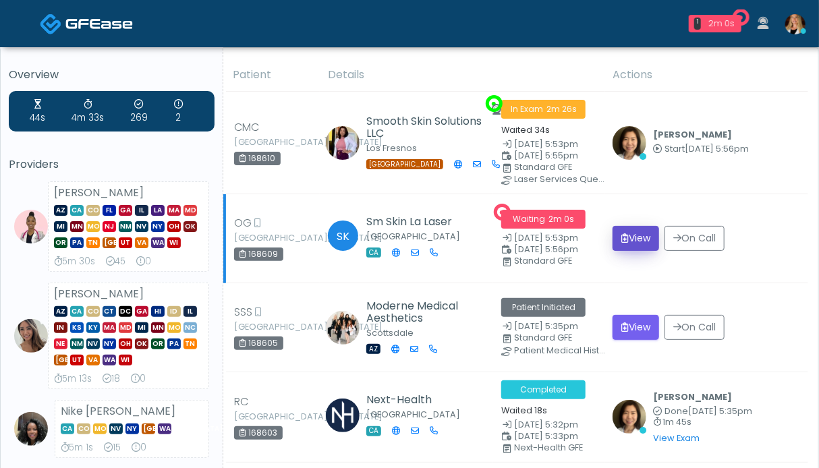
click at [637, 239] on button "View" at bounding box center [636, 238] width 47 height 25
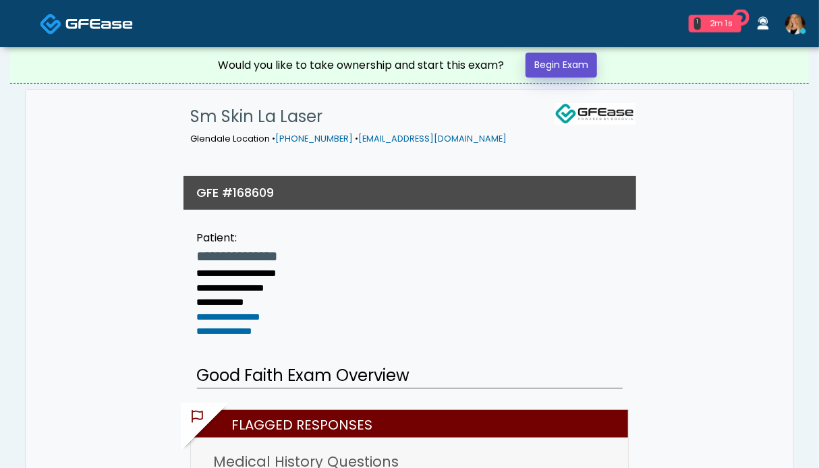
drag, startPoint x: 563, startPoint y: 67, endPoint x: 229, endPoint y: 177, distance: 351.6
click at [563, 66] on link "Begin Exam" at bounding box center [562, 65] width 72 height 25
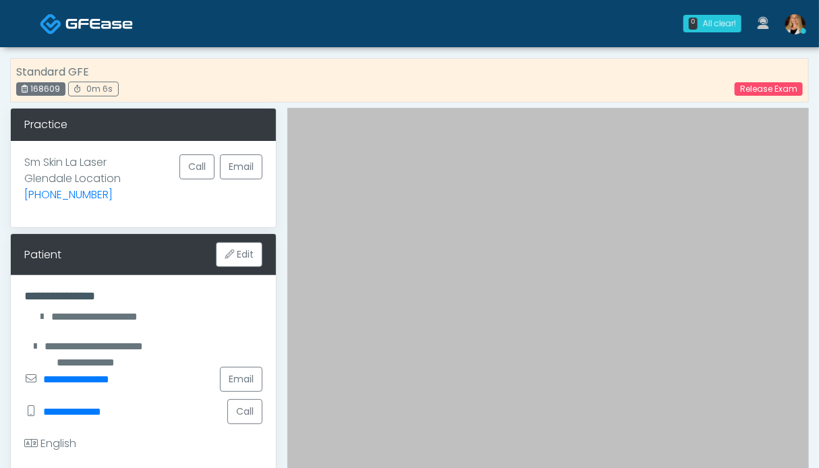
scroll to position [270, 0]
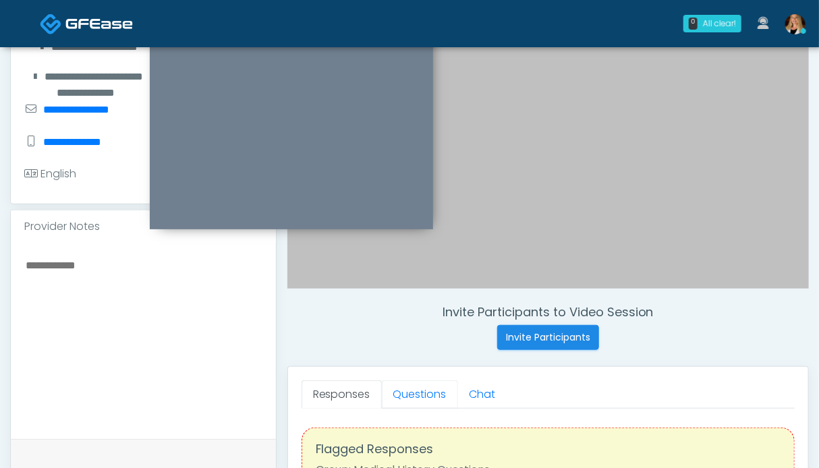
drag, startPoint x: 418, startPoint y: 400, endPoint x: 368, endPoint y: 392, distance: 51.3
click at [418, 399] on link "Questions" at bounding box center [420, 395] width 76 height 28
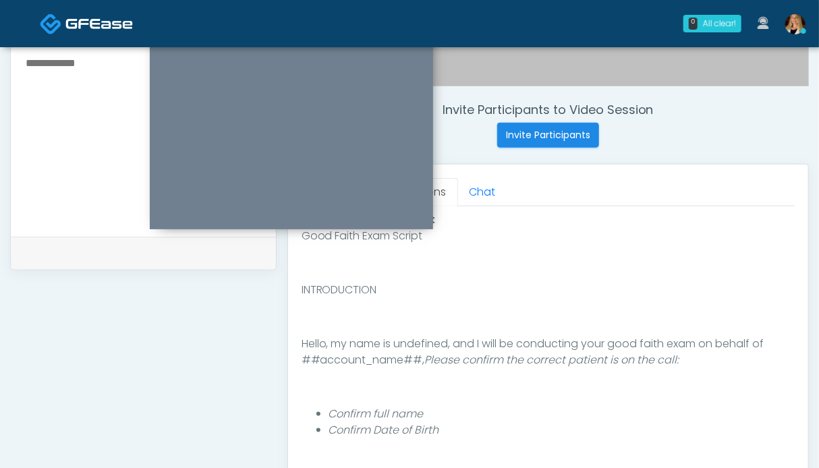
scroll to position [675, 0]
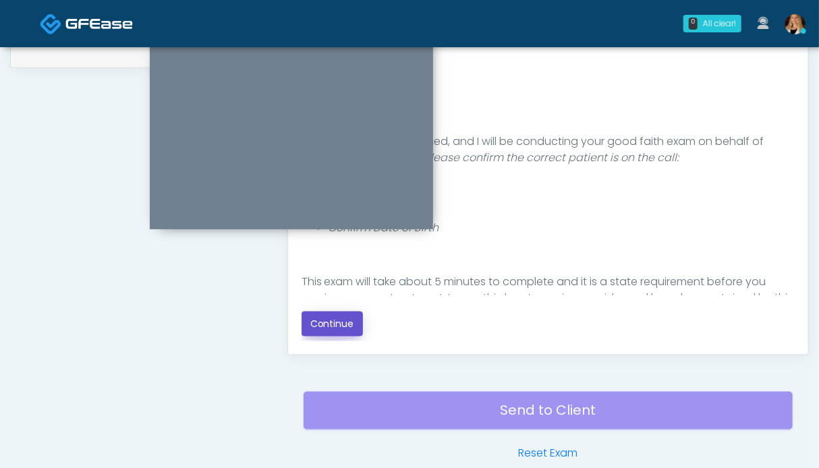
click at [321, 325] on button "Continue" at bounding box center [332, 324] width 61 height 25
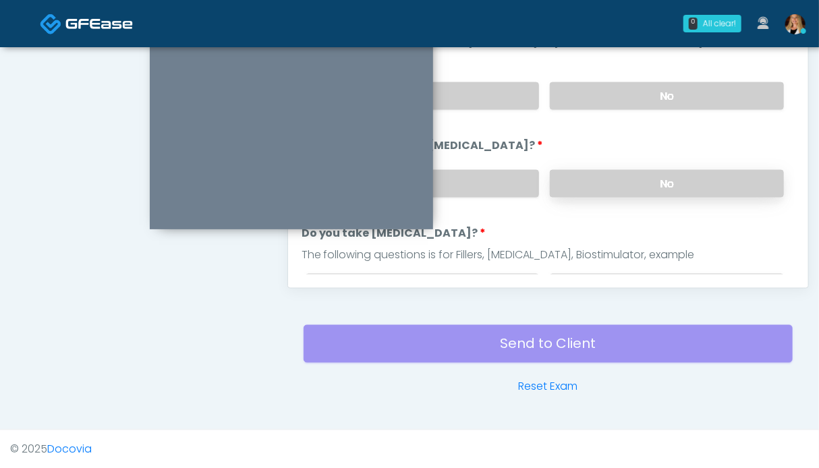
click at [634, 184] on label "No" at bounding box center [667, 184] width 234 height 28
click at [634, 101] on label "No" at bounding box center [667, 96] width 234 height 28
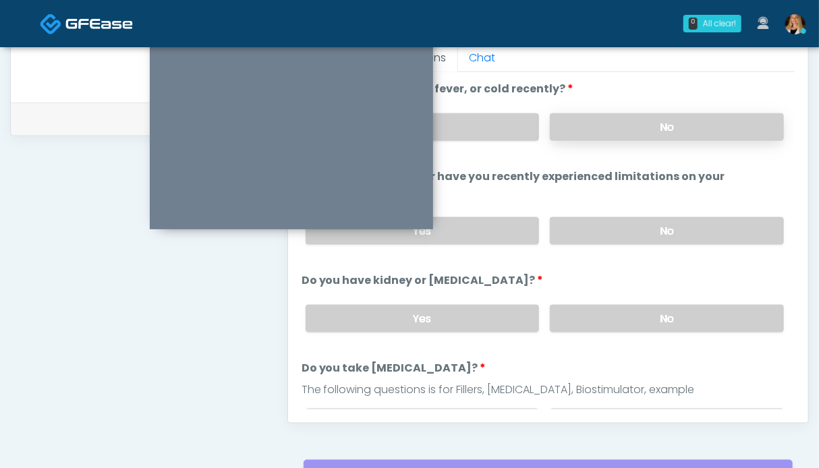
click at [620, 130] on label "No" at bounding box center [667, 127] width 234 height 28
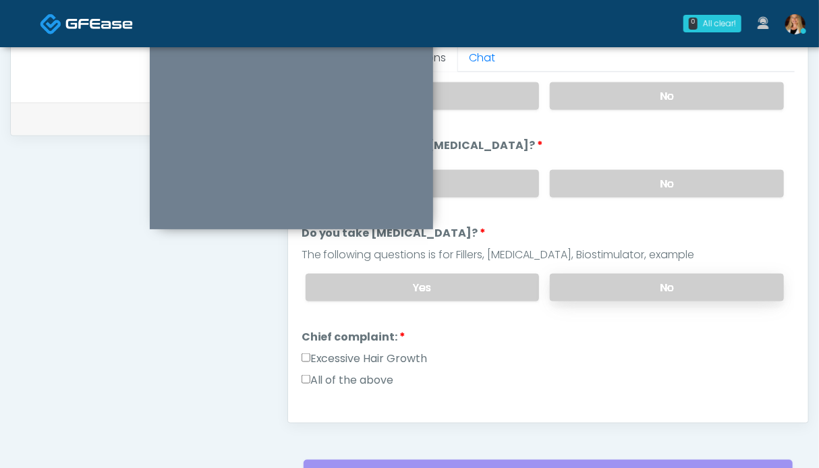
drag, startPoint x: 623, startPoint y: 276, endPoint x: 609, endPoint y: 276, distance: 14.2
click at [623, 276] on label "No" at bounding box center [667, 288] width 234 height 28
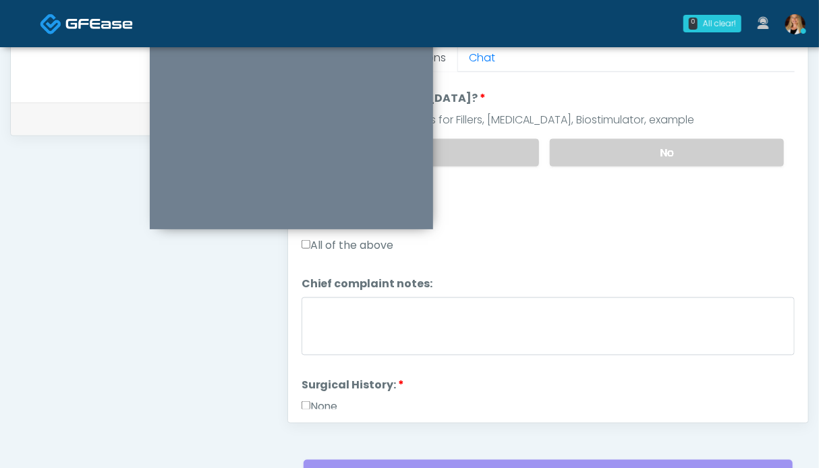
scroll to position [202, 0]
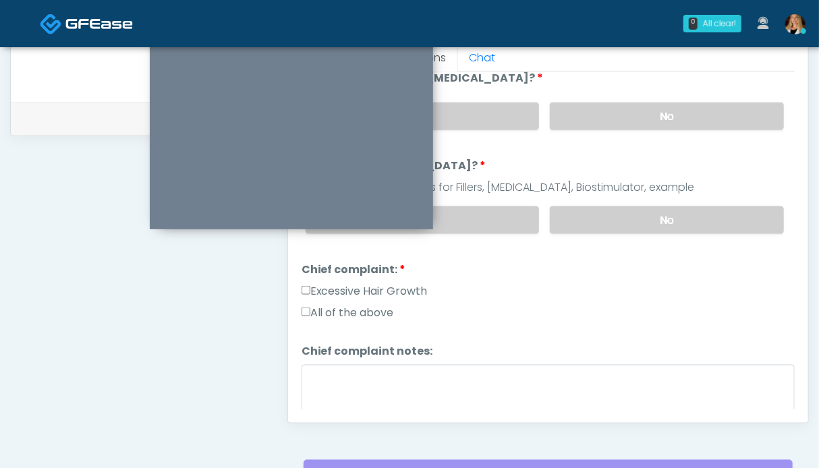
click at [406, 285] on label "Excessive Hair Growth" at bounding box center [365, 291] width 126 height 16
click at [393, 382] on textarea "Chief complaint notes:" at bounding box center [548, 394] width 493 height 58
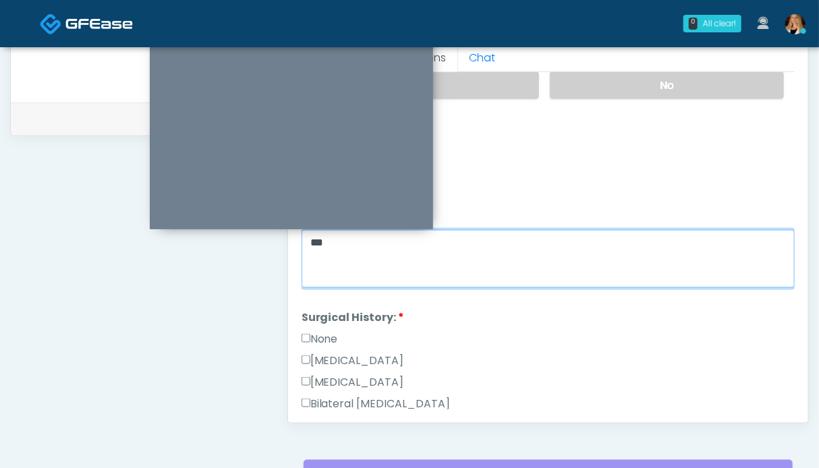
type textarea "***"
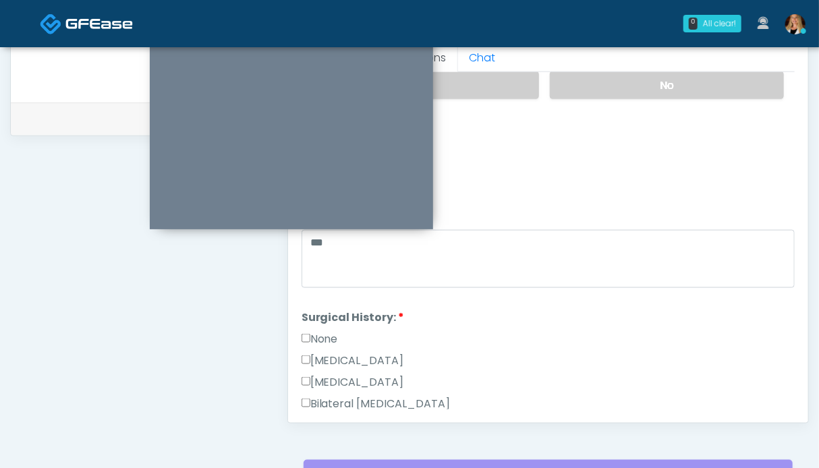
click at [331, 331] on label "None" at bounding box center [320, 339] width 36 height 16
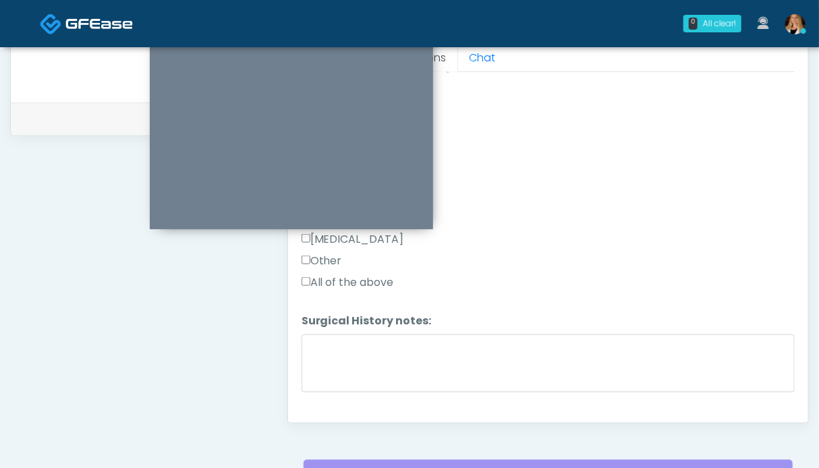
scroll to position [699, 0]
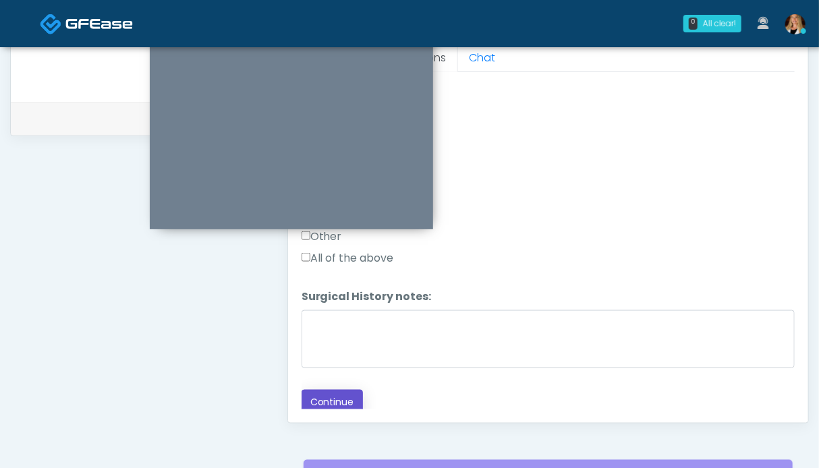
click at [337, 395] on button "Continue" at bounding box center [332, 402] width 61 height 25
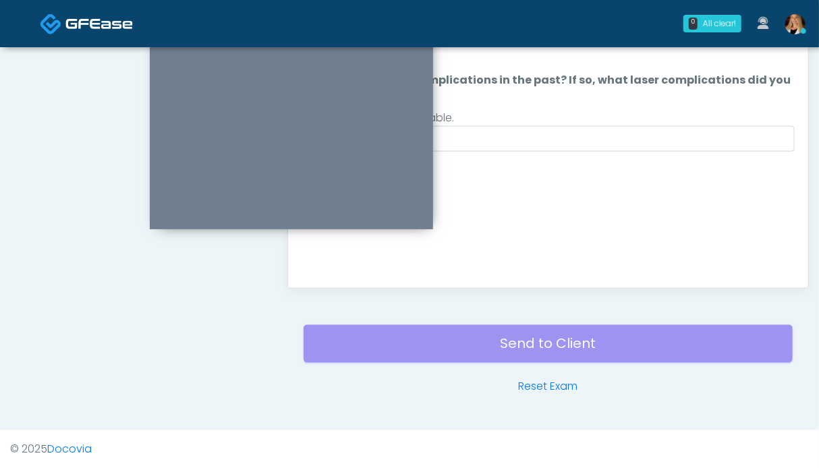
scroll to position [539, 0]
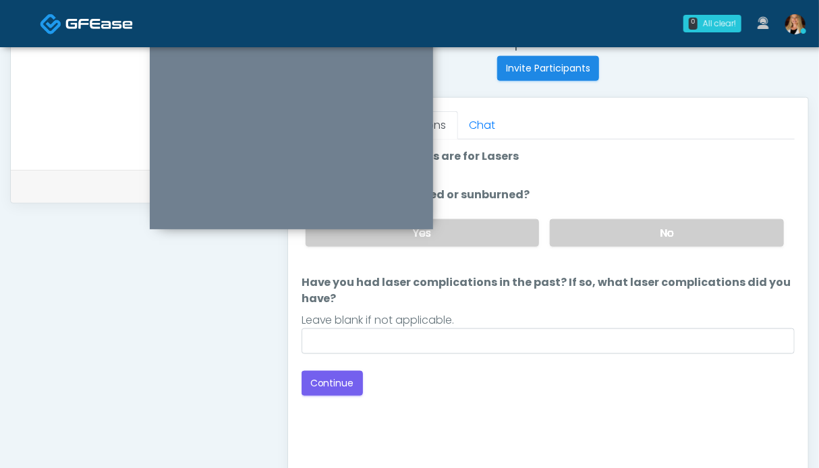
drag, startPoint x: 638, startPoint y: 223, endPoint x: 522, endPoint y: 310, distance: 145.1
click at [637, 223] on label "No" at bounding box center [667, 233] width 234 height 28
click at [350, 391] on button "Continue" at bounding box center [332, 383] width 61 height 25
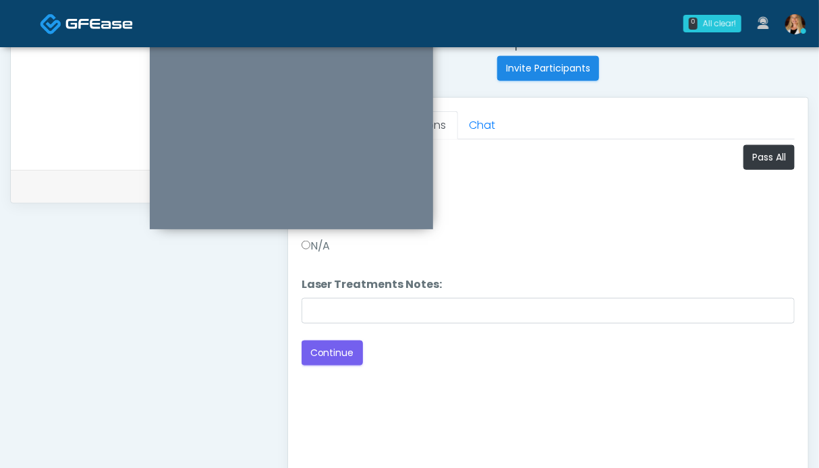
scroll to position [404, 0]
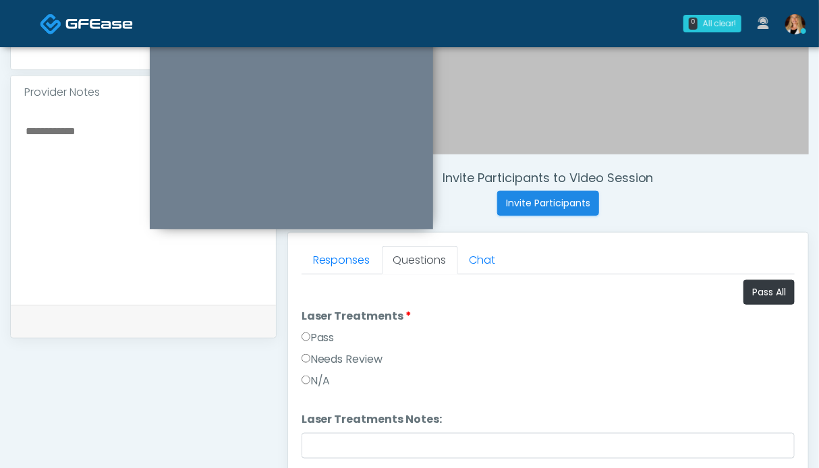
click at [327, 330] on label "Pass" at bounding box center [318, 338] width 33 height 16
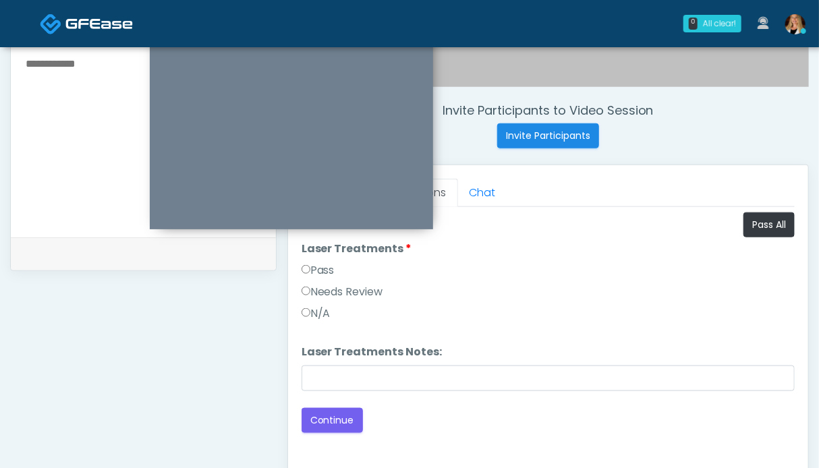
scroll to position [607, 0]
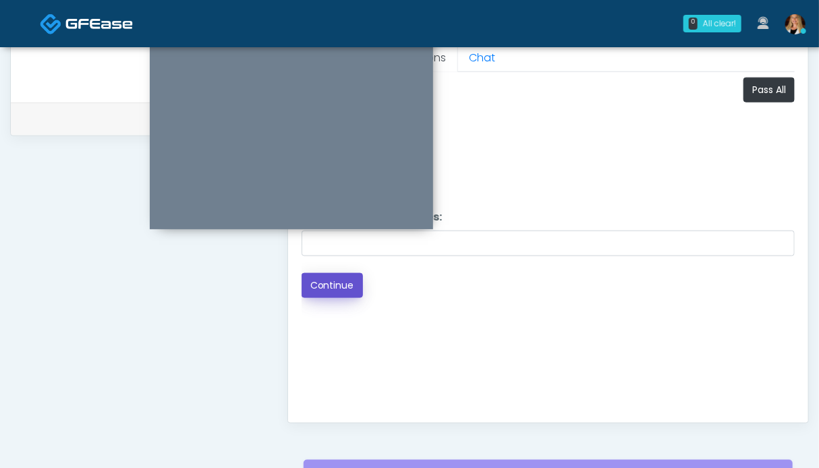
click at [347, 281] on button "Continue" at bounding box center [332, 285] width 61 height 25
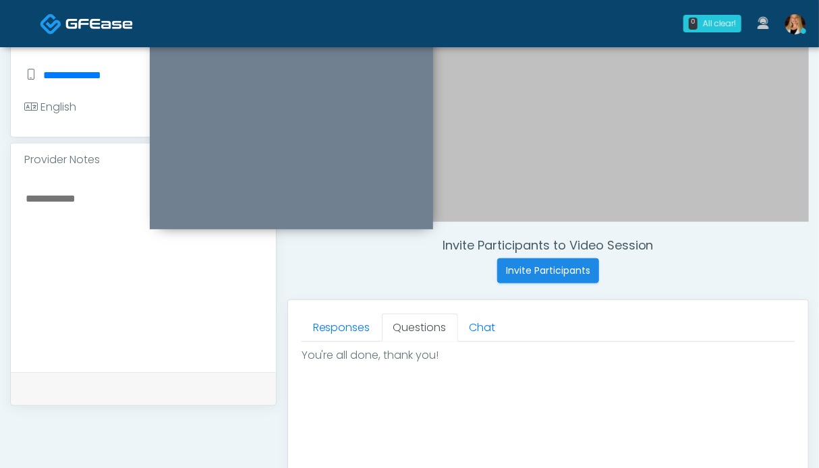
scroll to position [674, 0]
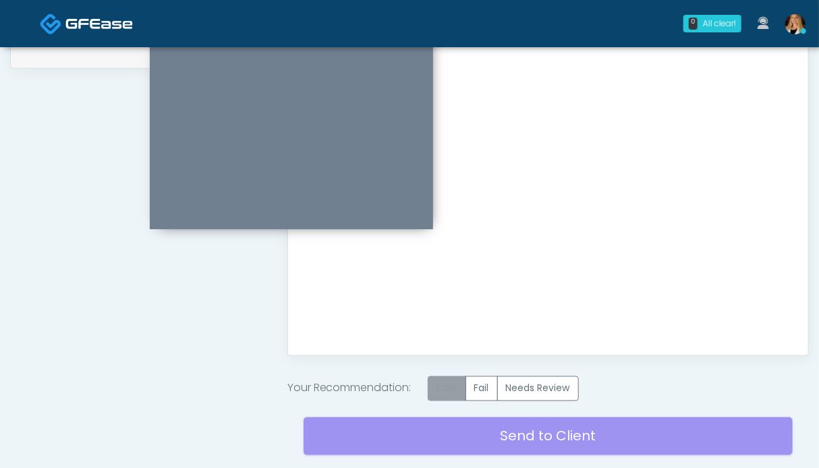
click at [457, 388] on label "Pass" at bounding box center [447, 389] width 38 height 25
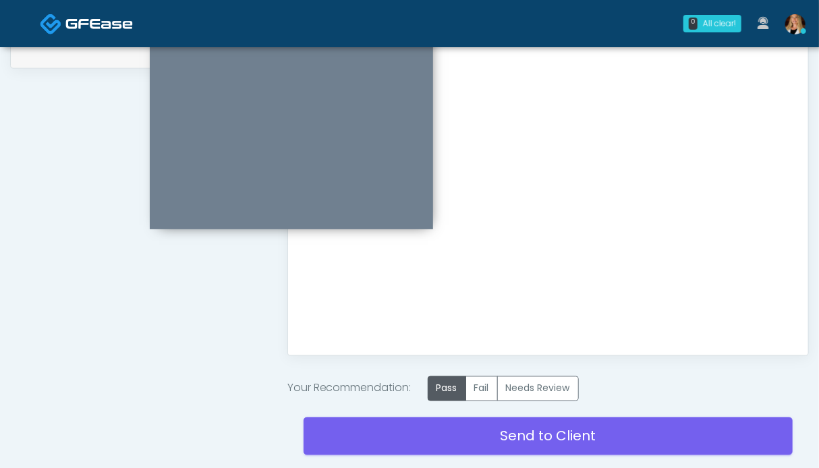
scroll to position [767, 0]
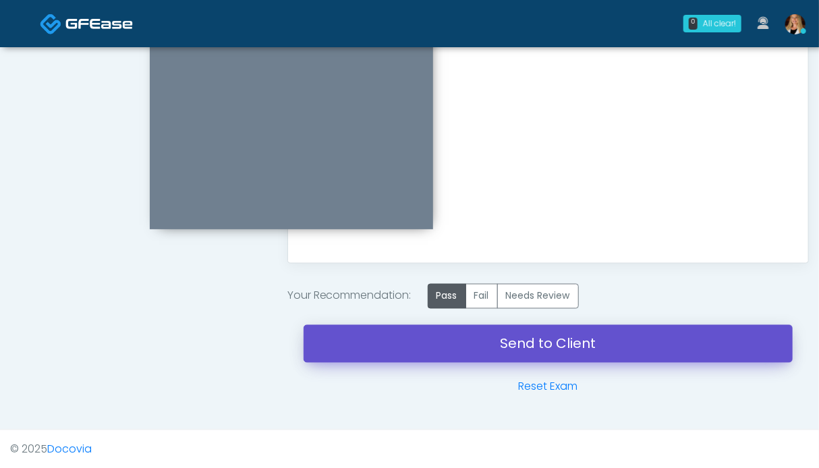
click at [545, 349] on link "Send to Client" at bounding box center [548, 344] width 489 height 38
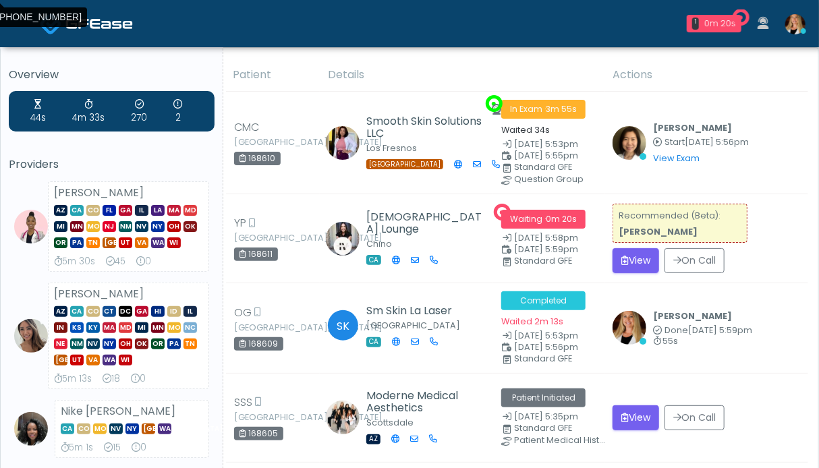
click at [796, 25] on img at bounding box center [795, 24] width 20 height 20
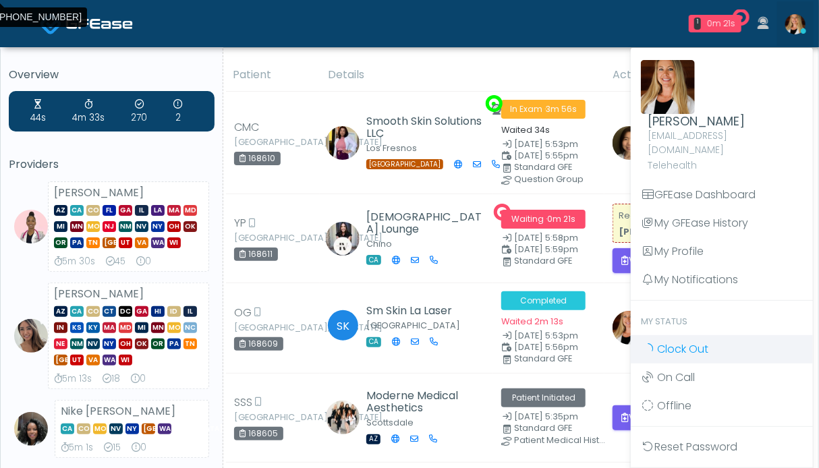
click at [690, 341] on span "Clock Out" at bounding box center [682, 349] width 51 height 16
